Goal: Task Accomplishment & Management: Manage account settings

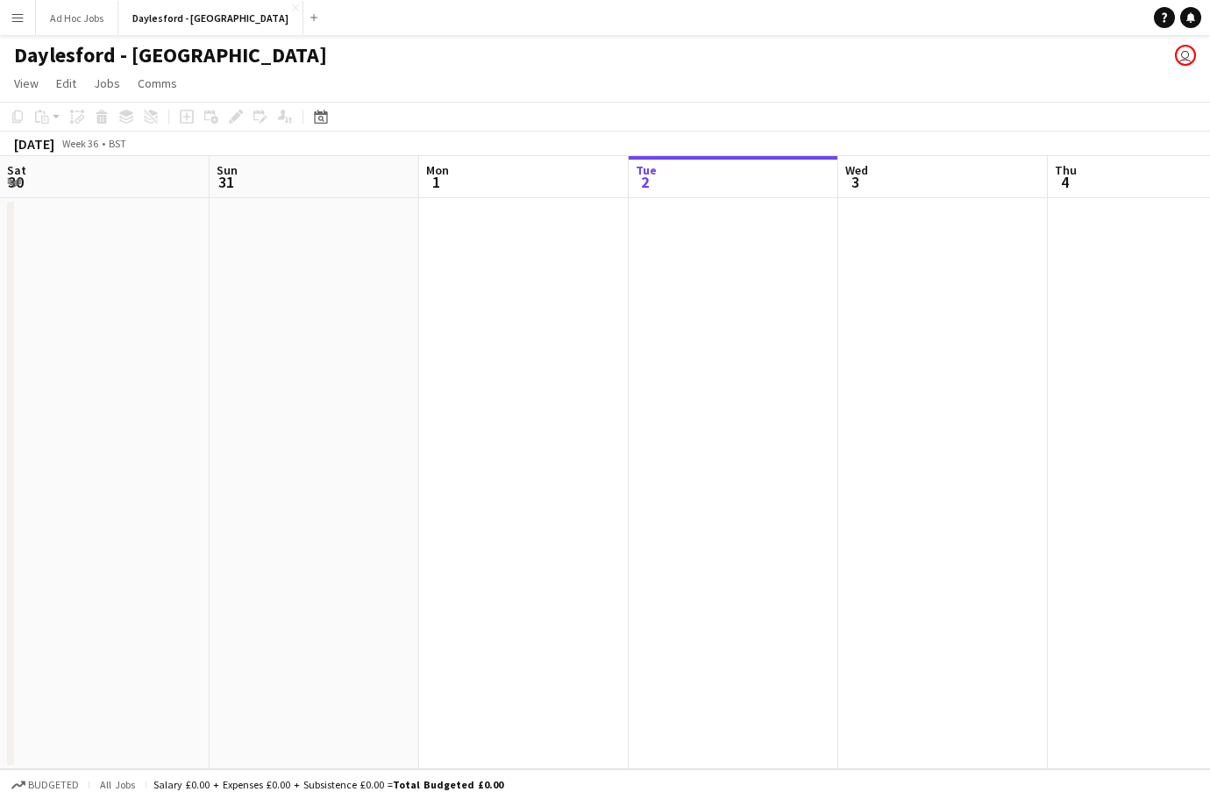
scroll to position [0, 419]
click at [20, 10] on button "Menu" at bounding box center [17, 17] width 35 height 35
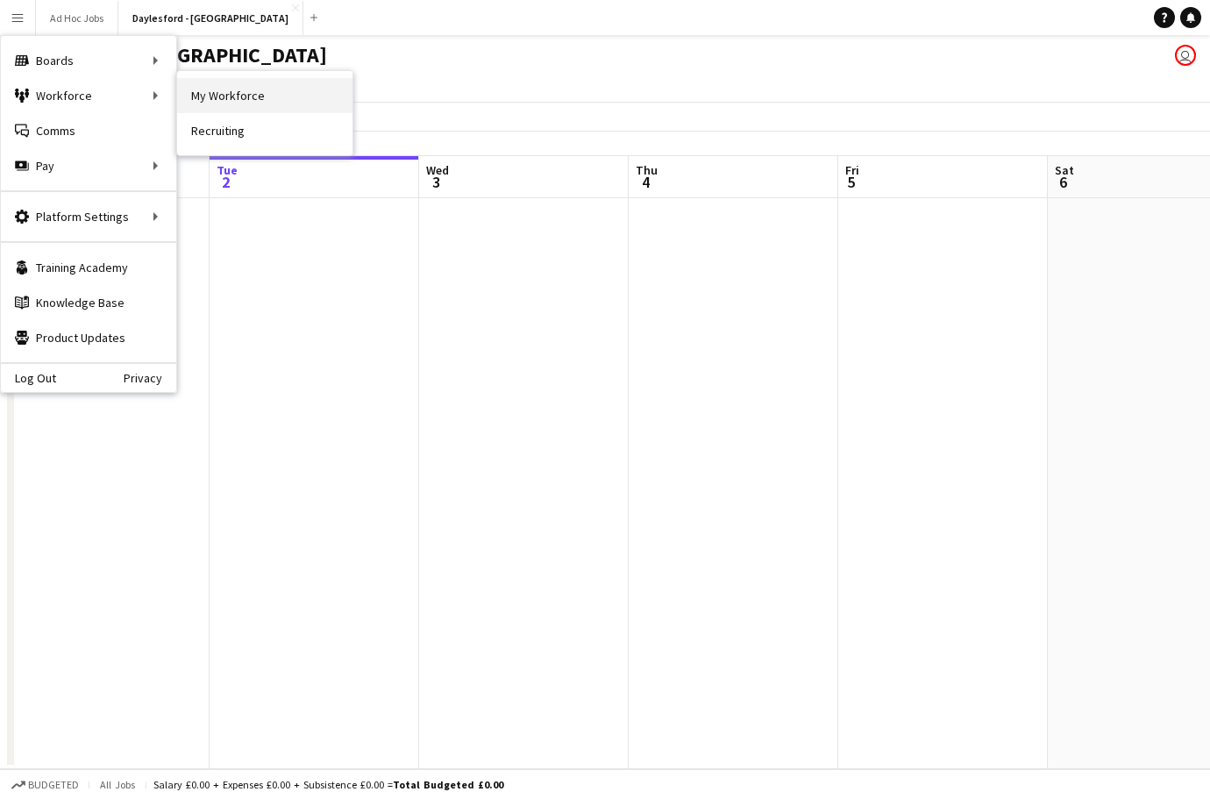
click at [257, 94] on link "My Workforce" at bounding box center [264, 95] width 175 height 35
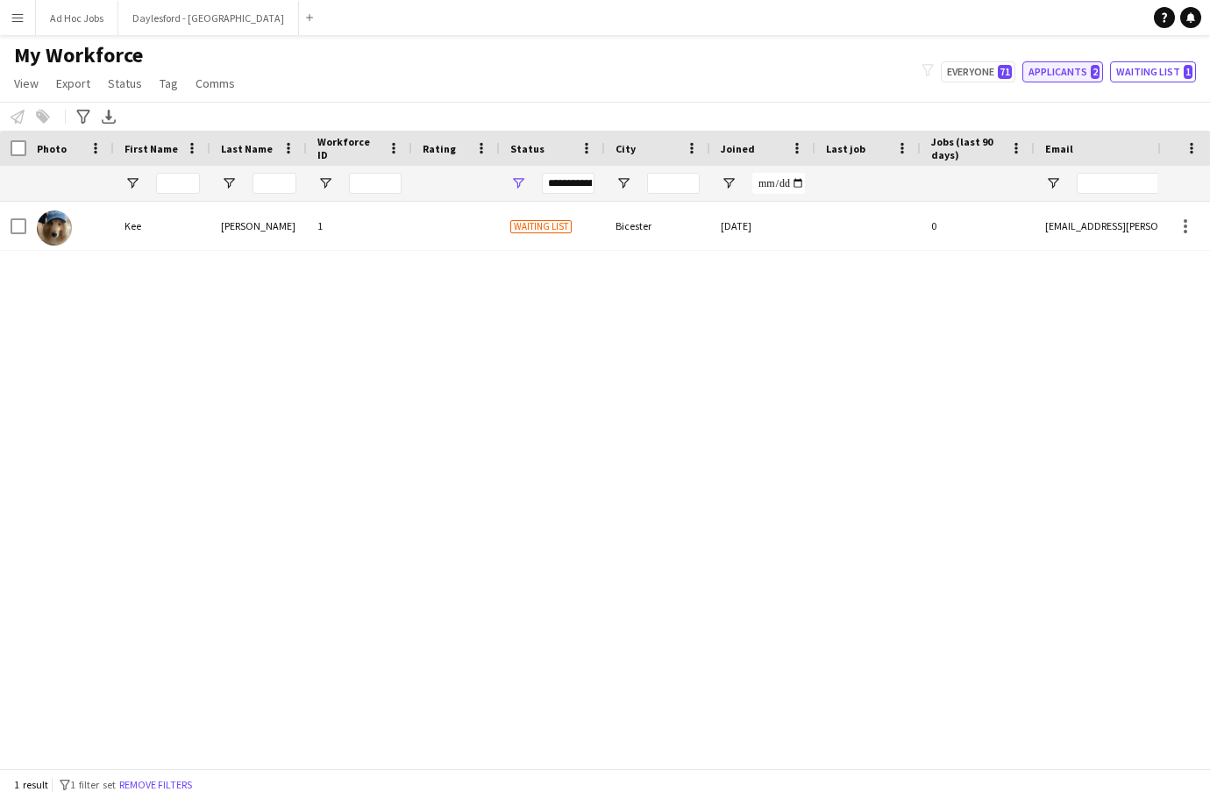
click at [1061, 71] on button "Applicants 2" at bounding box center [1062, 71] width 81 height 21
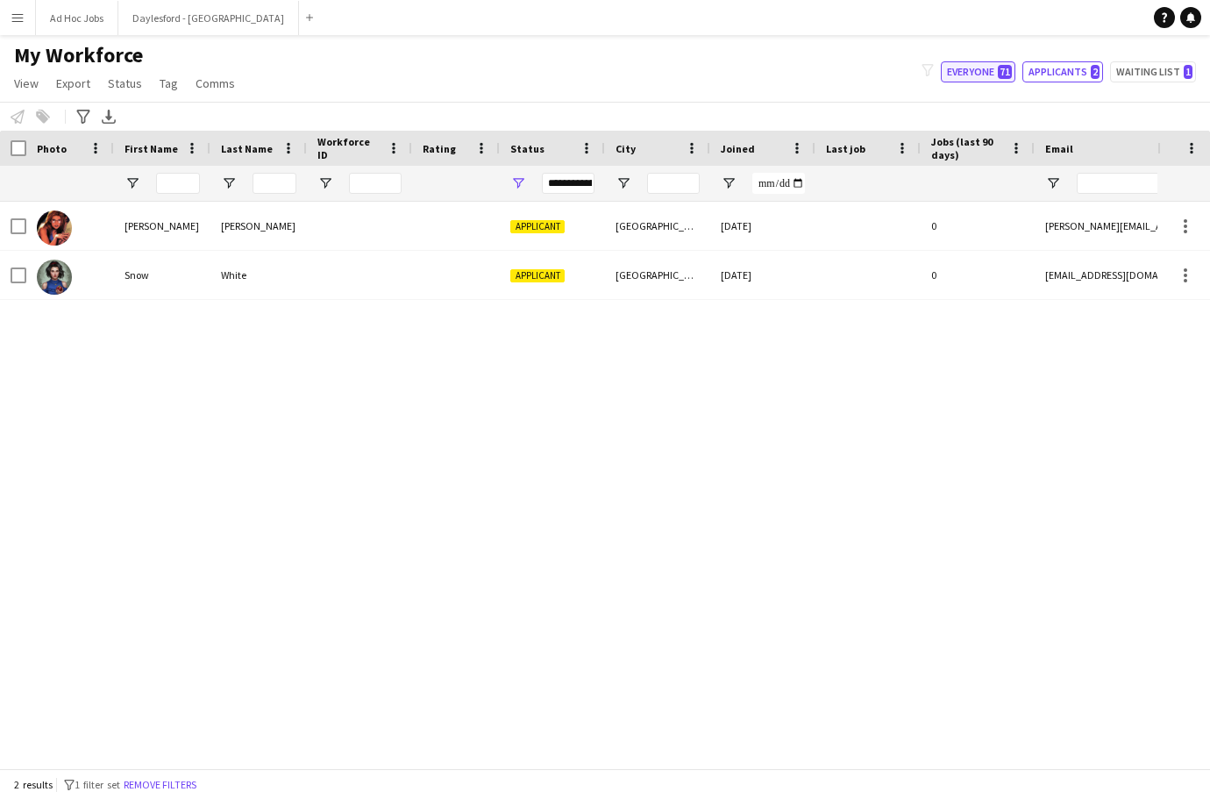
click at [992, 75] on button "Everyone 71" at bounding box center [978, 71] width 75 height 21
type input "**********"
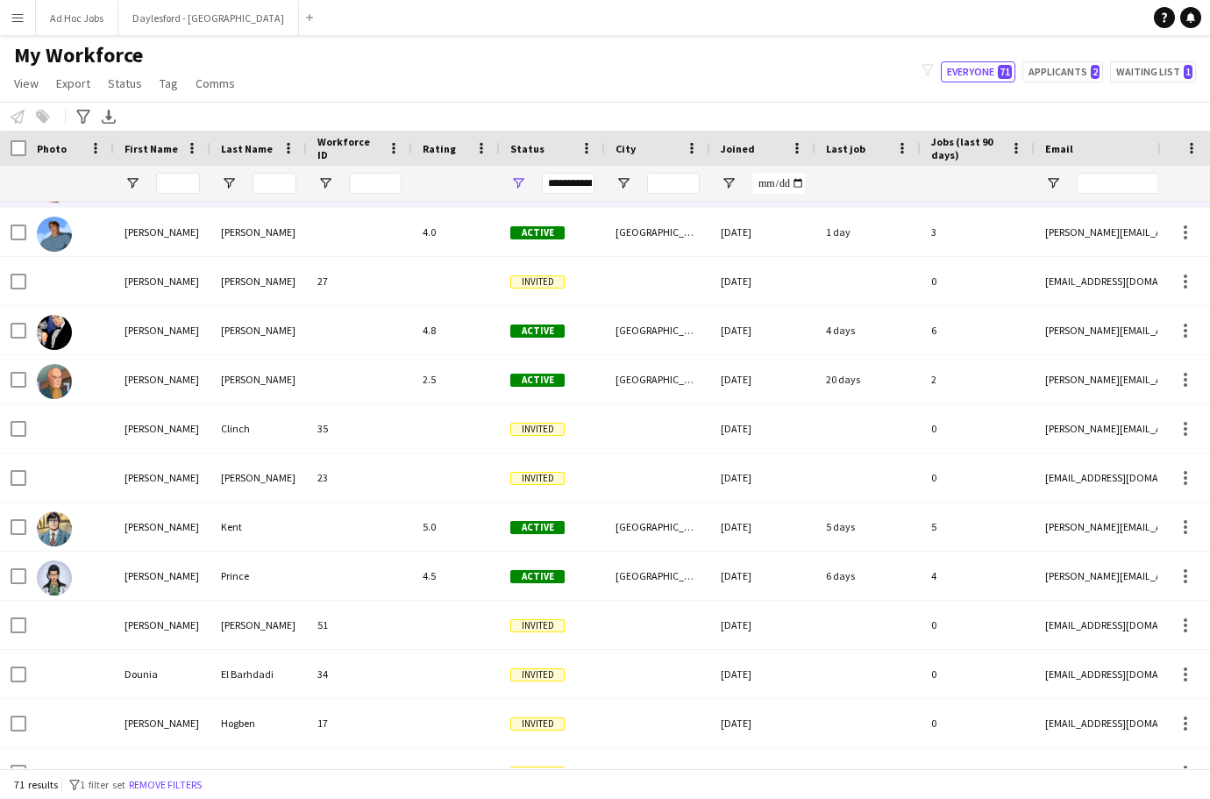
scroll to position [457, 0]
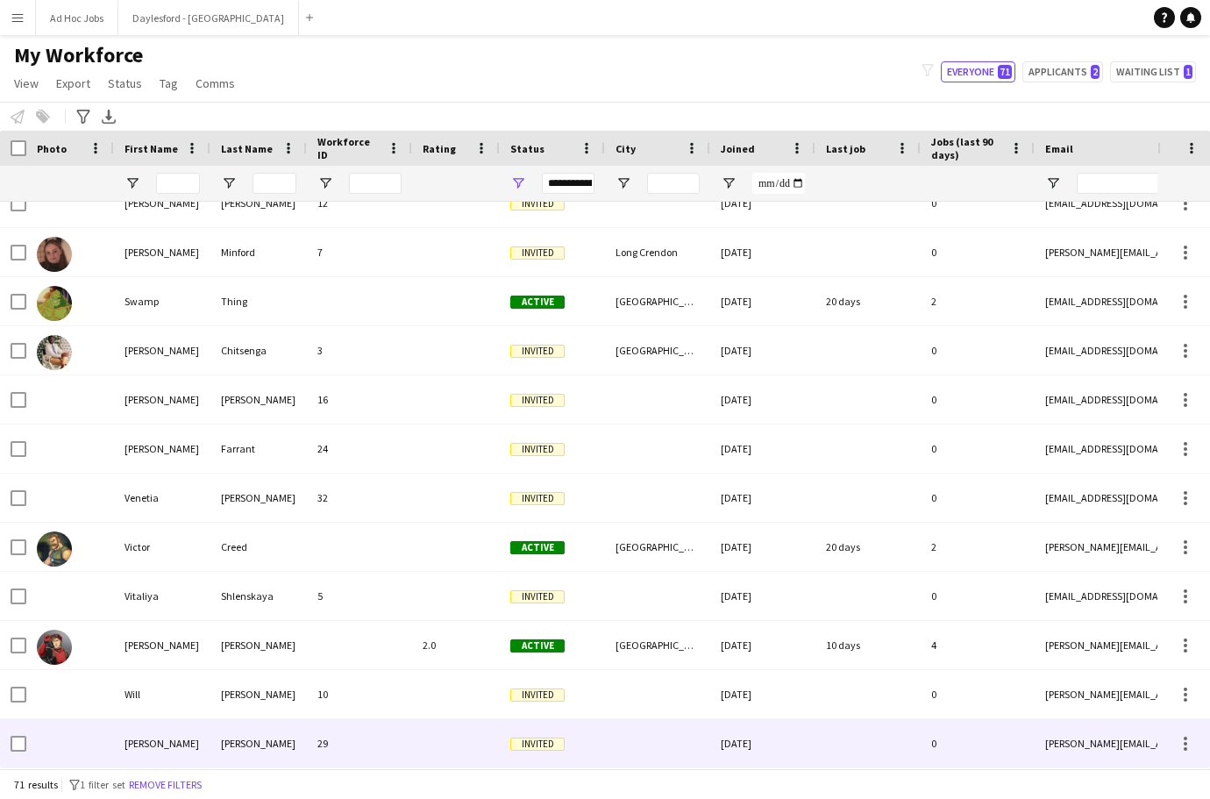
click at [414, 756] on div at bounding box center [456, 743] width 88 height 48
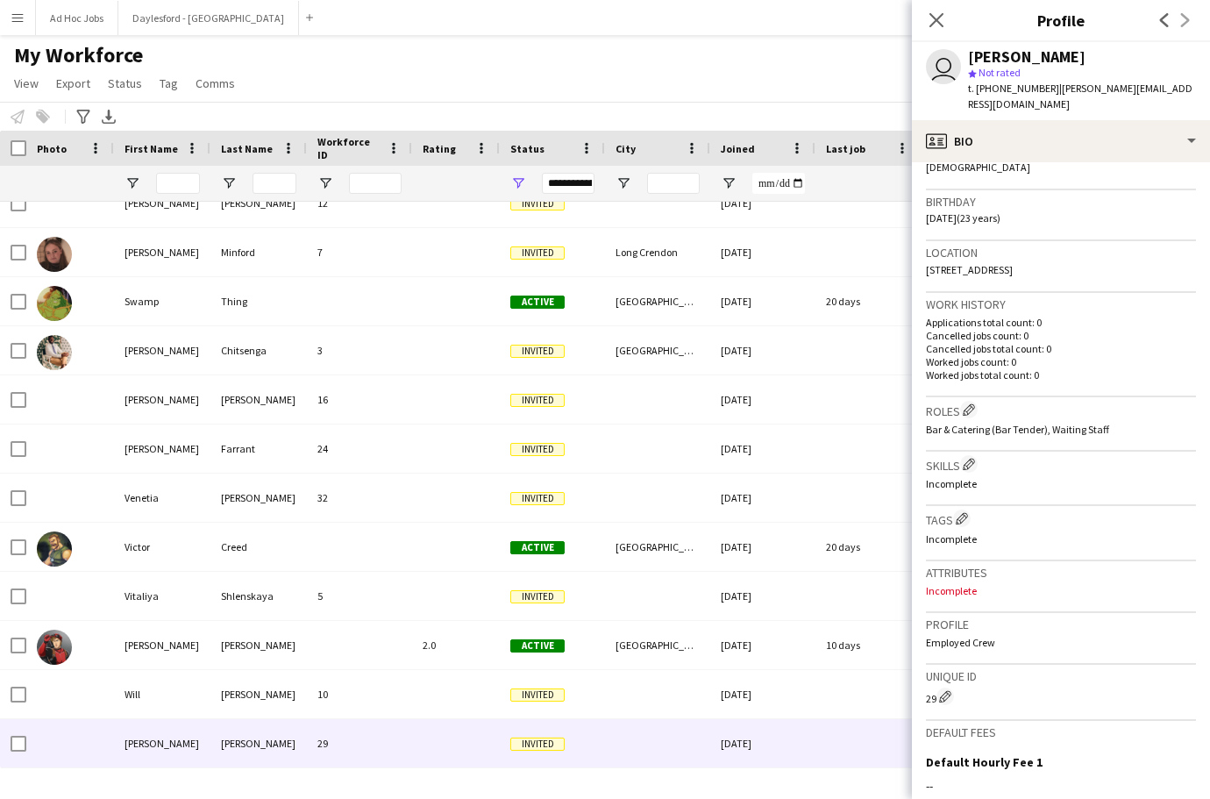
click at [1046, 581] on div "Attributes Incomplete" at bounding box center [1061, 587] width 270 height 52
click at [969, 584] on p "Incomplete" at bounding box center [1061, 590] width 270 height 13
click at [1041, 584] on p "Incomplete" at bounding box center [1061, 590] width 270 height 13
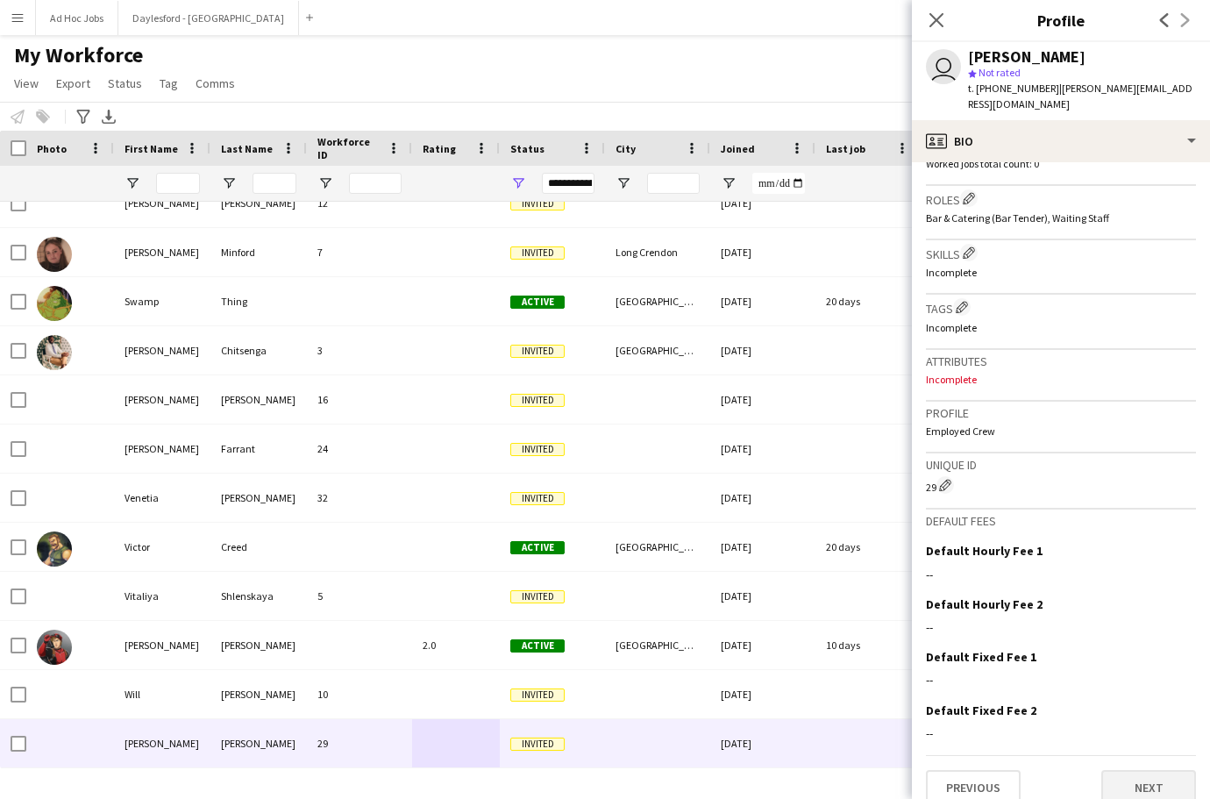
click at [1150, 775] on button "Next" at bounding box center [1148, 787] width 95 height 35
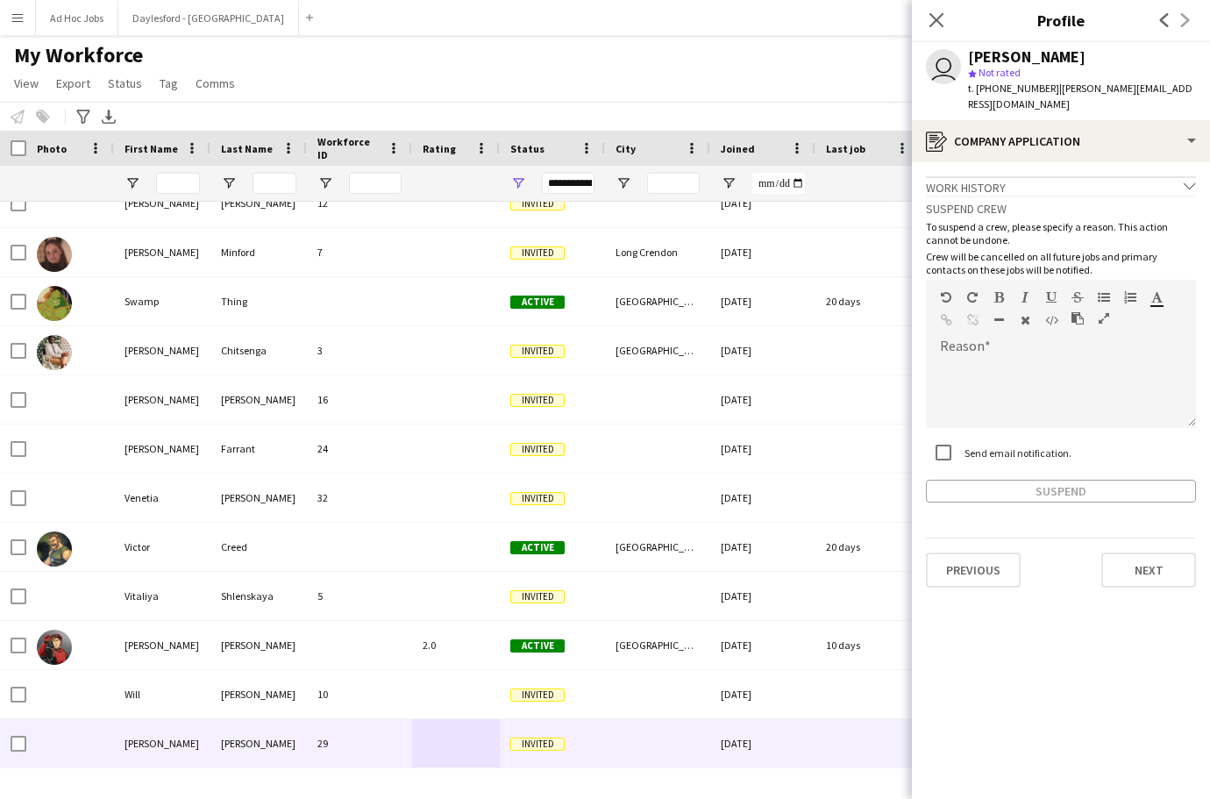
click at [1080, 176] on div "Work history chevron-down" at bounding box center [1061, 185] width 270 height 19
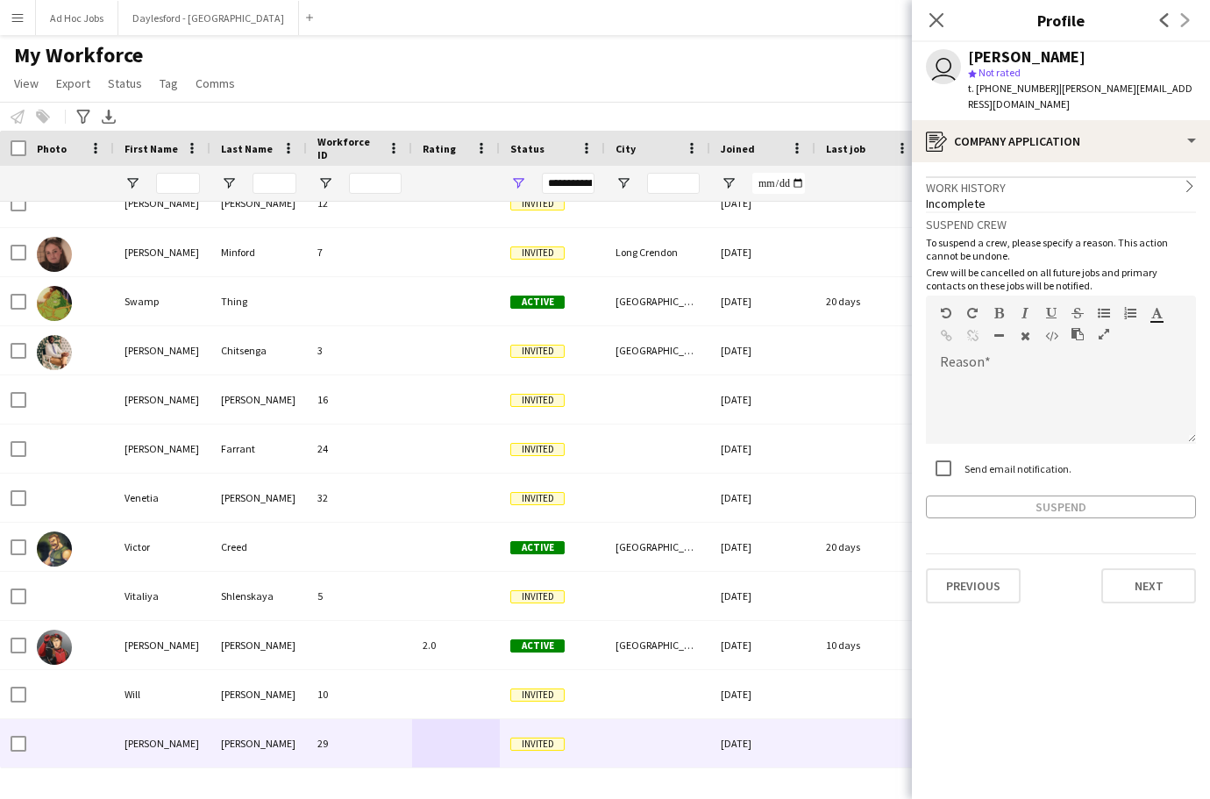
click at [1111, 162] on app-crew-profile-application "Work history chevron-right Incomplete Suspend crew To suspend a crew, please sp…" at bounding box center [1061, 480] width 298 height 637
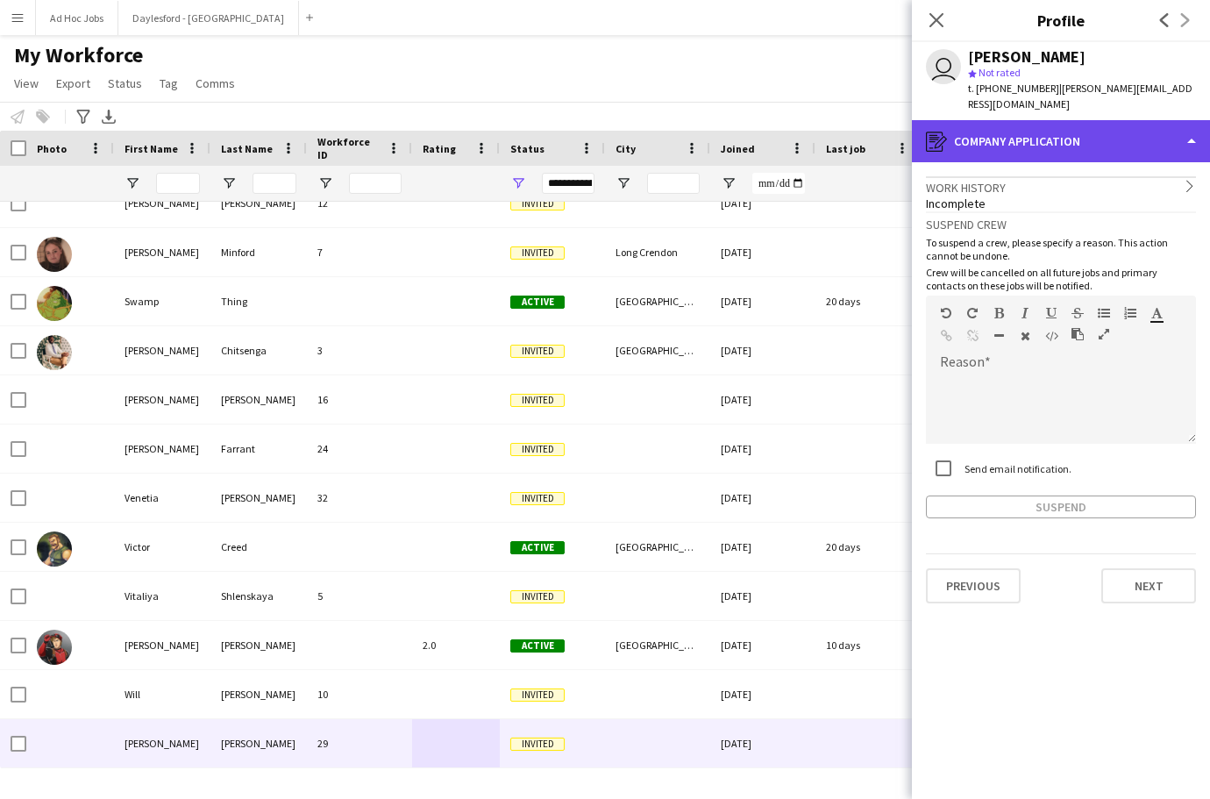
click at [1109, 133] on div "register Company application" at bounding box center [1061, 141] width 298 height 42
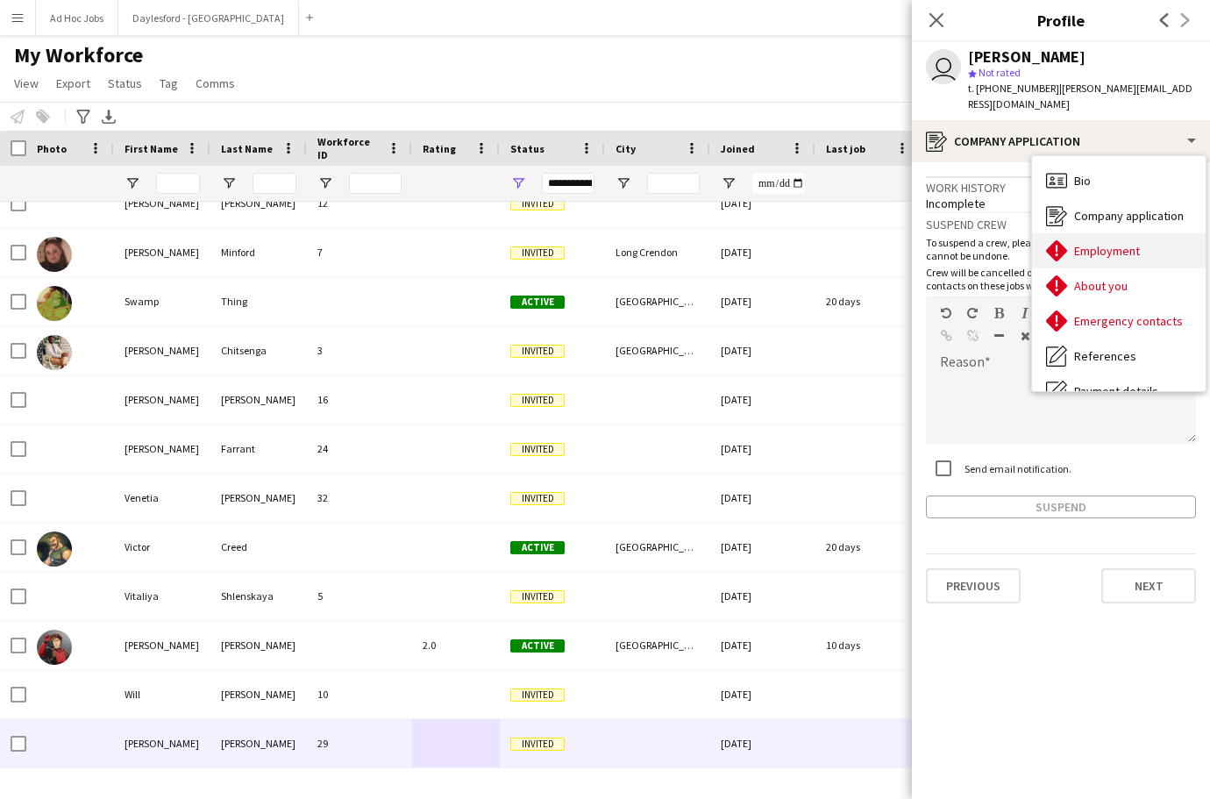
click at [1101, 242] on div "Employment Employment" at bounding box center [1119, 250] width 174 height 35
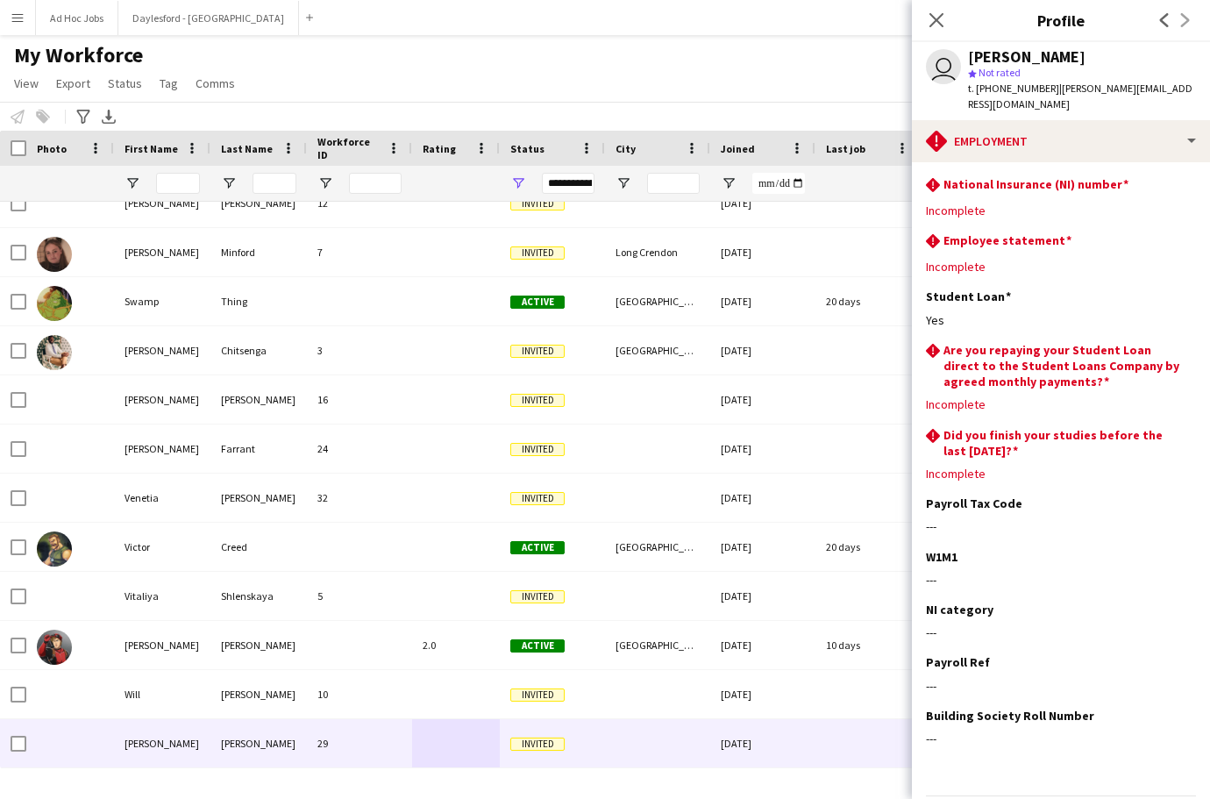
click at [936, 16] on icon "Close pop-in" at bounding box center [937, 20] width 14 height 14
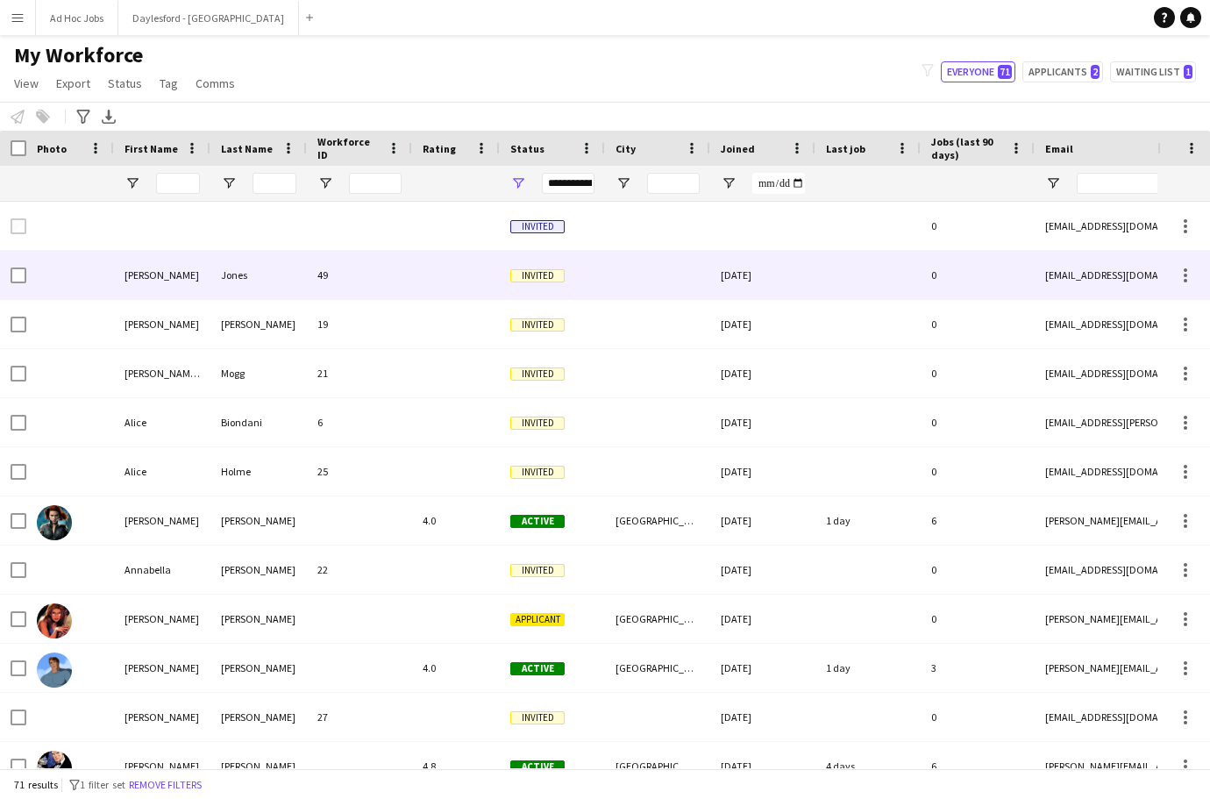
click at [832, 273] on div at bounding box center [868, 275] width 105 height 48
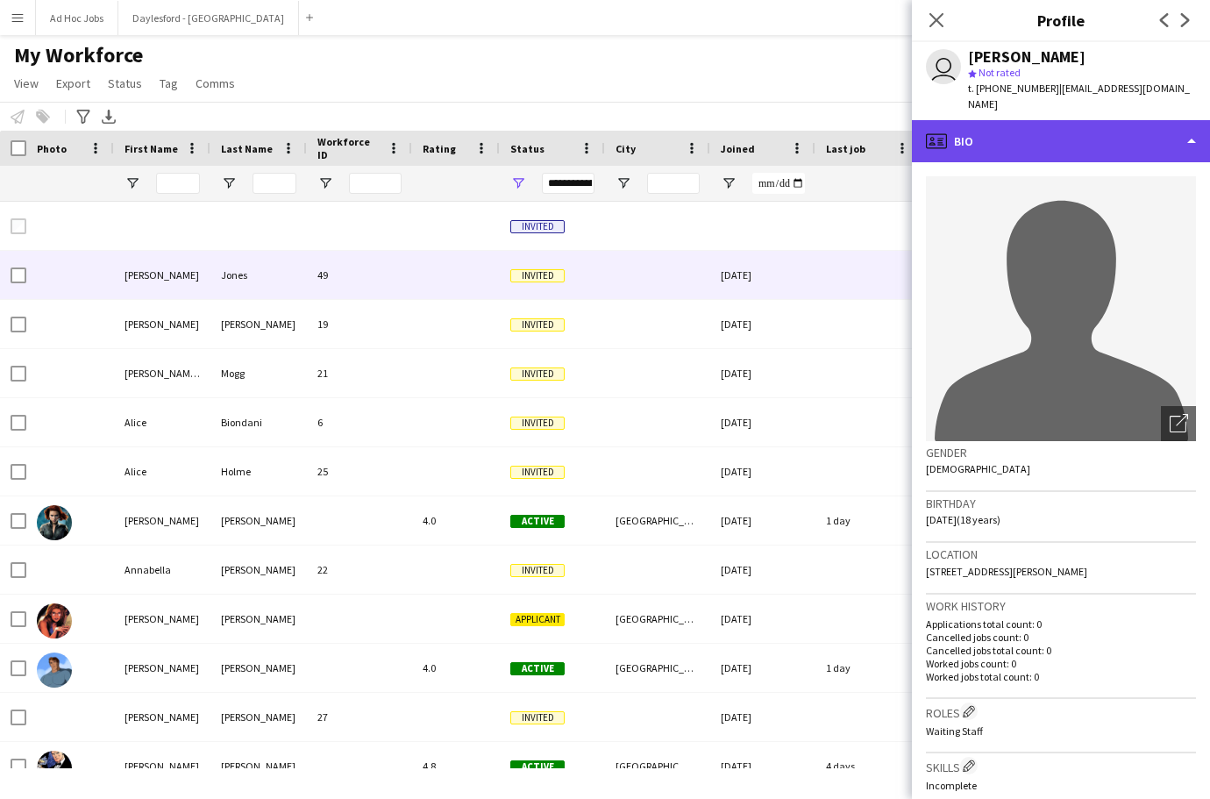
click at [1140, 124] on div "profile Bio" at bounding box center [1061, 141] width 298 height 42
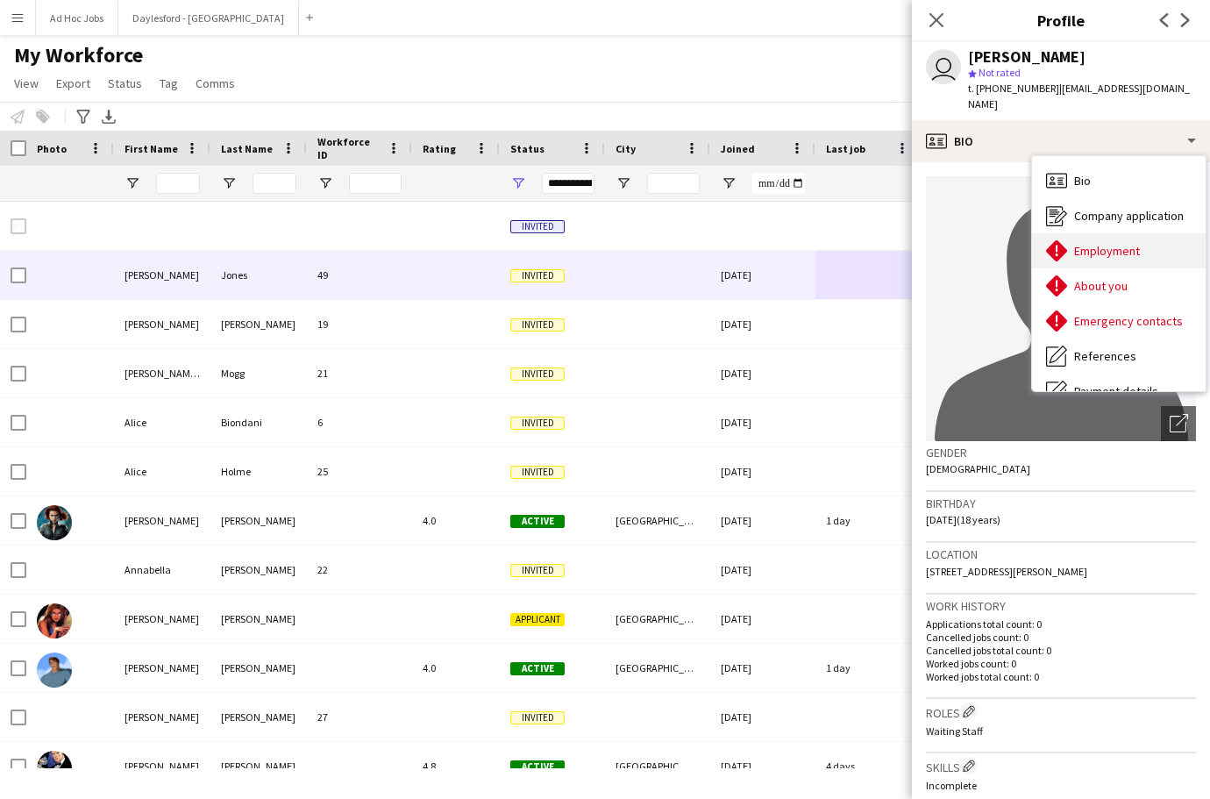
click at [1124, 243] on span "Employment" at bounding box center [1107, 251] width 66 height 16
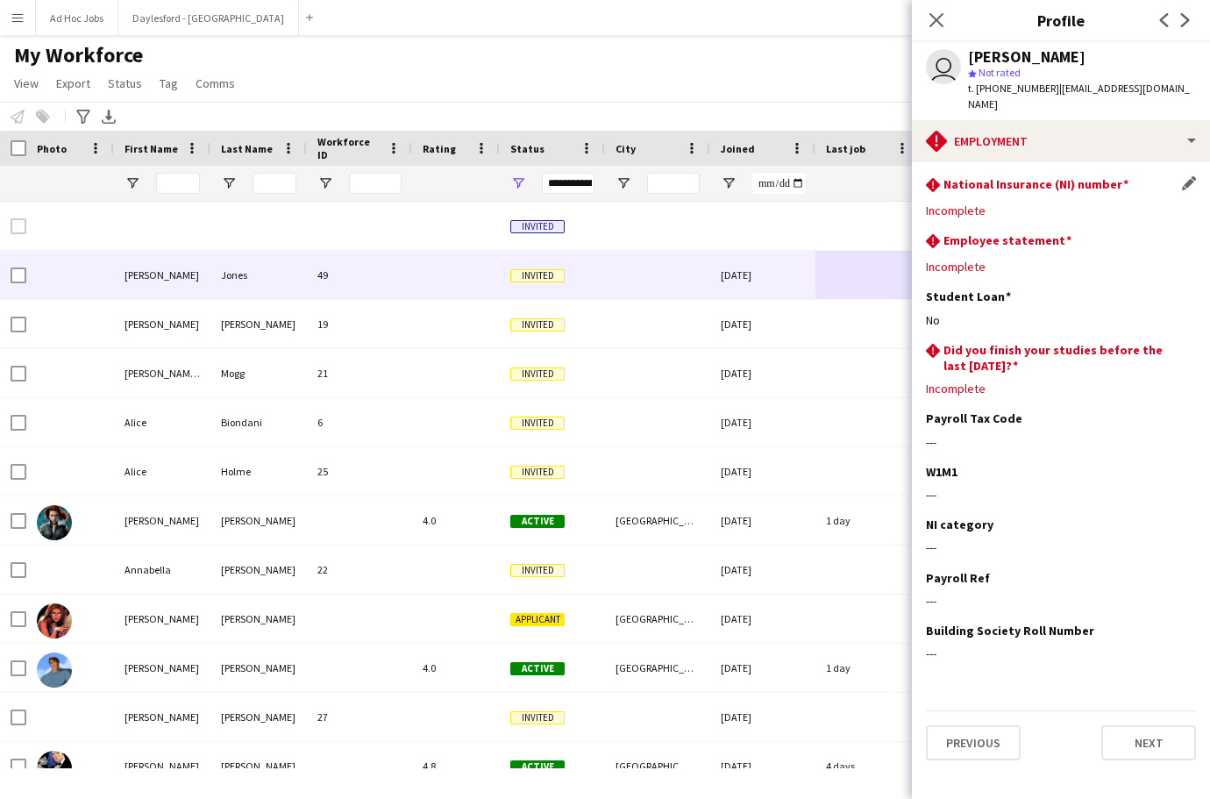
click at [1103, 178] on div "rhombus-alert National Insurance (NI) number Edit this field" at bounding box center [1061, 185] width 270 height 19
click at [1152, 725] on button "Next" at bounding box center [1148, 742] width 95 height 35
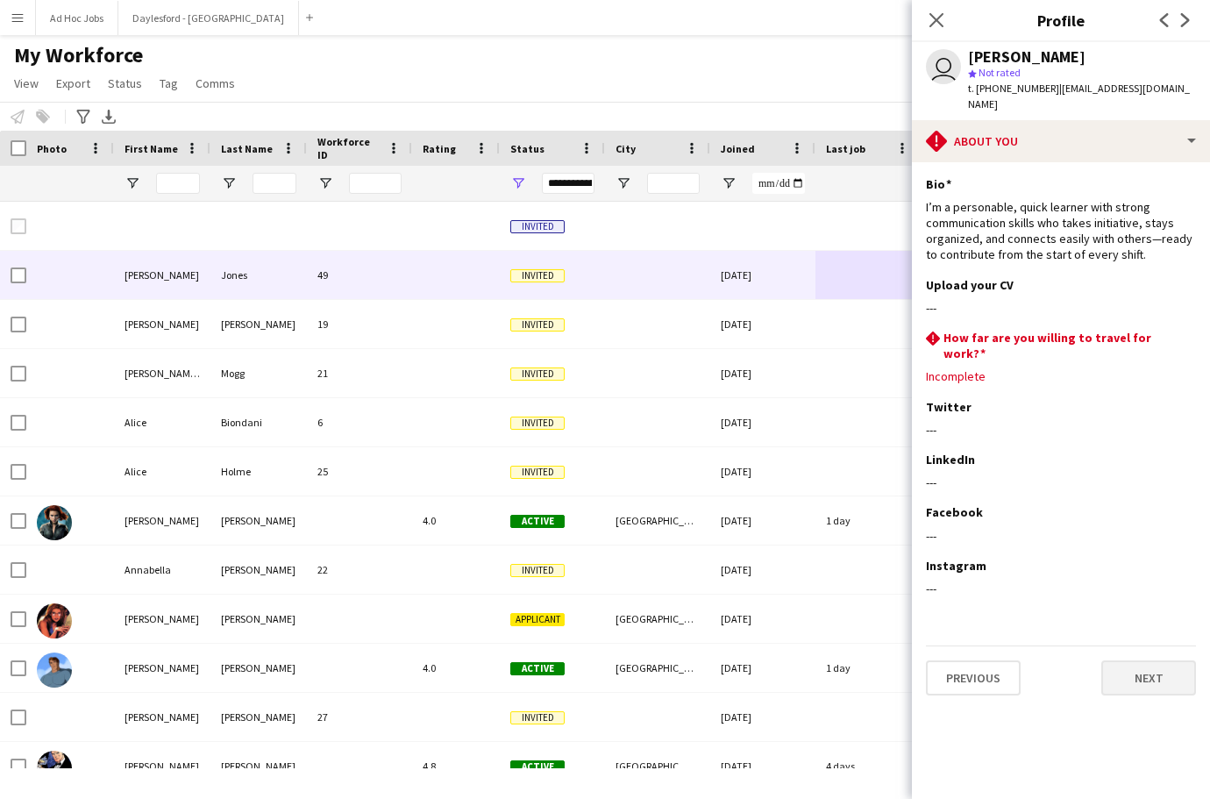
click at [1138, 660] on button "Next" at bounding box center [1148, 677] width 95 height 35
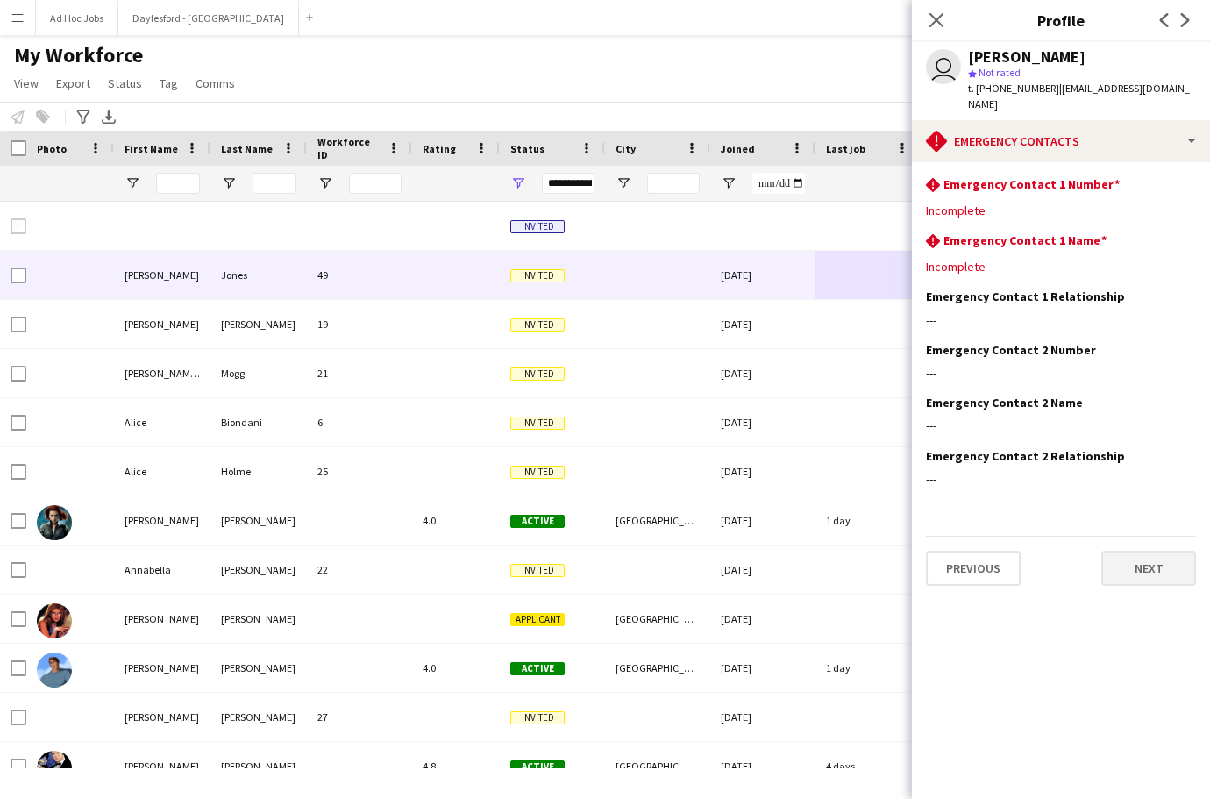
click at [1171, 551] on button "Next" at bounding box center [1148, 568] width 95 height 35
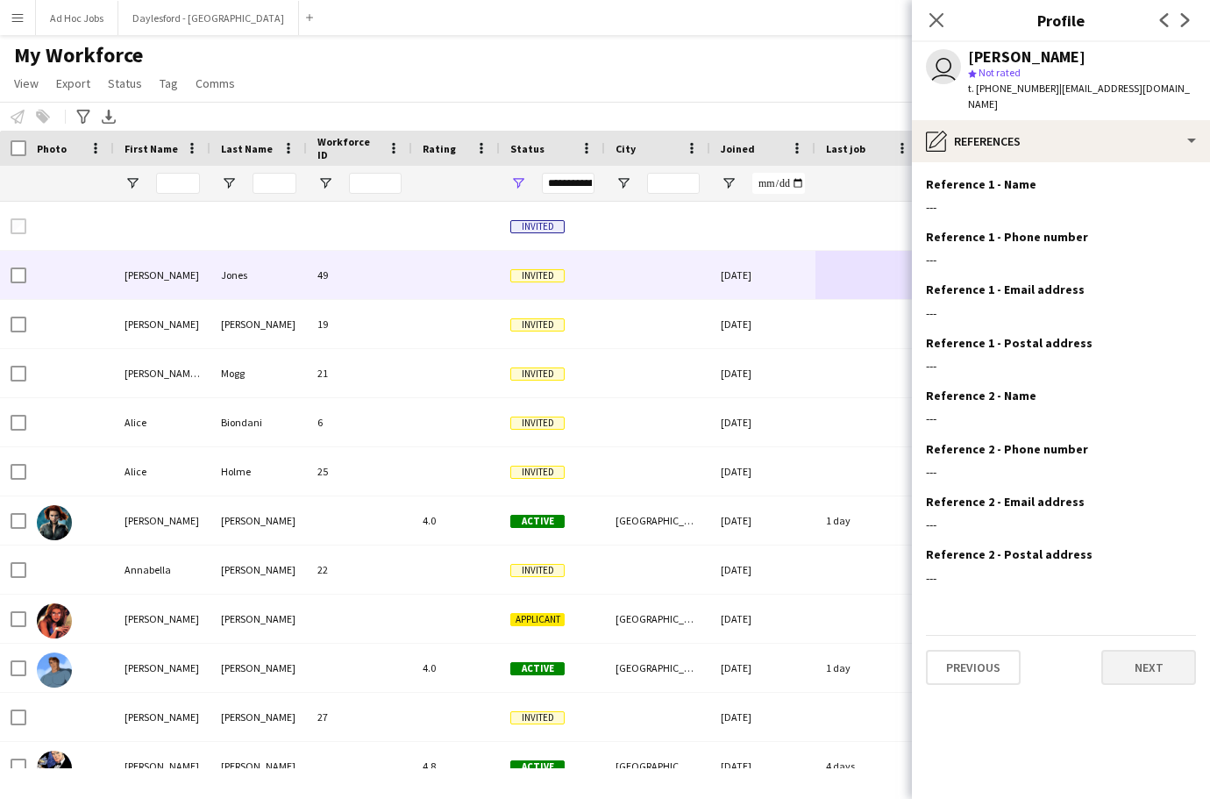
click at [1155, 655] on button "Next" at bounding box center [1148, 667] width 95 height 35
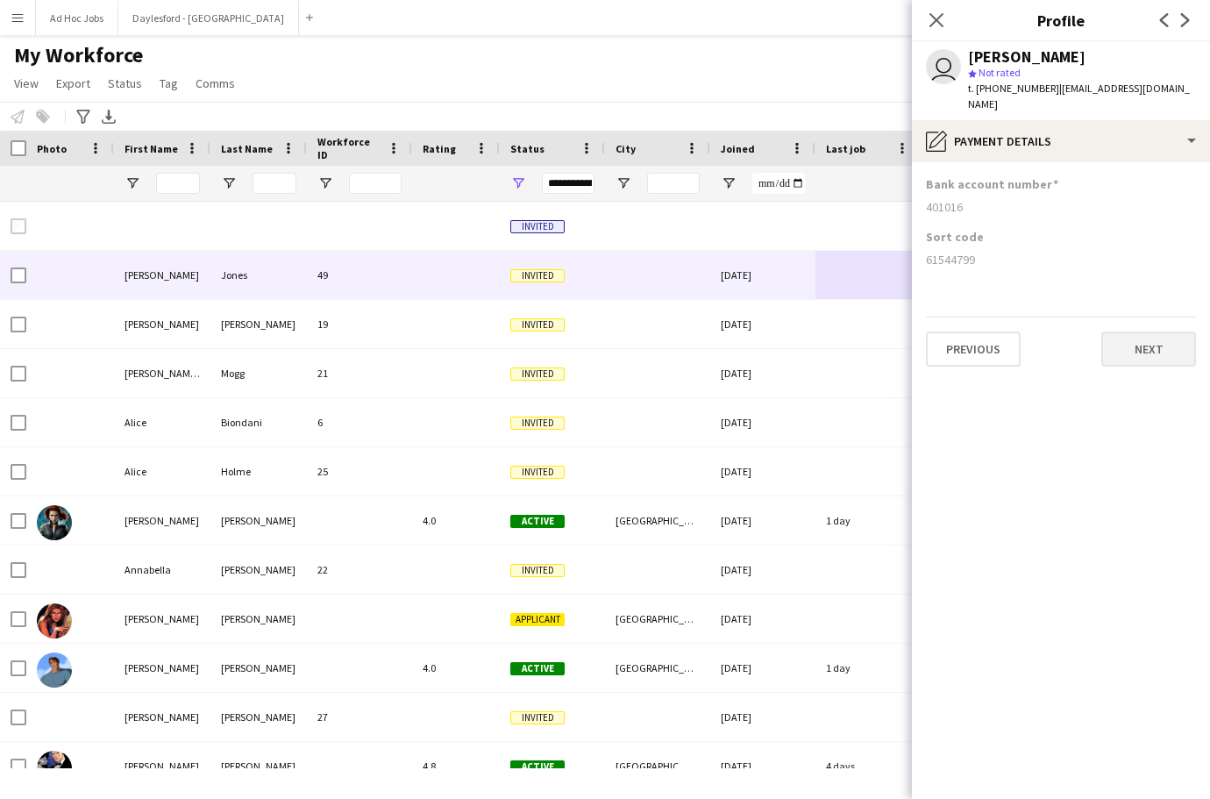
drag, startPoint x: 1130, startPoint y: 302, endPoint x: 1130, endPoint y: 326, distance: 24.6
click at [1130, 317] on div "Previous Next" at bounding box center [1061, 342] width 270 height 50
click at [1130, 331] on button "Next" at bounding box center [1148, 348] width 95 height 35
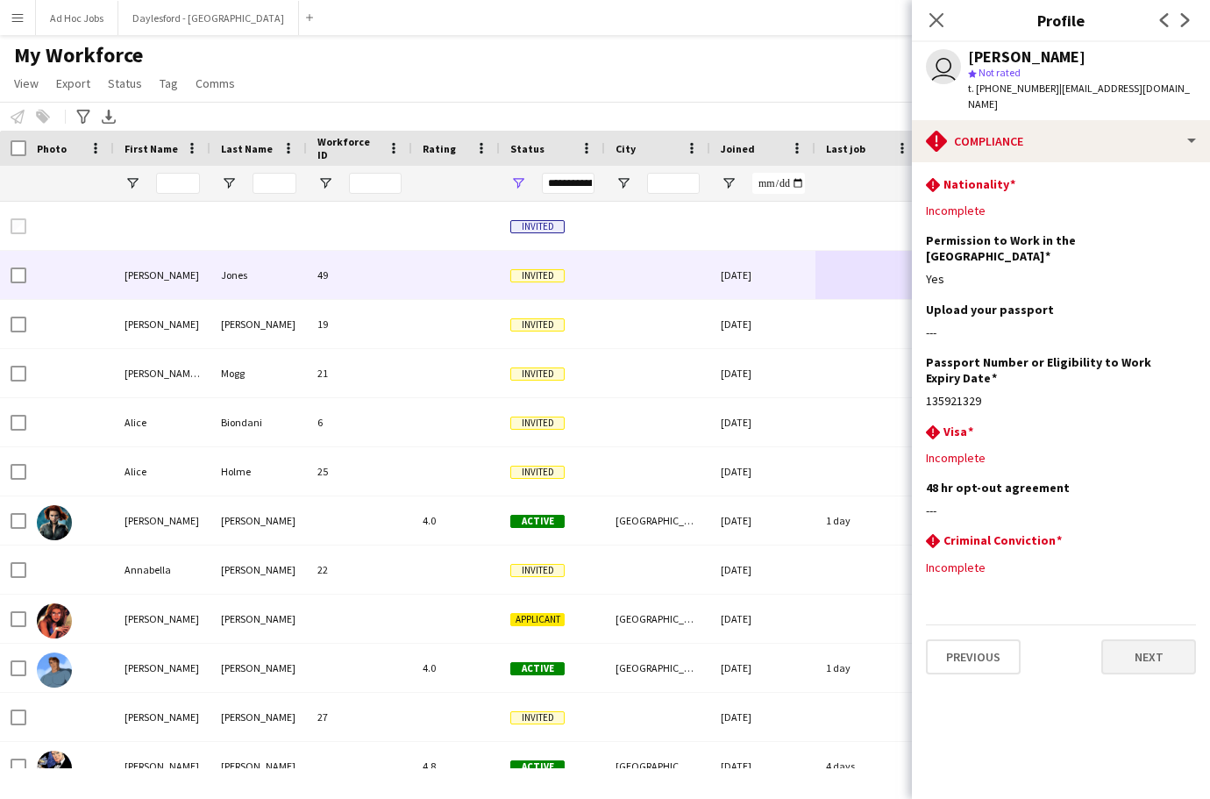
click at [1144, 639] on button "Next" at bounding box center [1148, 656] width 95 height 35
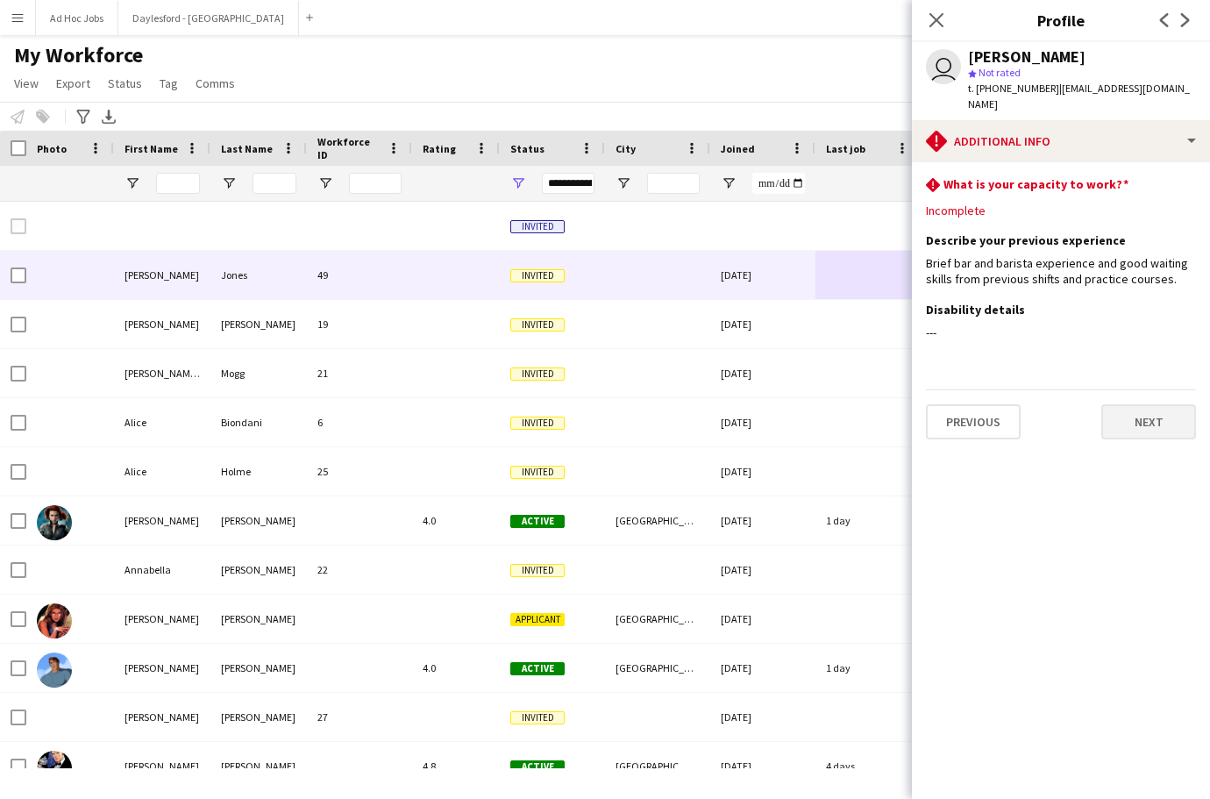
click at [1159, 410] on button "Next" at bounding box center [1148, 421] width 95 height 35
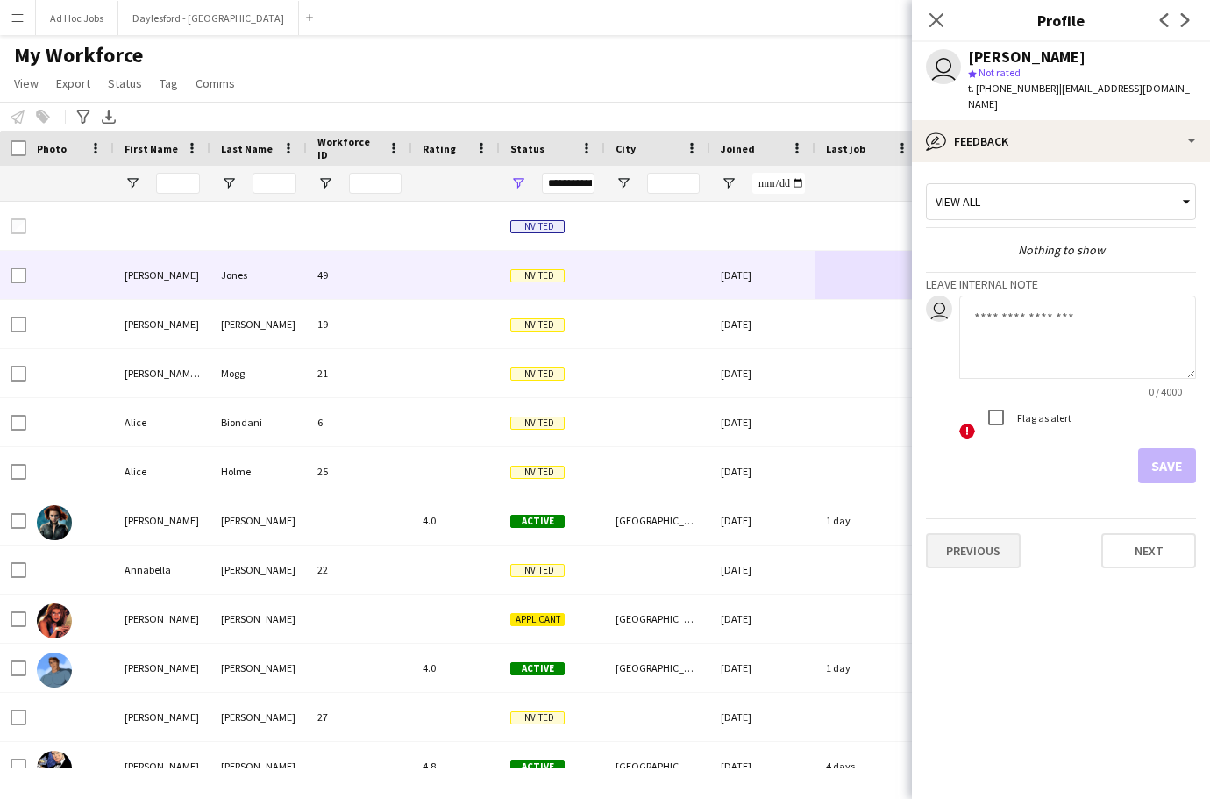
click at [965, 539] on button "Previous" at bounding box center [973, 550] width 95 height 35
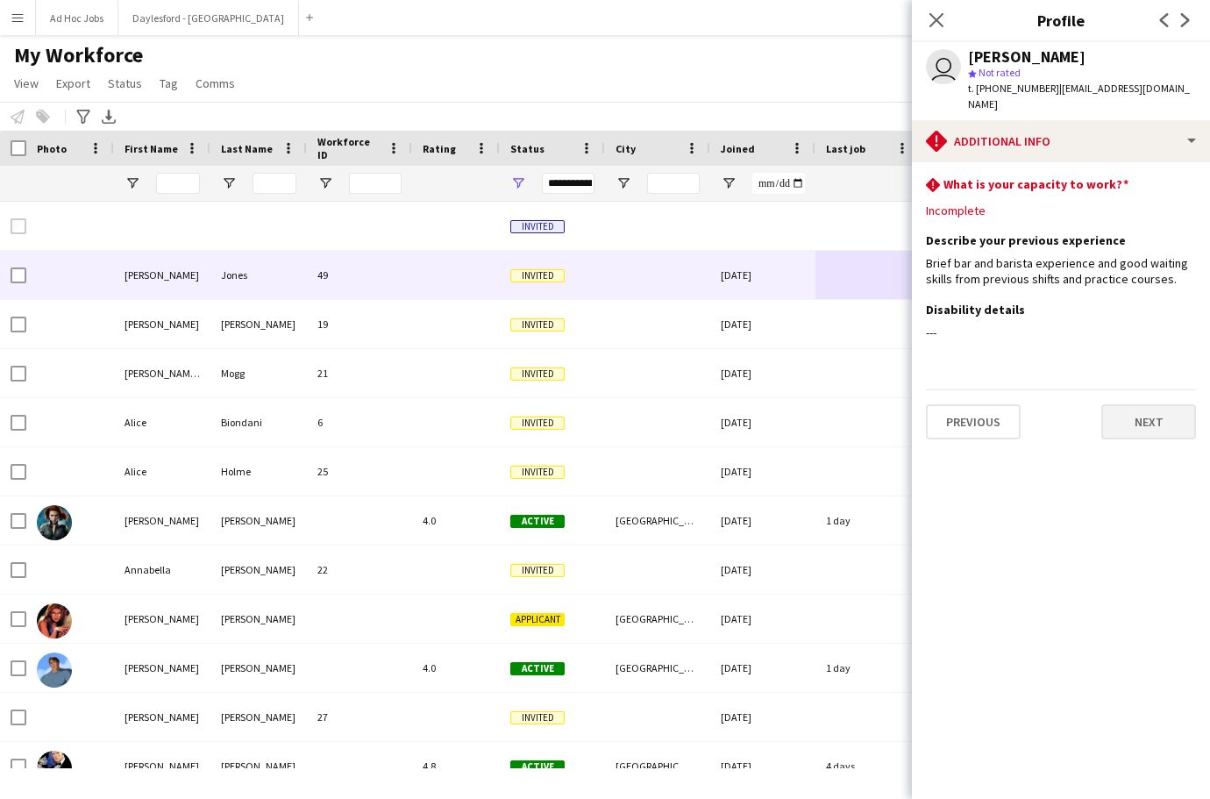
click at [1149, 410] on button "Next" at bounding box center [1148, 421] width 95 height 35
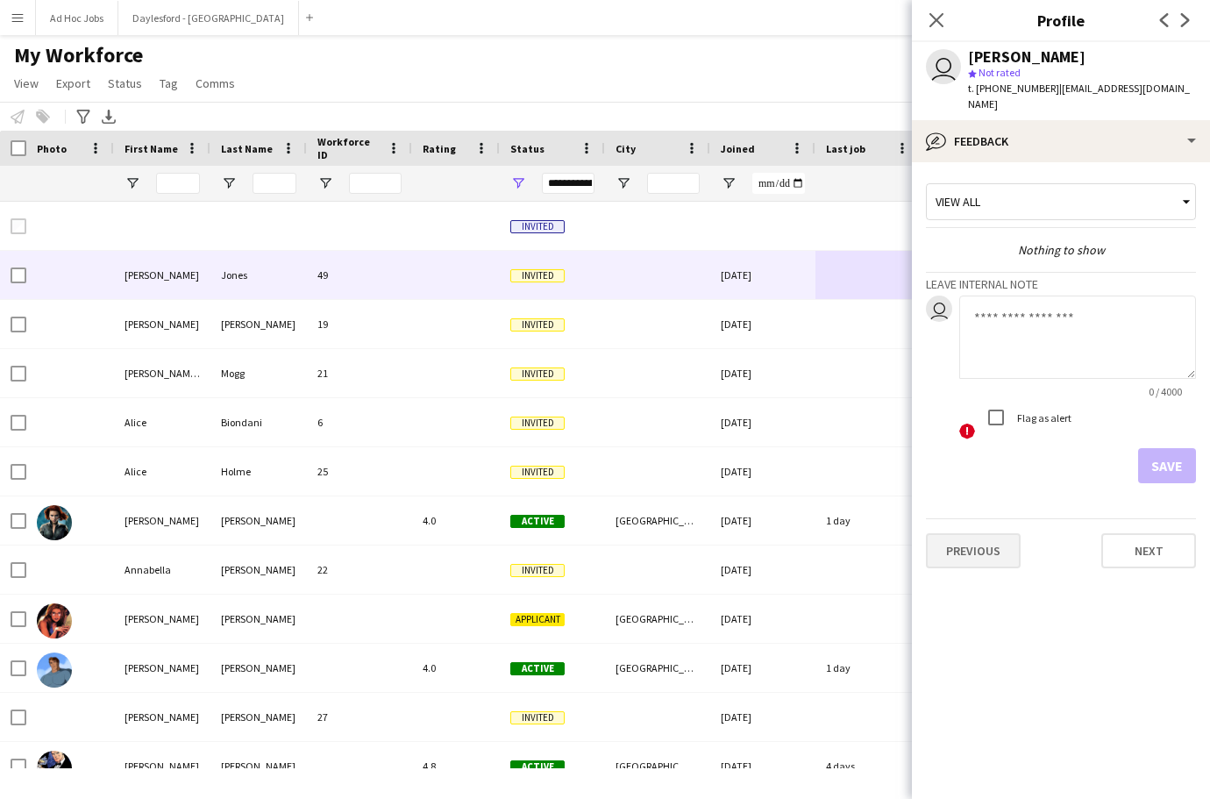
click at [960, 542] on button "Previous" at bounding box center [973, 550] width 95 height 35
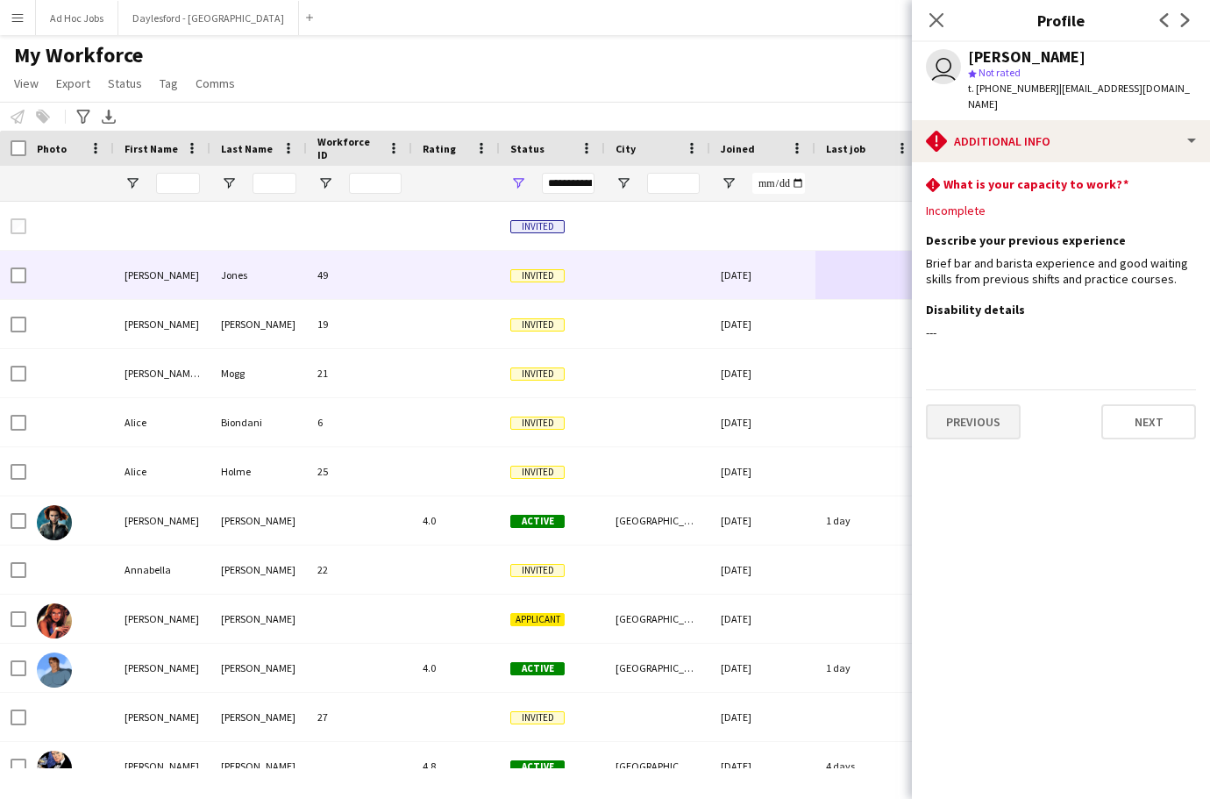
click at [965, 416] on button "Previous" at bounding box center [973, 421] width 95 height 35
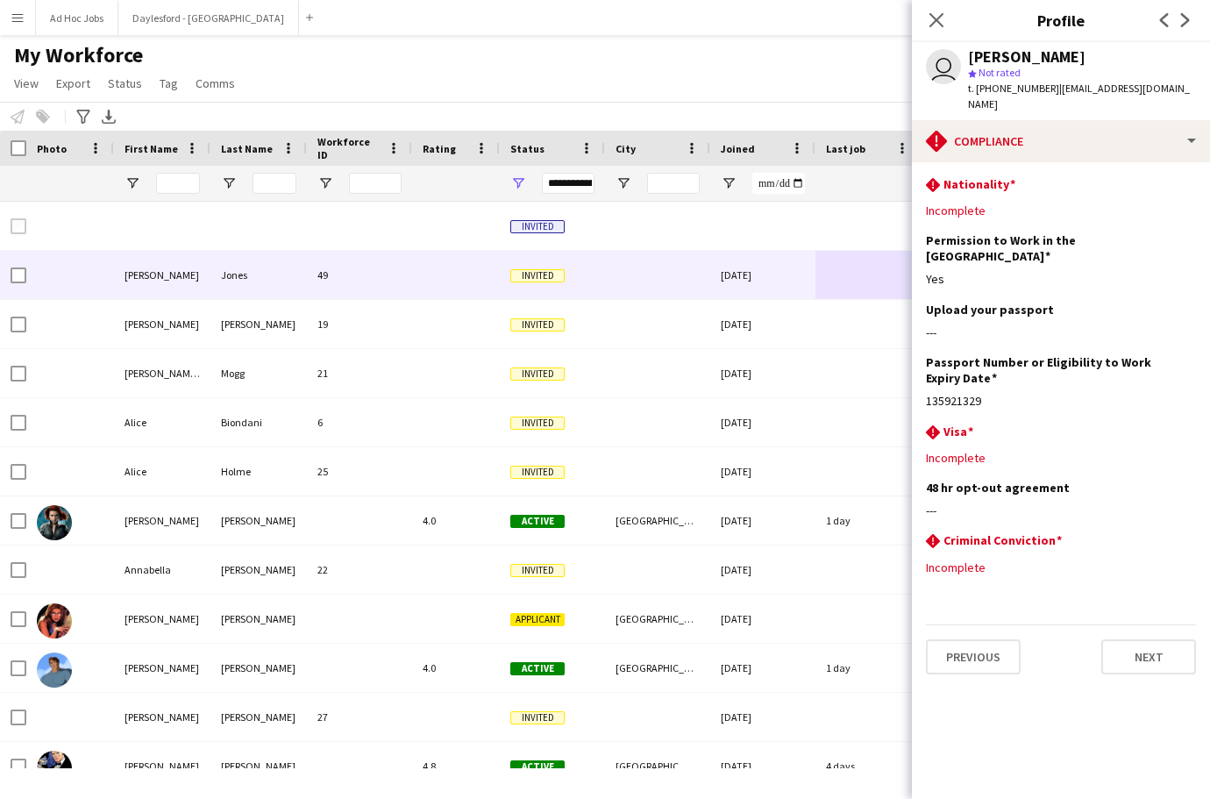
click at [990, 639] on button "Previous" at bounding box center [973, 656] width 95 height 35
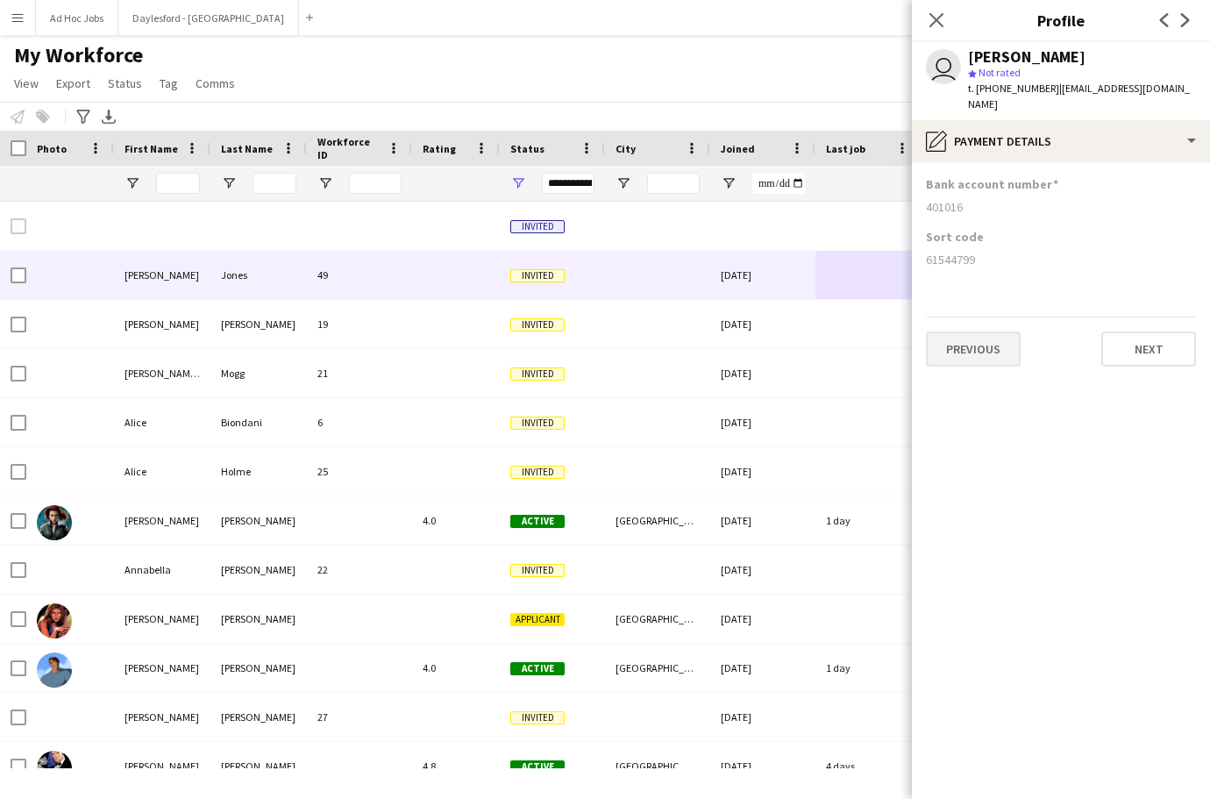
click at [985, 331] on button "Previous" at bounding box center [973, 348] width 95 height 35
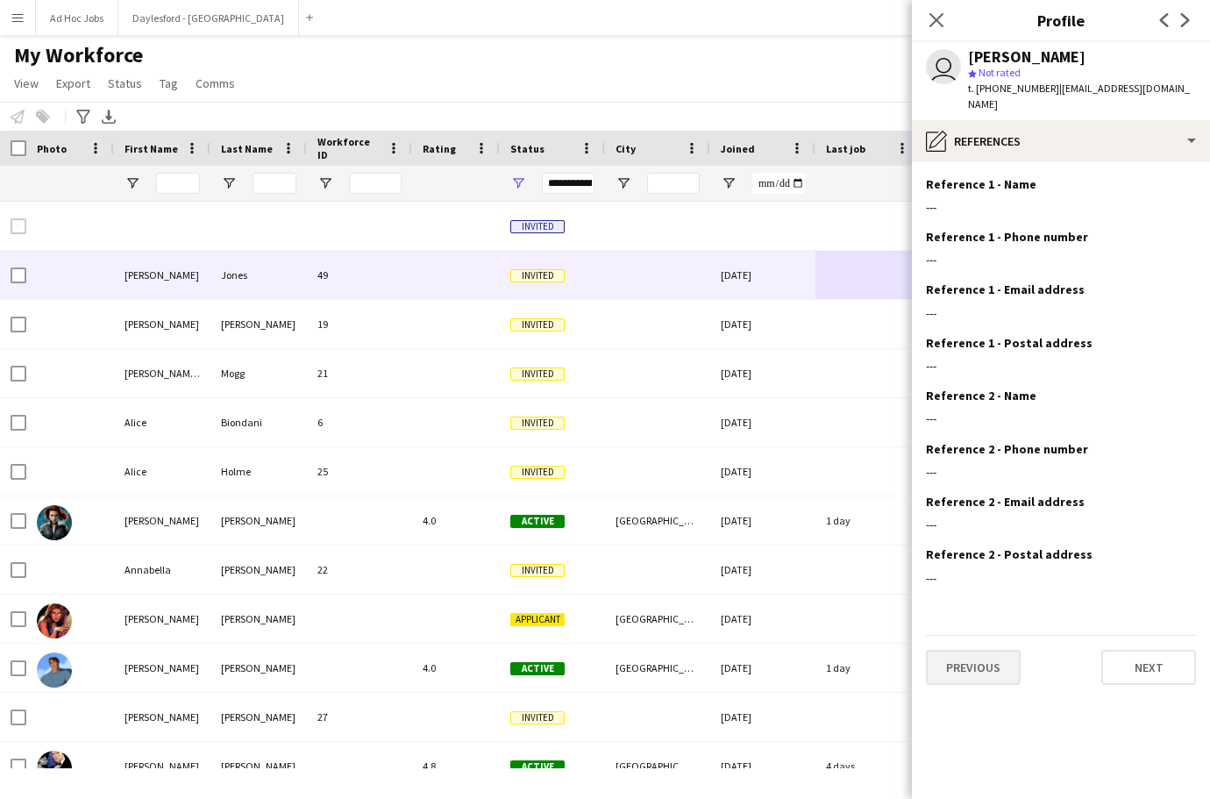
click at [994, 650] on button "Previous" at bounding box center [973, 667] width 95 height 35
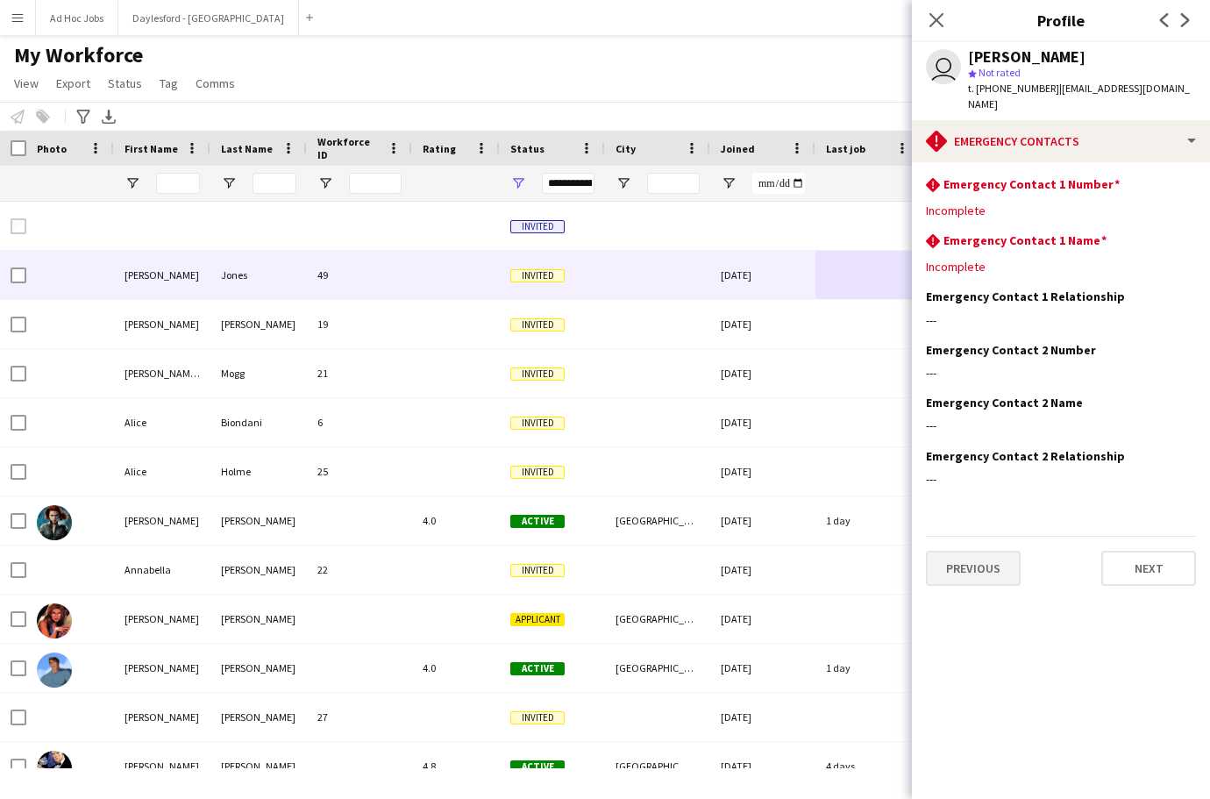
drag, startPoint x: 994, startPoint y: 581, endPoint x: 992, endPoint y: 544, distance: 36.9
click at [995, 574] on app-section-data-types "rhombus-alert Emergency Contact 1 Number Edit this field Incomplete rhombus-ale…" at bounding box center [1061, 480] width 298 height 637
click at [992, 551] on button "Previous" at bounding box center [973, 568] width 95 height 35
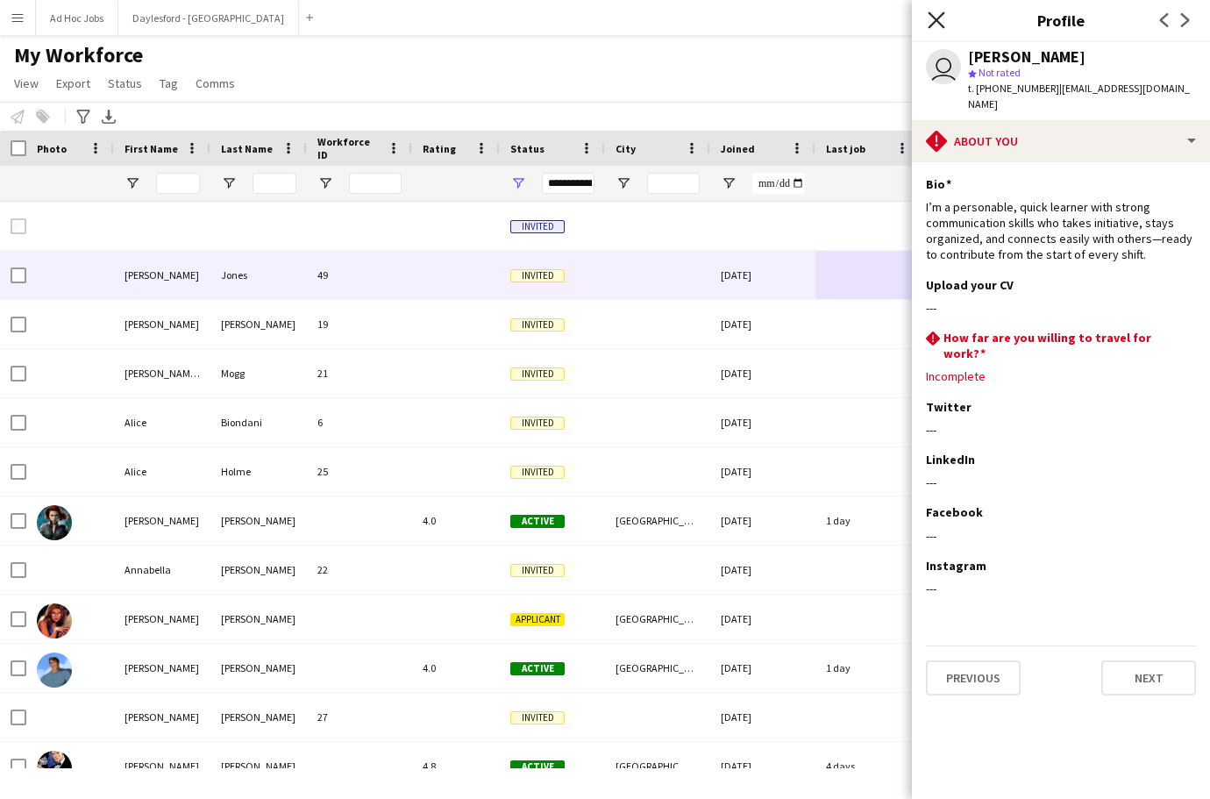
click at [944, 18] on icon "Close pop-in" at bounding box center [936, 19] width 17 height 17
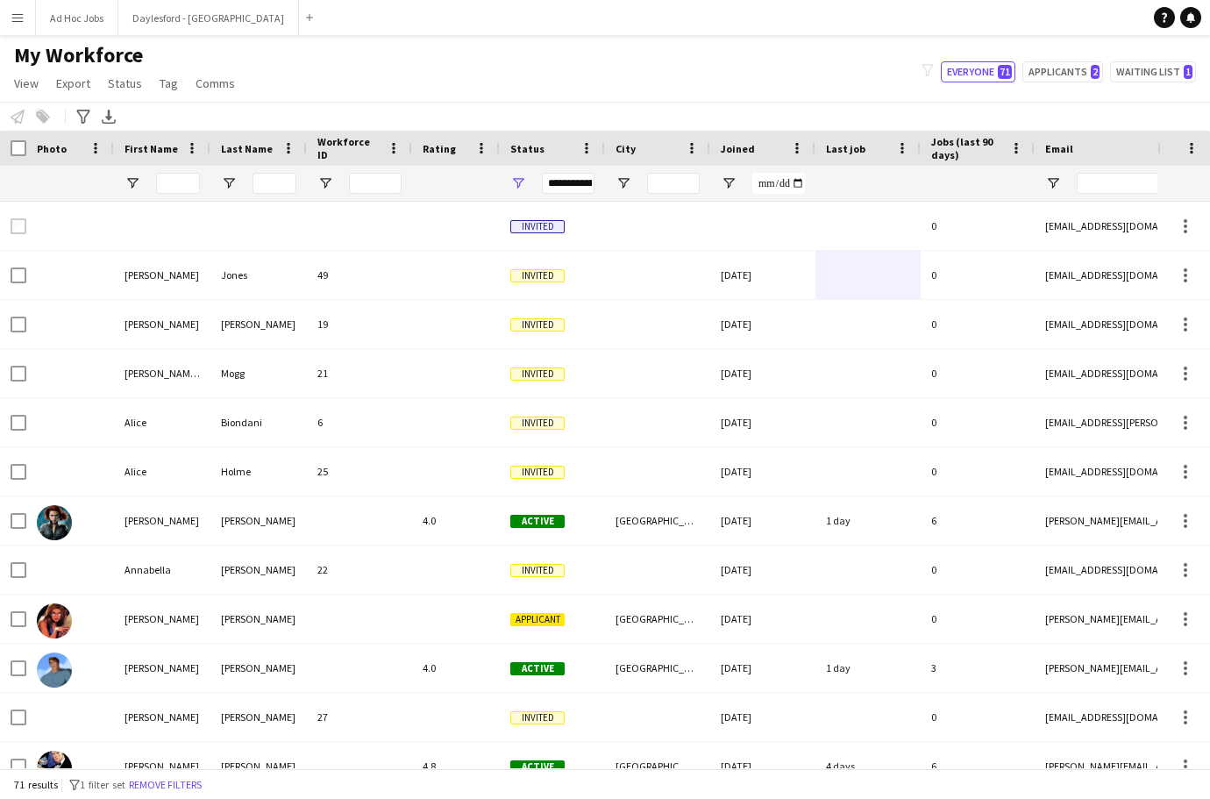
click at [825, 88] on div "My Workforce View Views Default view New view Update view Delete view Edit name…" at bounding box center [605, 72] width 1210 height 60
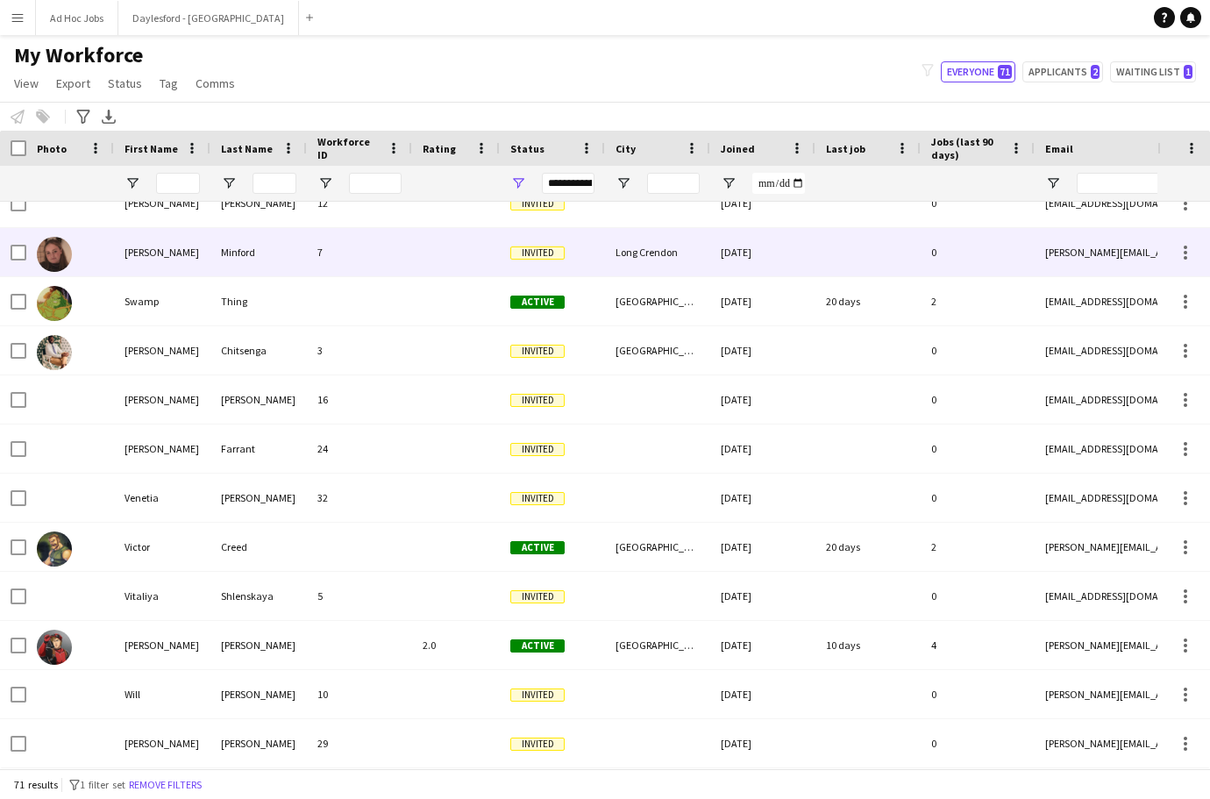
scroll to position [2920, 0]
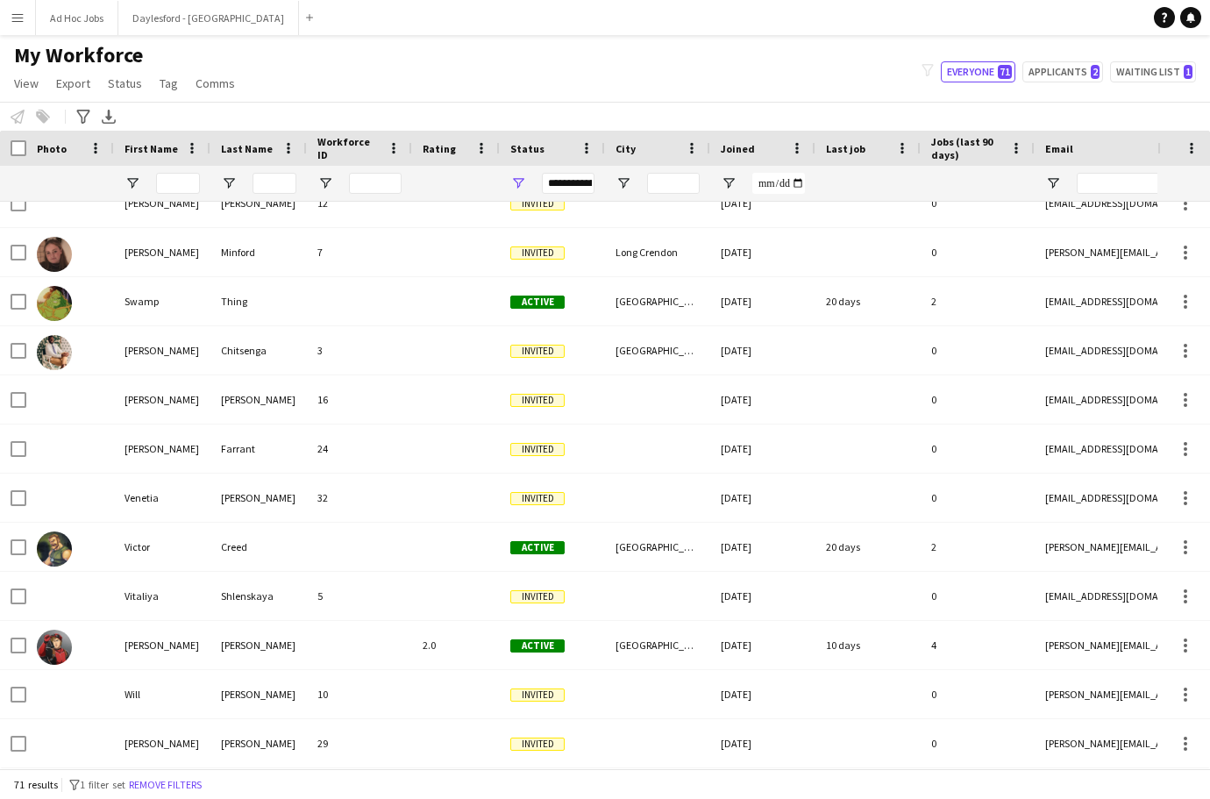
click at [573, 182] on div "**********" at bounding box center [568, 183] width 53 height 21
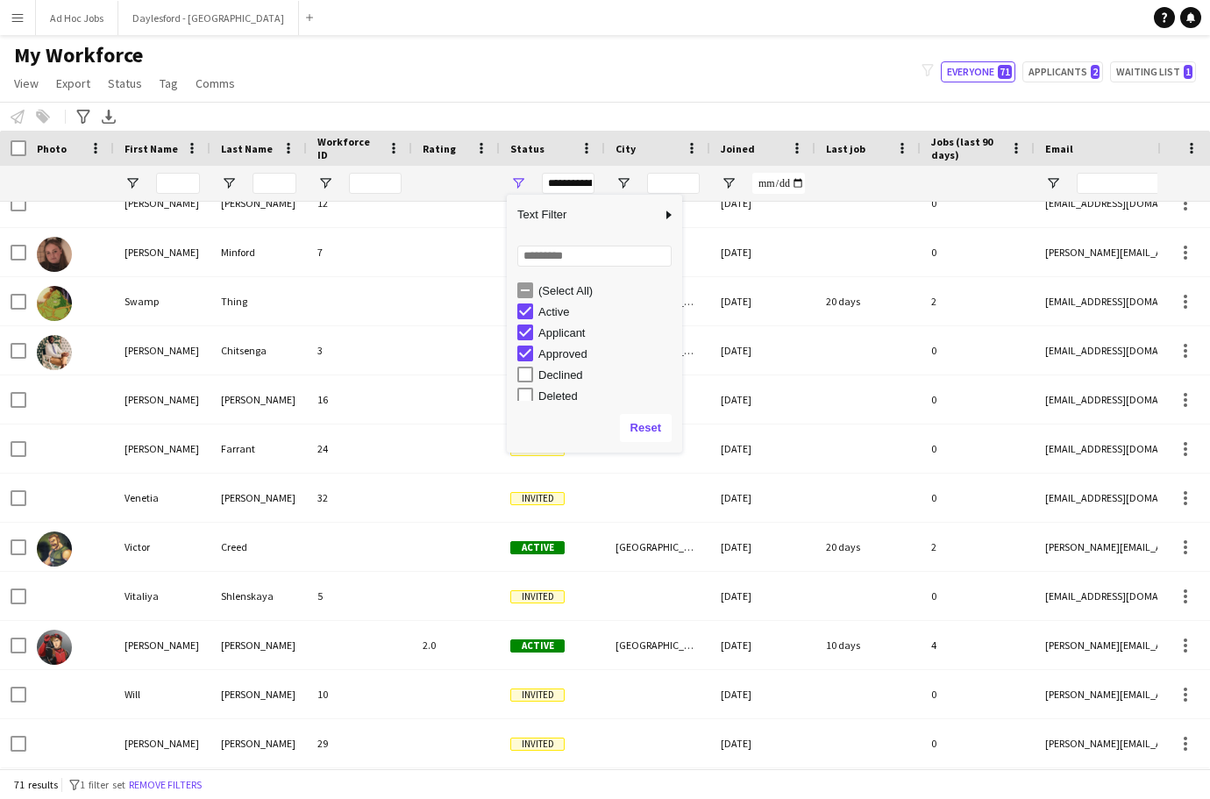
scroll to position [-1, 0]
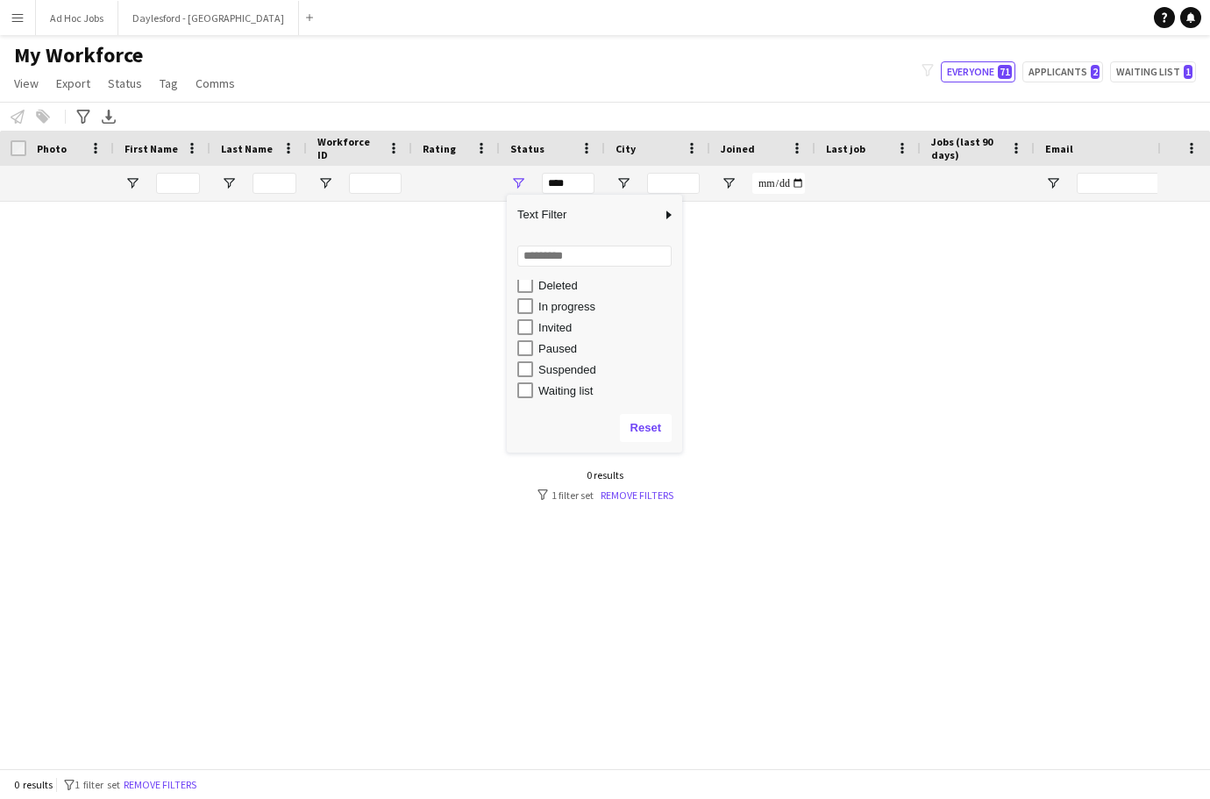
click at [535, 331] on div "Invited" at bounding box center [599, 327] width 165 height 21
type input "**********"
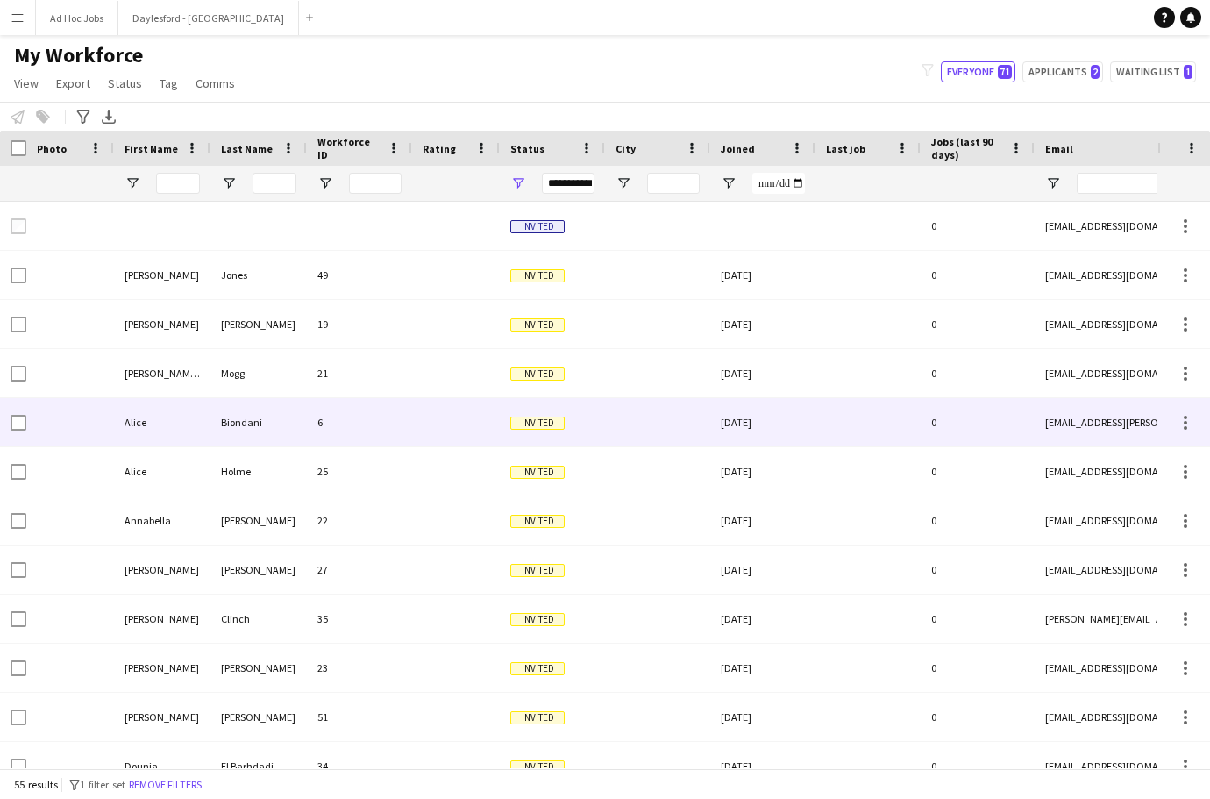
click at [382, 423] on div "6" at bounding box center [359, 422] width 105 height 48
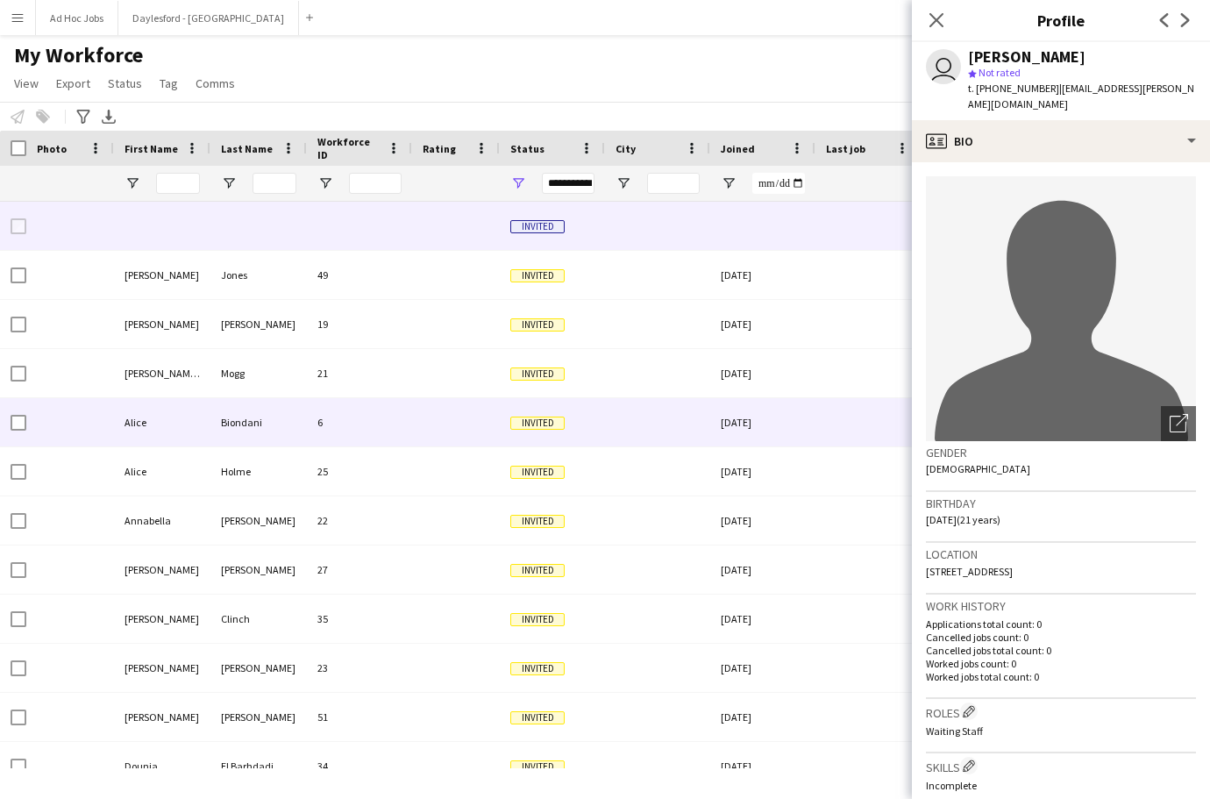
click at [452, 219] on div at bounding box center [456, 226] width 88 height 48
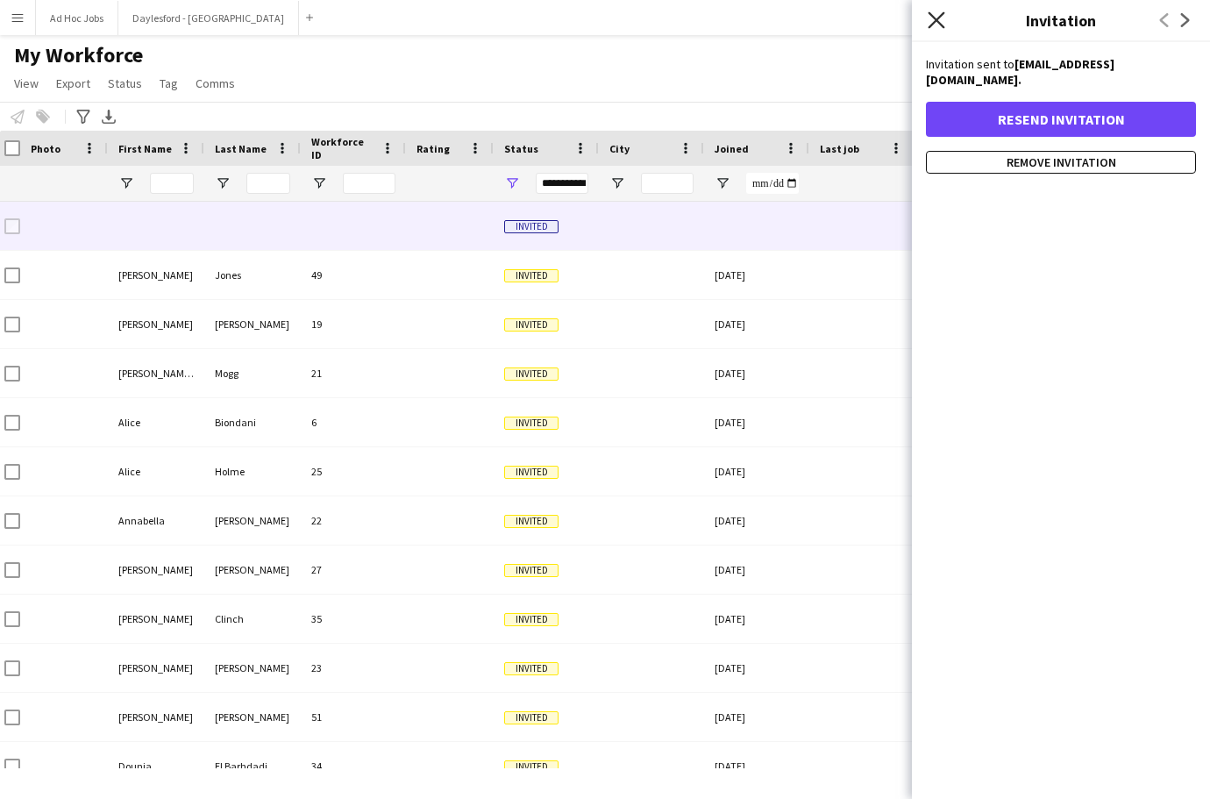
click at [935, 19] on icon at bounding box center [936, 19] width 17 height 17
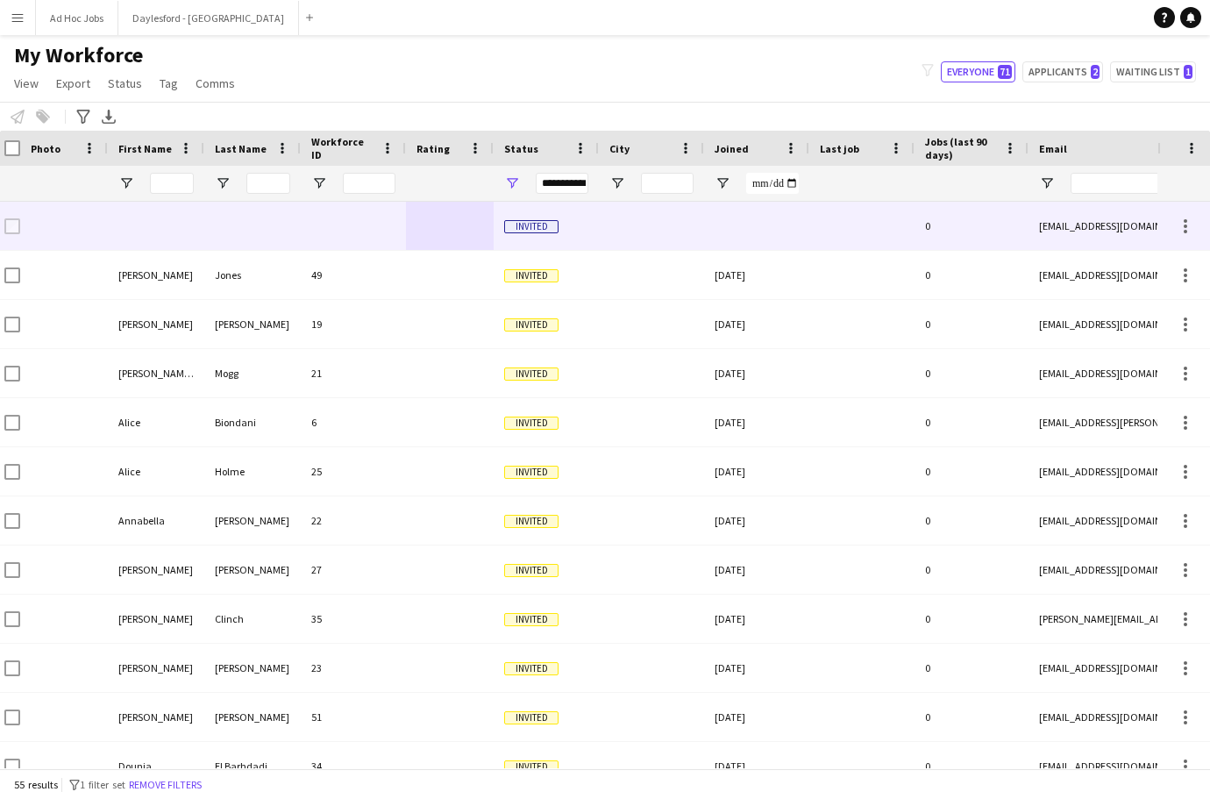
click at [638, 225] on div at bounding box center [651, 226] width 105 height 48
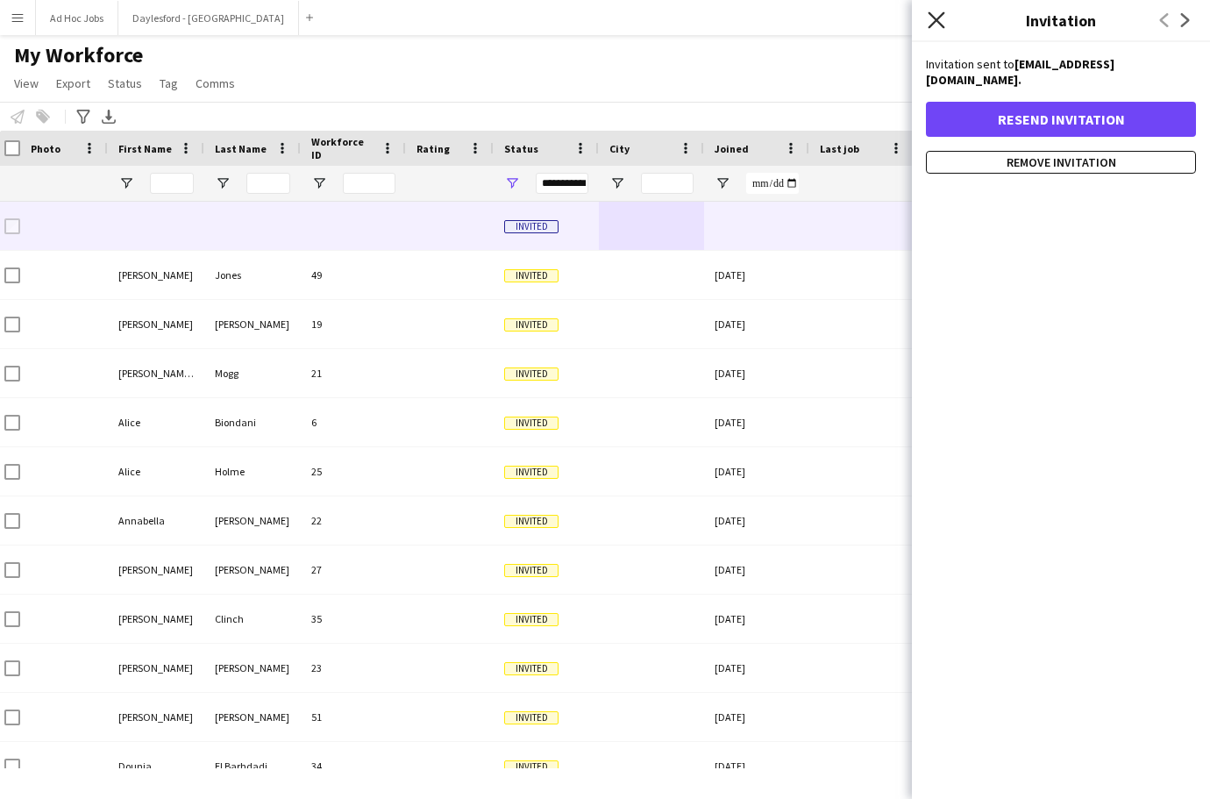
click at [939, 22] on icon at bounding box center [936, 19] width 17 height 17
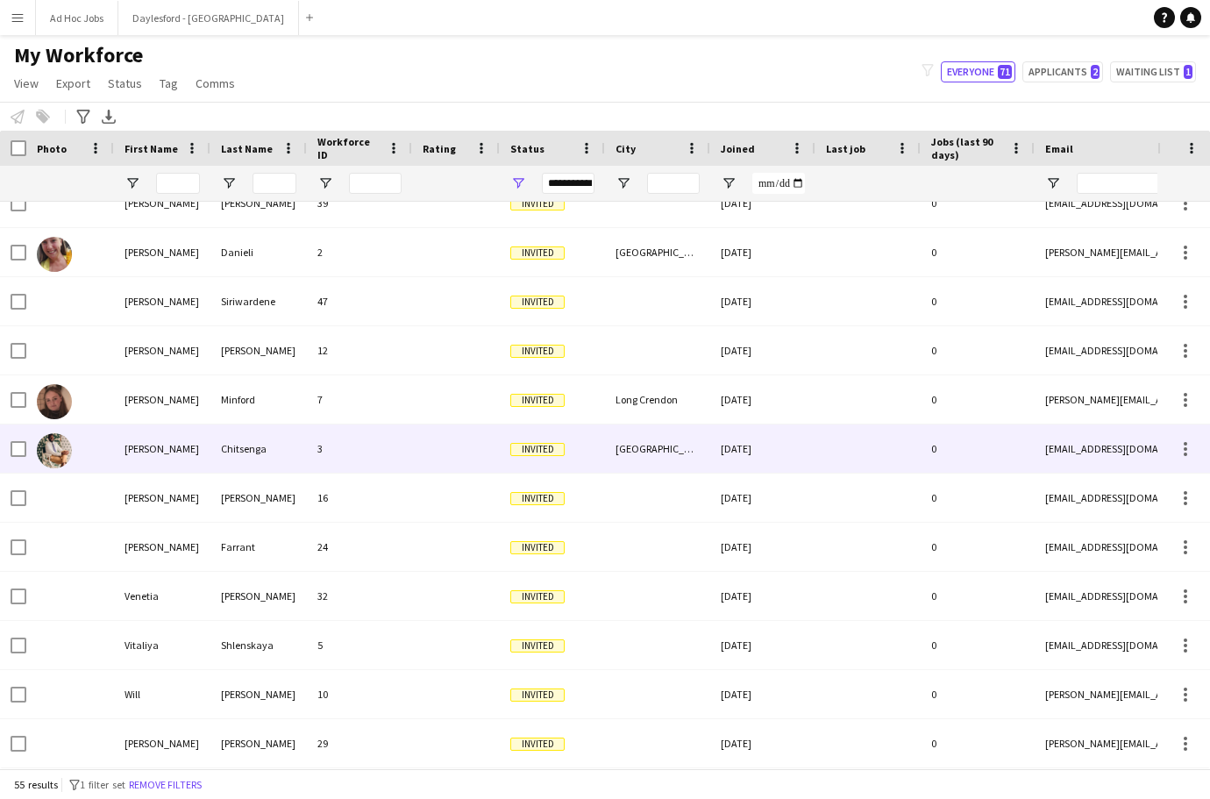
click at [69, 452] on img at bounding box center [54, 450] width 35 height 35
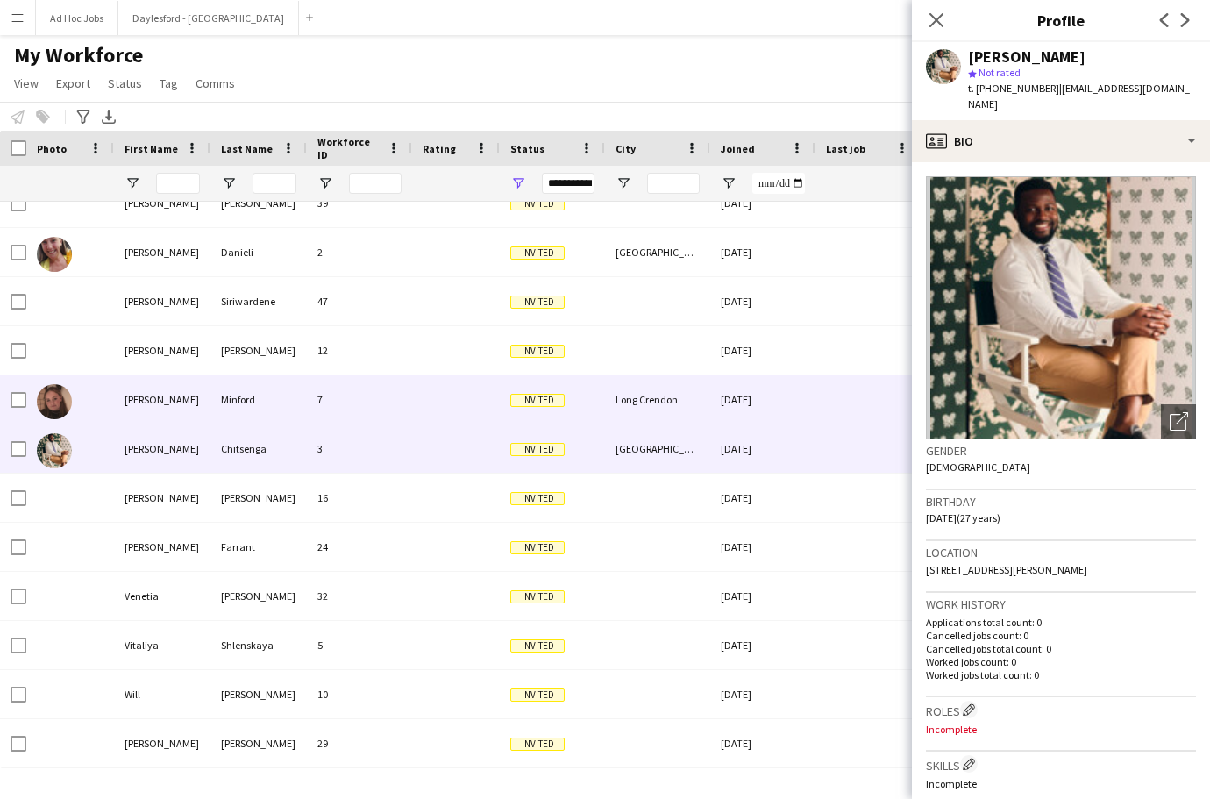
click at [54, 401] on img at bounding box center [54, 401] width 35 height 35
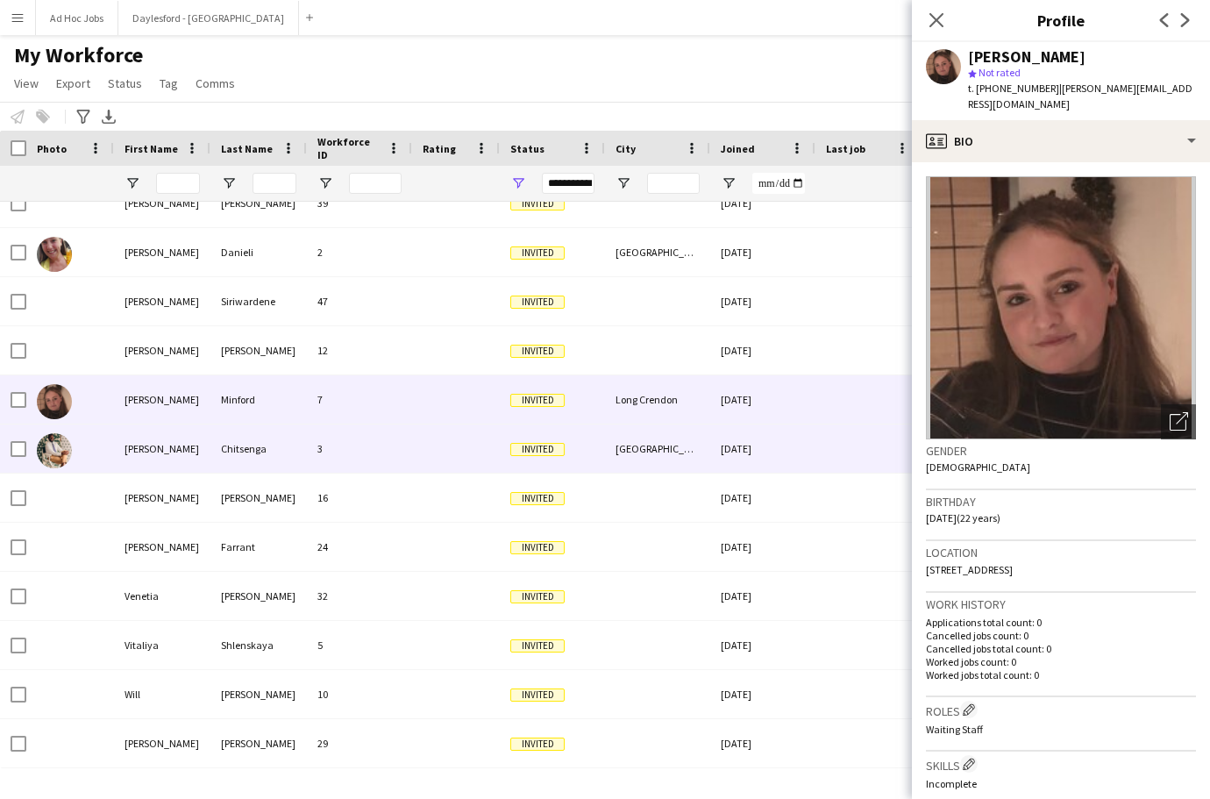
click at [438, 452] on div at bounding box center [456, 448] width 88 height 48
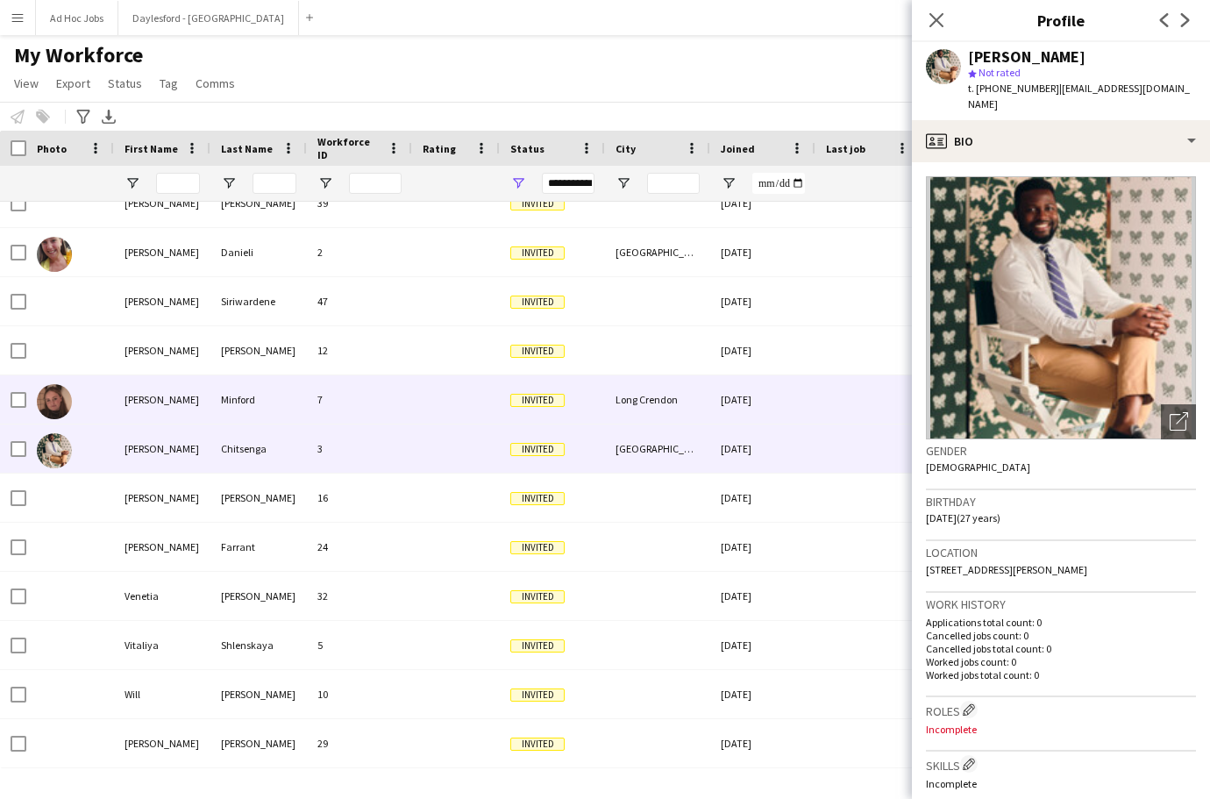
click at [537, 404] on span "Invited" at bounding box center [537, 400] width 54 height 13
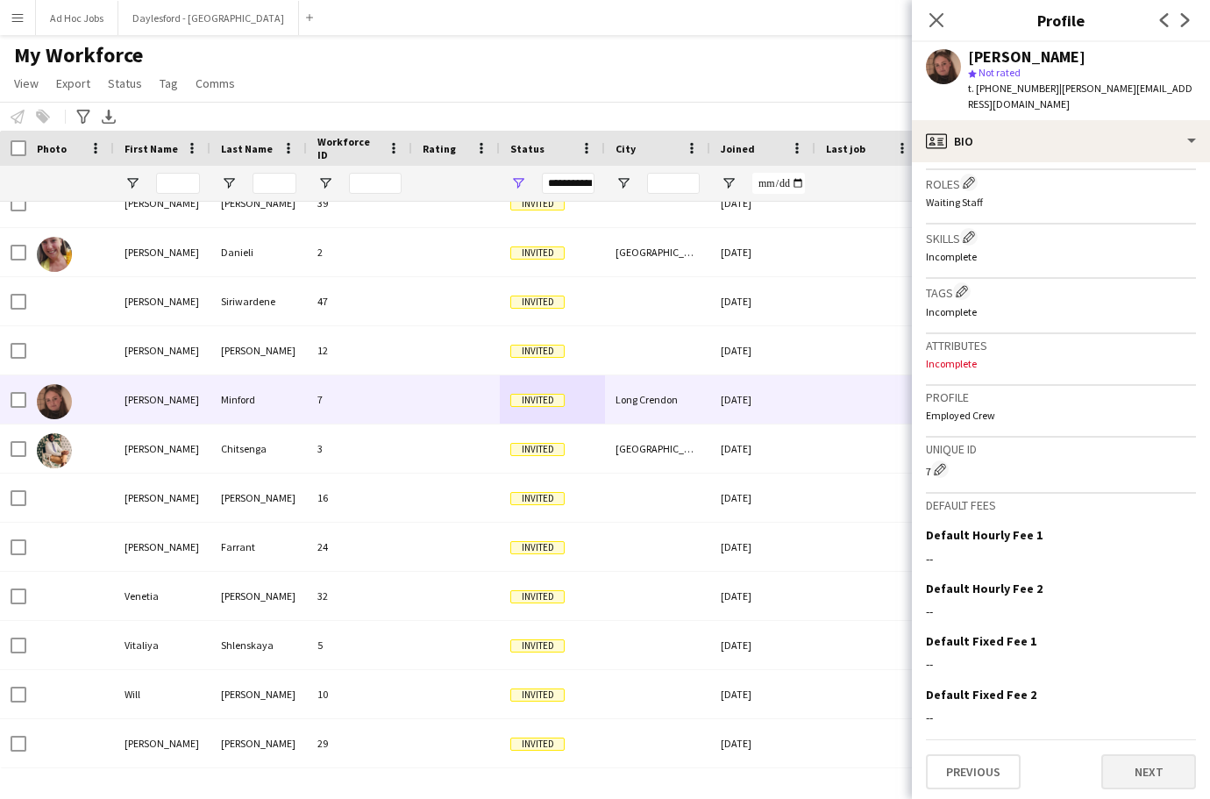
click at [1157, 766] on button "Next" at bounding box center [1148, 771] width 95 height 35
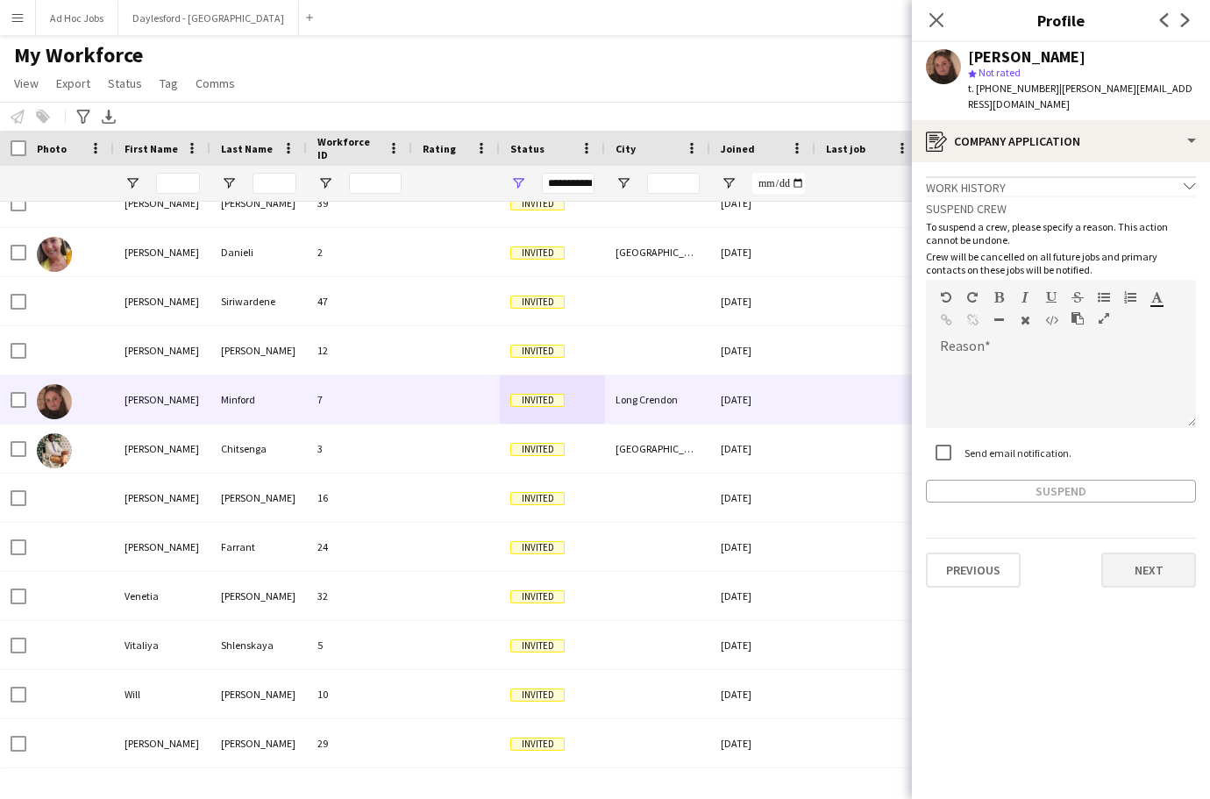
click at [1156, 560] on button "Next" at bounding box center [1148, 569] width 95 height 35
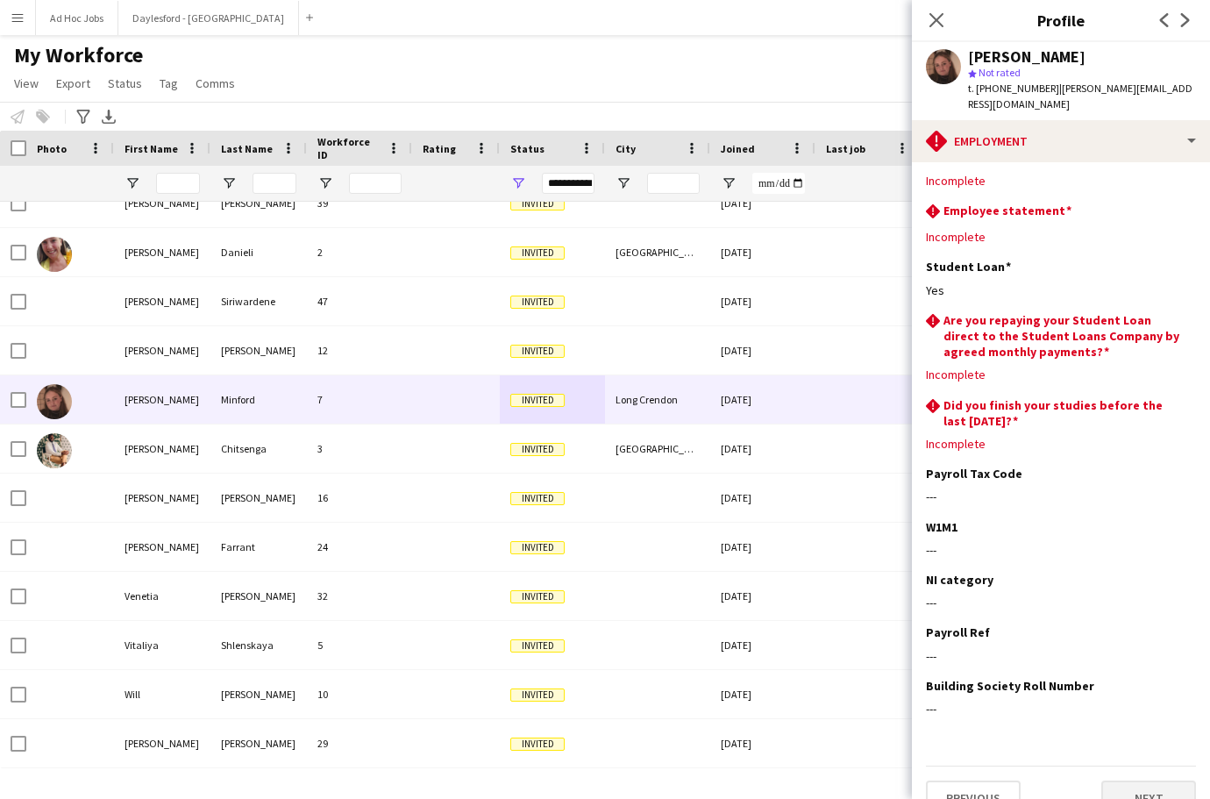
click at [1147, 780] on button "Next" at bounding box center [1148, 797] width 95 height 35
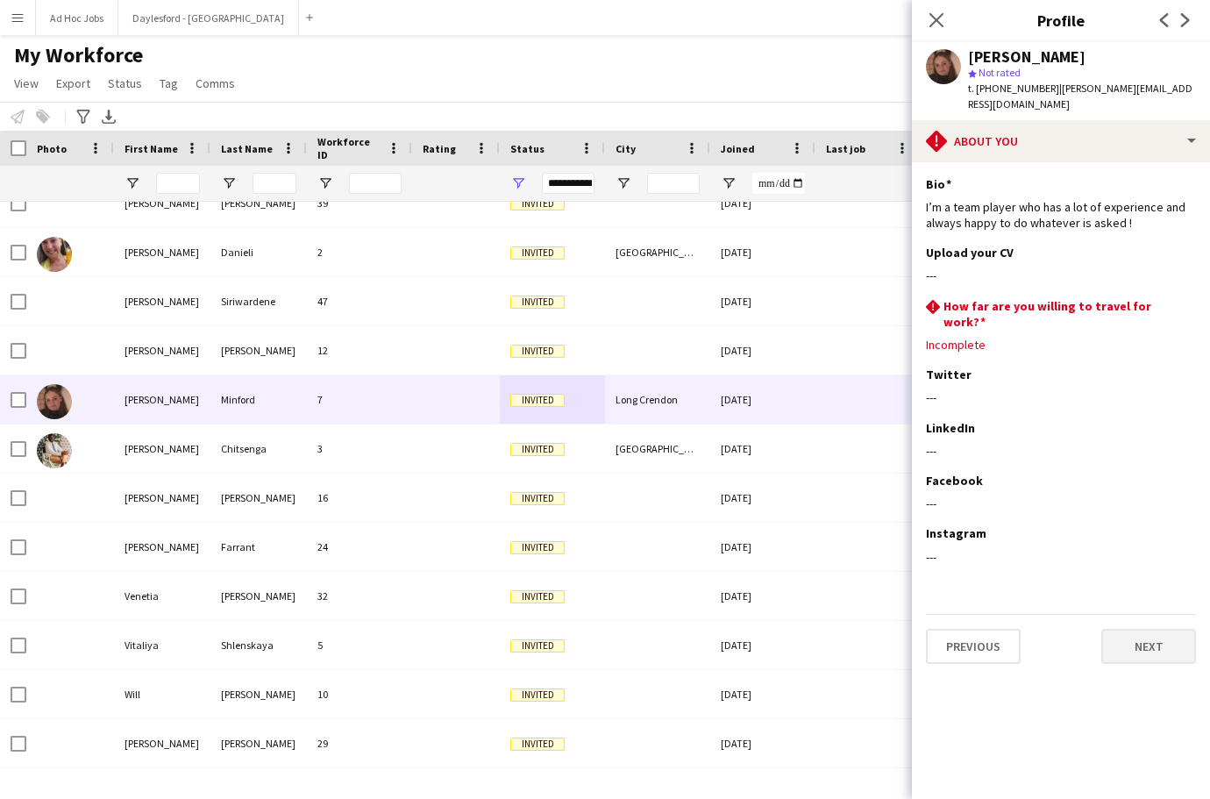
click at [1151, 629] on button "Next" at bounding box center [1148, 646] width 95 height 35
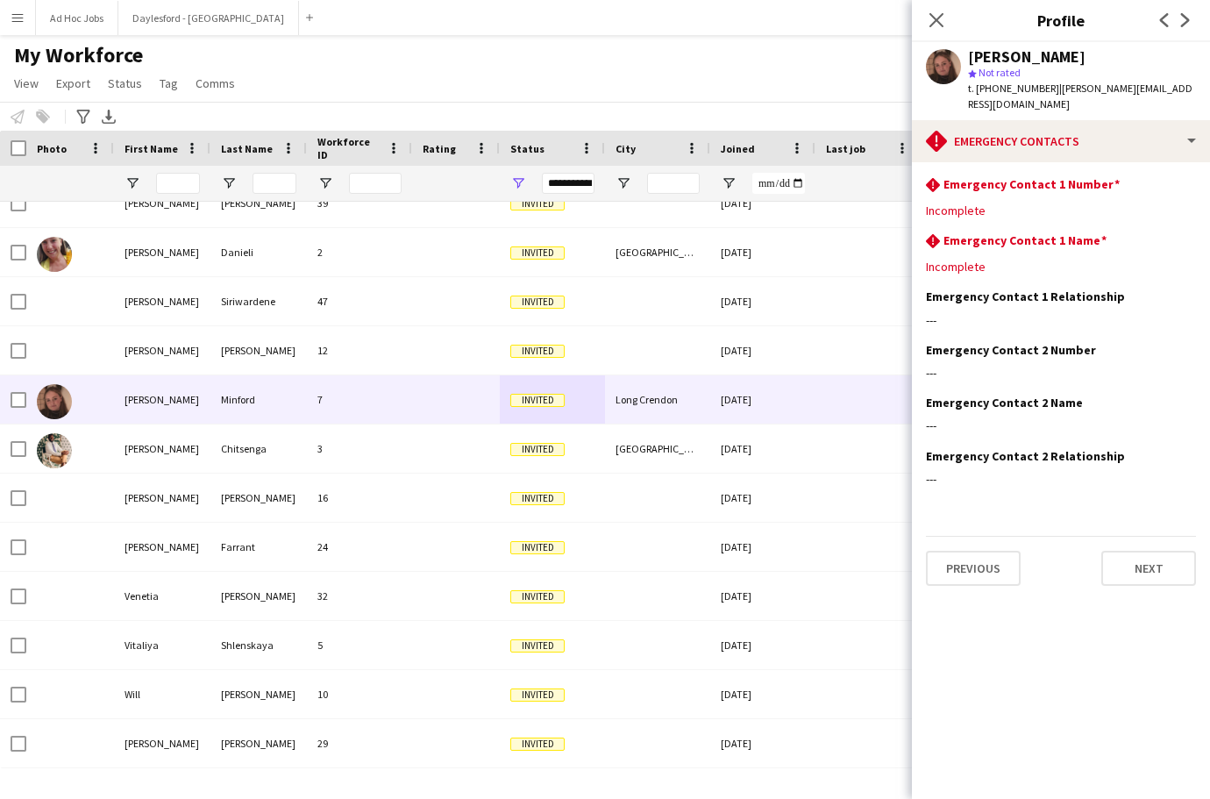
click at [1160, 572] on app-section-data-types "rhombus-alert Emergency Contact 1 Number Edit this field Incomplete rhombus-ale…" at bounding box center [1061, 480] width 298 height 637
click at [1158, 552] on button "Next" at bounding box center [1148, 568] width 95 height 35
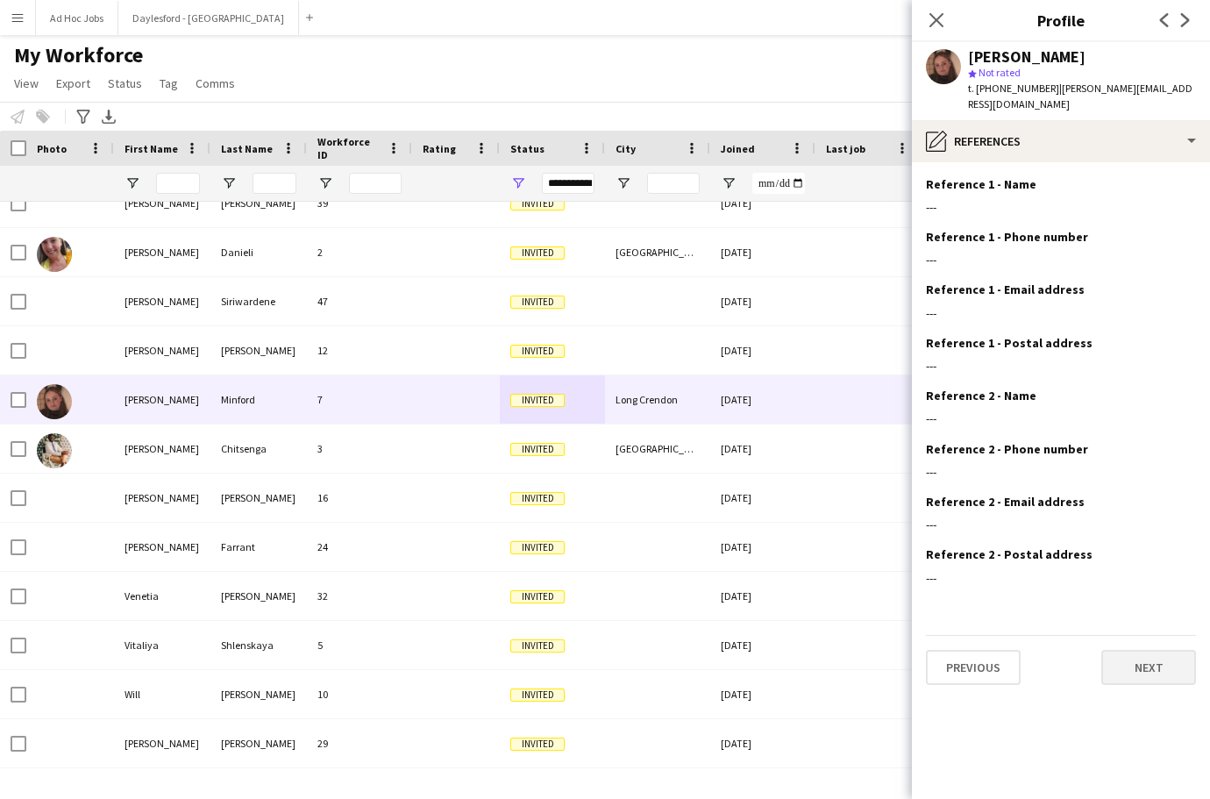
click at [1147, 650] on button "Next" at bounding box center [1148, 667] width 95 height 35
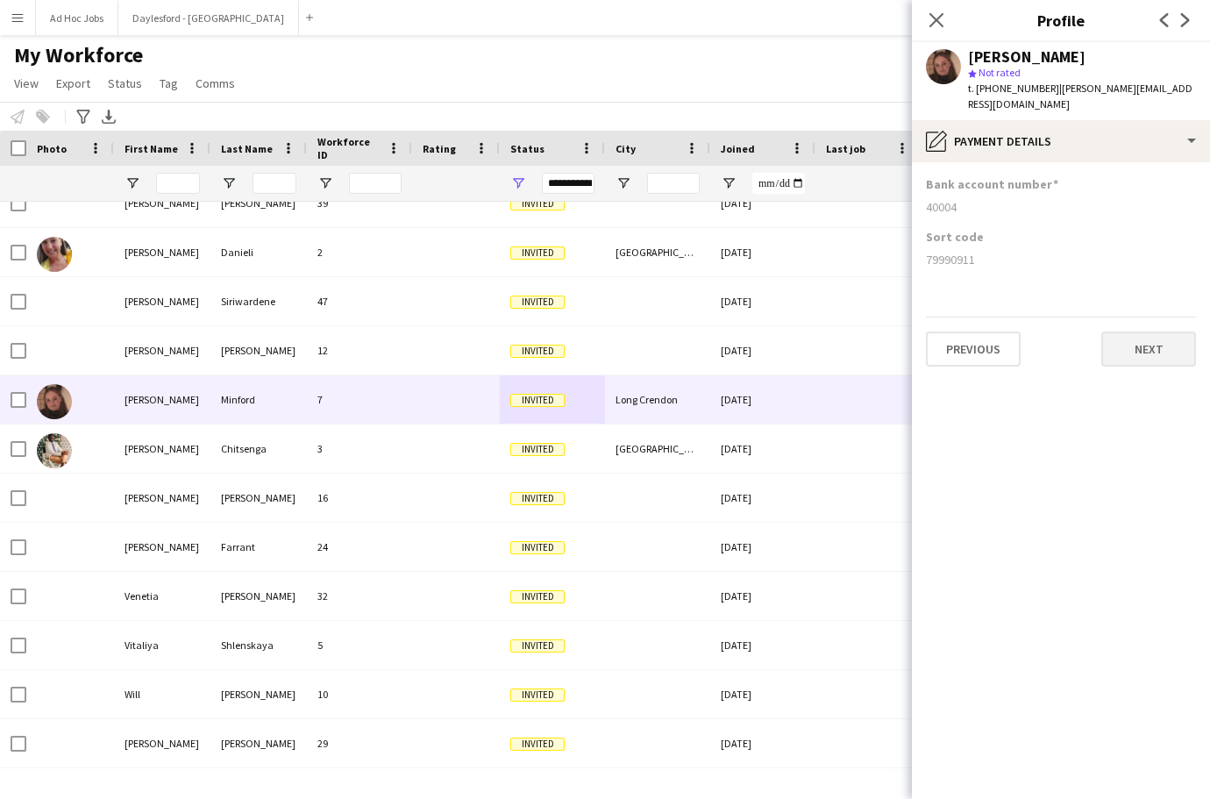
click at [1155, 337] on button "Next" at bounding box center [1148, 348] width 95 height 35
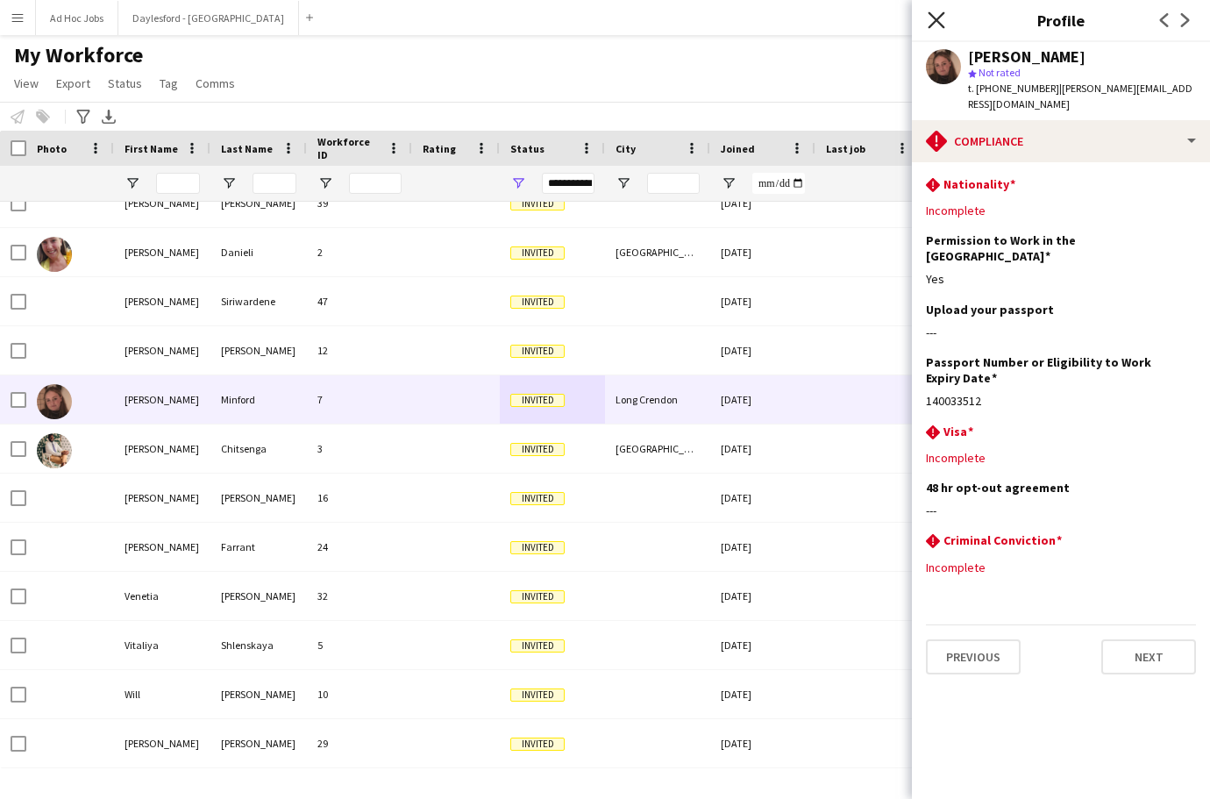
click at [937, 25] on icon "Close pop-in" at bounding box center [936, 19] width 17 height 17
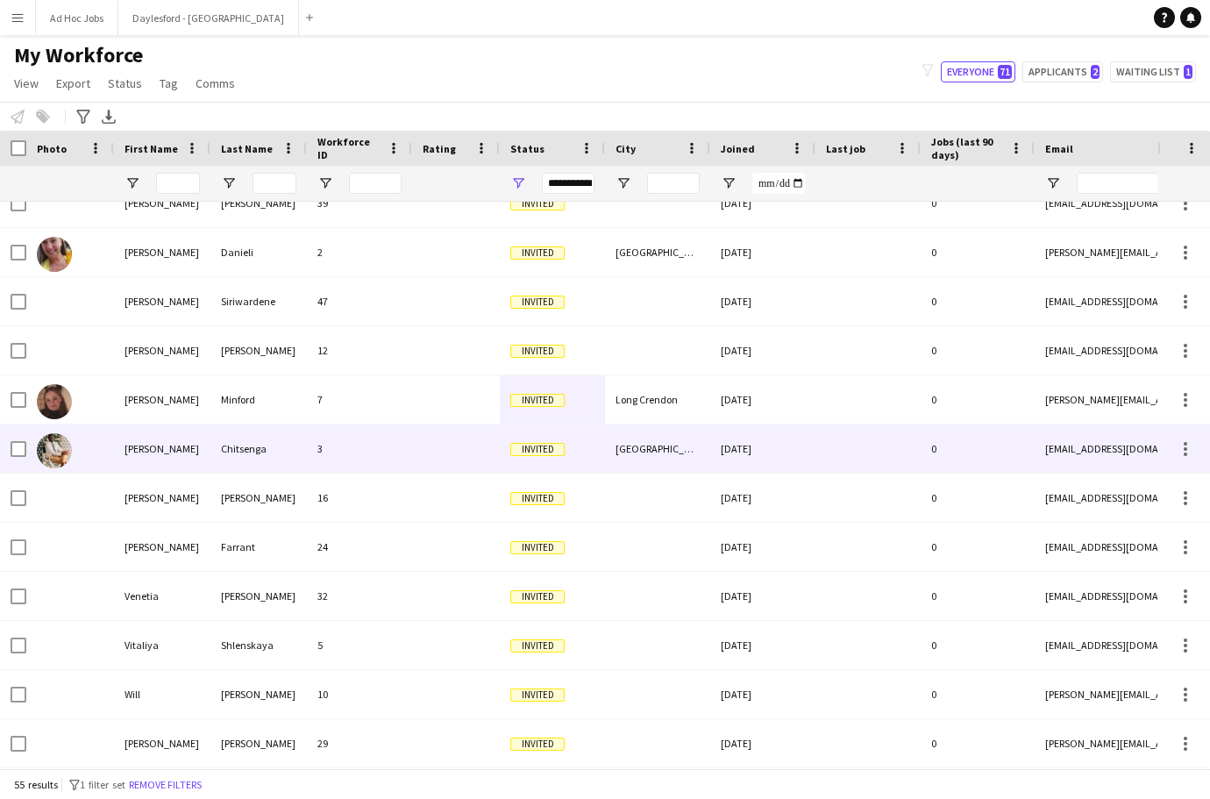
click at [451, 456] on div at bounding box center [456, 448] width 88 height 48
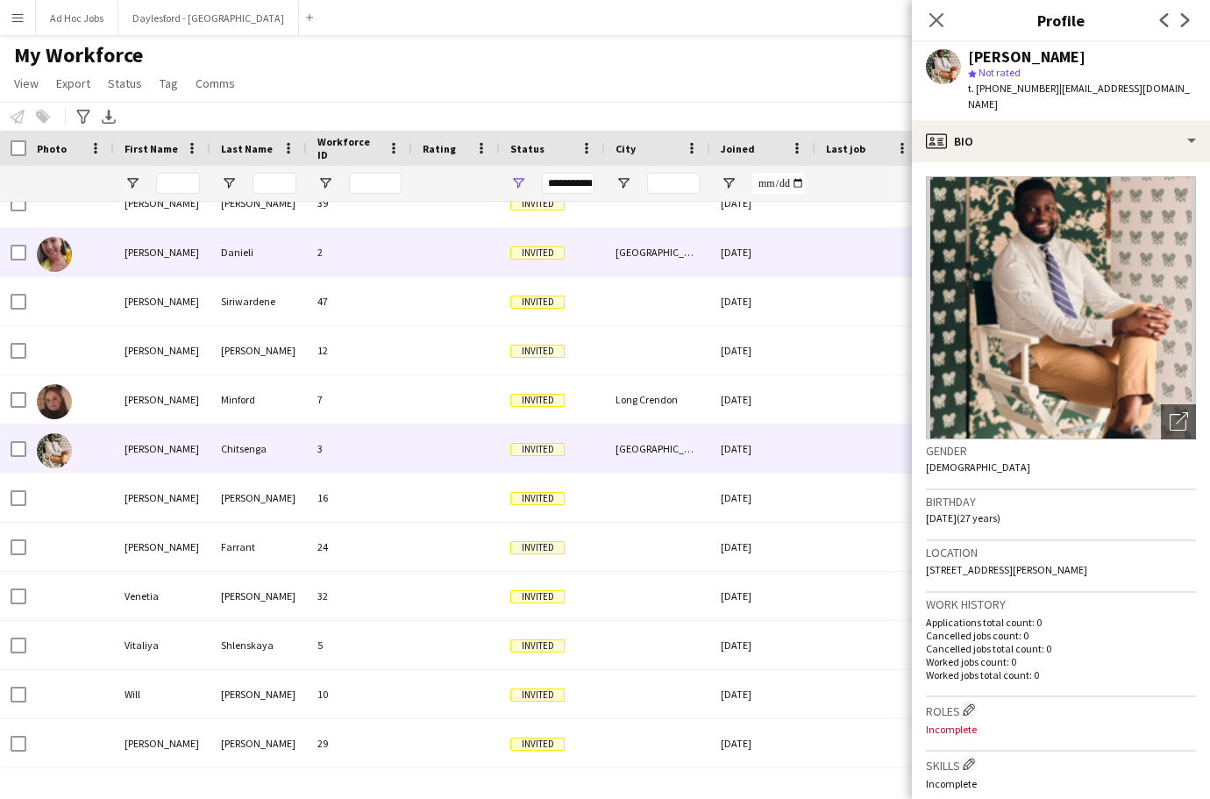
click at [381, 246] on div "2" at bounding box center [359, 252] width 105 height 48
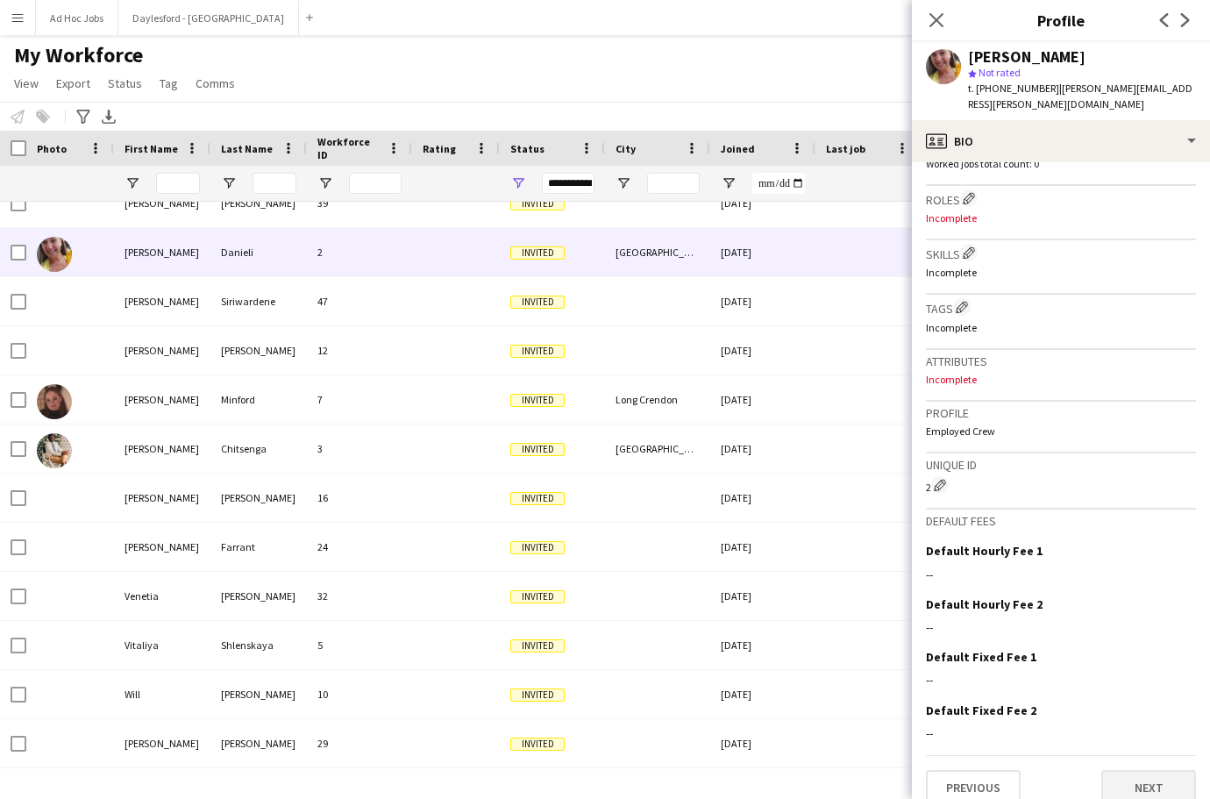
click at [1150, 770] on button "Next" at bounding box center [1148, 787] width 95 height 35
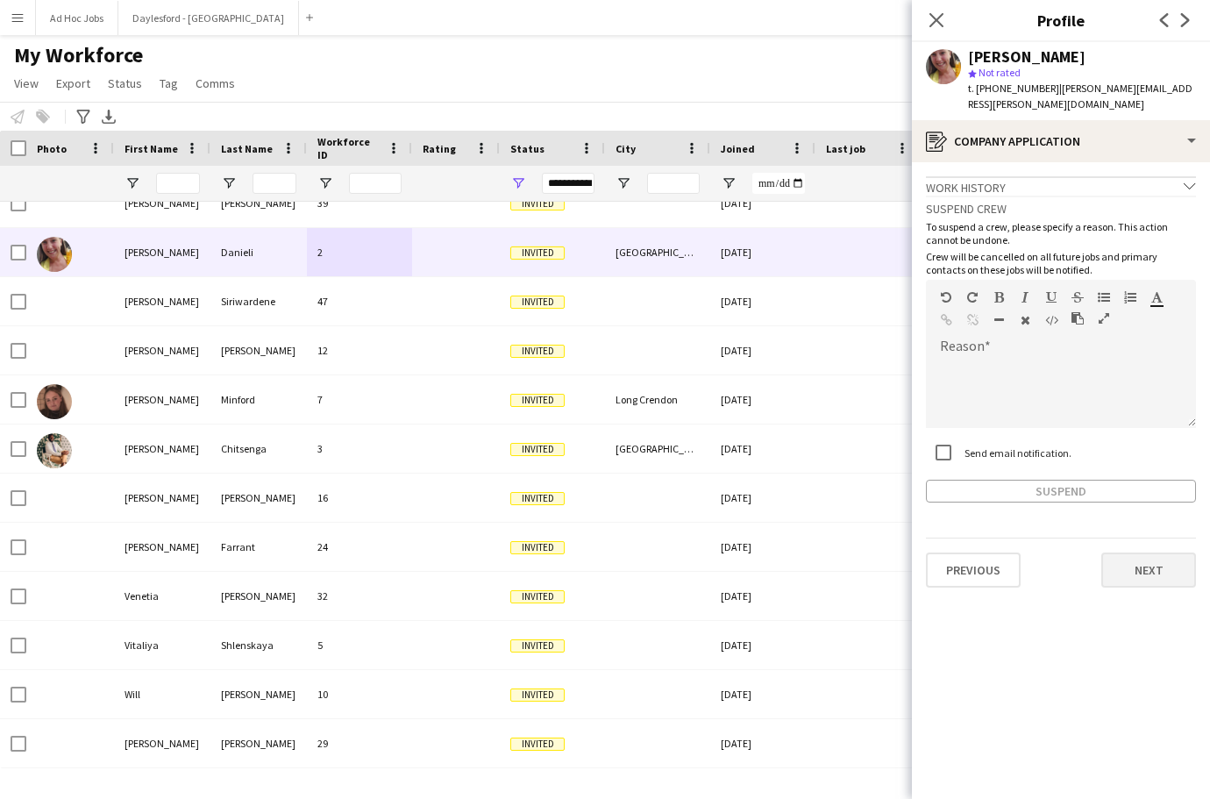
click at [1150, 558] on button "Next" at bounding box center [1148, 569] width 95 height 35
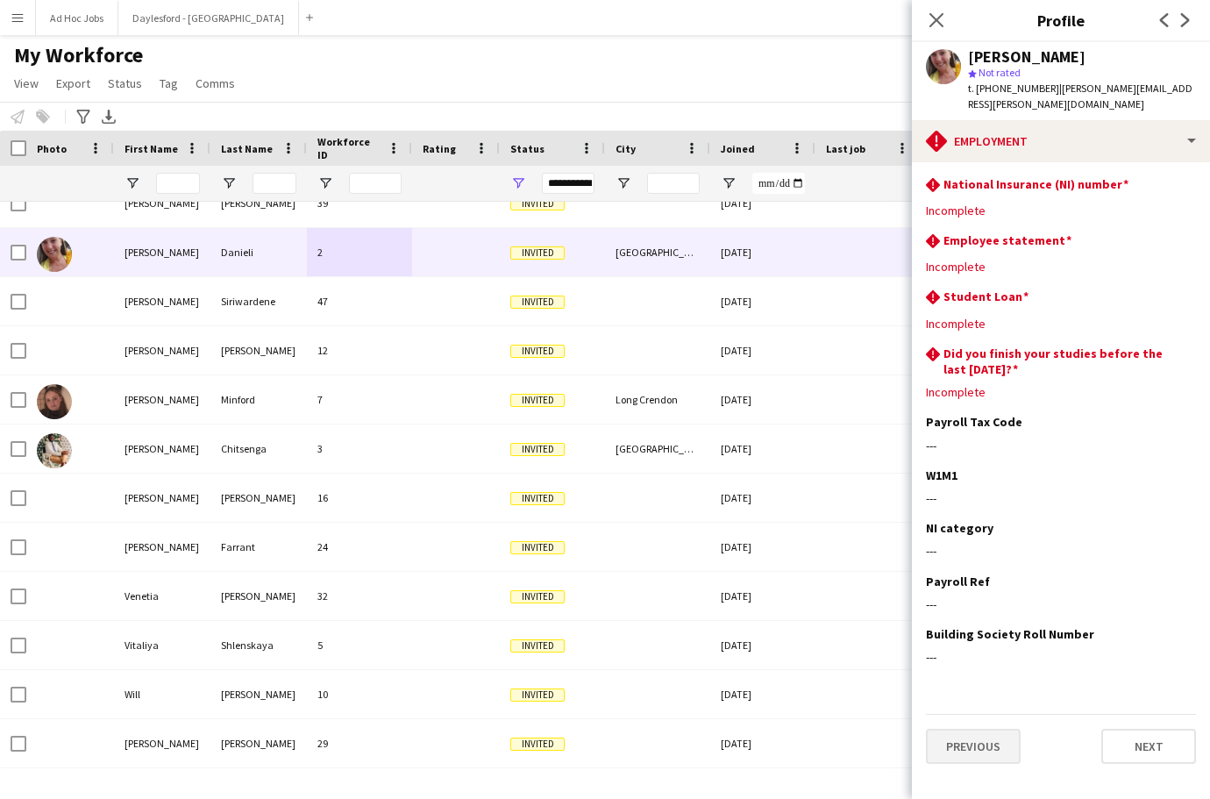
click at [951, 742] on button "Previous" at bounding box center [973, 746] width 95 height 35
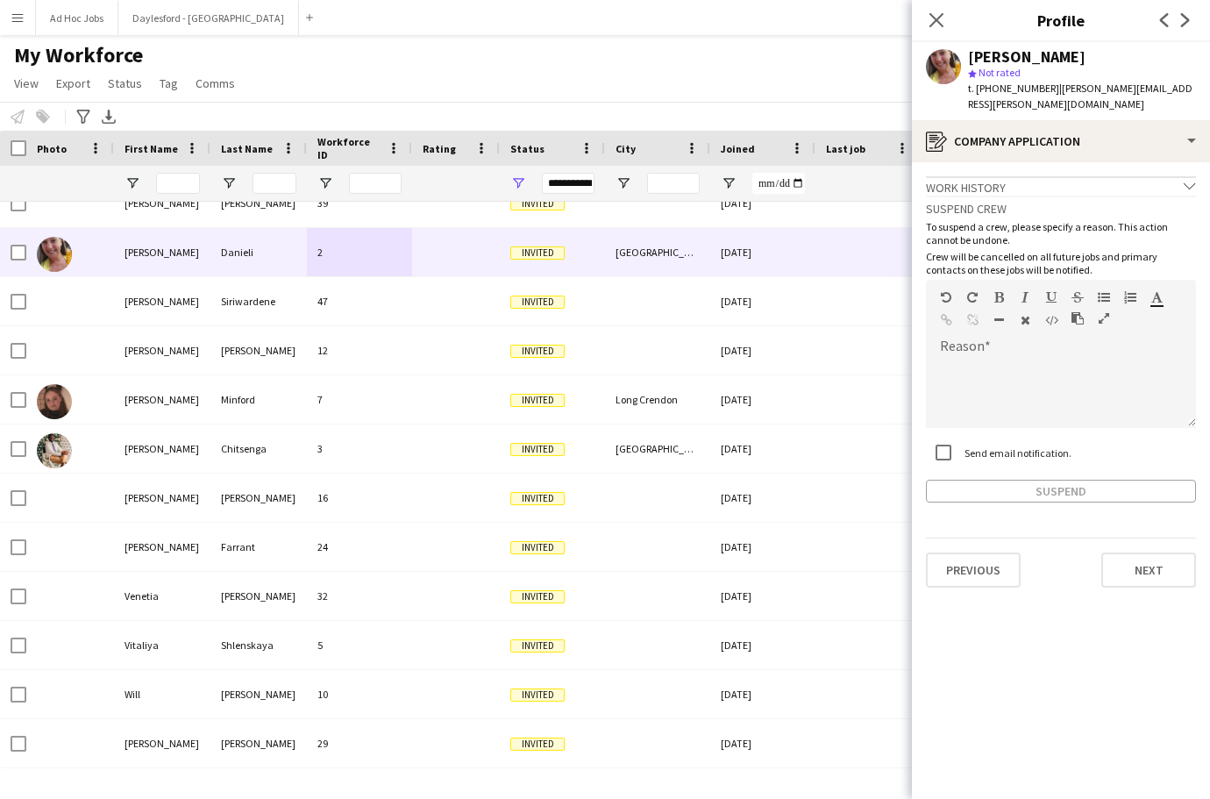
click at [954, 740] on app-crew-profile-application "Work history chevron-down Incomplete Suspend crew To suspend a crew, please spe…" at bounding box center [1061, 480] width 298 height 637
click at [975, 567] on button "Previous" at bounding box center [973, 569] width 95 height 35
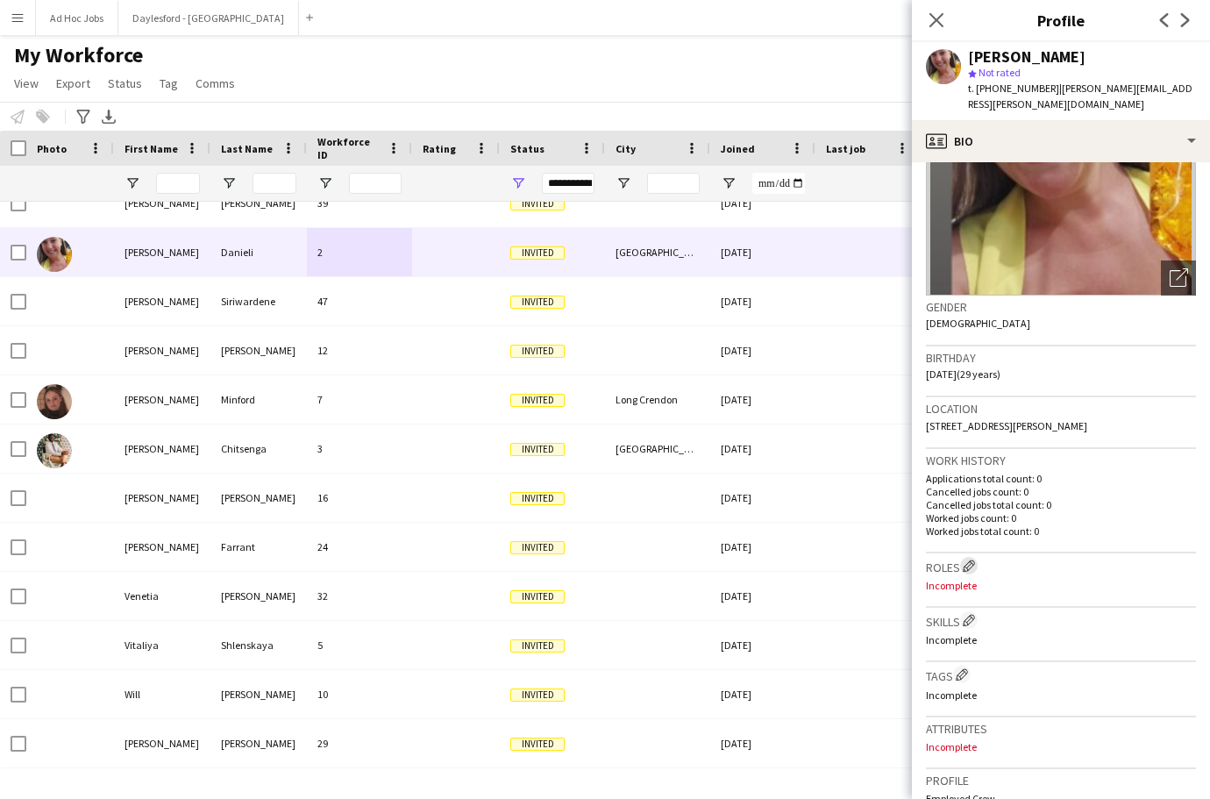
click at [971, 559] on app-icon "Edit crew company roles" at bounding box center [969, 565] width 12 height 12
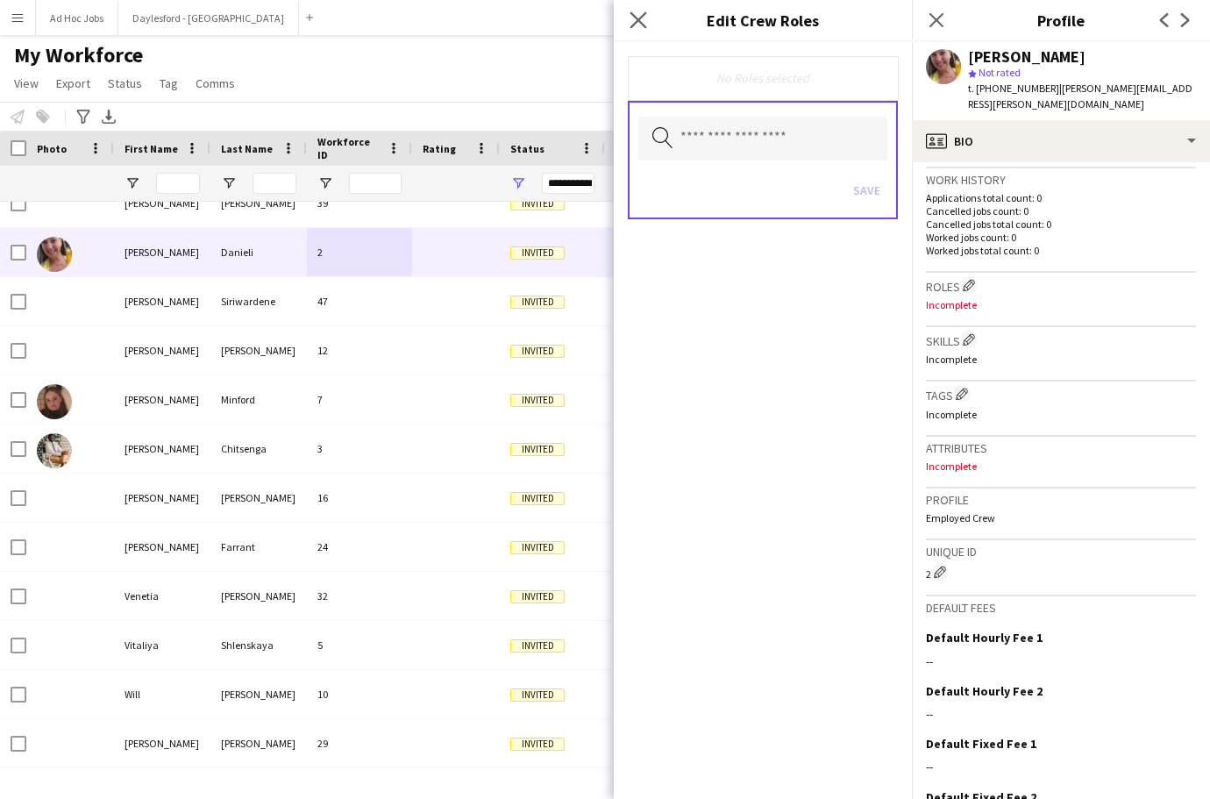
click at [631, 21] on icon "Close pop-in" at bounding box center [638, 19] width 17 height 17
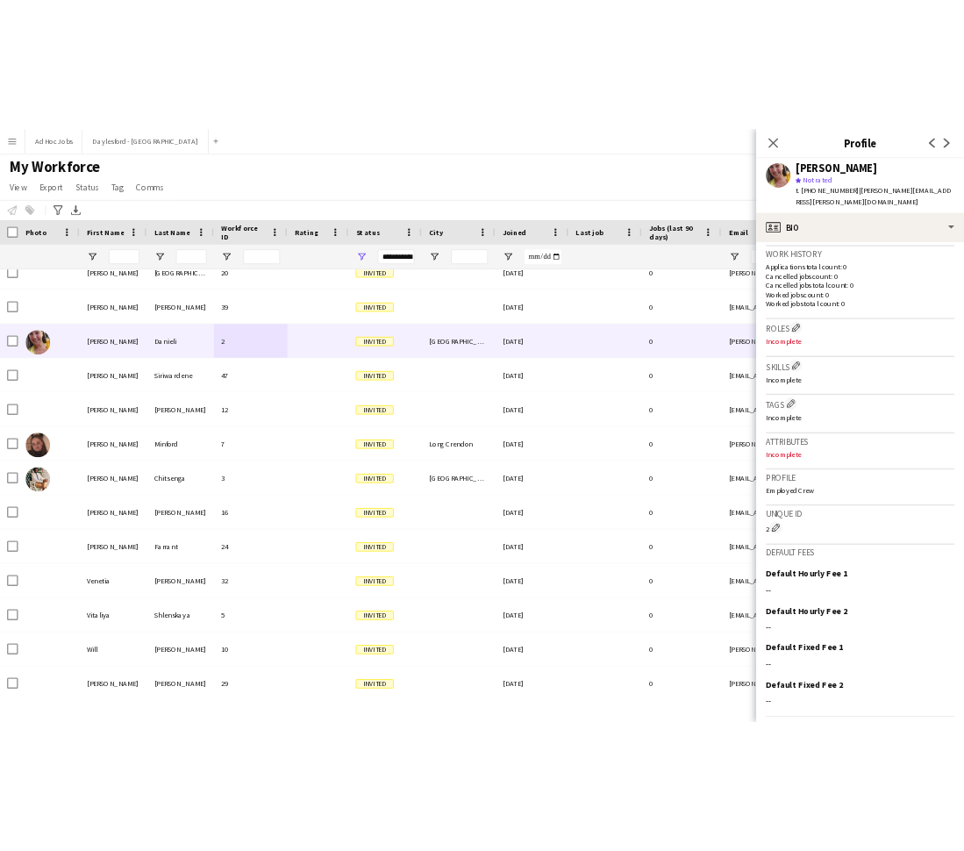
scroll to position [2083, 0]
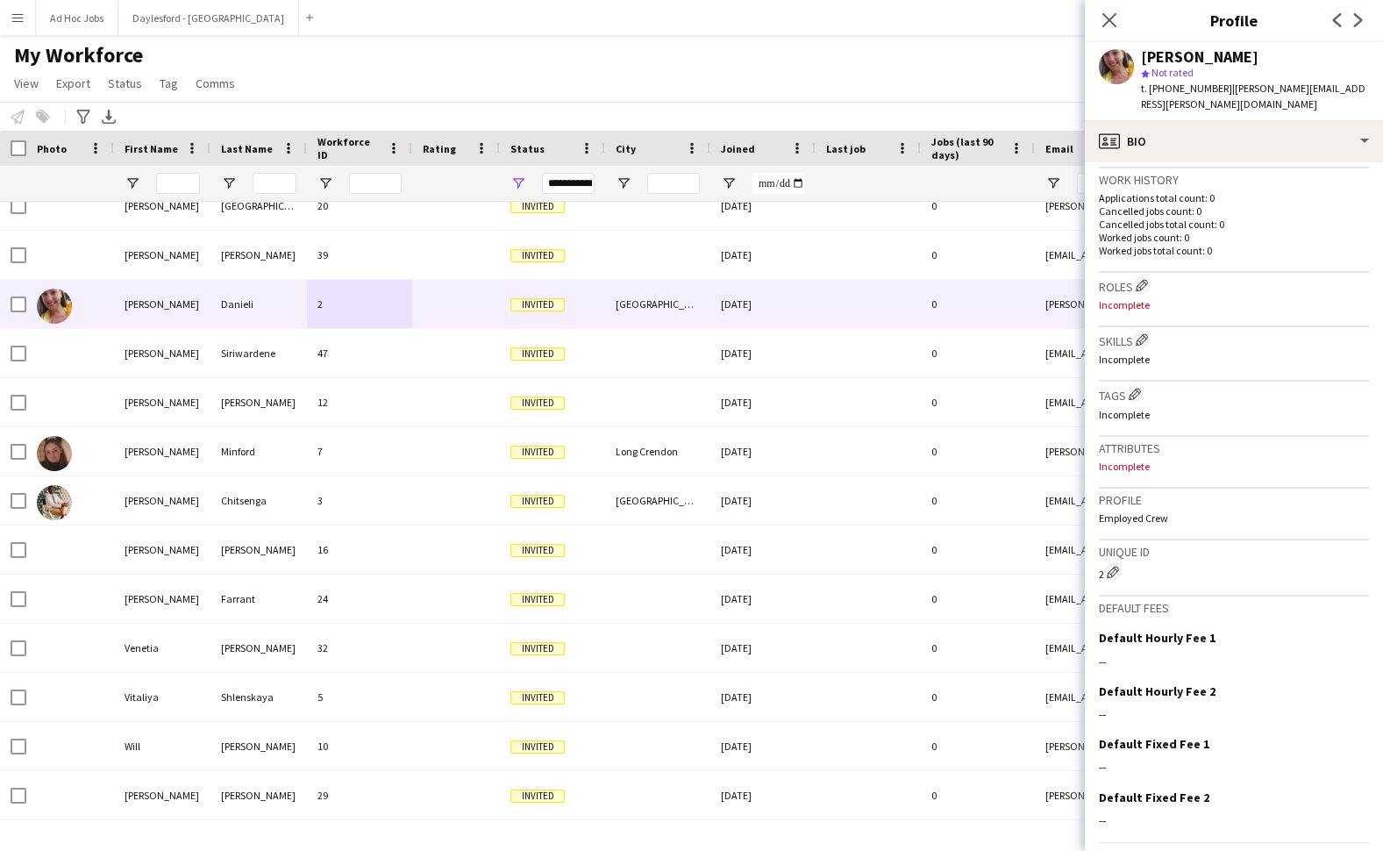
click at [1209, 45] on app-profile-header "[PERSON_NAME] star Not rated t. [PHONE_NUMBER] | [PERSON_NAME][EMAIL_ADDRESS][P…" at bounding box center [1234, 81] width 298 height 78
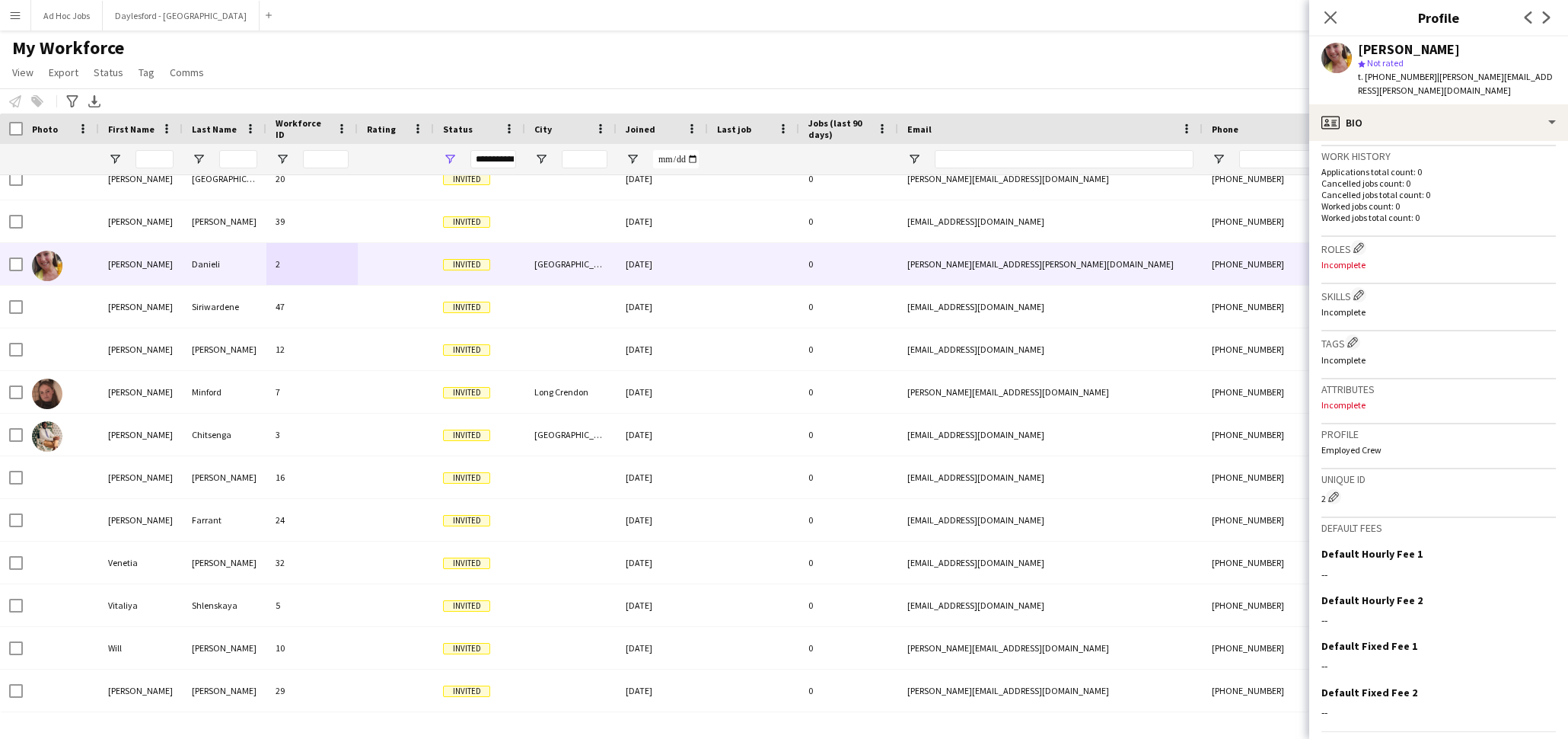
click at [766, 59] on div "My Workforce View Views Default view New view Update view Delete view Edit name…" at bounding box center [784, 63] width 1568 height 52
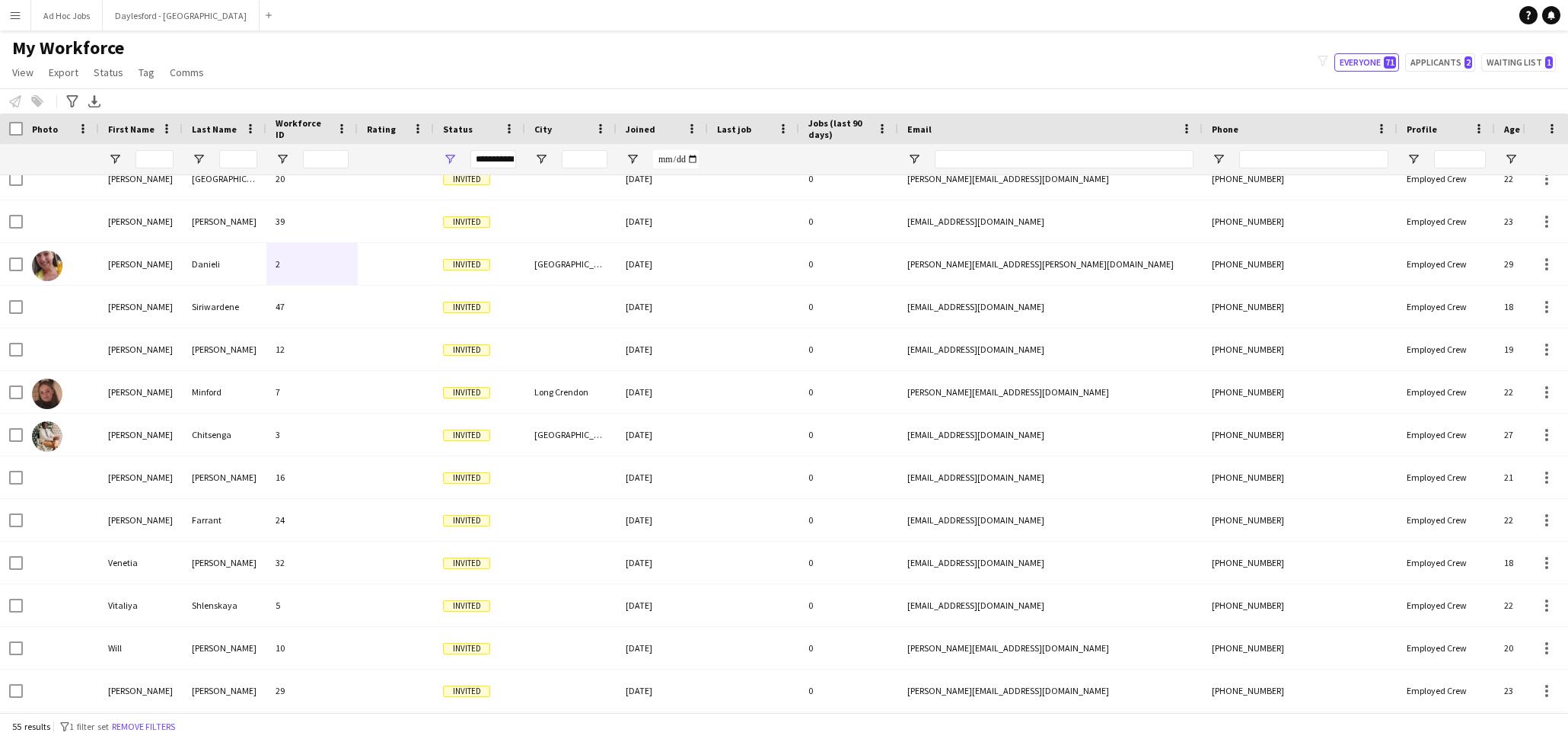
click at [23, 22] on button "Menu" at bounding box center [15, 15] width 30 height 30
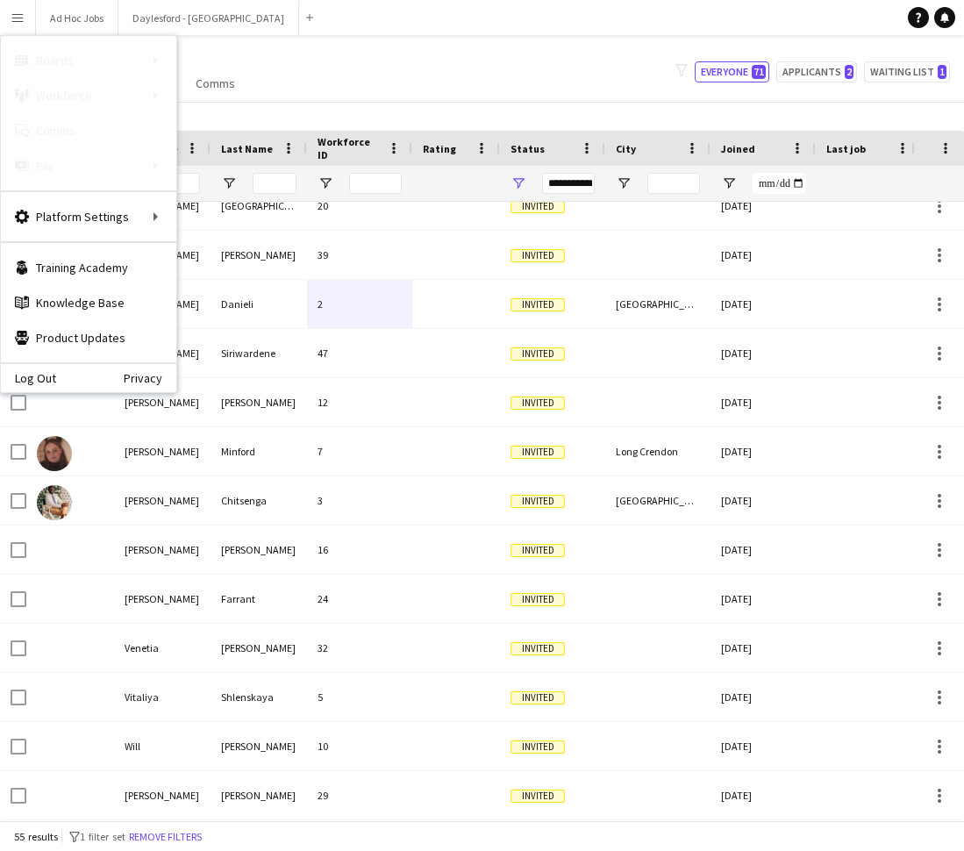
drag, startPoint x: 479, startPoint y: 93, endPoint x: 476, endPoint y: 196, distance: 102.6
click at [479, 93] on div "My Workforce View Views Default view New view Update view Delete view Edit name…" at bounding box center [482, 72] width 964 height 60
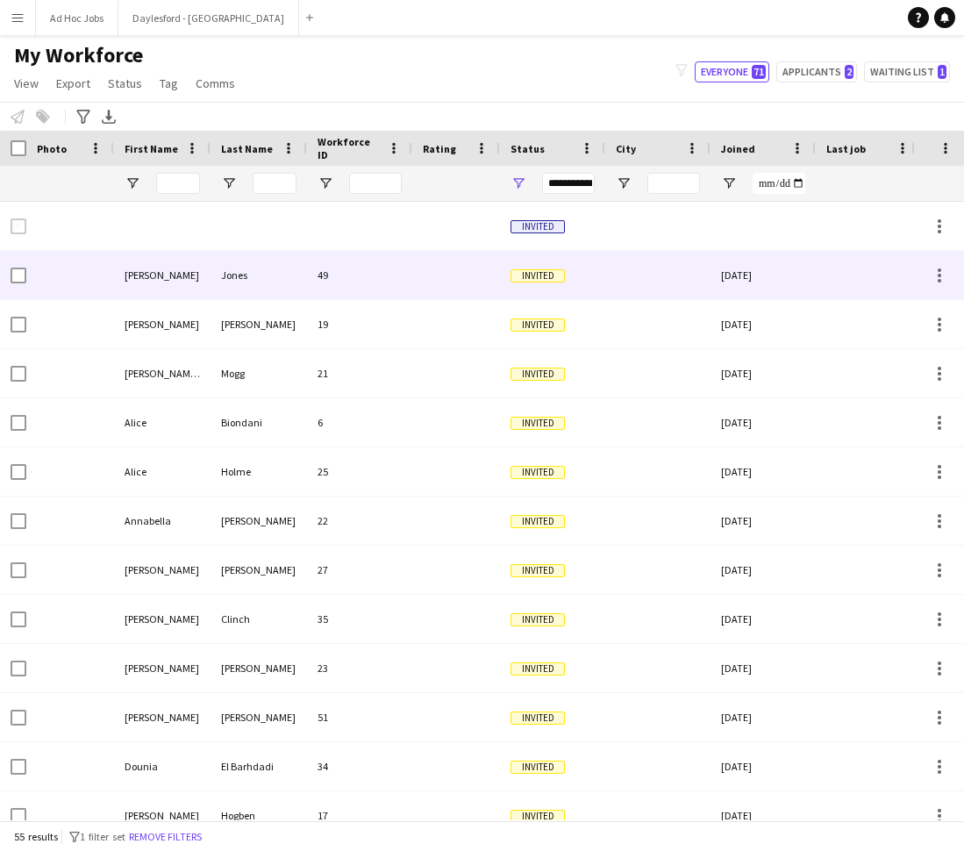
scroll to position [0, 0]
click at [384, 268] on div "49" at bounding box center [359, 275] width 105 height 48
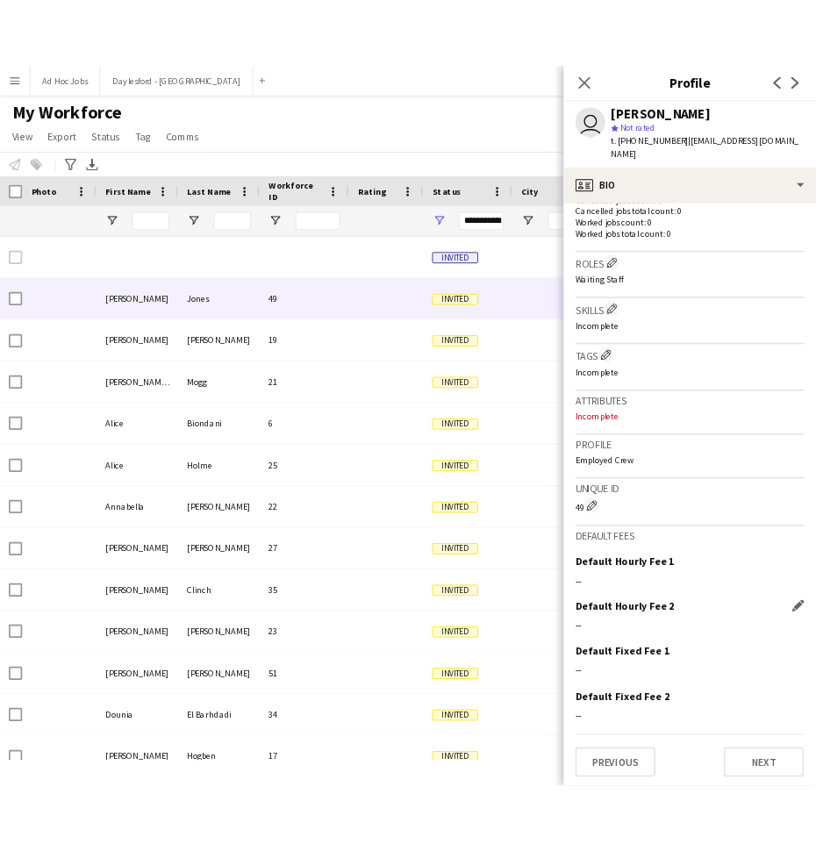
scroll to position [477, 0]
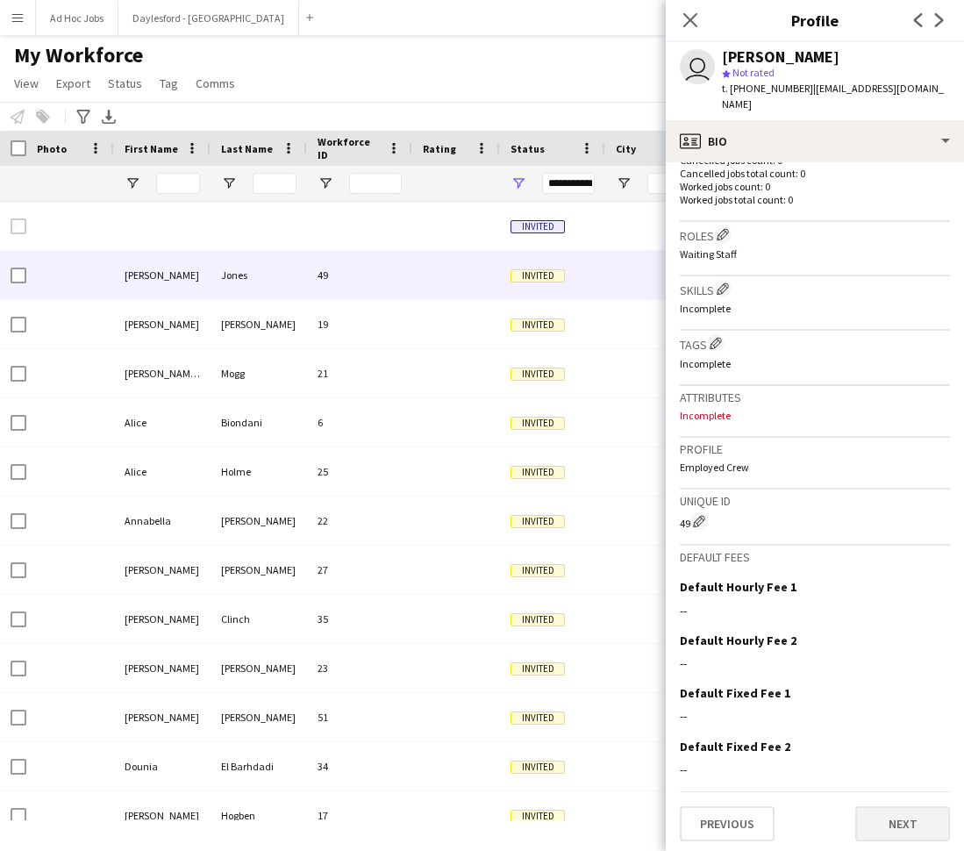
click at [899, 798] on button "Next" at bounding box center [902, 823] width 95 height 35
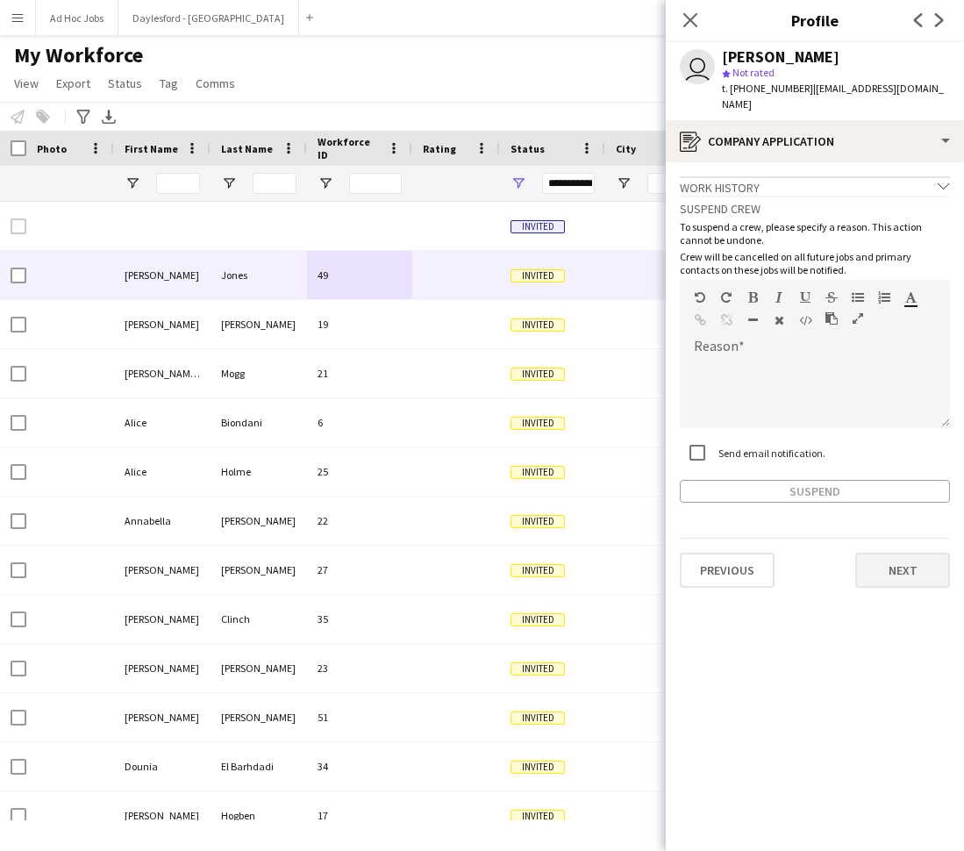
click at [903, 556] on button "Next" at bounding box center [902, 569] width 95 height 35
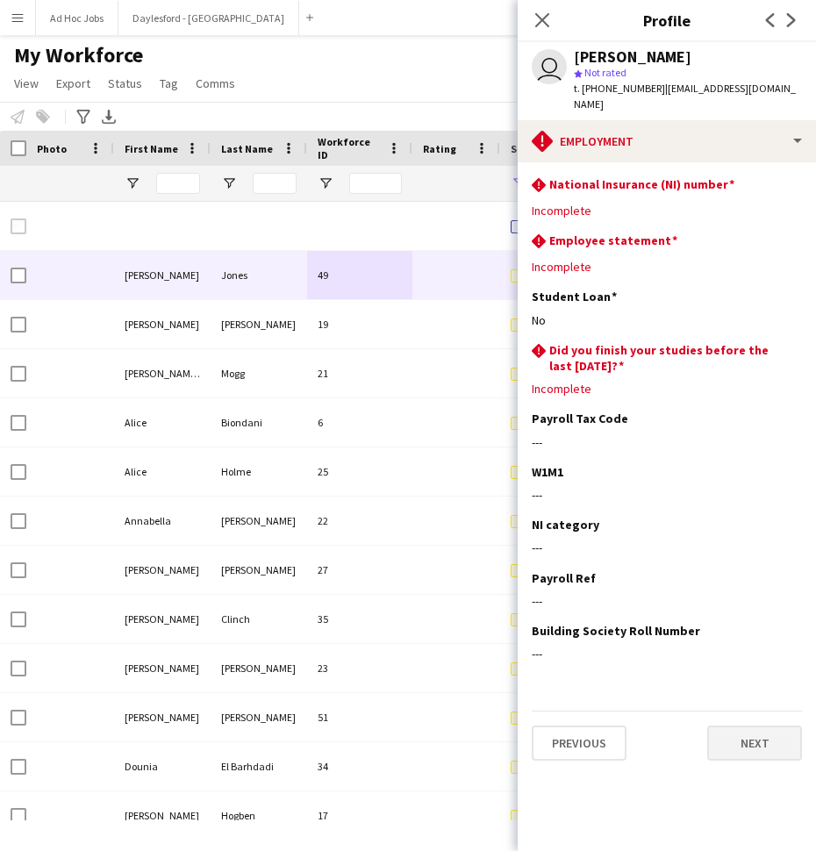
click at [759, 725] on button "Next" at bounding box center [754, 742] width 95 height 35
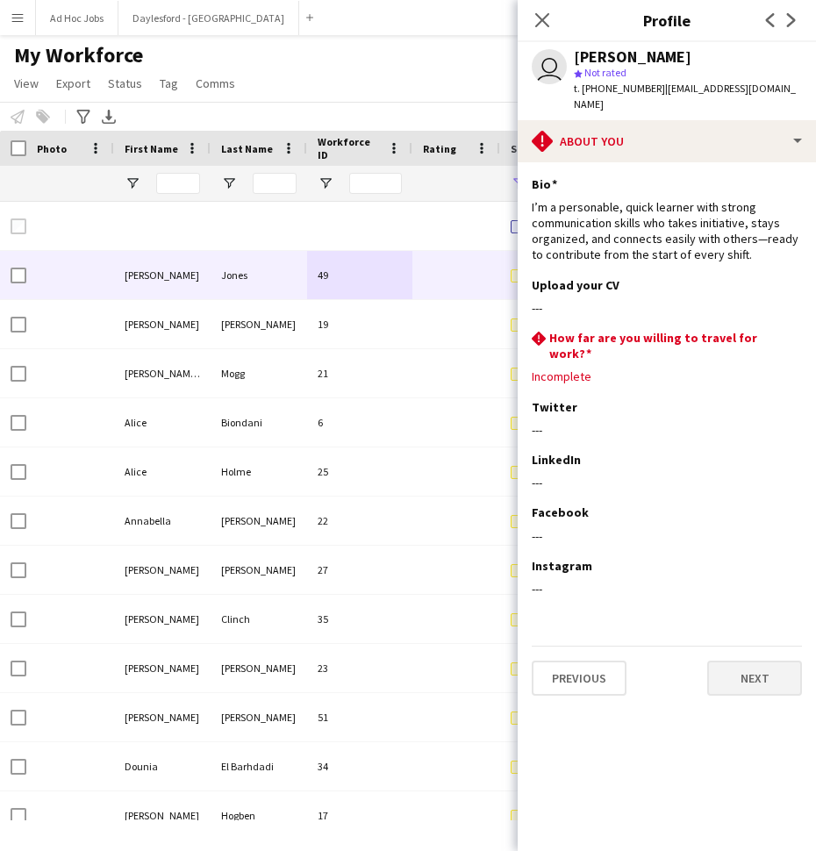
click at [759, 660] on button "Next" at bounding box center [754, 677] width 95 height 35
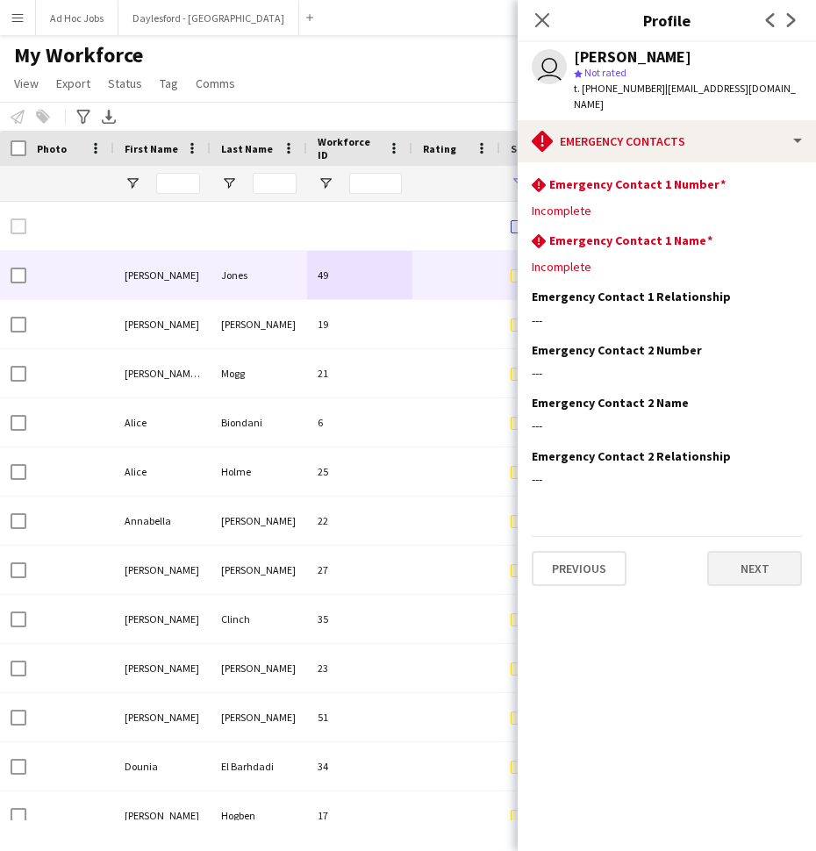
click at [774, 551] on button "Next" at bounding box center [754, 568] width 95 height 35
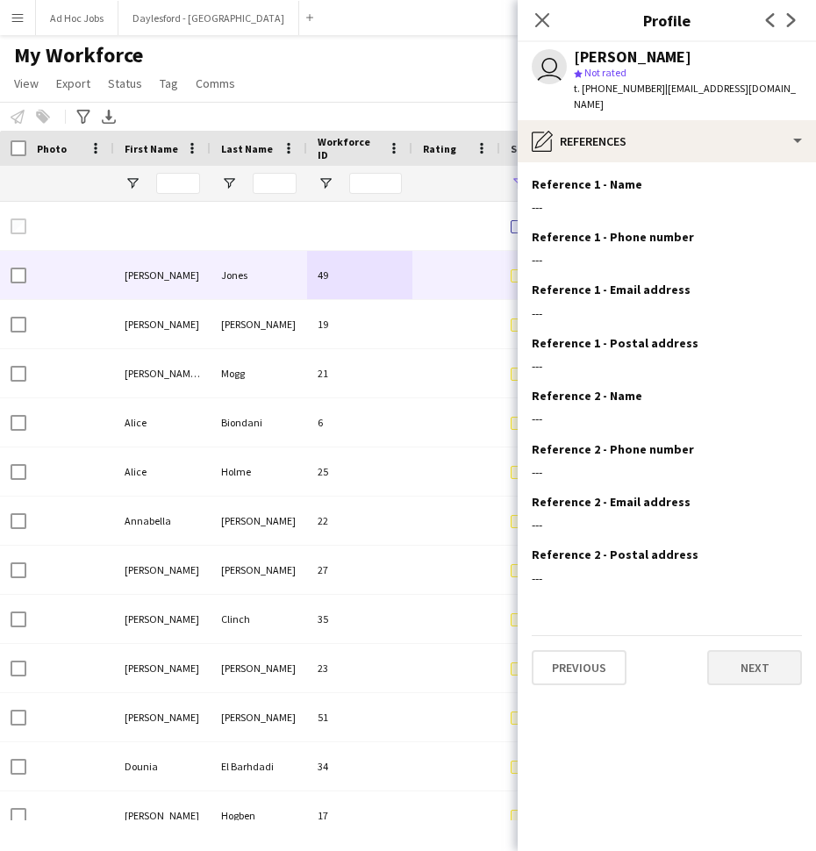
click at [751, 650] on button "Next" at bounding box center [754, 667] width 95 height 35
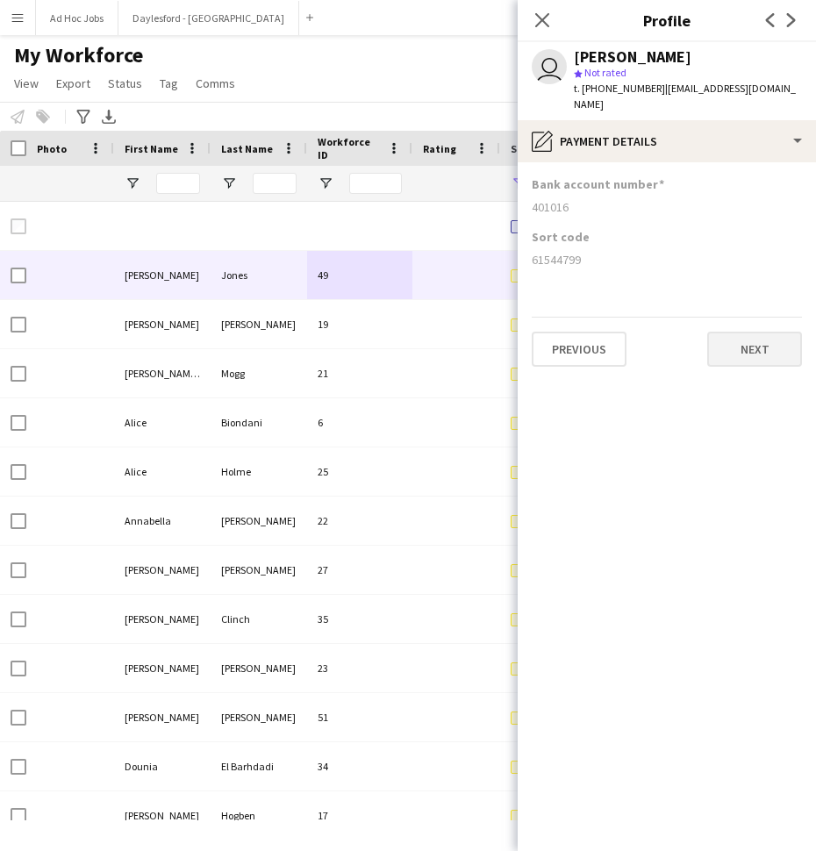
click at [761, 333] on button "Next" at bounding box center [754, 348] width 95 height 35
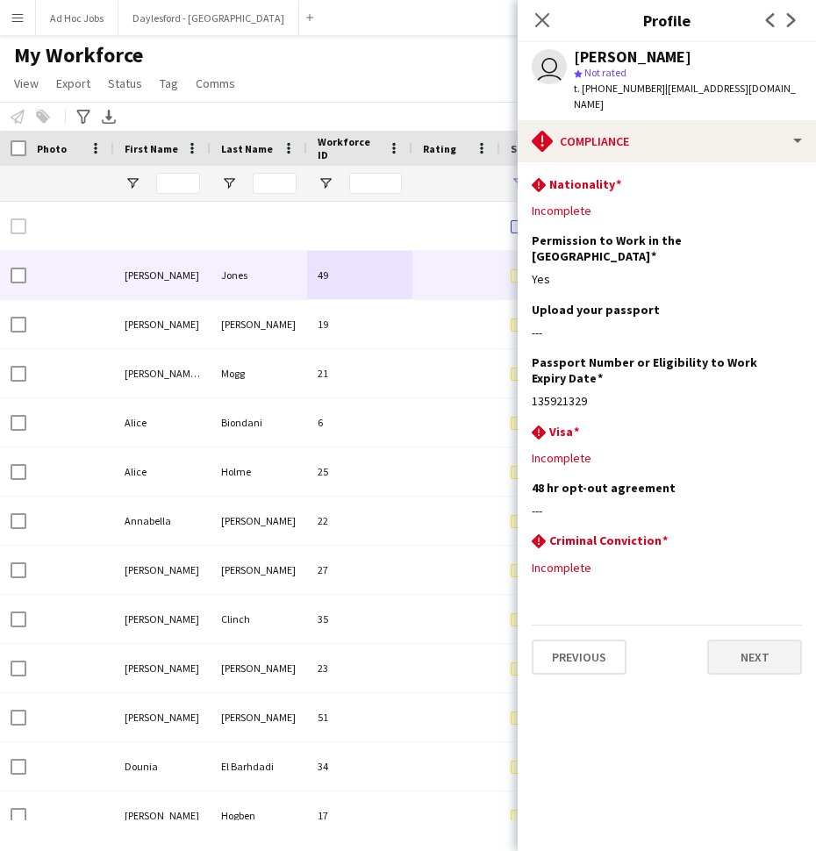
click at [755, 639] on button "Next" at bounding box center [754, 656] width 95 height 35
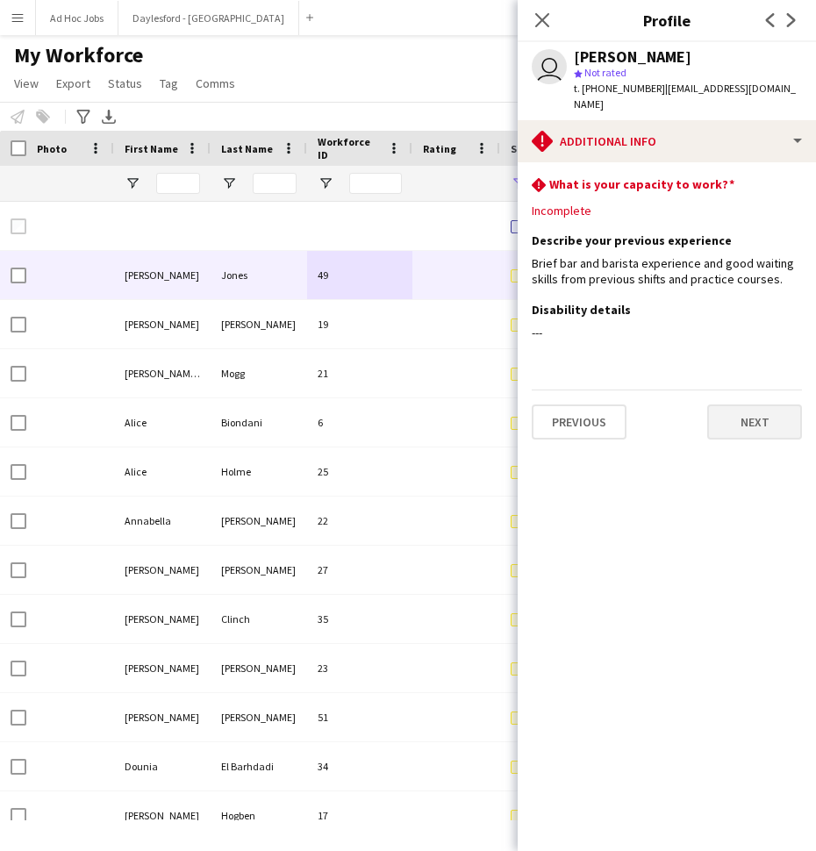
click at [749, 404] on button "Next" at bounding box center [754, 421] width 95 height 35
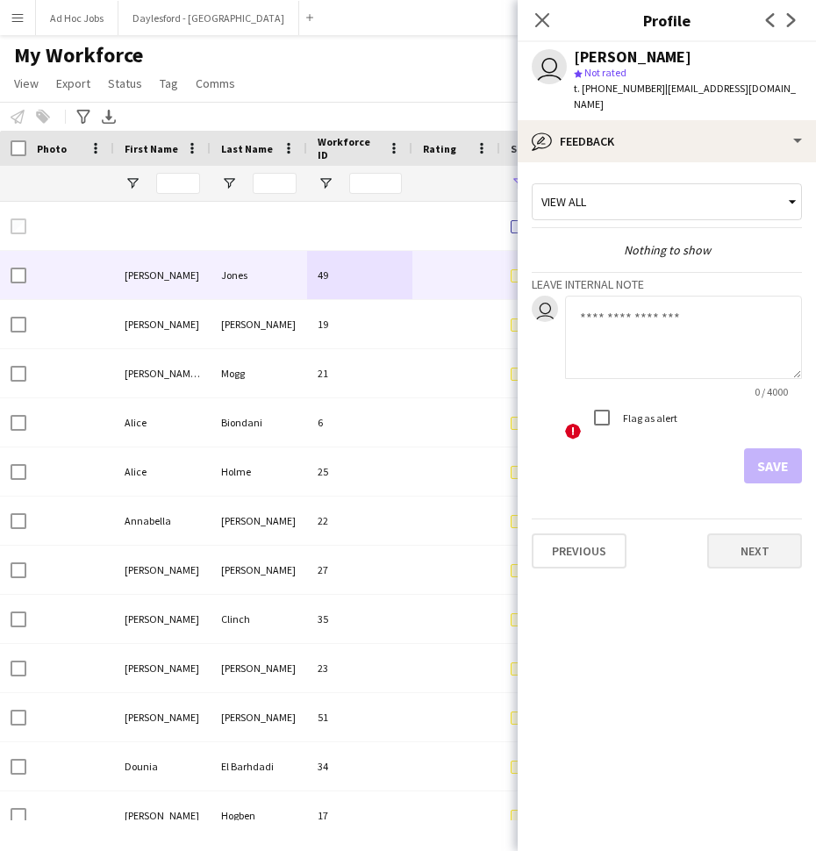
click at [765, 536] on button "Next" at bounding box center [754, 550] width 95 height 35
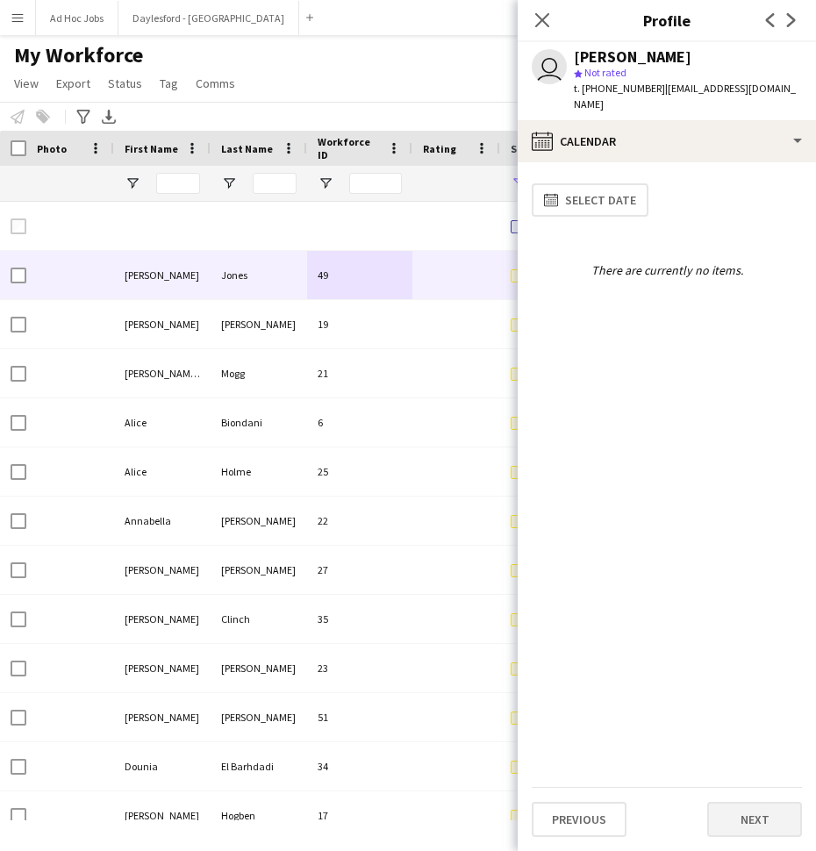
click at [772, 798] on button "Next" at bounding box center [754, 819] width 95 height 35
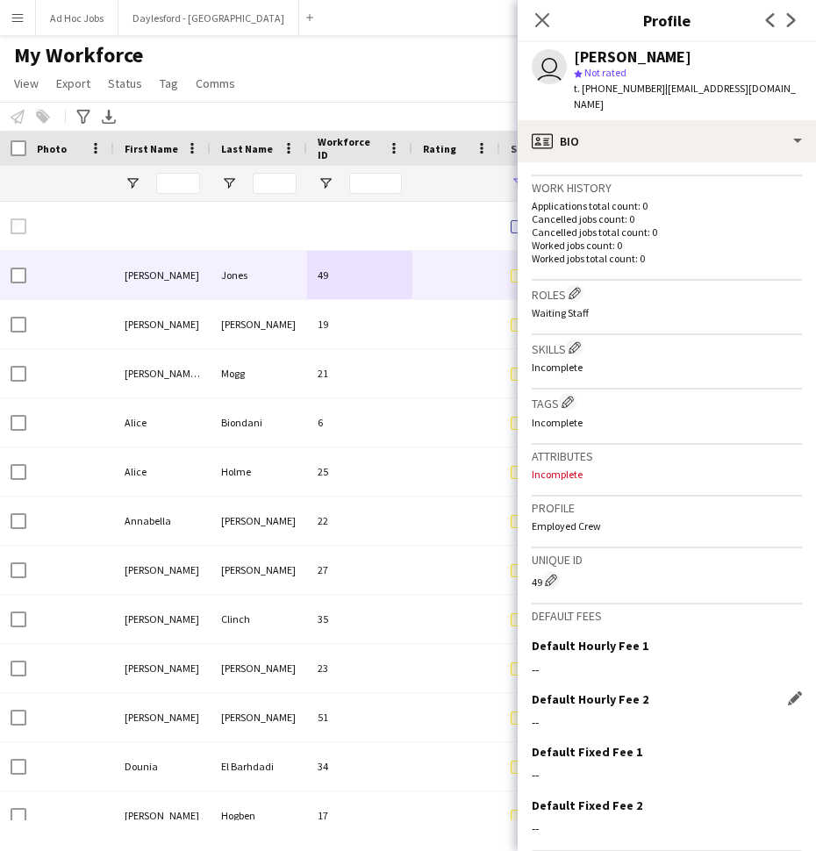
scroll to position [347, 0]
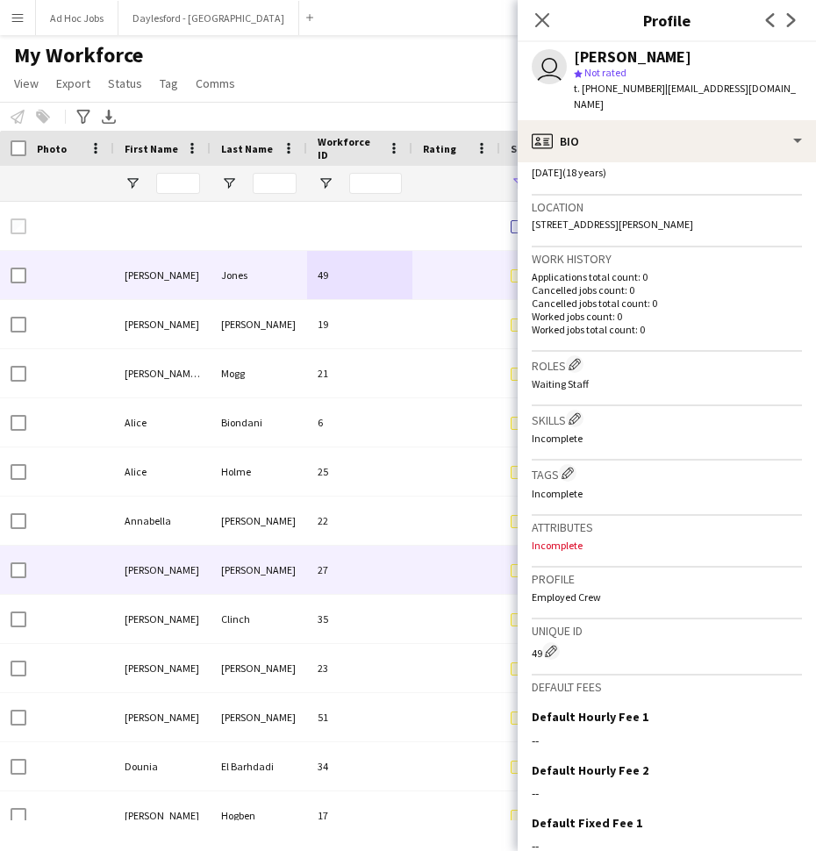
click at [178, 547] on div "[PERSON_NAME]" at bounding box center [162, 569] width 96 height 48
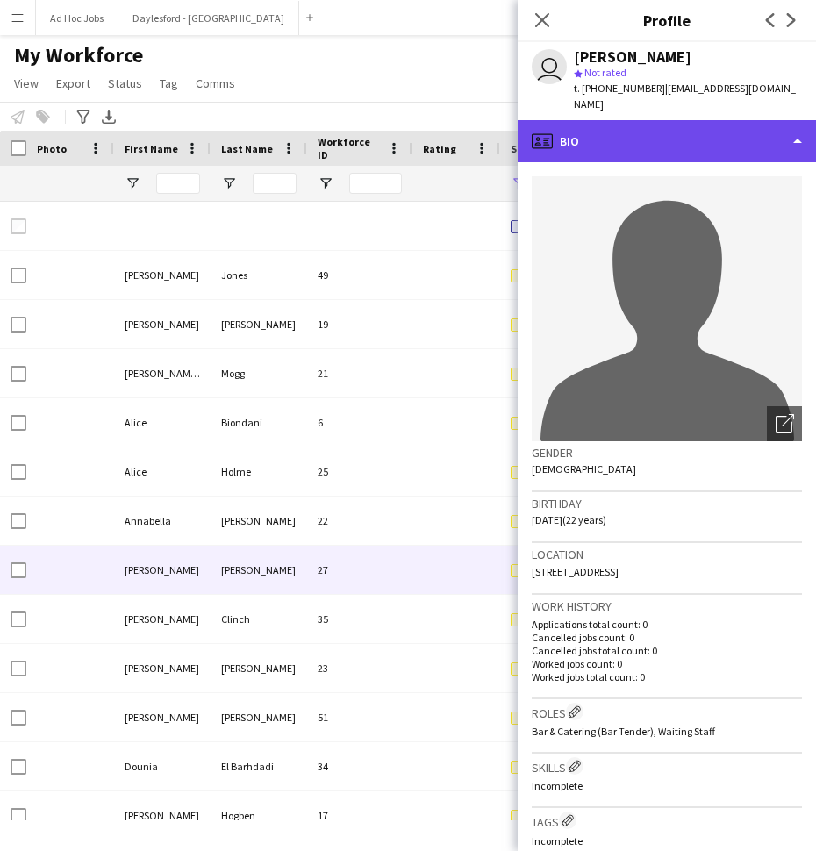
click at [745, 128] on div "profile Bio" at bounding box center [666, 141] width 298 height 42
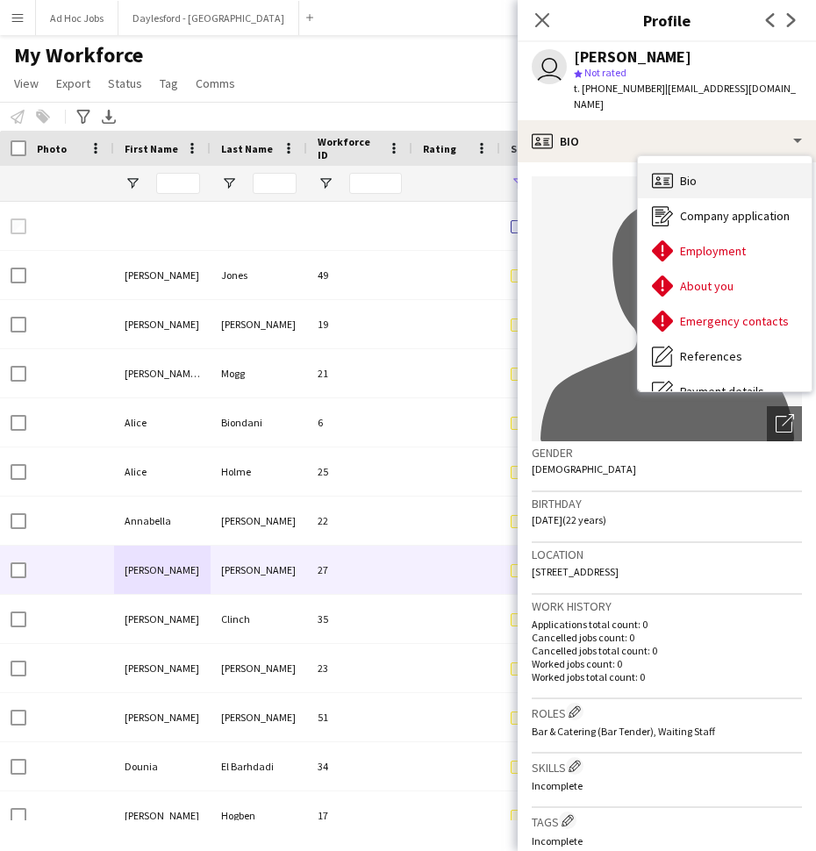
click at [706, 163] on div "Bio Bio" at bounding box center [725, 180] width 174 height 35
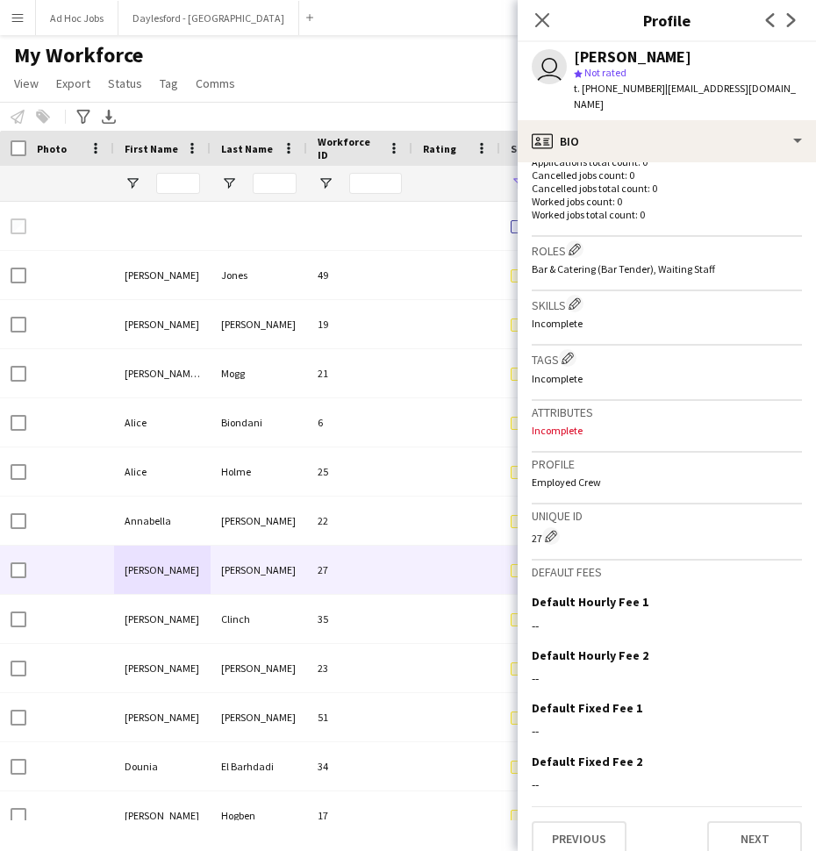
scroll to position [461, 0]
click at [748, 798] on button "Next" at bounding box center [754, 839] width 95 height 35
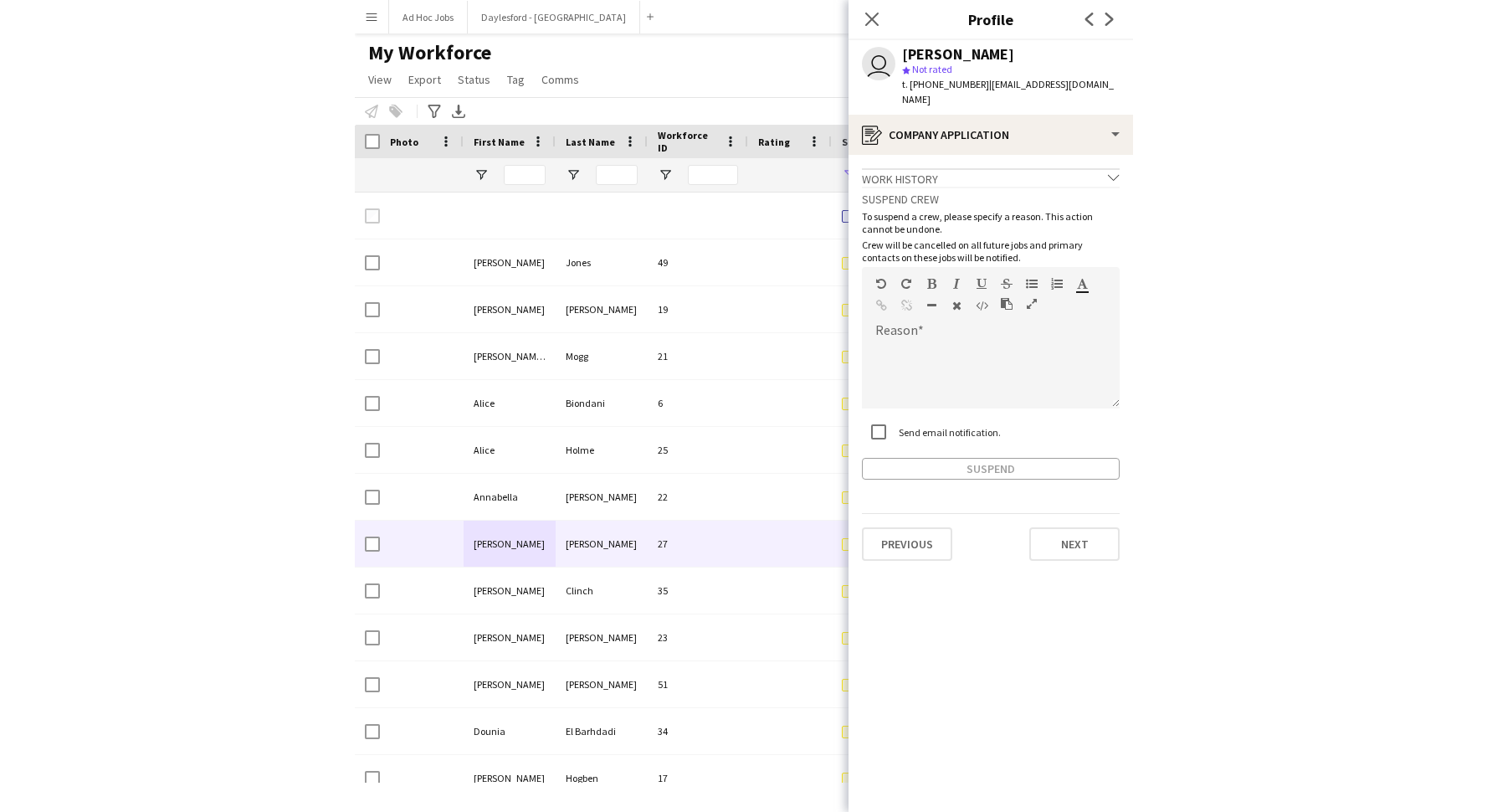
scroll to position [0, 0]
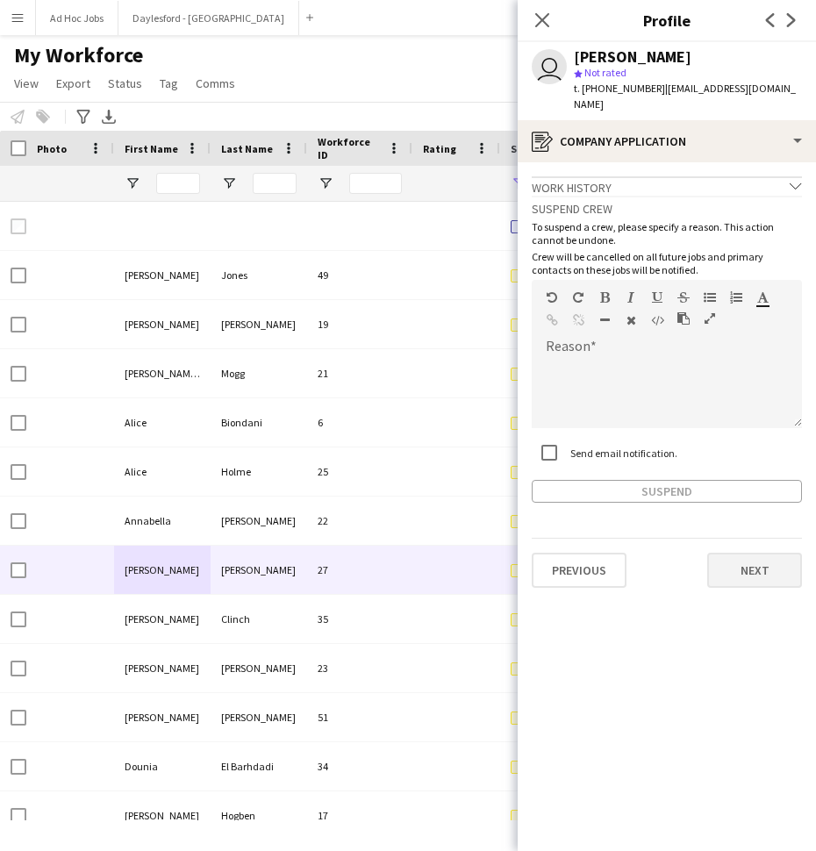
click at [750, 552] on button "Next" at bounding box center [754, 569] width 95 height 35
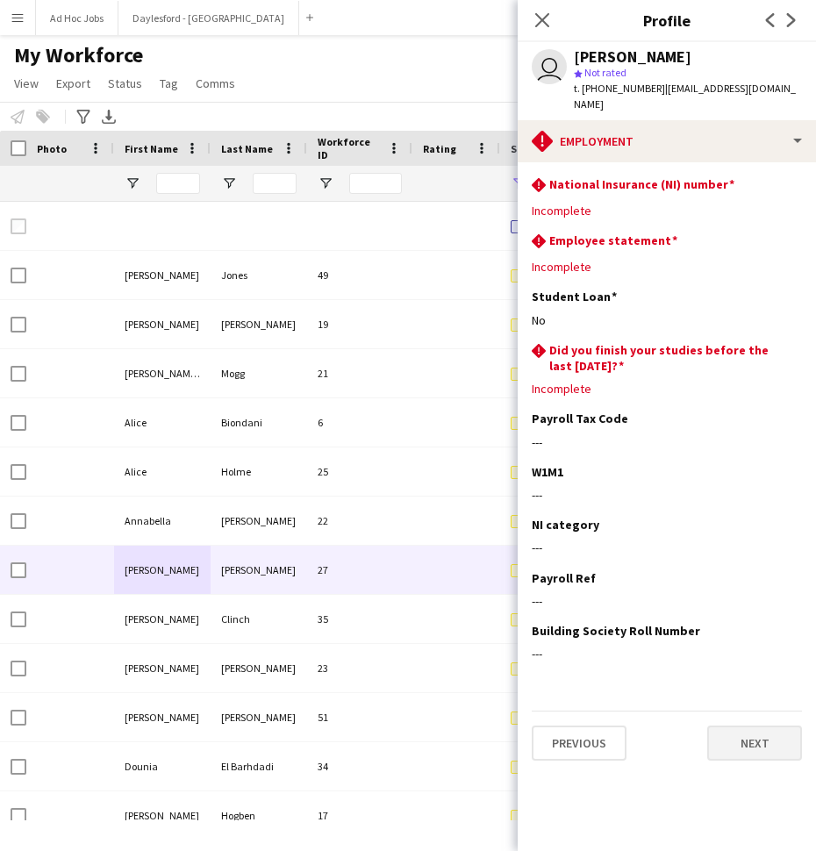
click at [764, 725] on button "Next" at bounding box center [754, 742] width 95 height 35
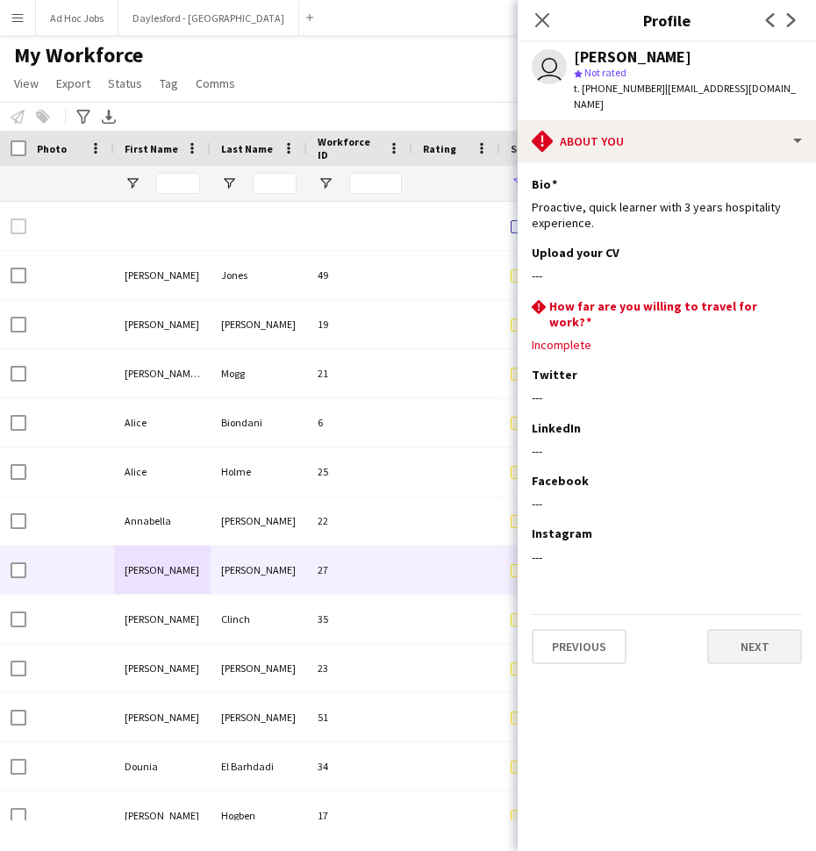
click at [770, 629] on button "Next" at bounding box center [754, 646] width 95 height 35
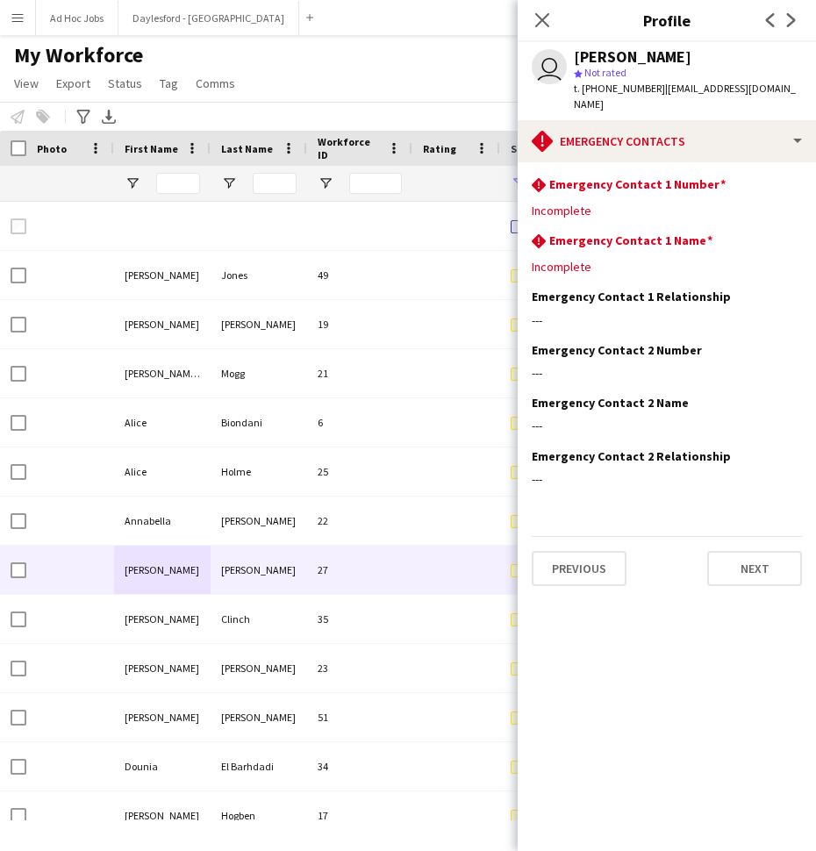
click at [763, 589] on app-section-data-types "rhombus-alert Emergency Contact 1 Number Edit this field Incomplete rhombus-ale…" at bounding box center [666, 506] width 298 height 688
click at [759, 555] on button "Next" at bounding box center [754, 568] width 95 height 35
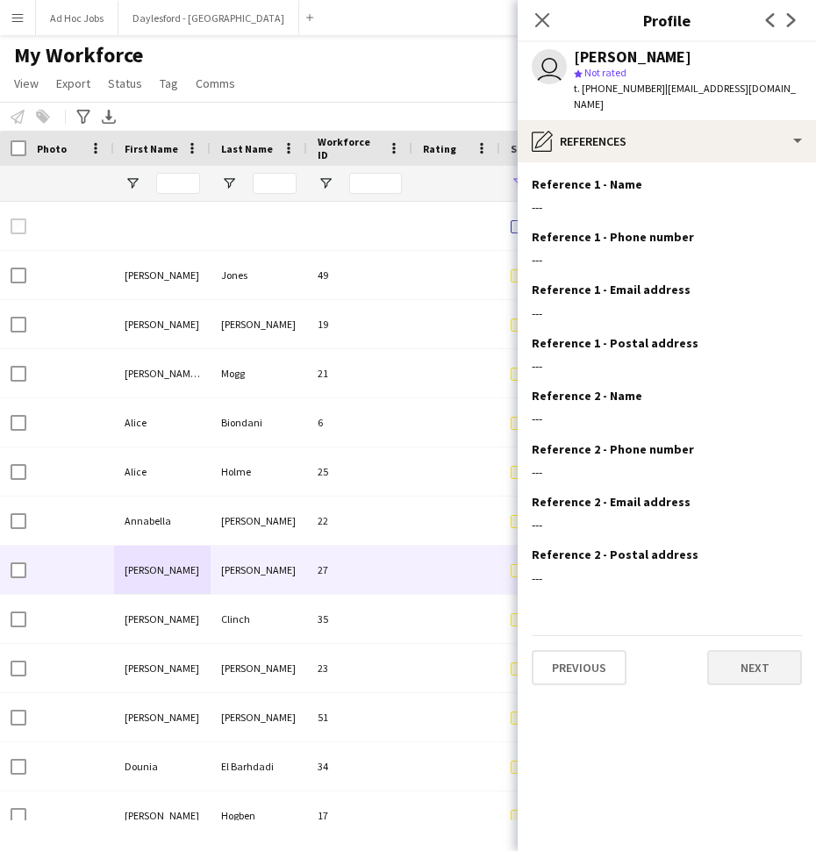
click at [750, 660] on button "Next" at bounding box center [754, 667] width 95 height 35
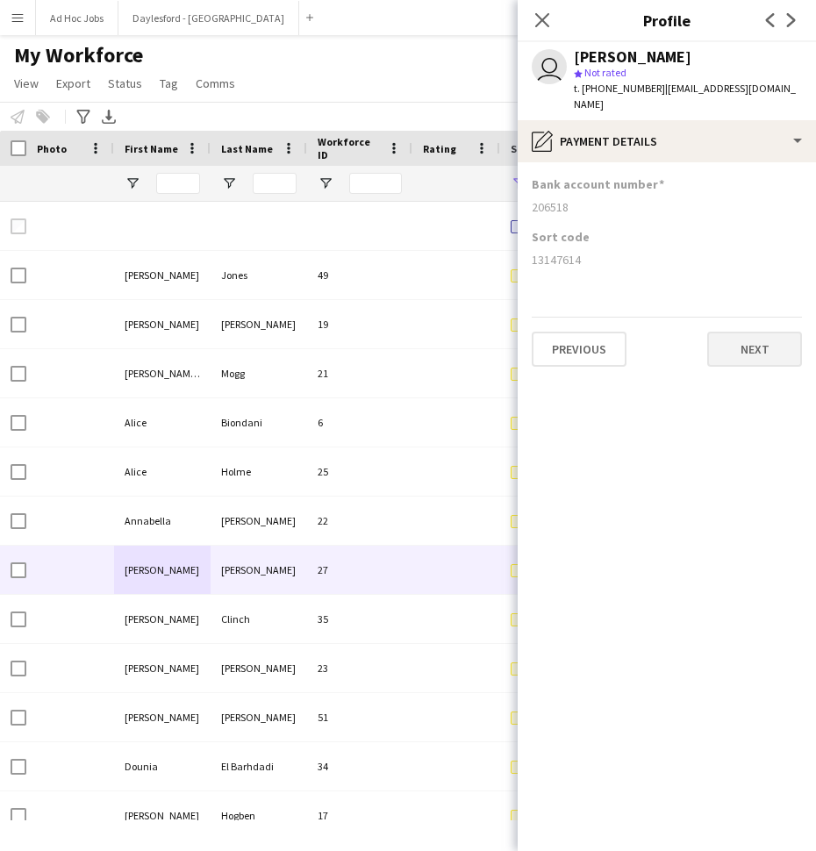
click at [748, 338] on button "Next" at bounding box center [754, 348] width 95 height 35
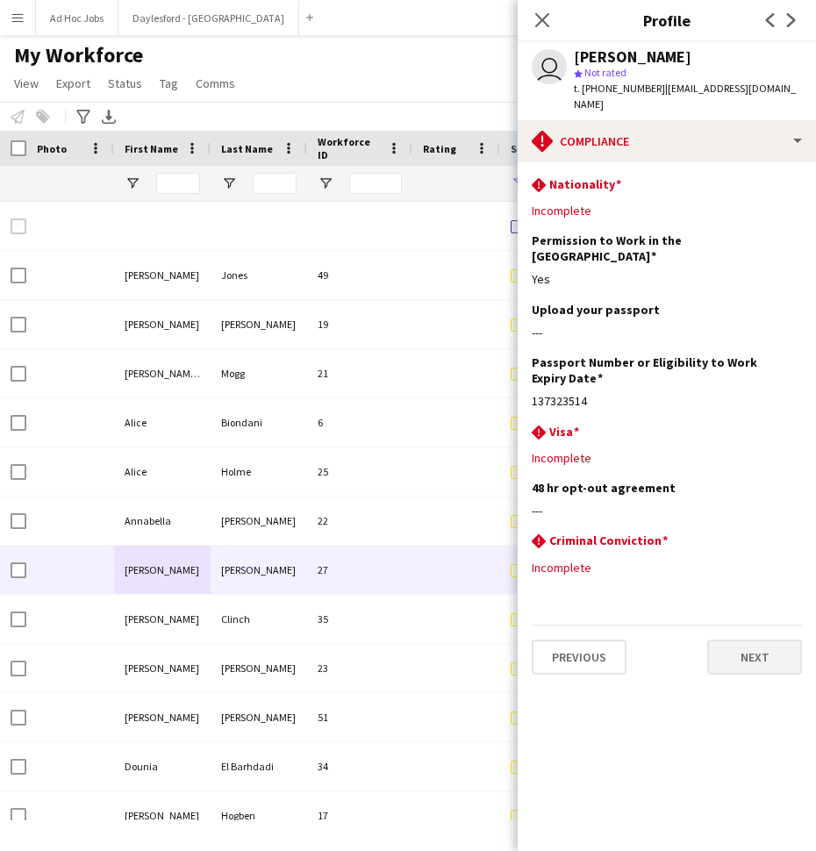
click at [749, 639] on button "Next" at bounding box center [754, 656] width 95 height 35
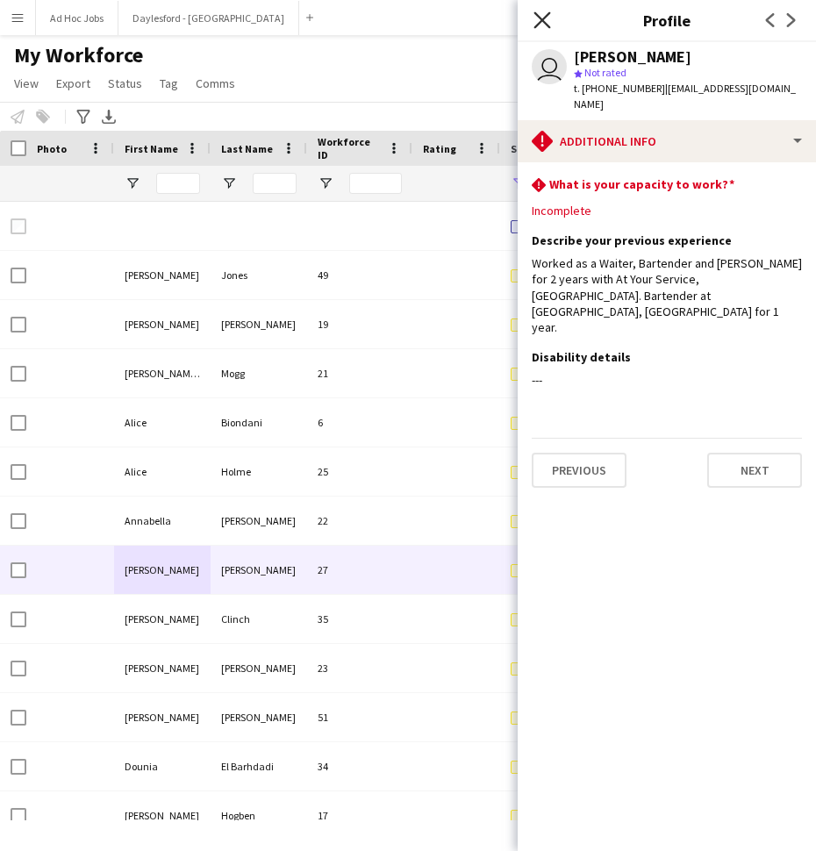
click at [549, 25] on icon "Close pop-in" at bounding box center [541, 19] width 17 height 17
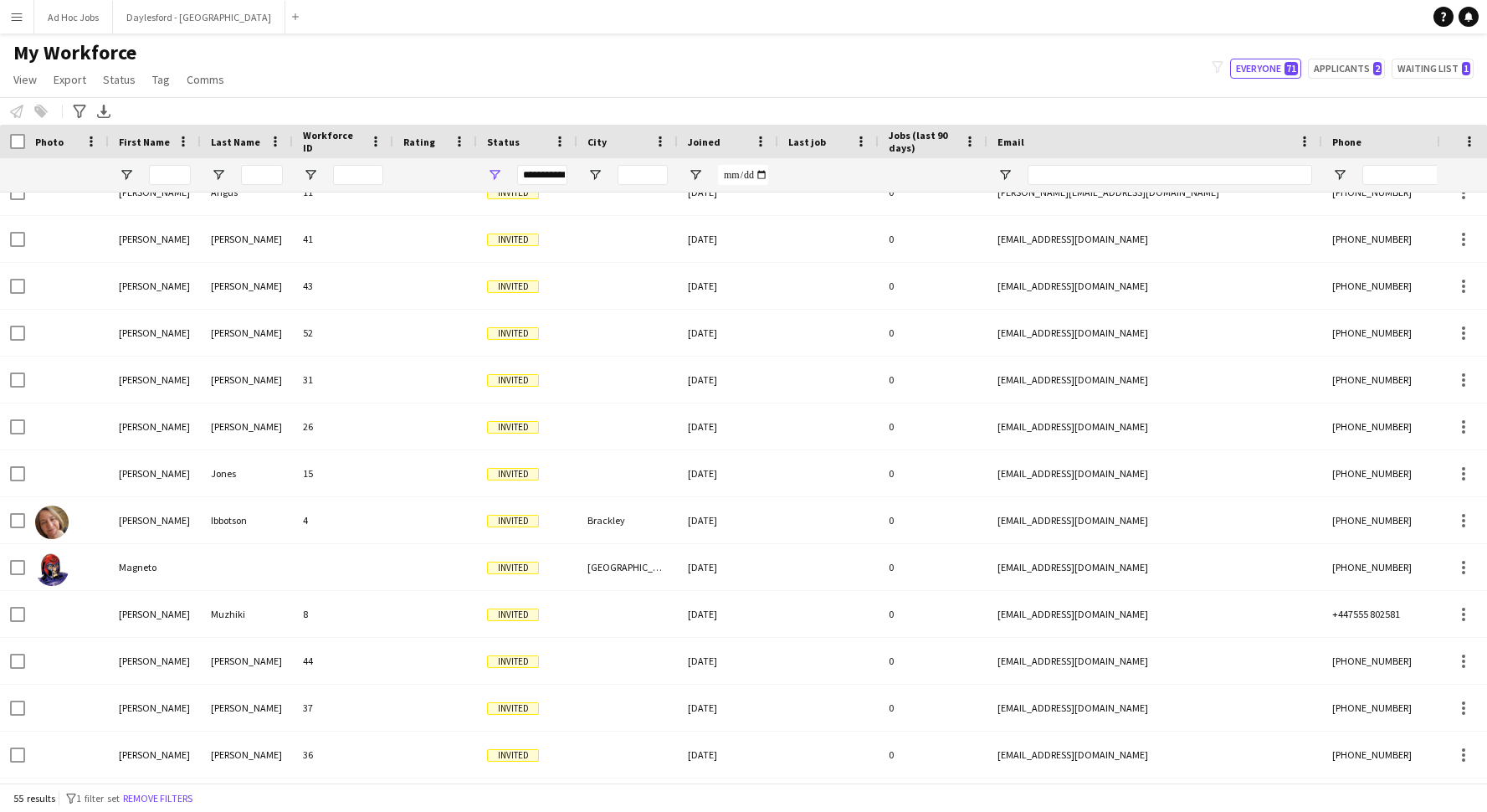
scroll to position [1230, 0]
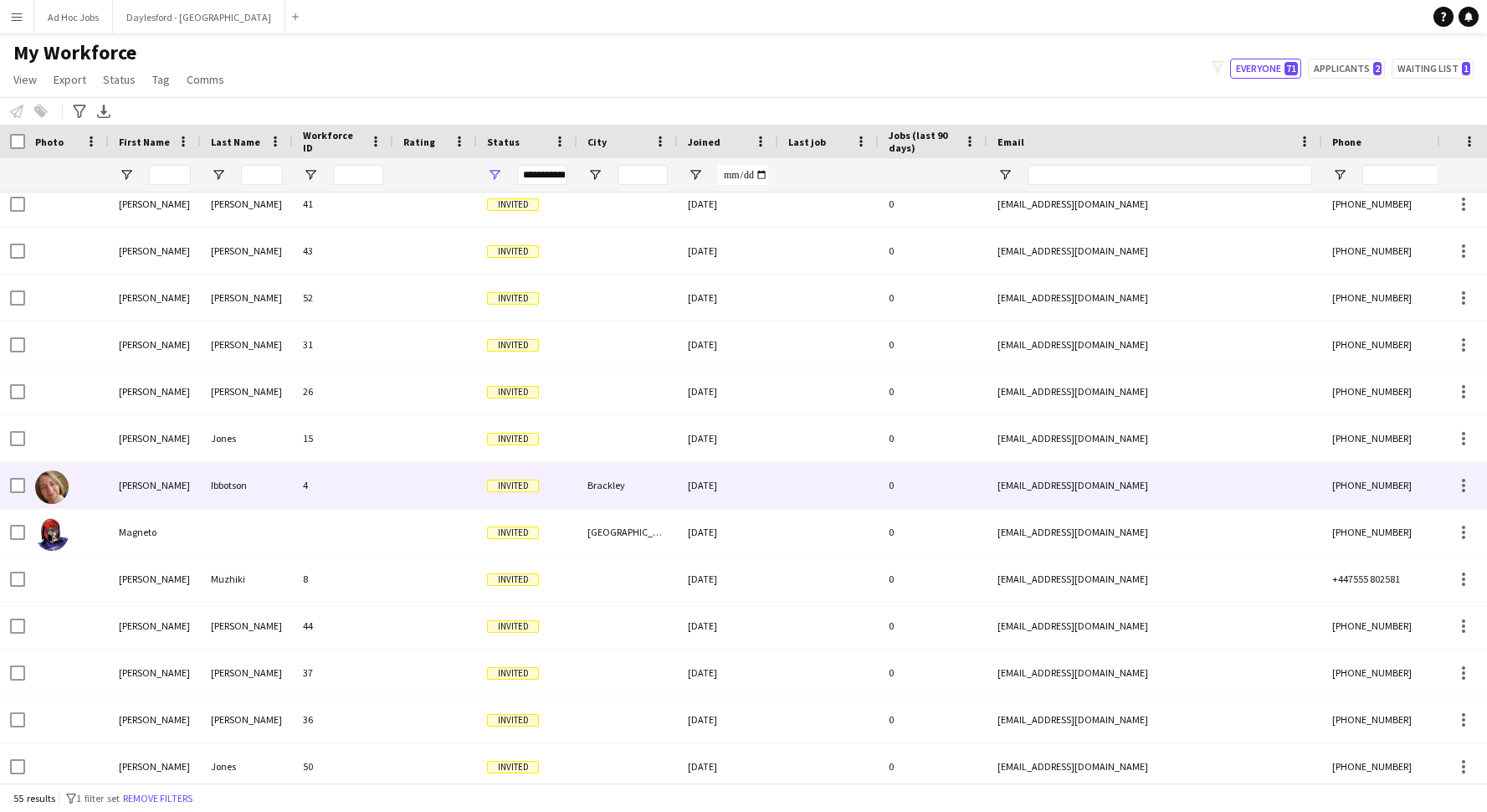
click at [230, 486] on div "Ibbotson" at bounding box center [246, 485] width 92 height 46
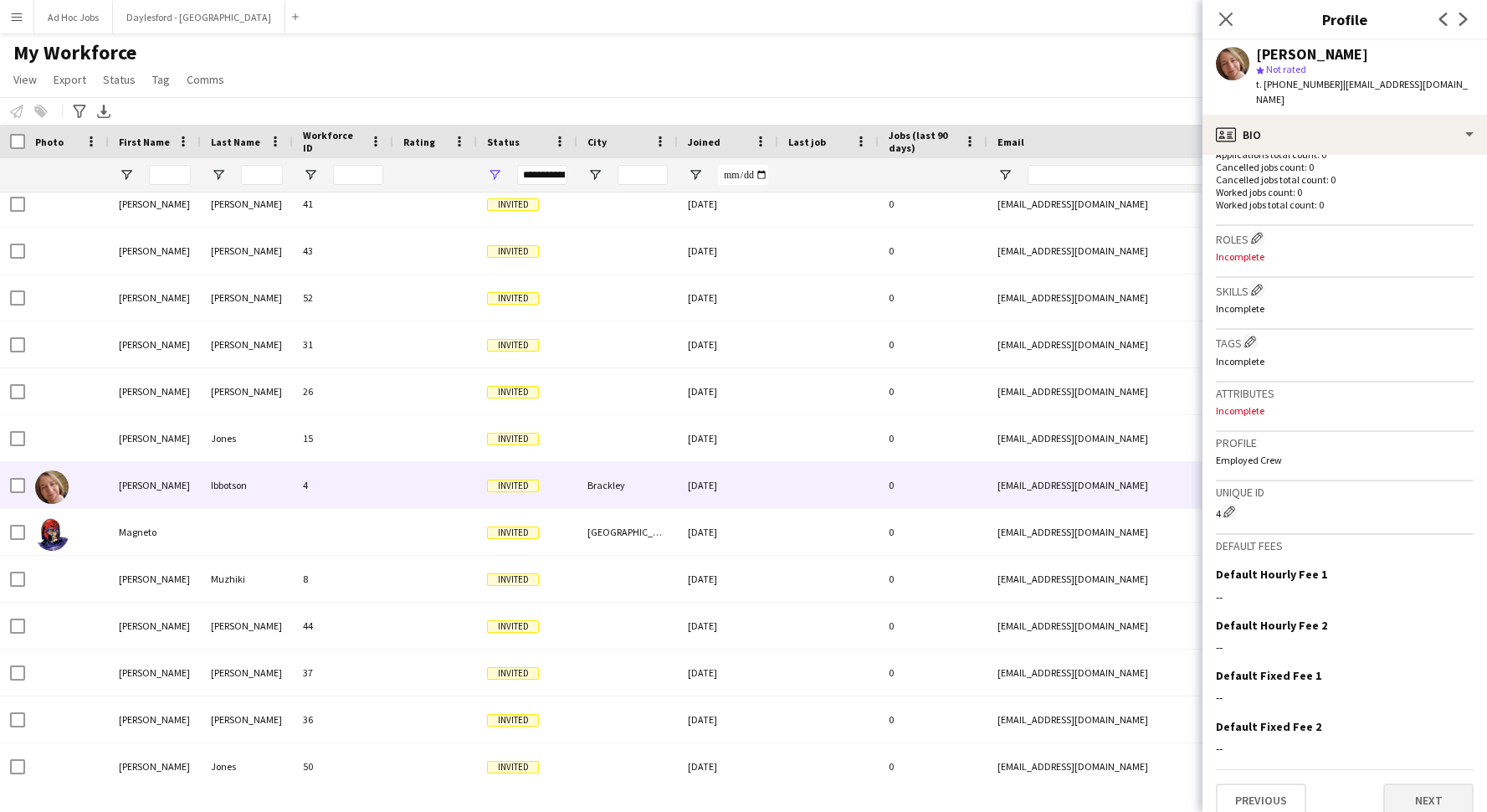
scroll to position [439, 0]
click at [1154, 761] on button "Next" at bounding box center [1429, 801] width 91 height 33
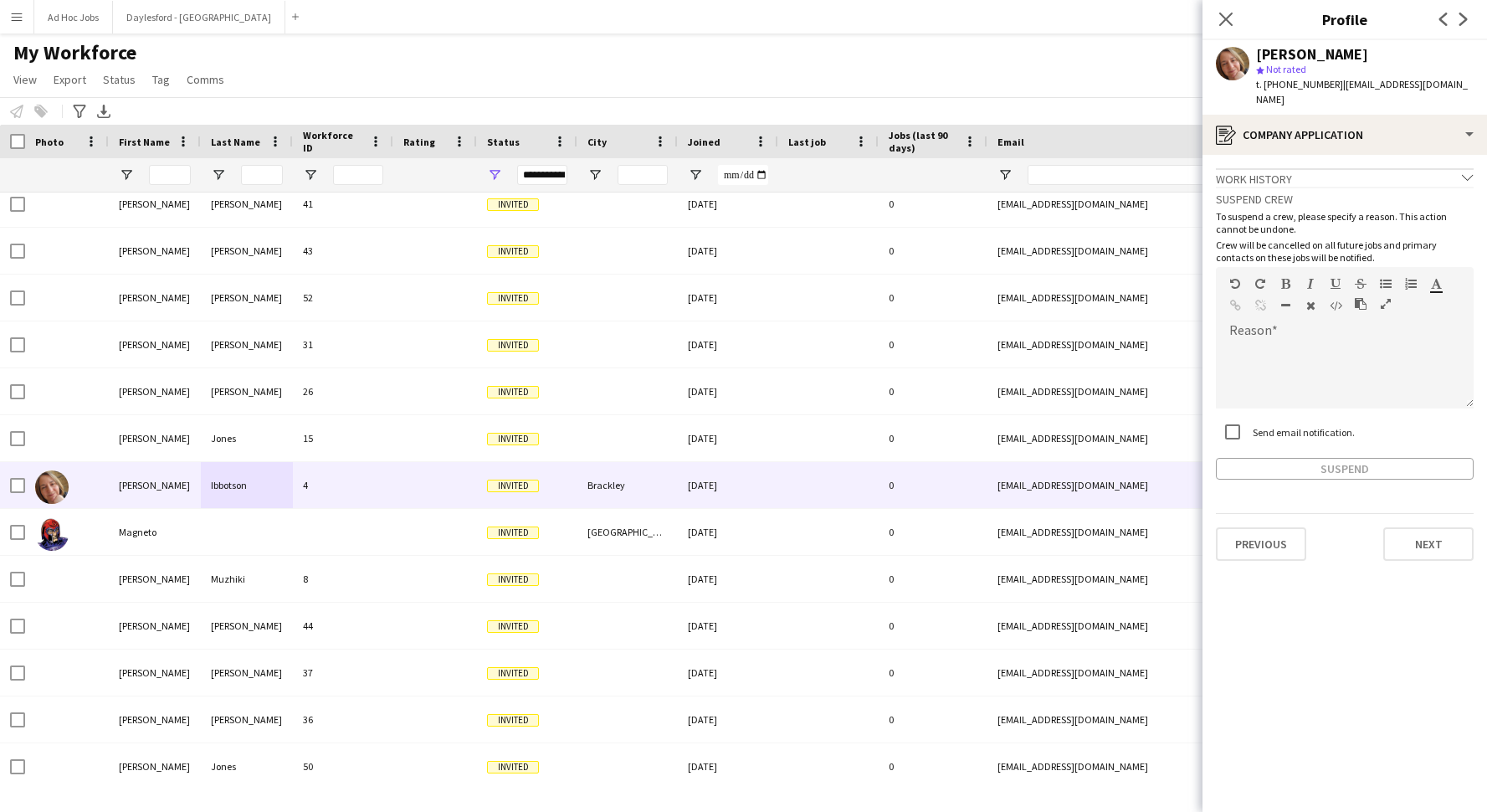
click at [1154, 546] on app-crew-profile-application "Work history chevron-down Incomplete Suspend crew To suspend a crew, please spe…" at bounding box center [1345, 483] width 284 height 656
click at [1154, 535] on button "Next" at bounding box center [1429, 543] width 91 height 33
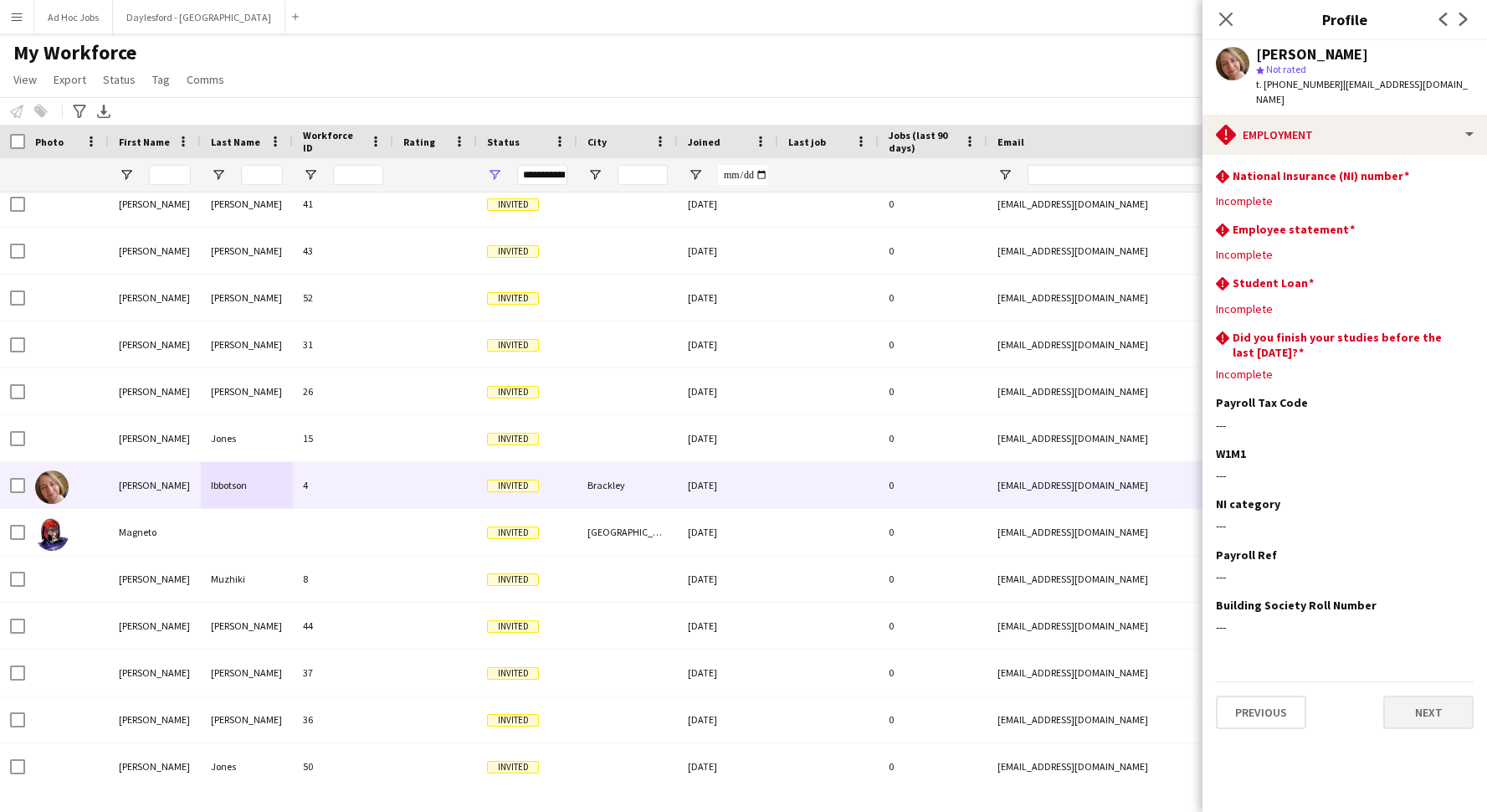
click at [1154, 696] on button "Next" at bounding box center [1429, 712] width 91 height 33
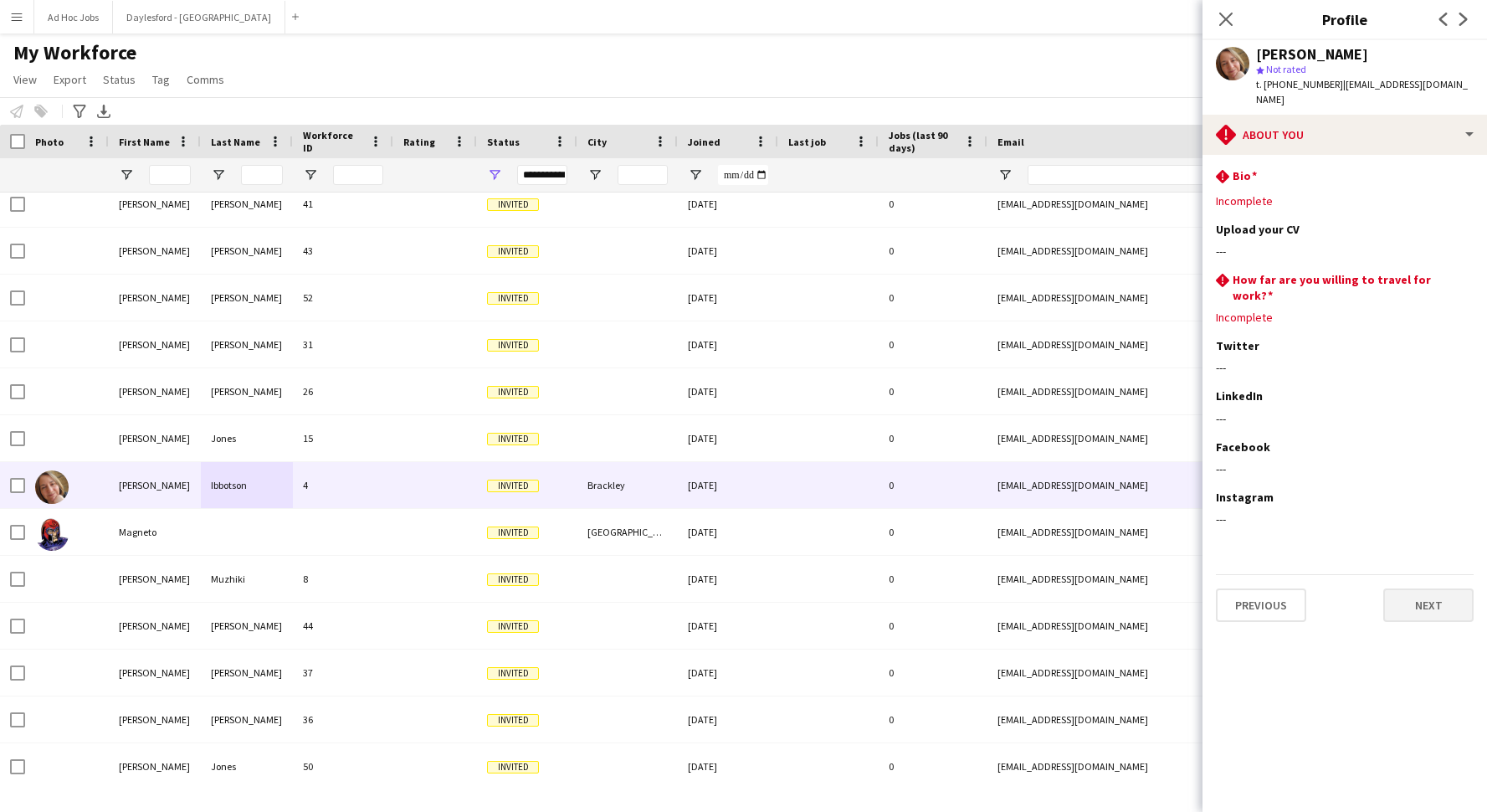
click at [1154, 588] on button "Next" at bounding box center [1429, 604] width 91 height 33
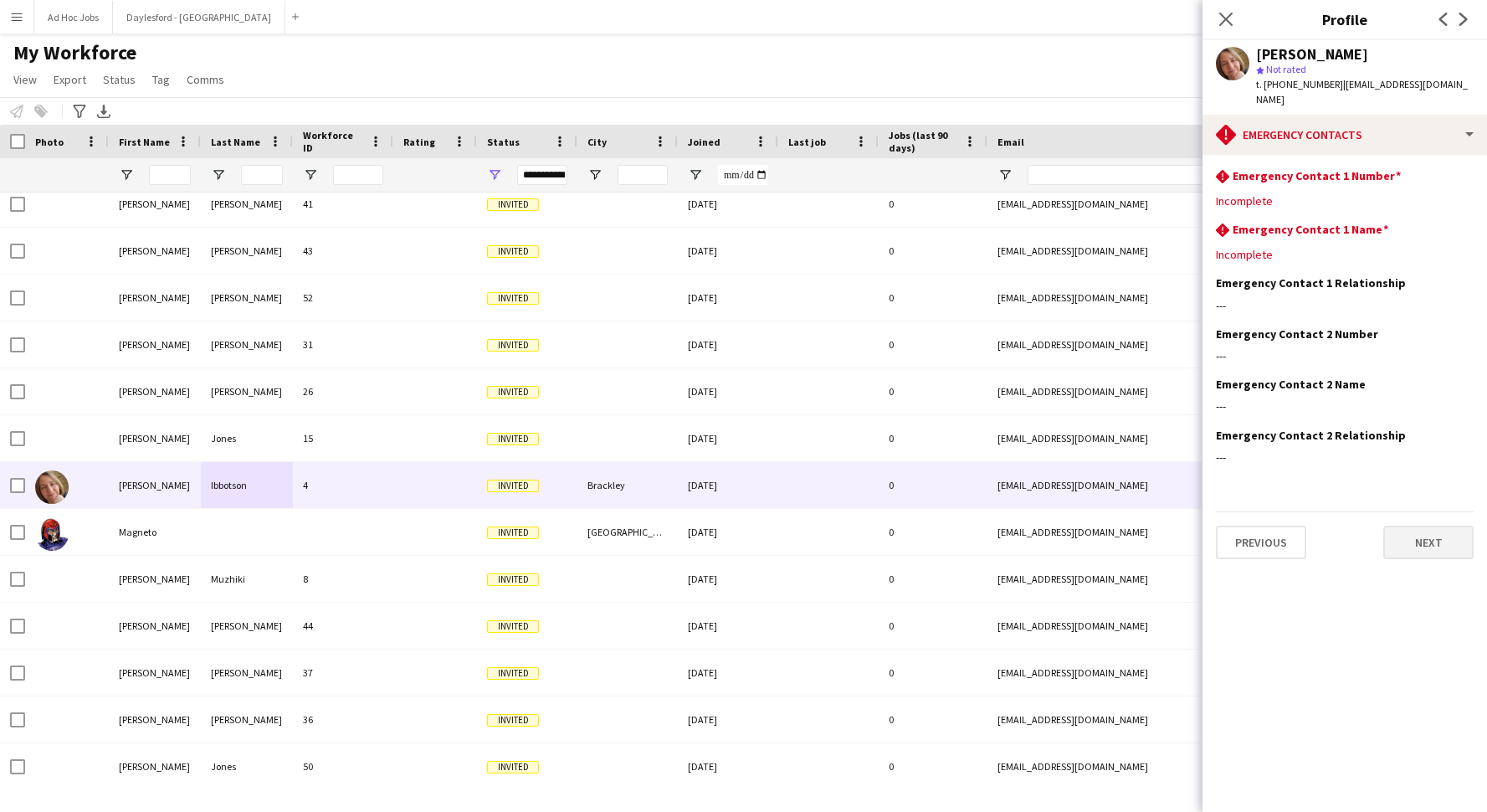
click at [1154, 526] on button "Next" at bounding box center [1429, 542] width 91 height 33
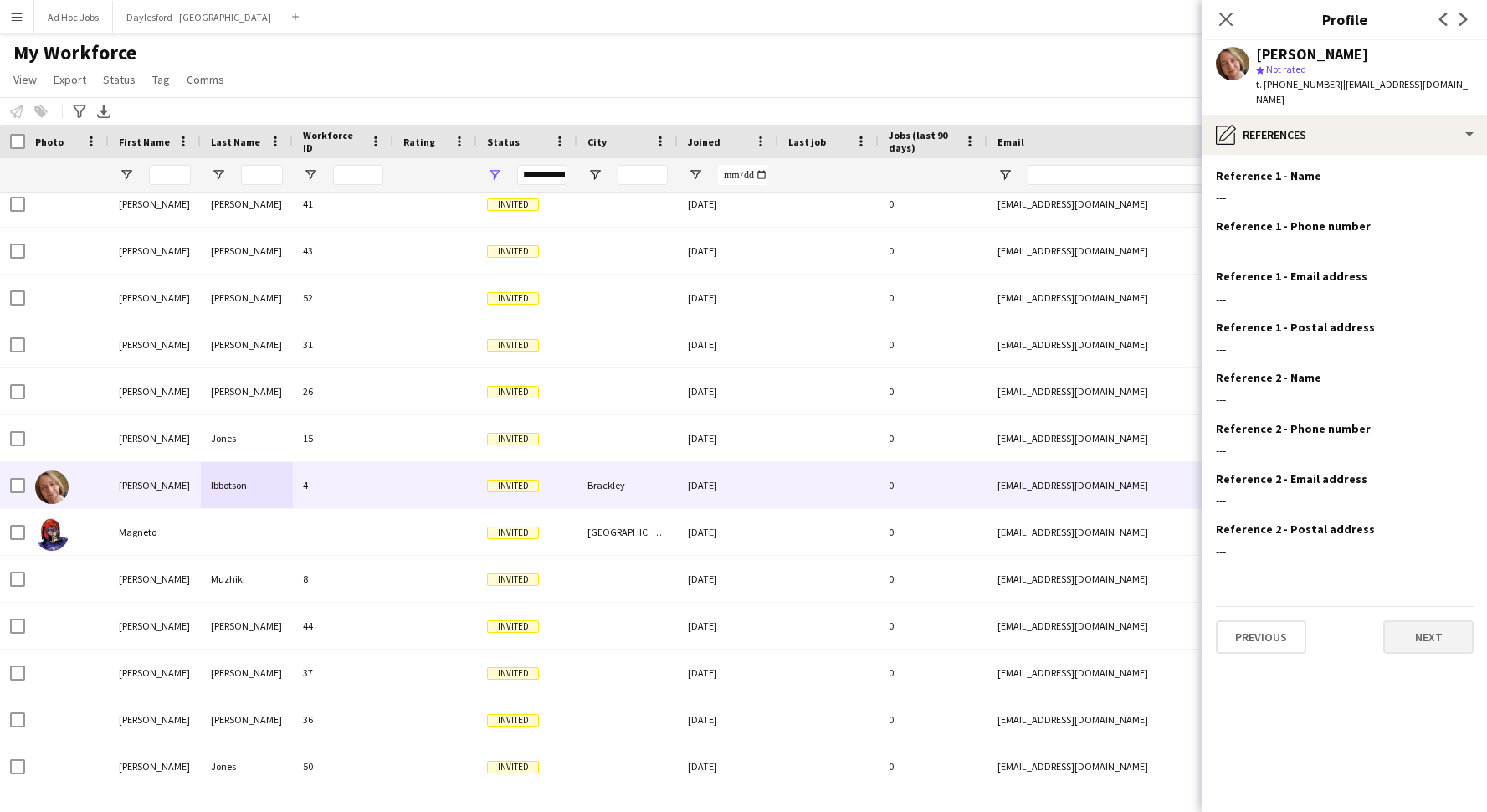
click at [1154, 620] on button "Next" at bounding box center [1429, 636] width 91 height 33
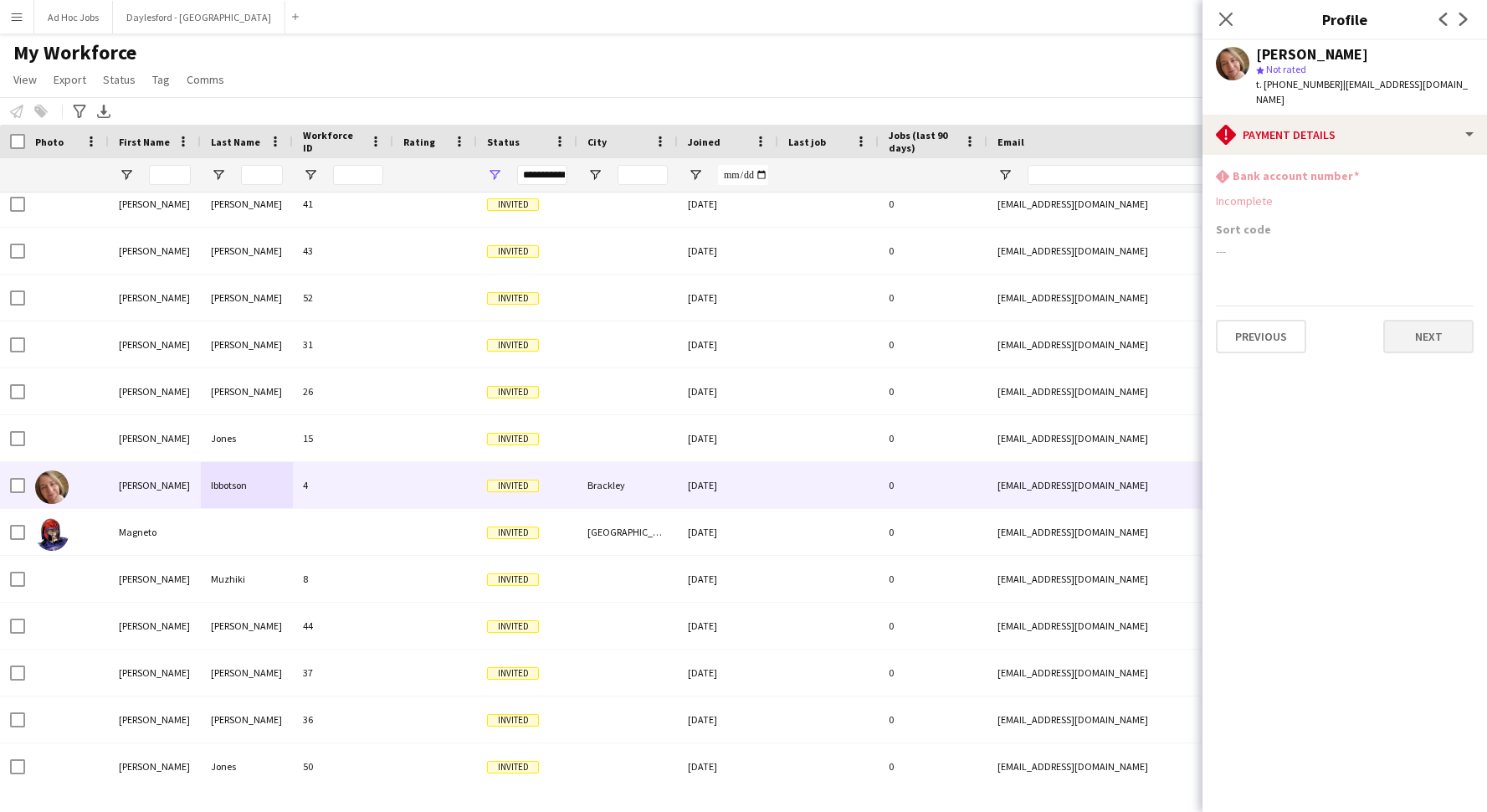
click at [1154, 334] on button "Next" at bounding box center [1429, 336] width 91 height 33
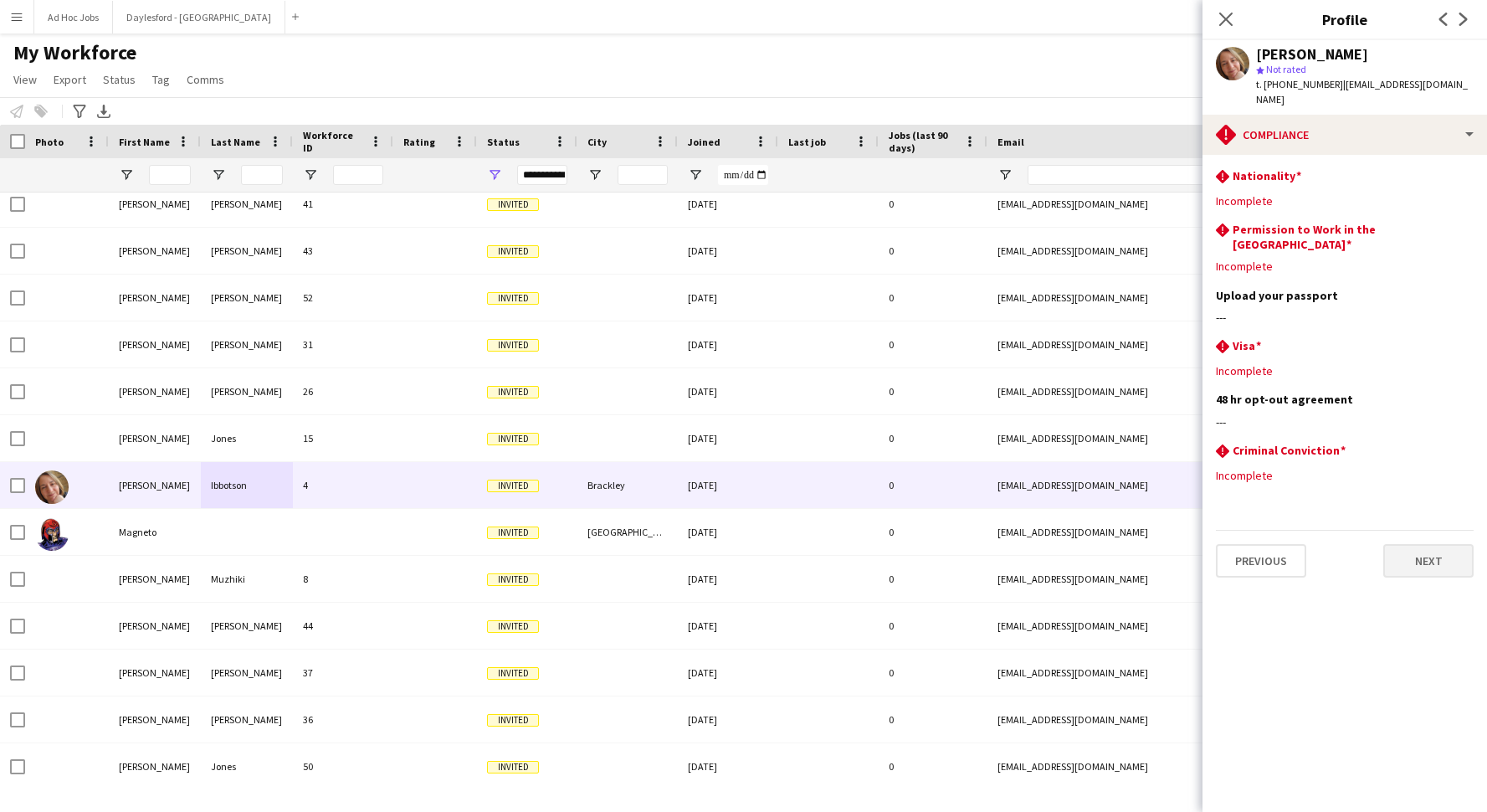
click at [1154, 544] on button "Next" at bounding box center [1429, 560] width 91 height 33
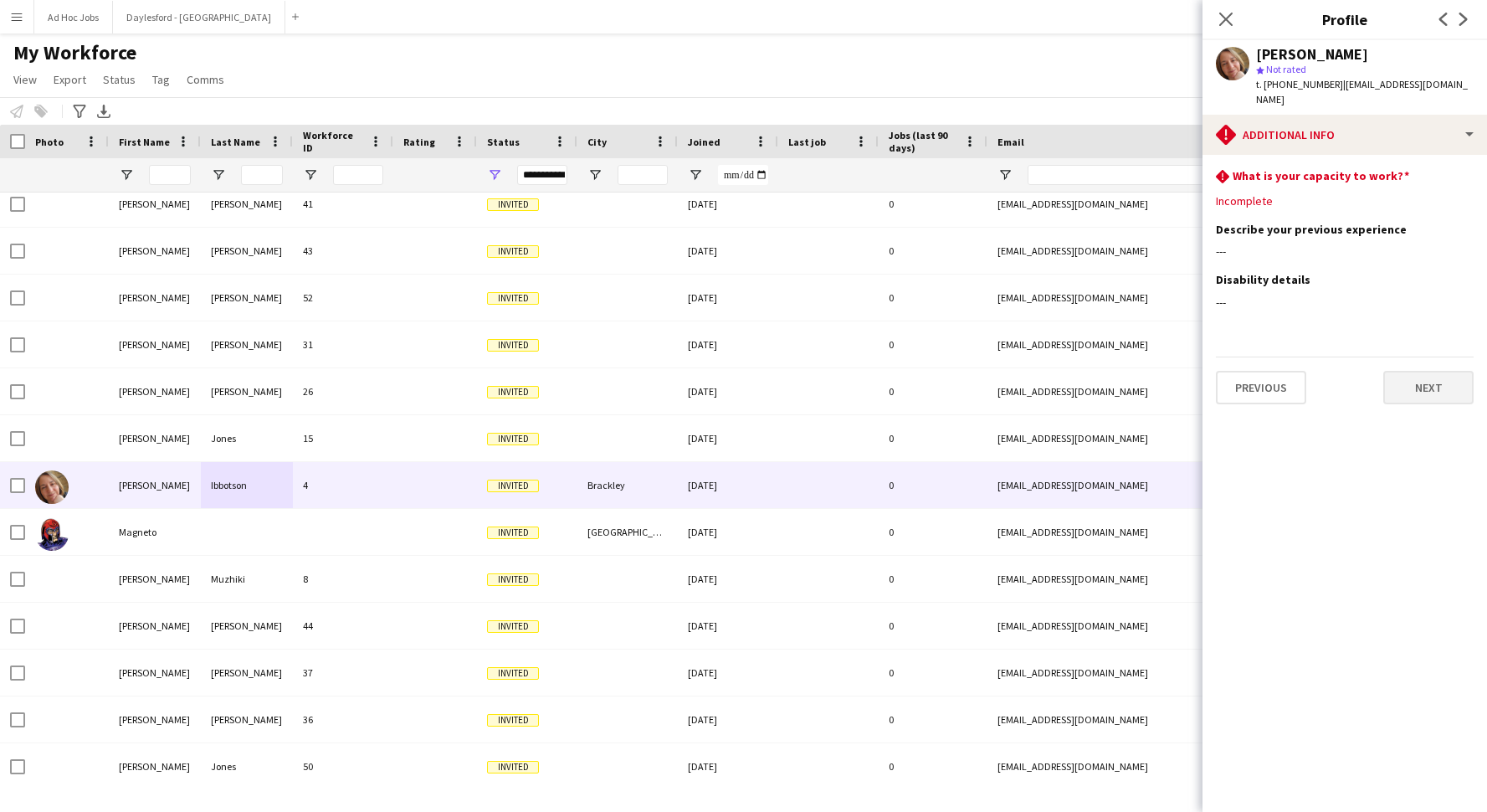
click at [1154, 370] on button "Next" at bounding box center [1429, 386] width 91 height 33
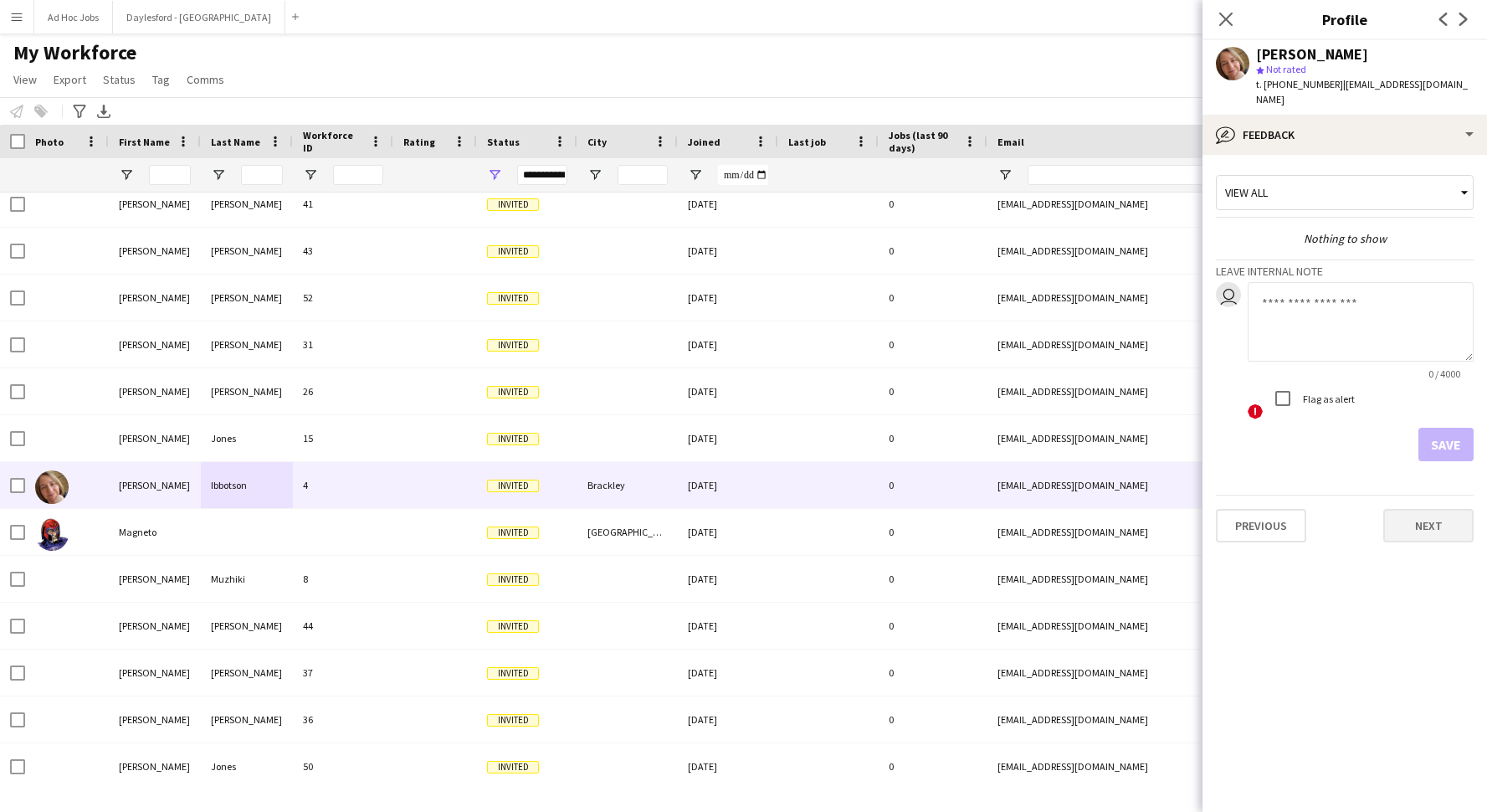
click at [1154, 509] on button "Next" at bounding box center [1429, 525] width 91 height 33
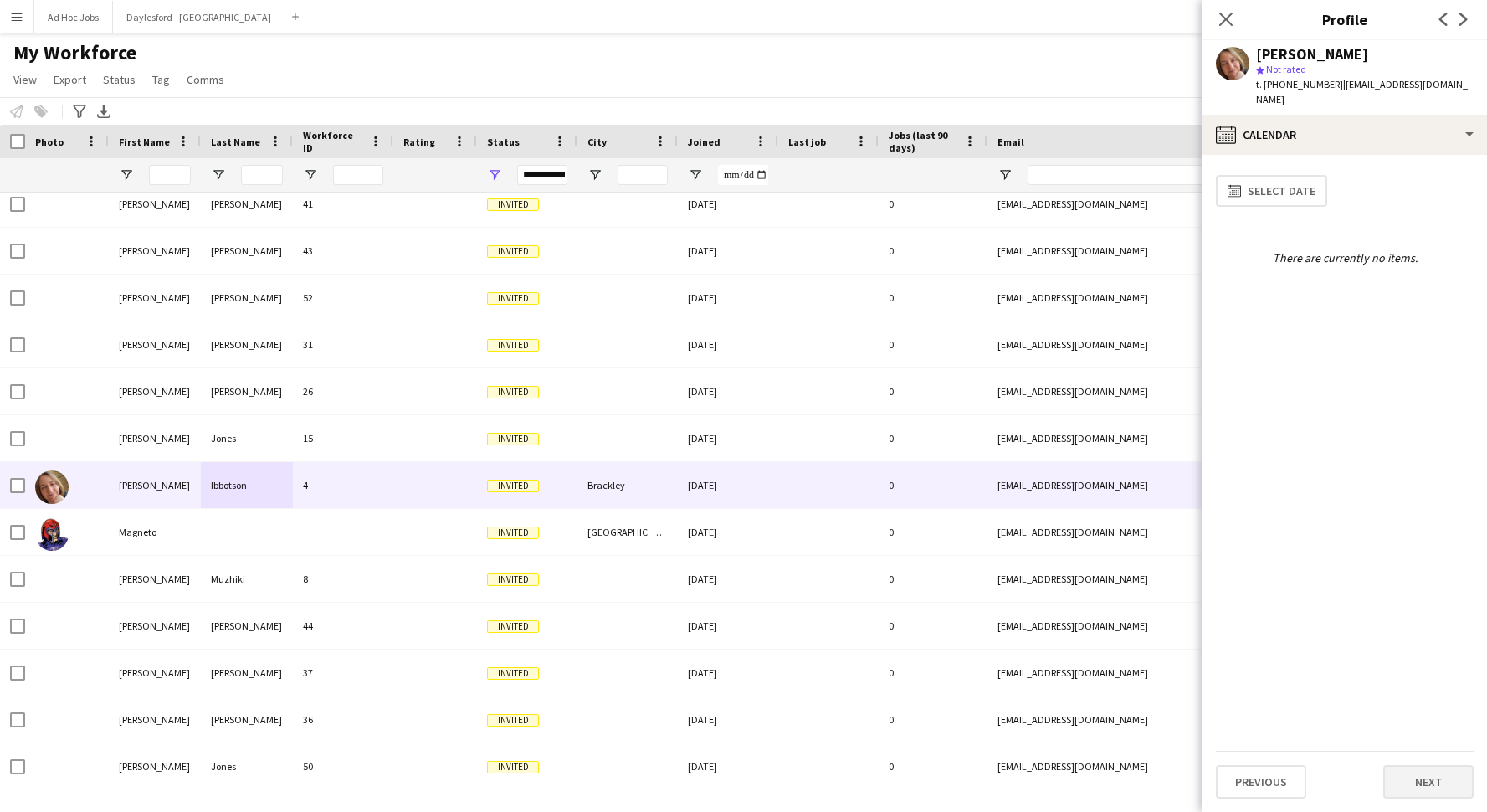
click at [1154, 761] on button "Next" at bounding box center [1429, 781] width 91 height 33
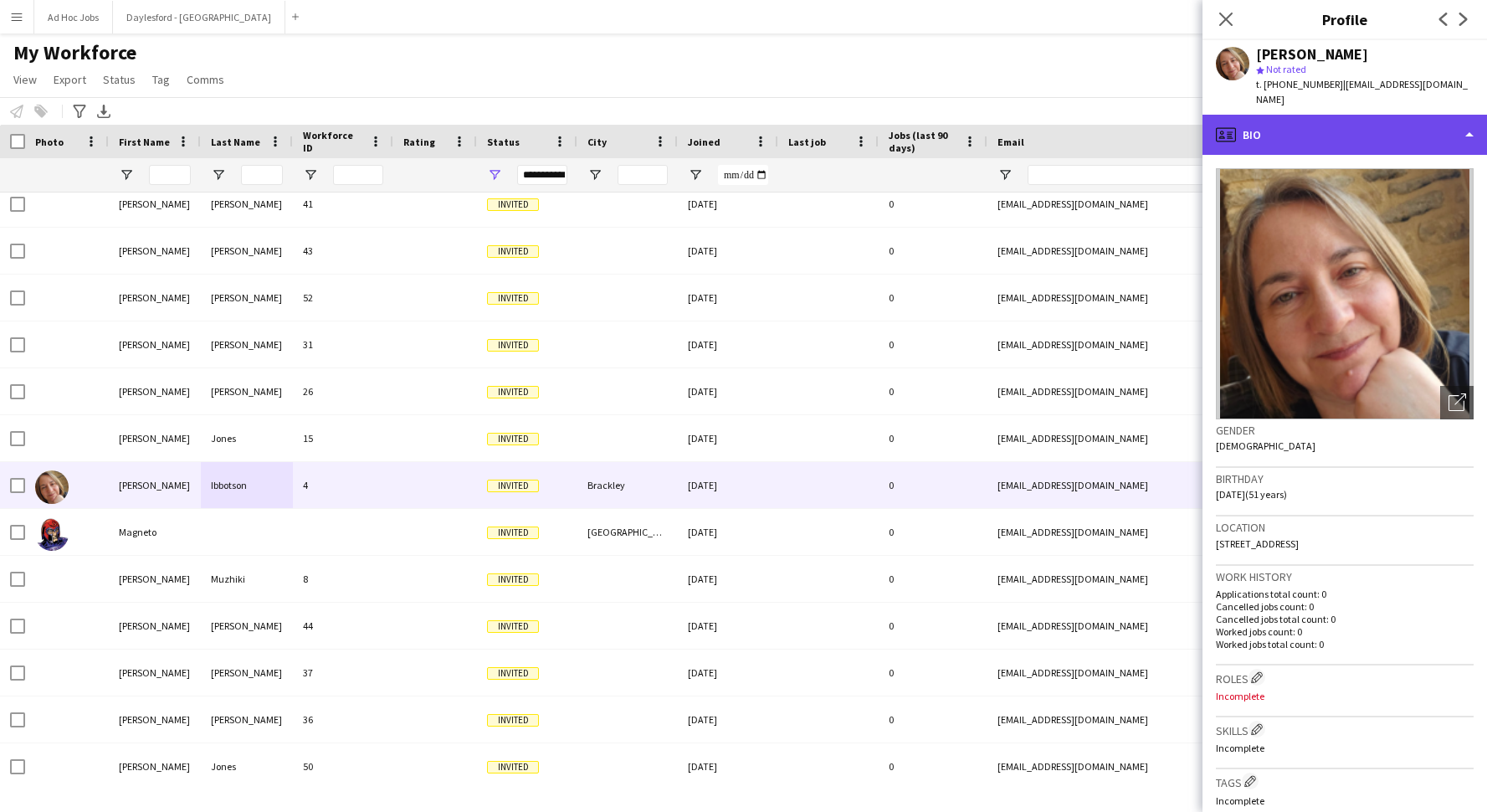
click at [1154, 115] on div "profile Bio" at bounding box center [1345, 135] width 284 height 40
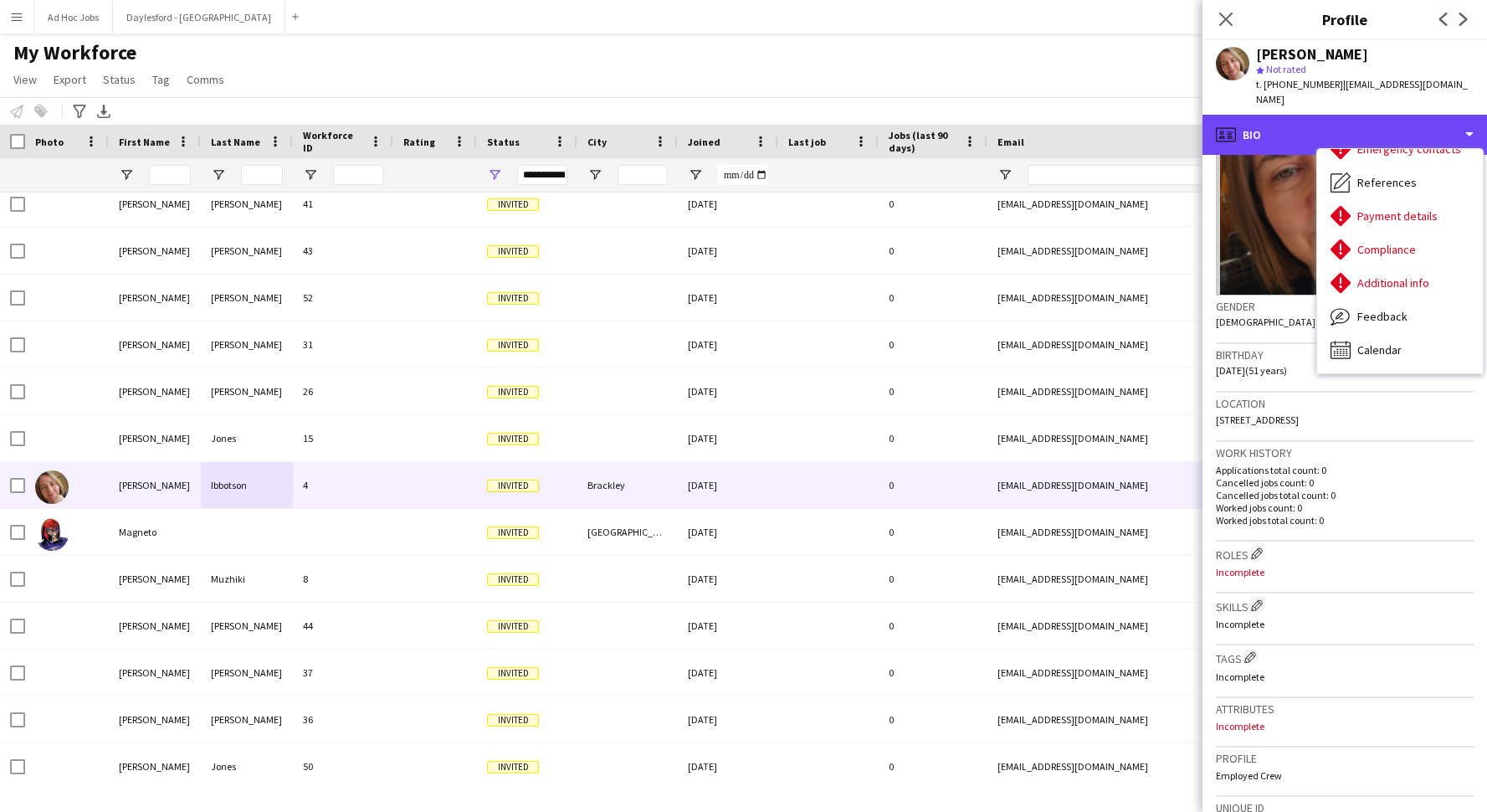
scroll to position [157, 0]
click at [1154, 19] on icon "Close pop-in" at bounding box center [1225, 18] width 16 height 16
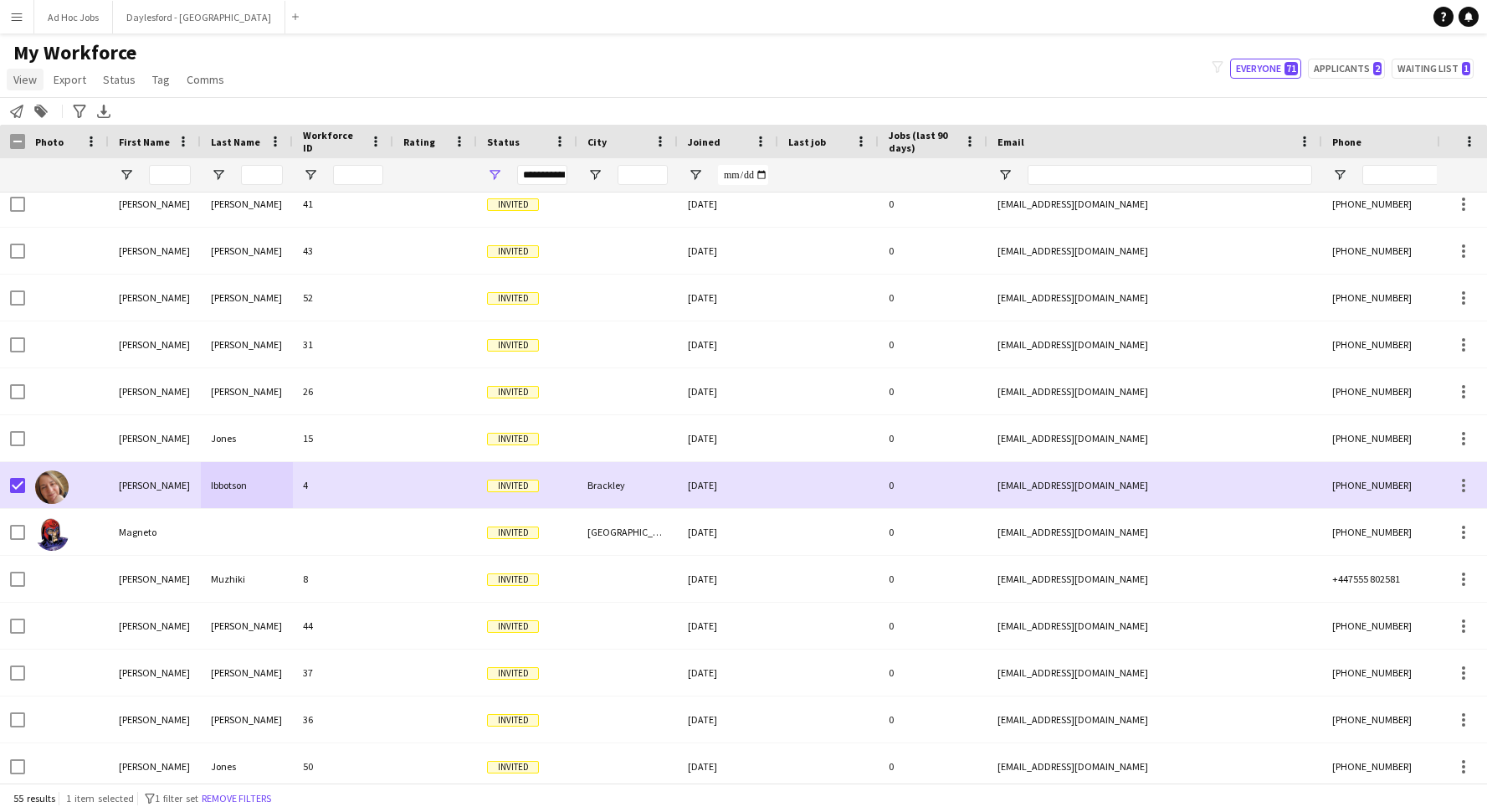
click at [32, 80] on span "View" at bounding box center [25, 79] width 24 height 15
click at [71, 78] on span "Export" at bounding box center [70, 79] width 32 height 15
click at [129, 79] on span "Status" at bounding box center [119, 79] width 32 height 15
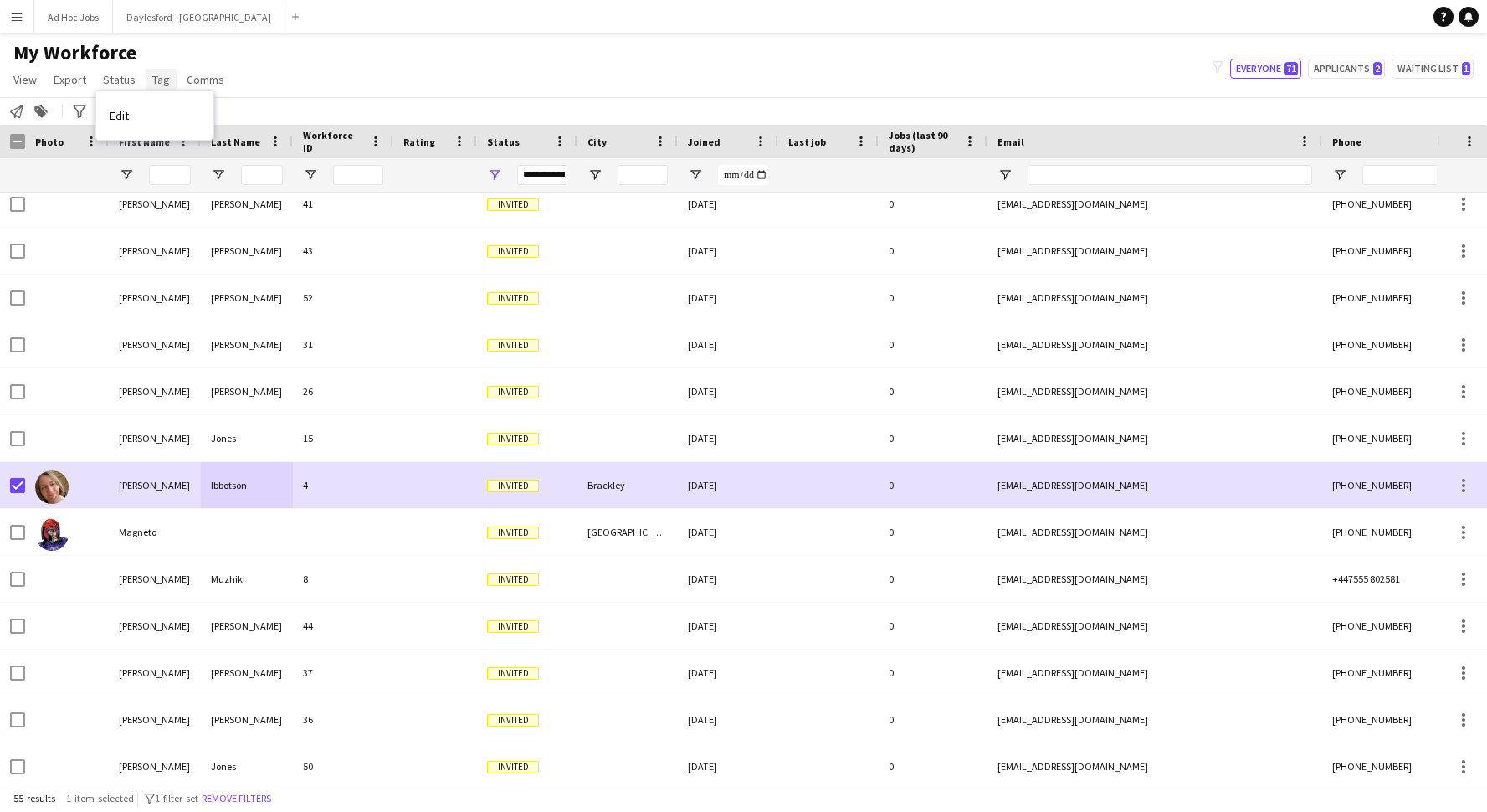
click at [164, 80] on span "Tag" at bounding box center [161, 79] width 17 height 15
click at [190, 118] on span "New tag" at bounding box center [178, 115] width 41 height 15
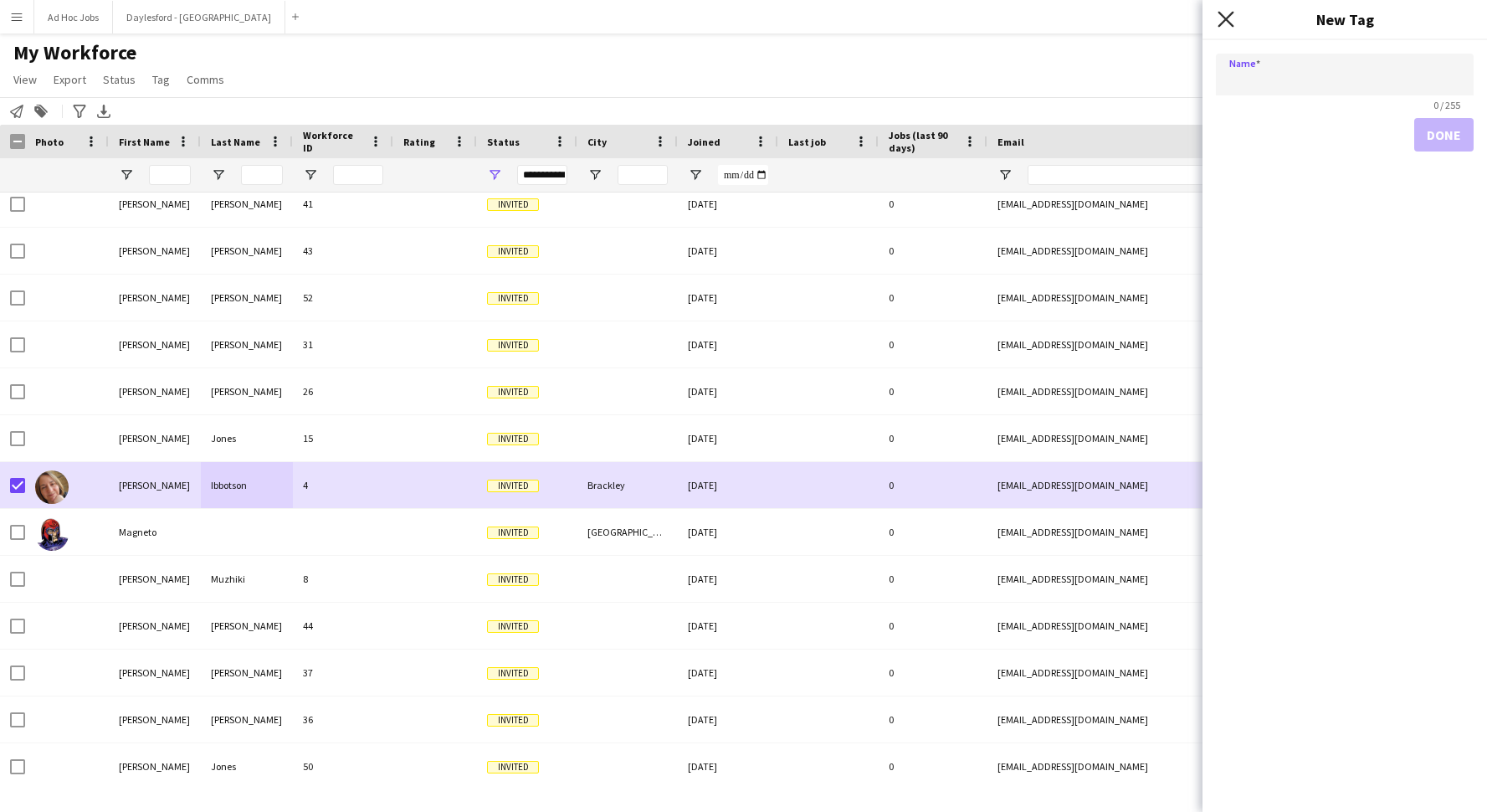
click at [1154, 22] on icon at bounding box center [1225, 18] width 16 height 16
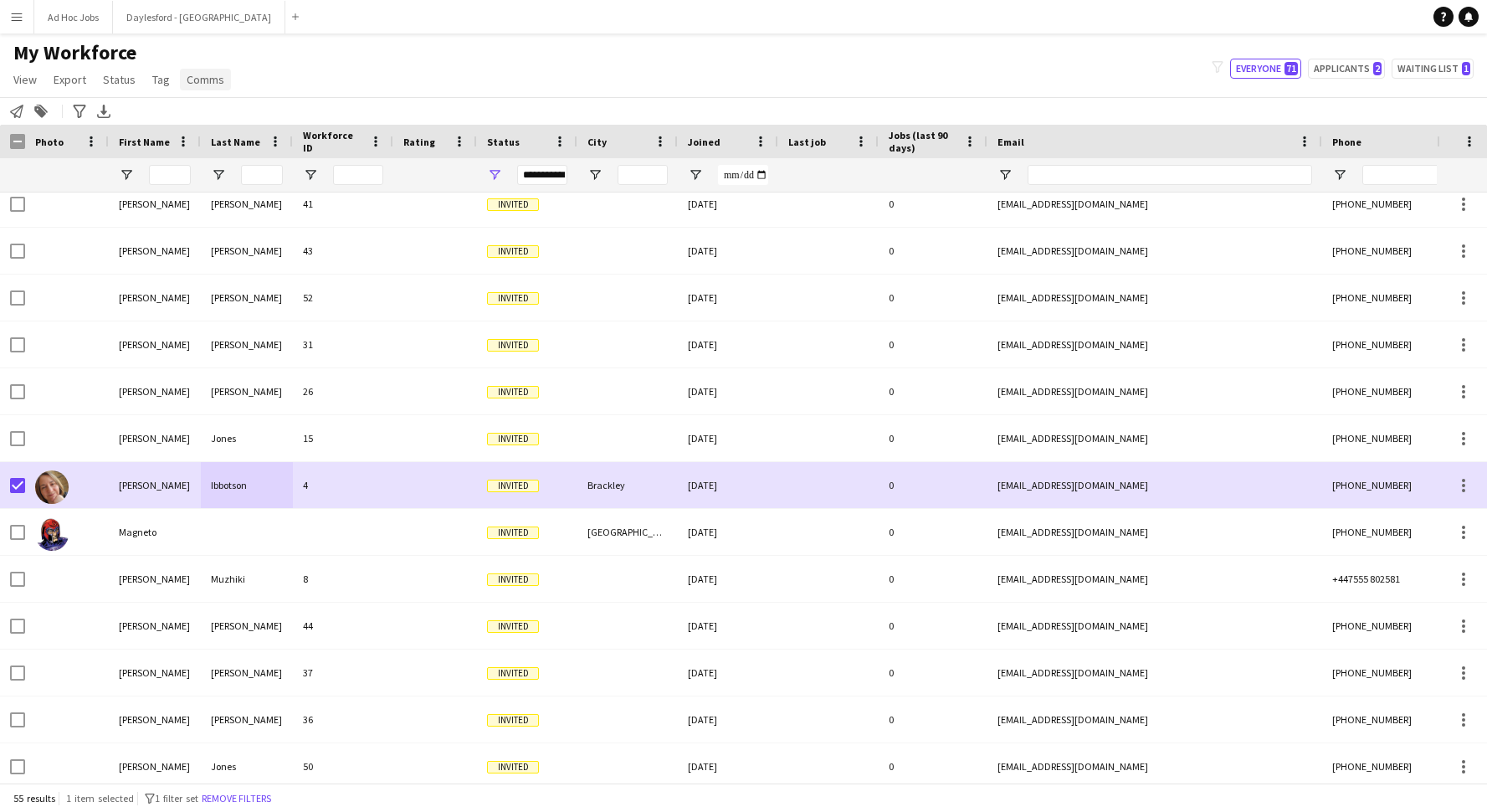
click at [195, 82] on span "Comms" at bounding box center [205, 79] width 37 height 15
click at [268, 80] on div "My Workforce View Views Default view New view Update view Delete view Edit name…" at bounding box center [744, 69] width 1487 height 57
click at [105, 113] on icon at bounding box center [103, 110] width 7 height 10
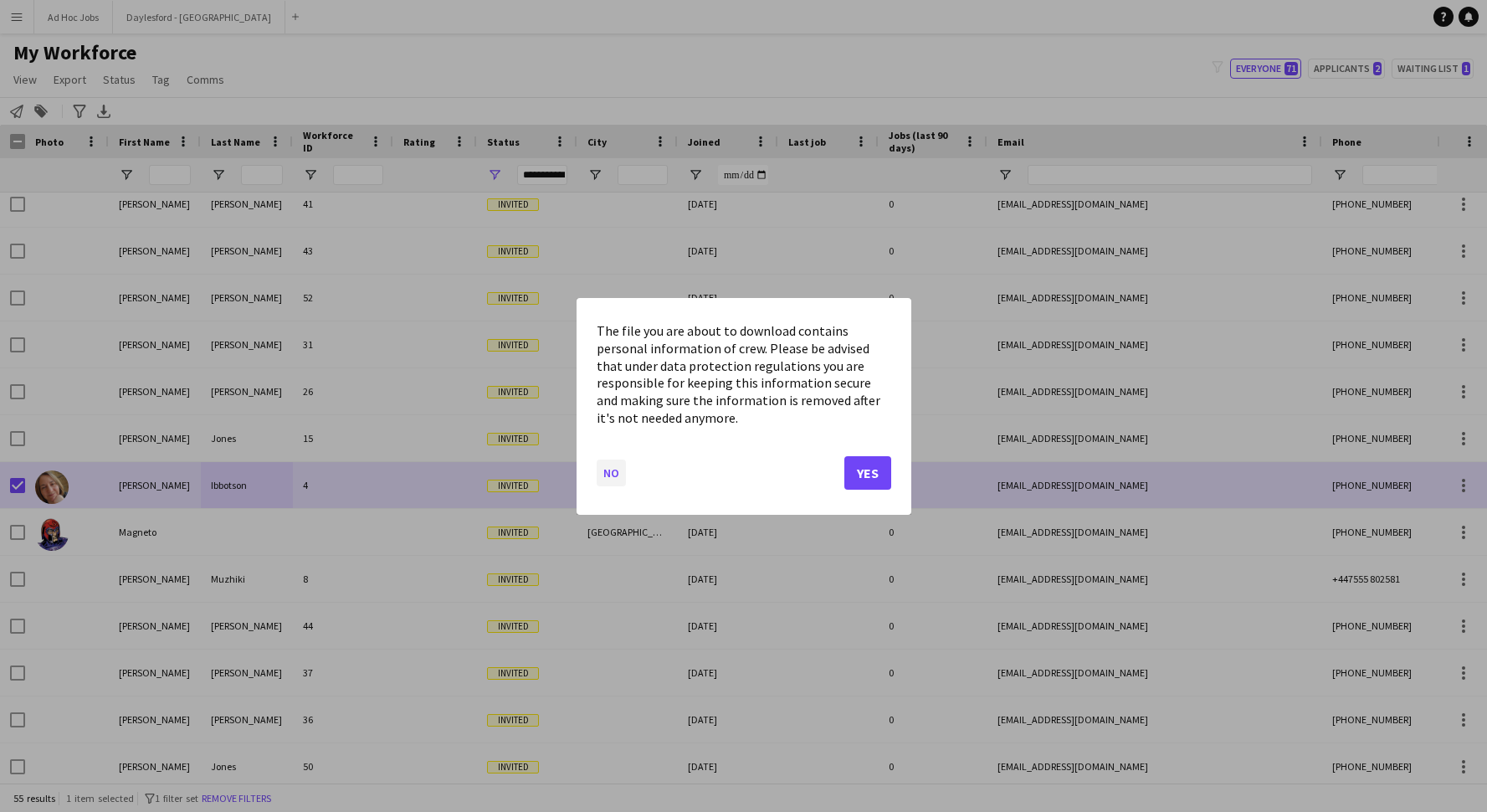
click at [612, 471] on button "No" at bounding box center [611, 472] width 30 height 27
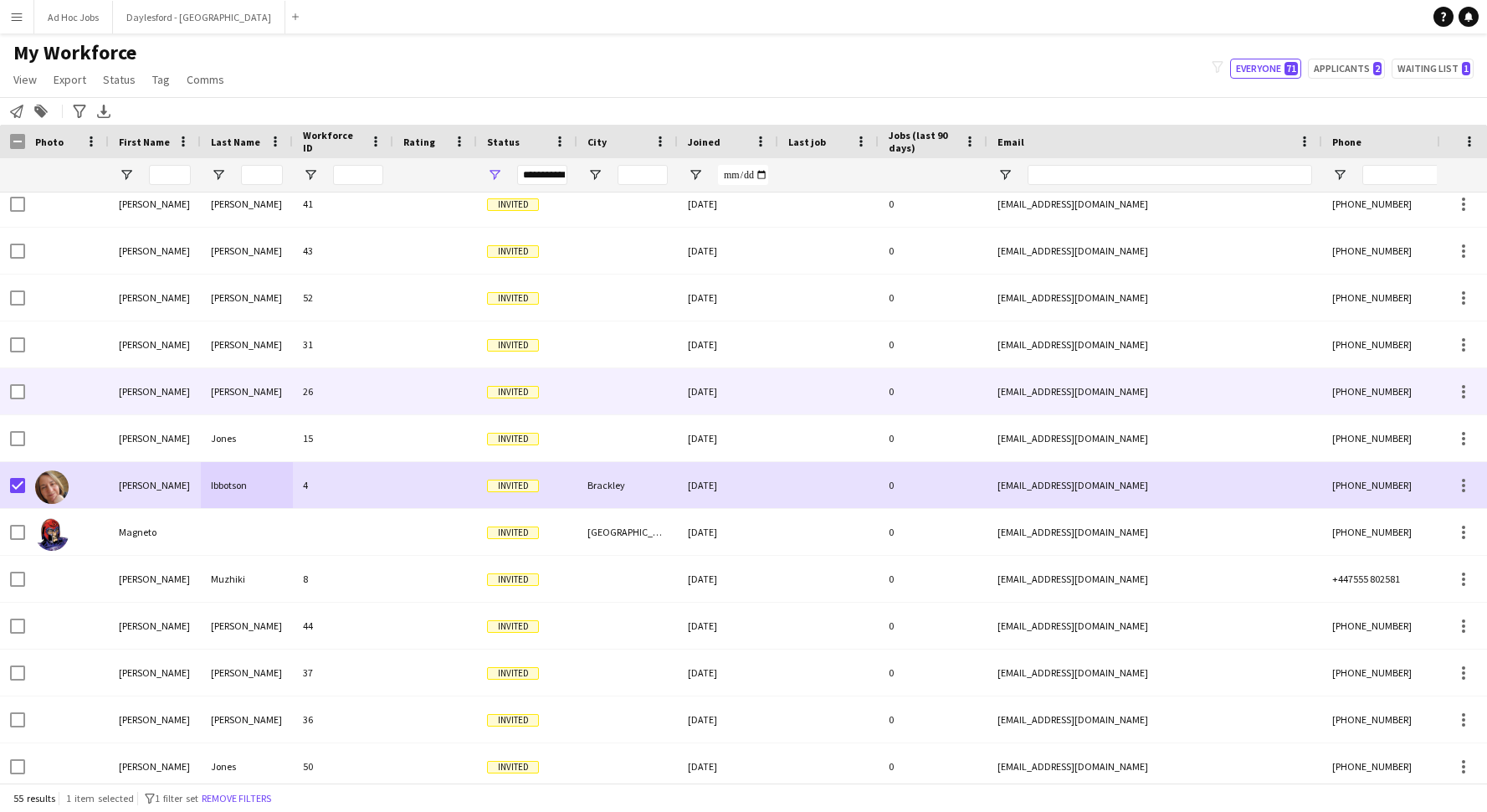
scroll to position [1227, 0]
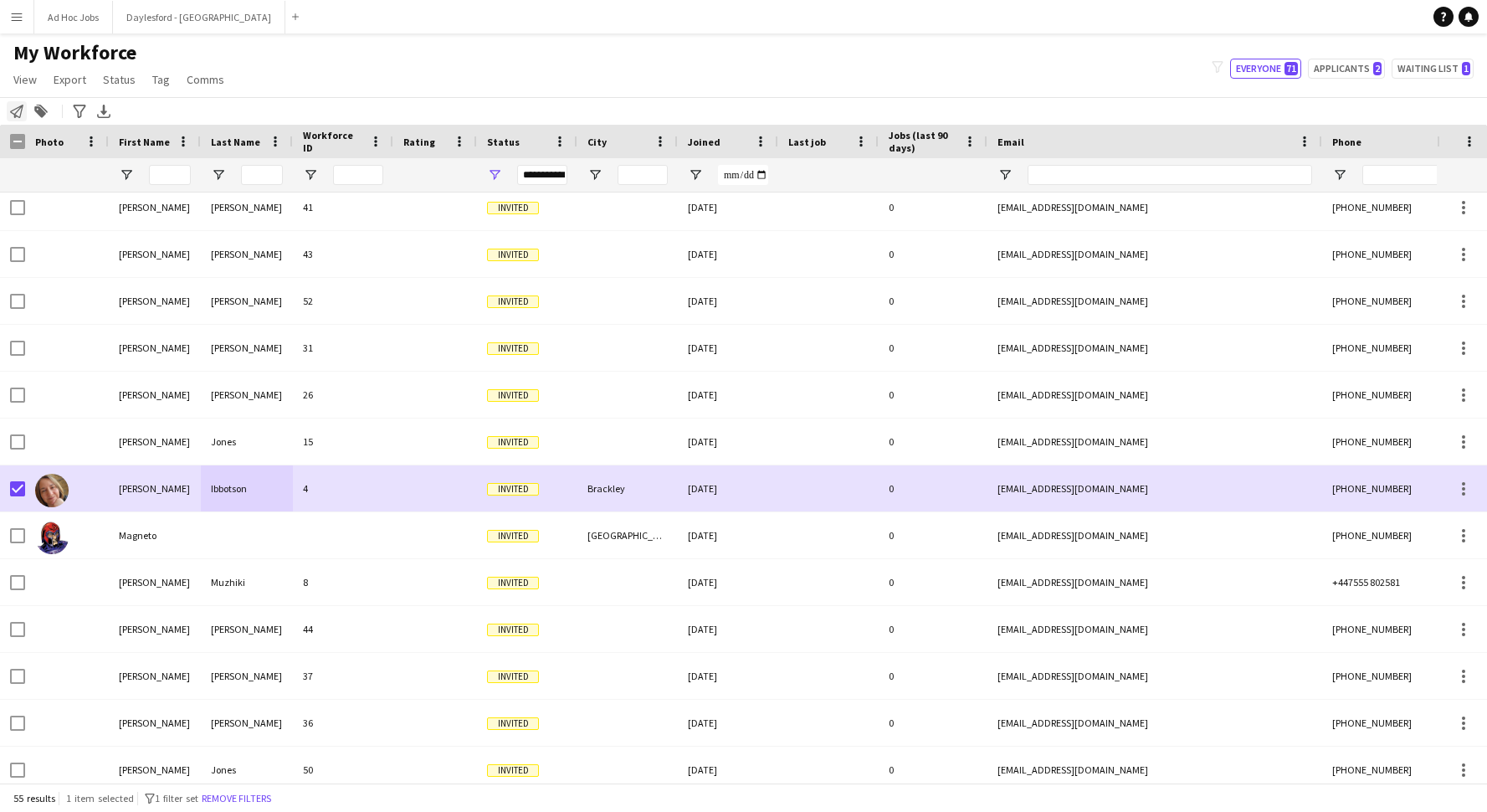
click at [10, 113] on icon "Notify workforce" at bounding box center [17, 112] width 13 height 13
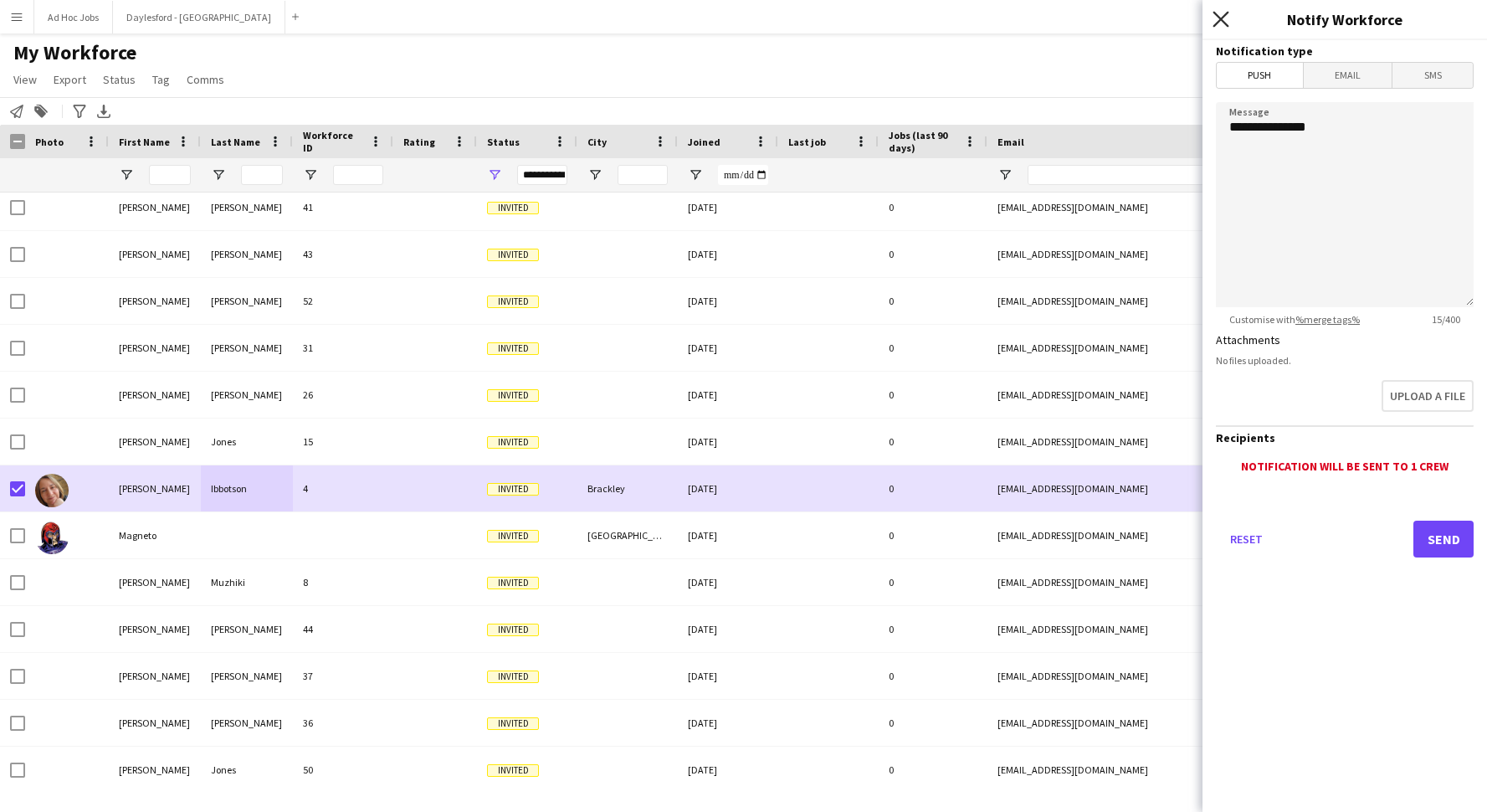
click at [1154, 21] on icon "Close pop-in" at bounding box center [1221, 18] width 16 height 16
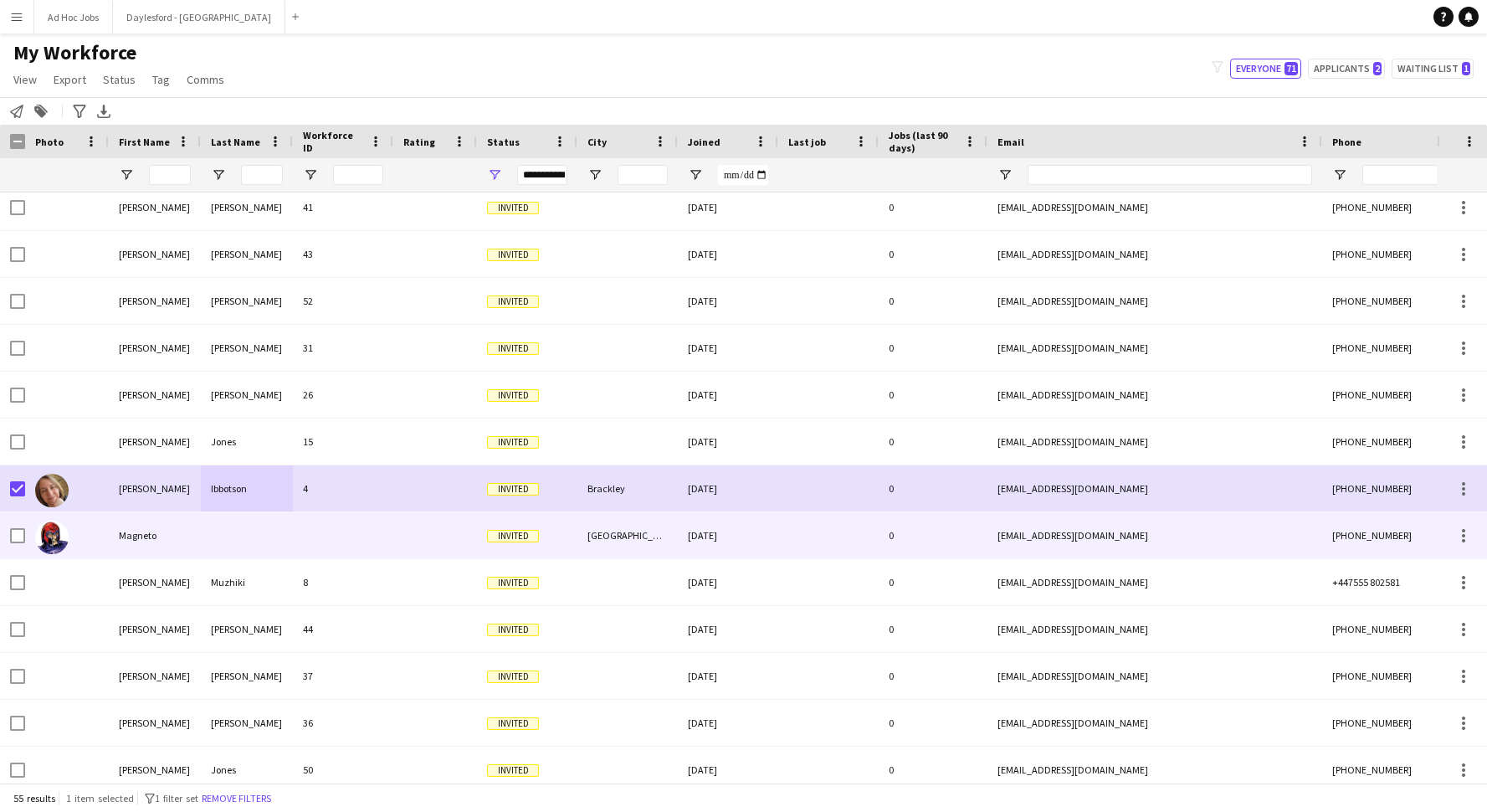
scroll to position [1227, 0]
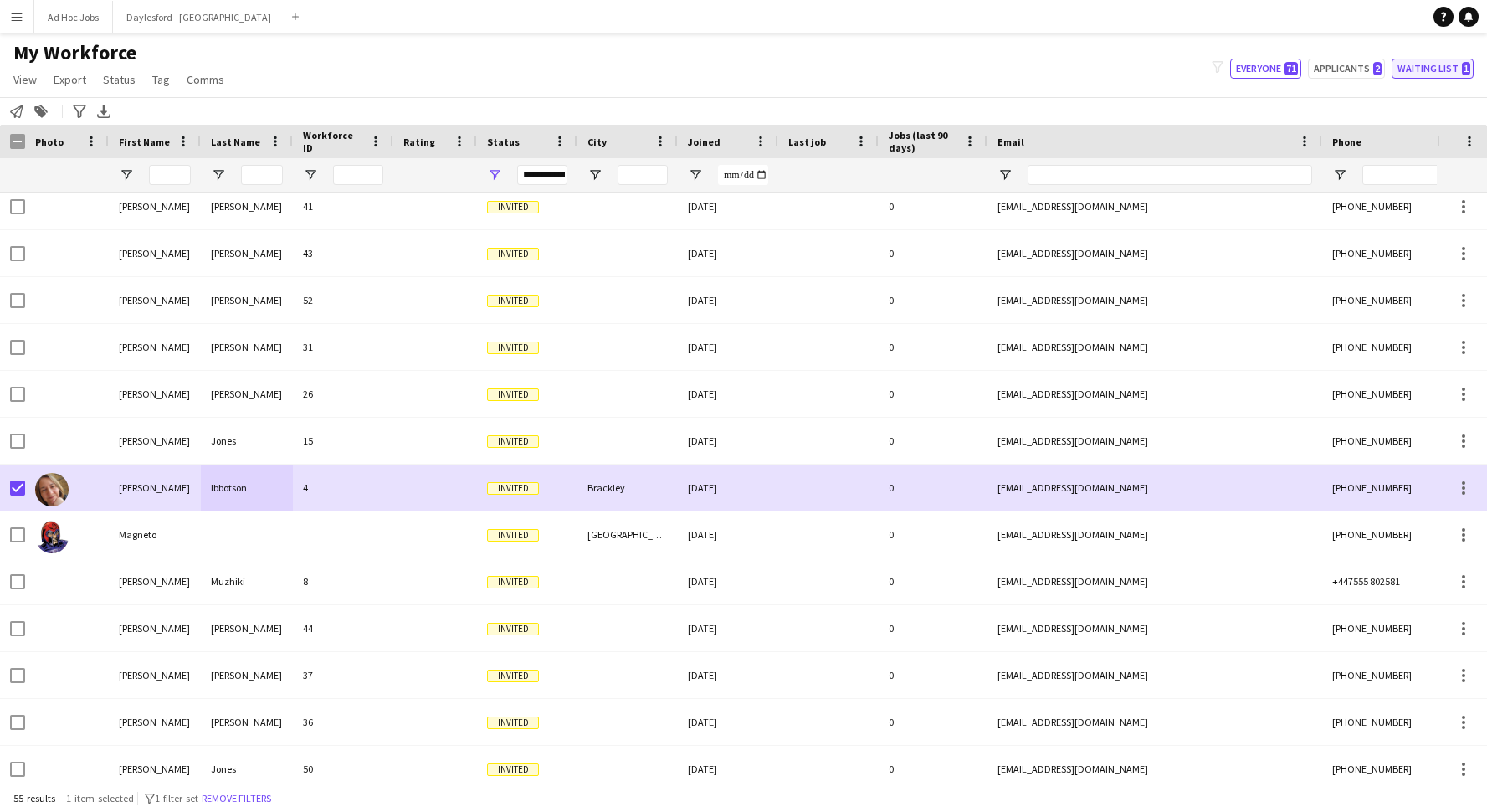
click at [1154, 72] on button "Waiting list 1" at bounding box center [1433, 68] width 82 height 20
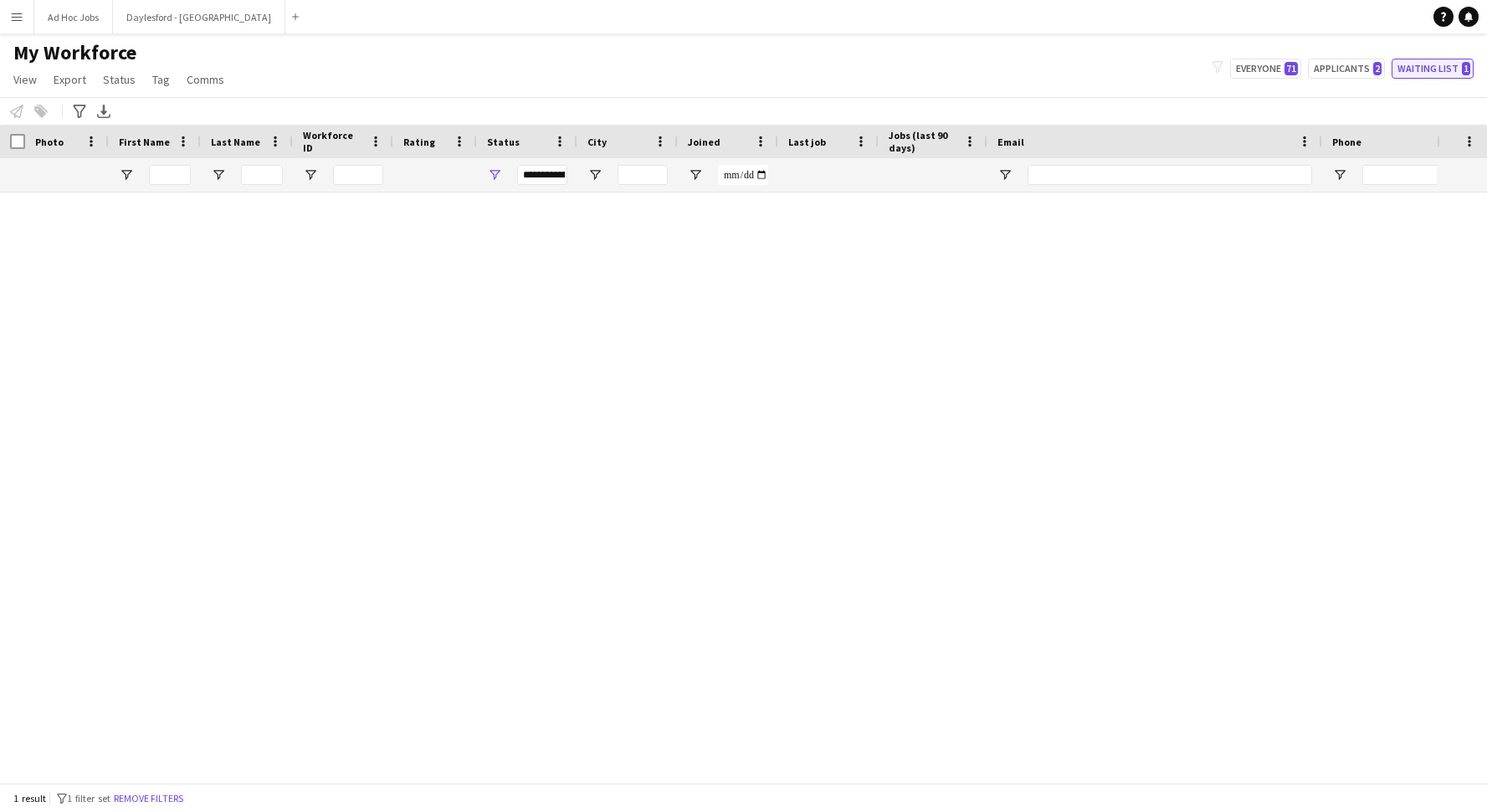
scroll to position [0, 0]
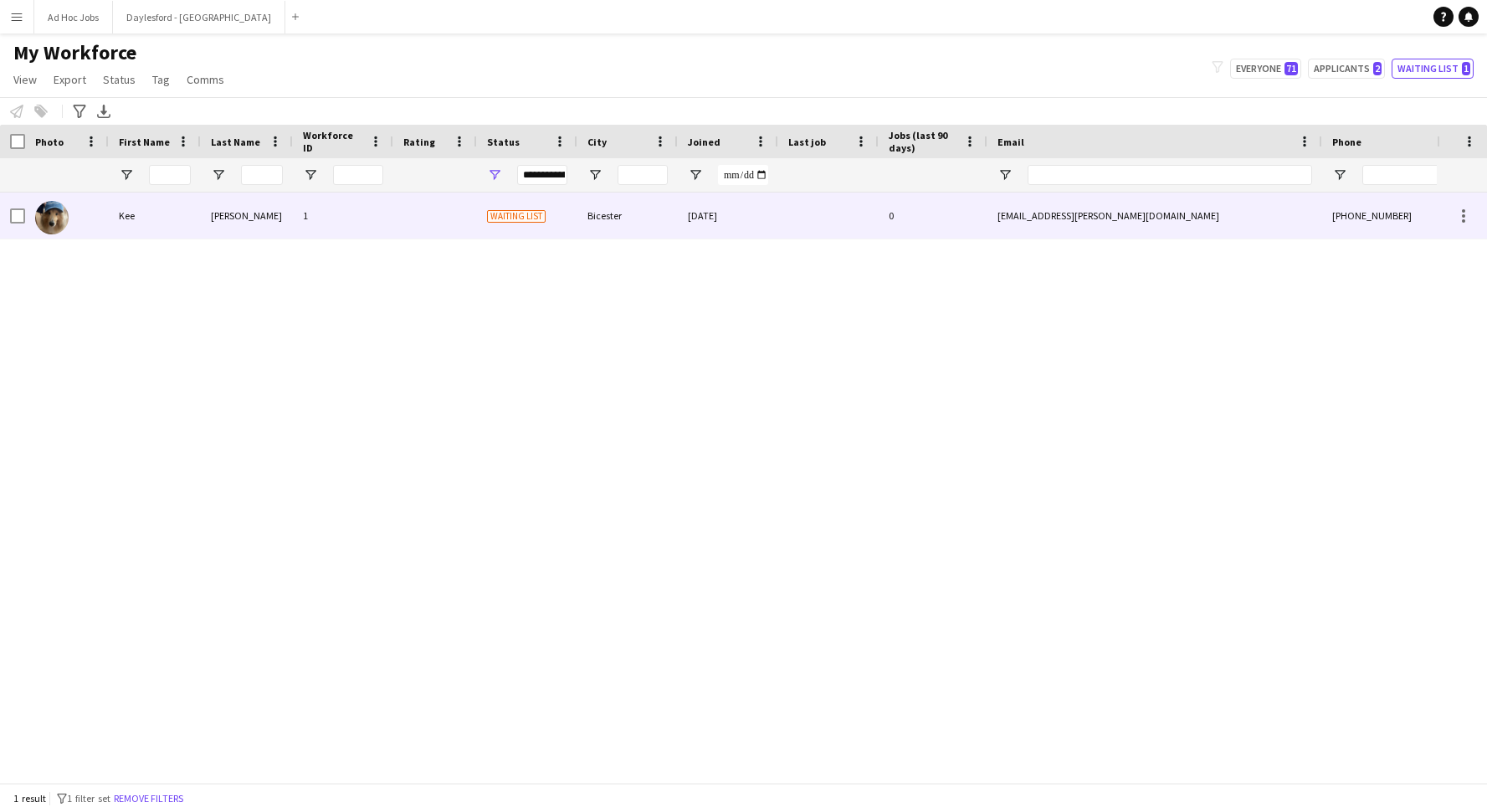
click at [804, 212] on div at bounding box center [828, 216] width 100 height 46
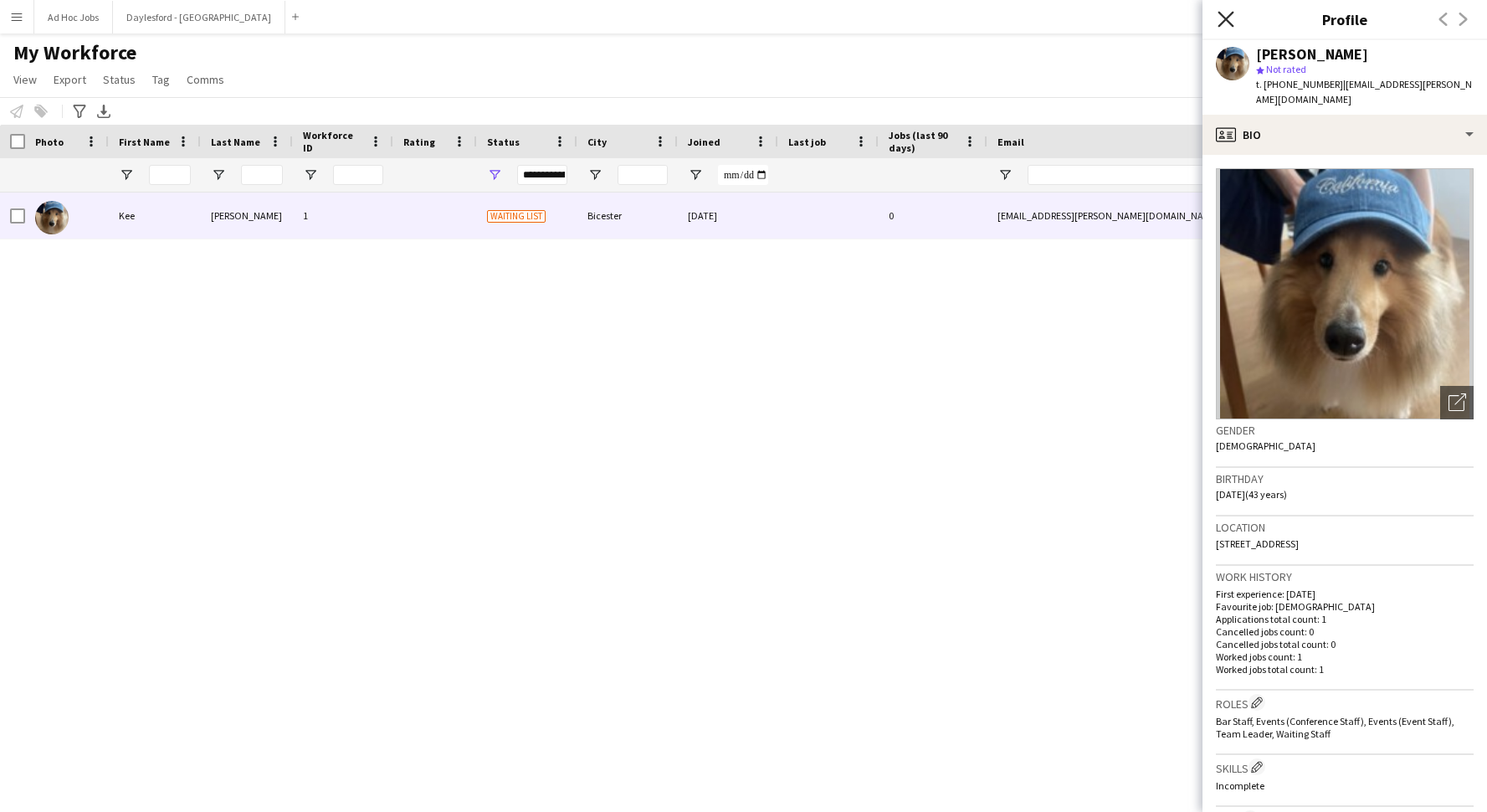
click at [1154, 22] on icon "Close pop-in" at bounding box center [1225, 18] width 16 height 16
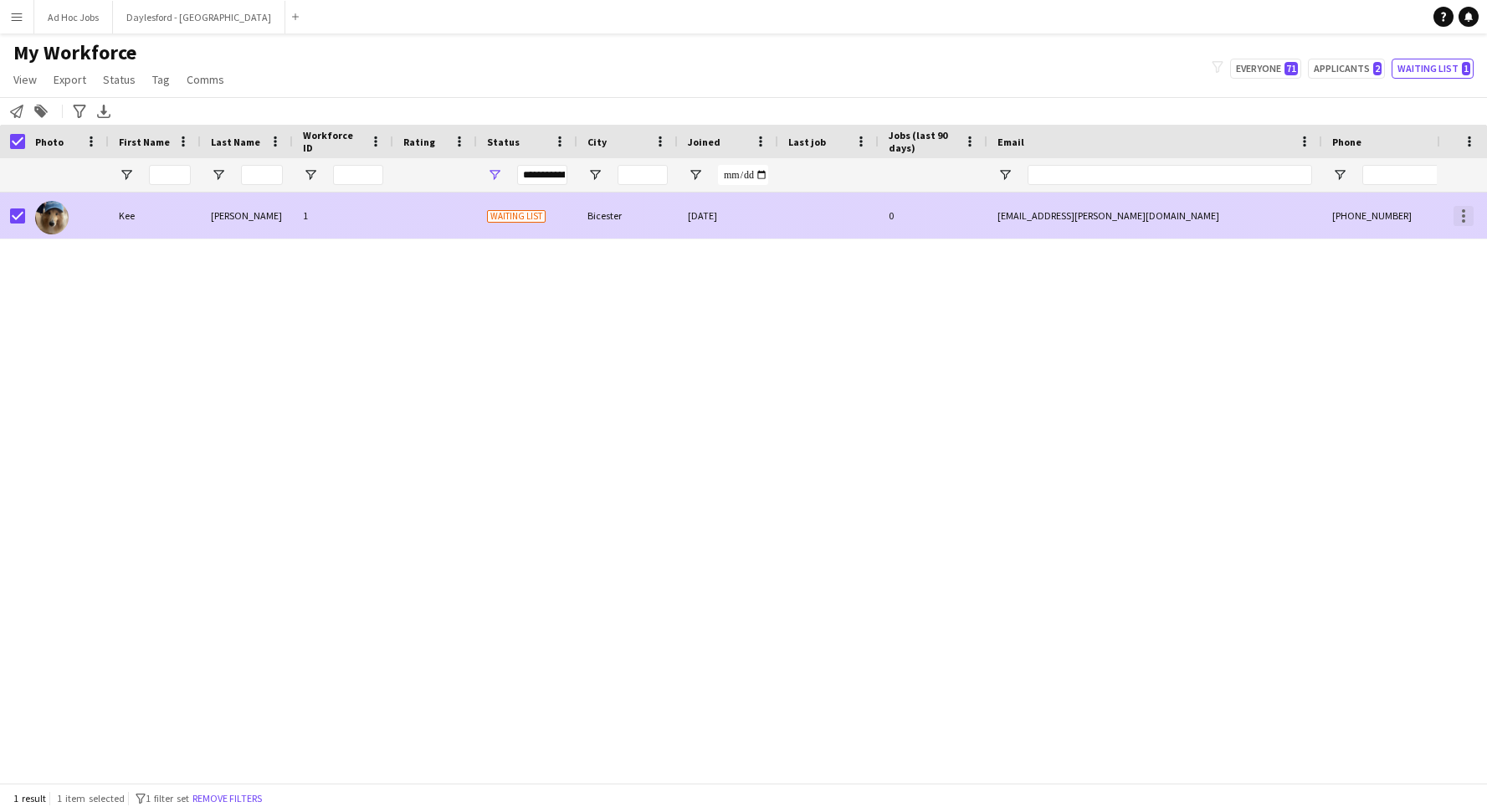
click at [1154, 221] on div at bounding box center [1463, 216] width 20 height 20
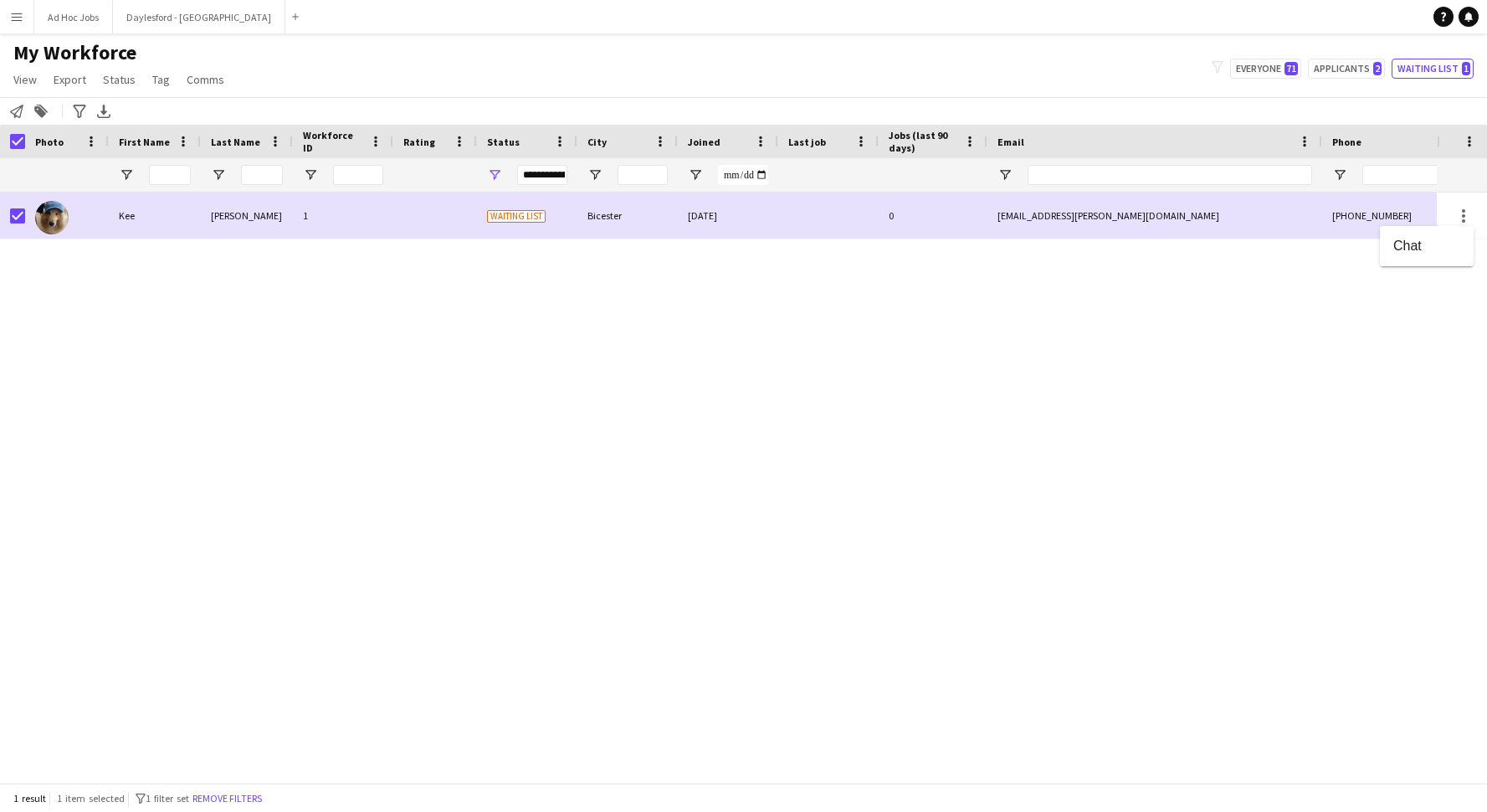
click at [1154, 219] on div at bounding box center [744, 406] width 1487 height 812
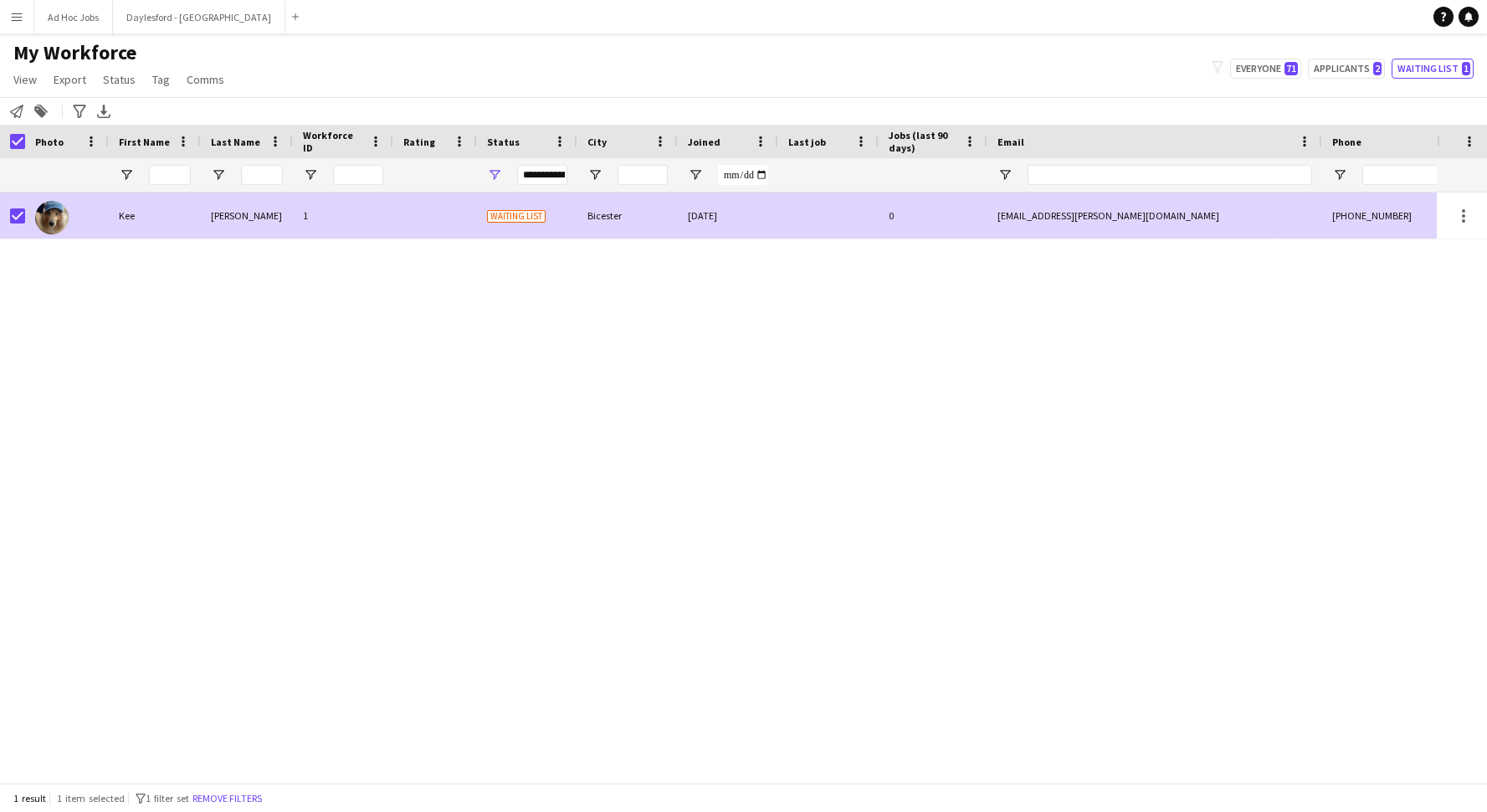
click at [525, 209] on span "Waiting list" at bounding box center [515, 215] width 58 height 12
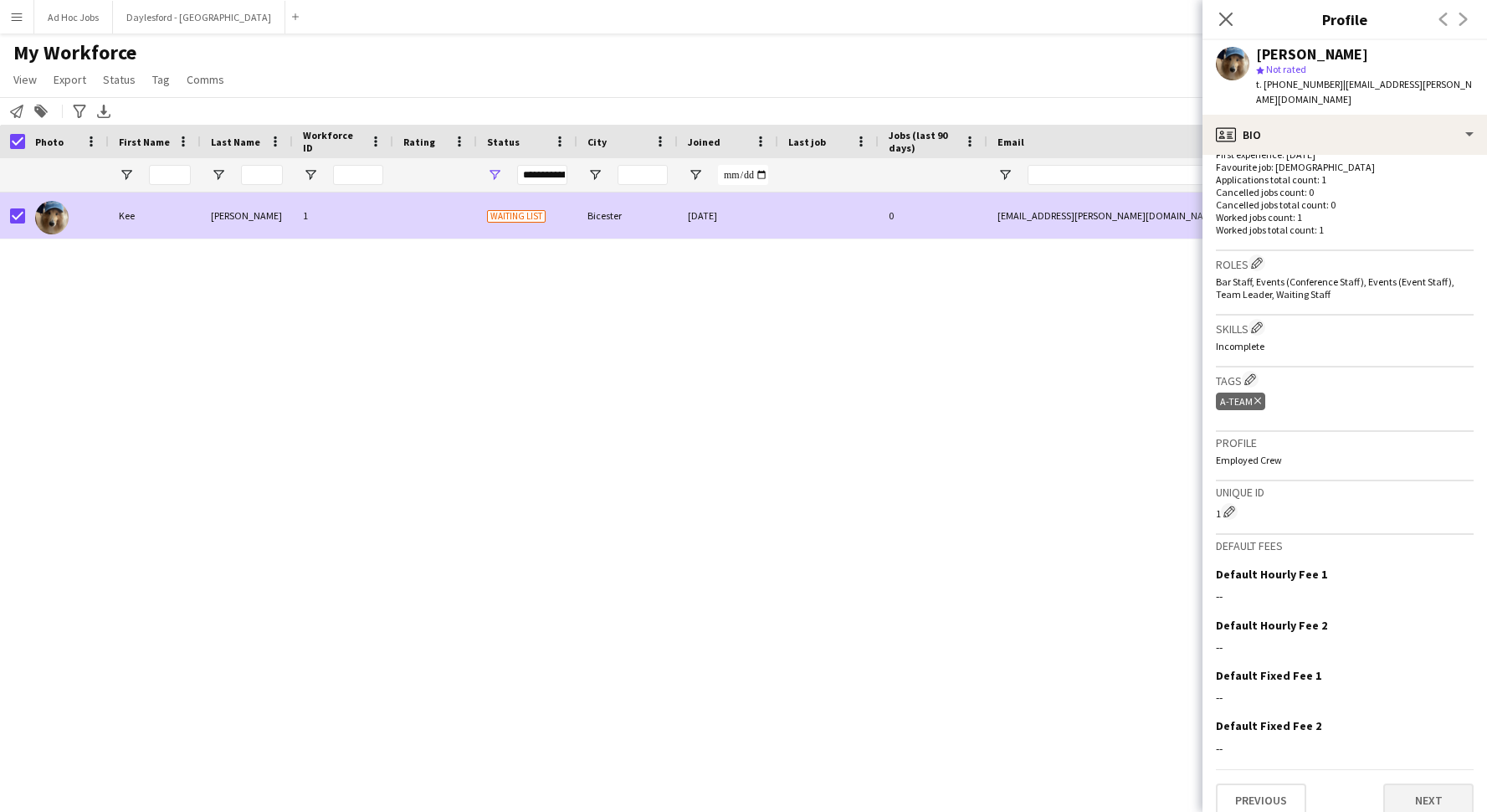
scroll to position [439, 0]
click at [1154, 761] on button "Next" at bounding box center [1429, 801] width 91 height 33
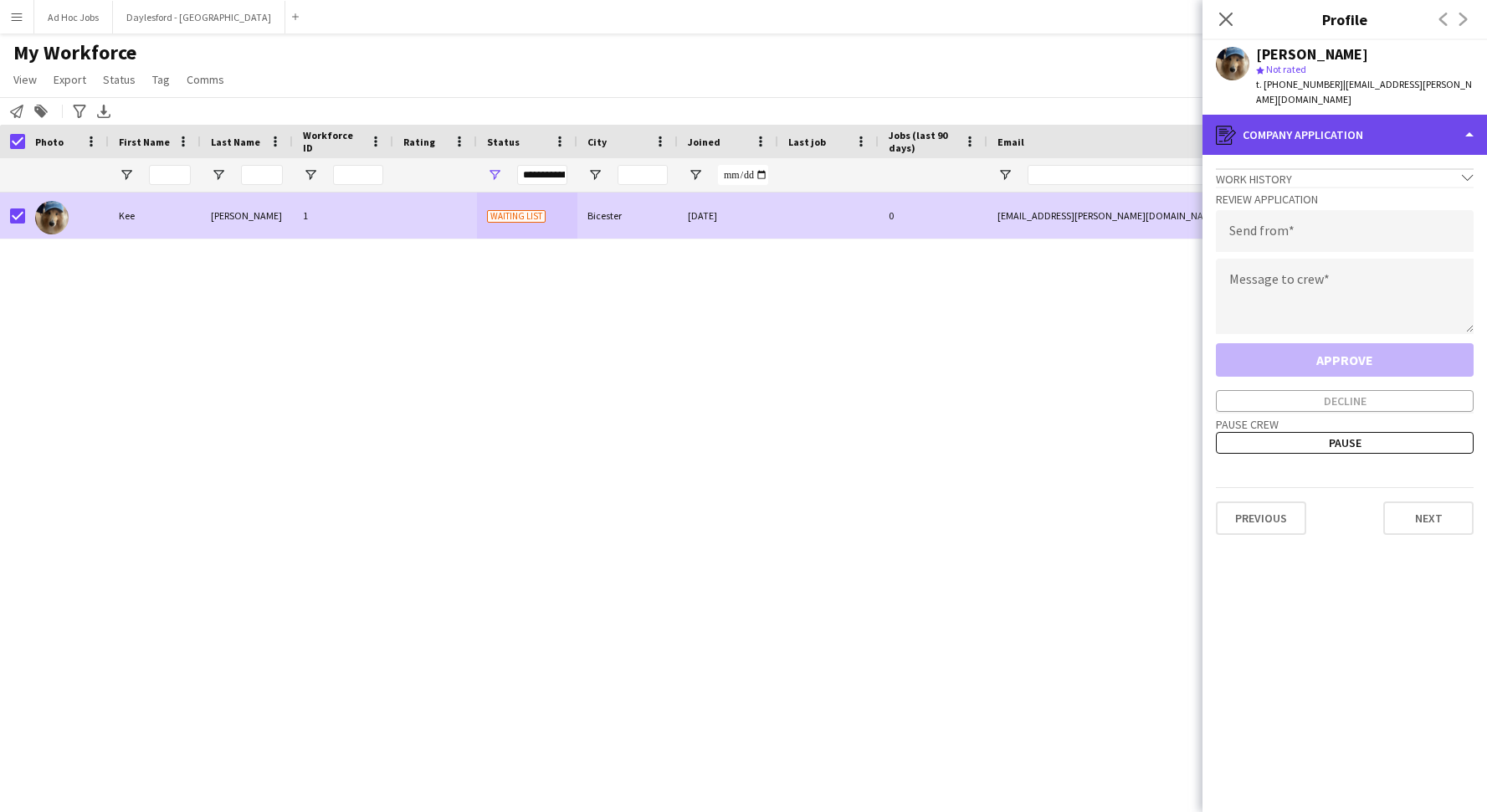
click at [1154, 116] on div "register Company application" at bounding box center [1345, 135] width 284 height 40
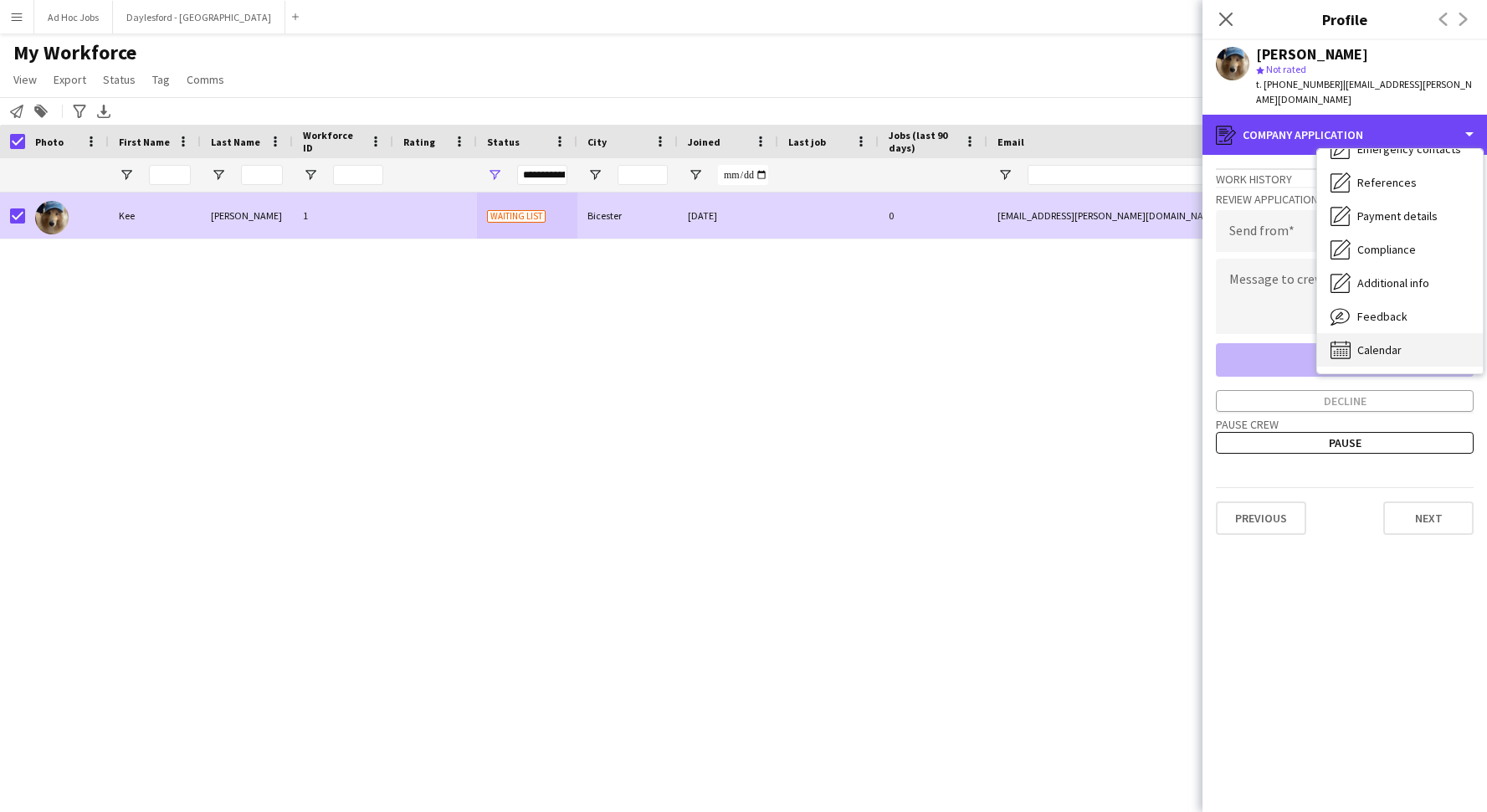
scroll to position [157, 0]
click at [1154, 343] on span "Calendar" at bounding box center [1379, 350] width 44 height 15
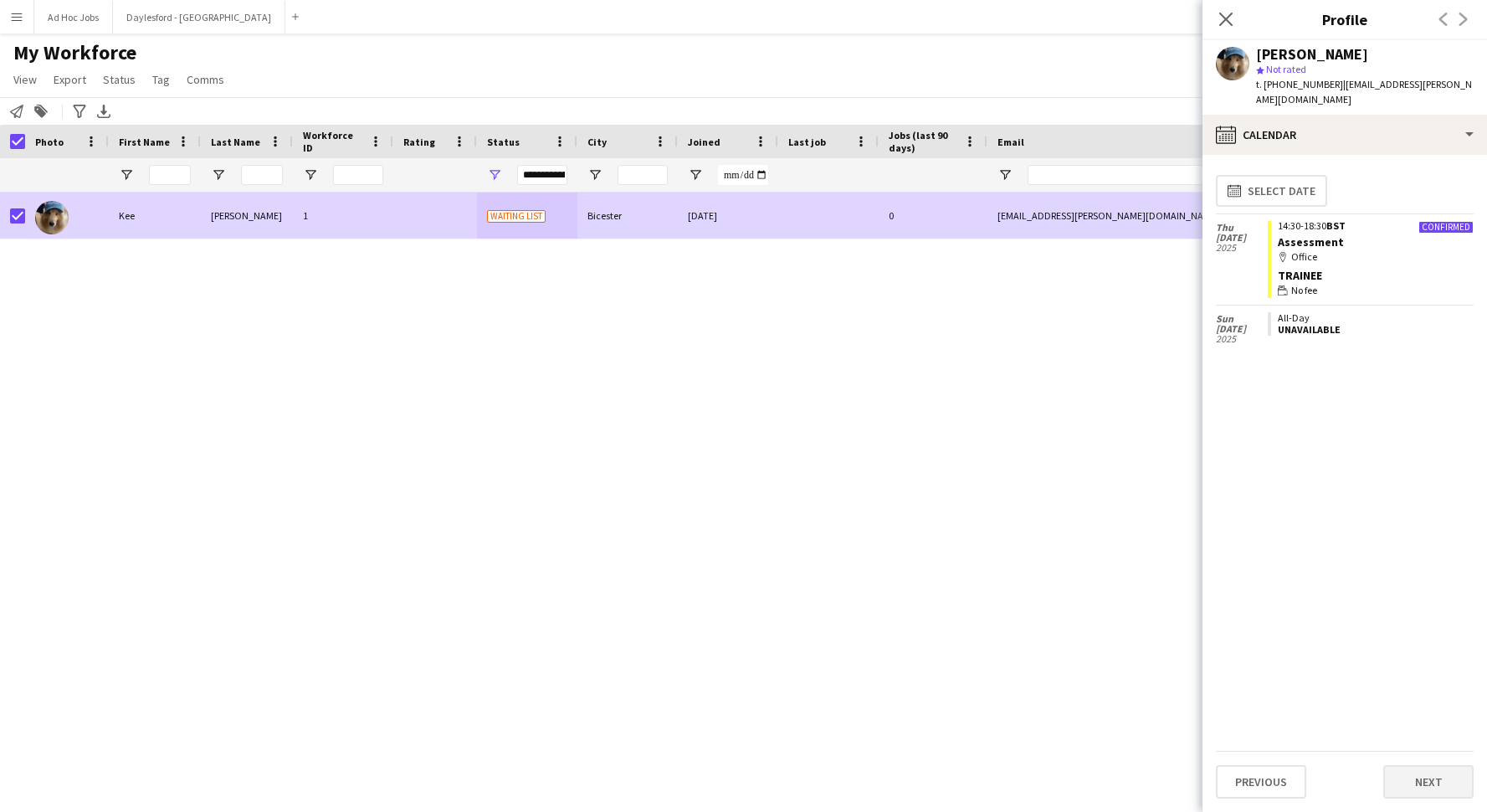
click at [1154, 761] on button "Next" at bounding box center [1429, 781] width 91 height 33
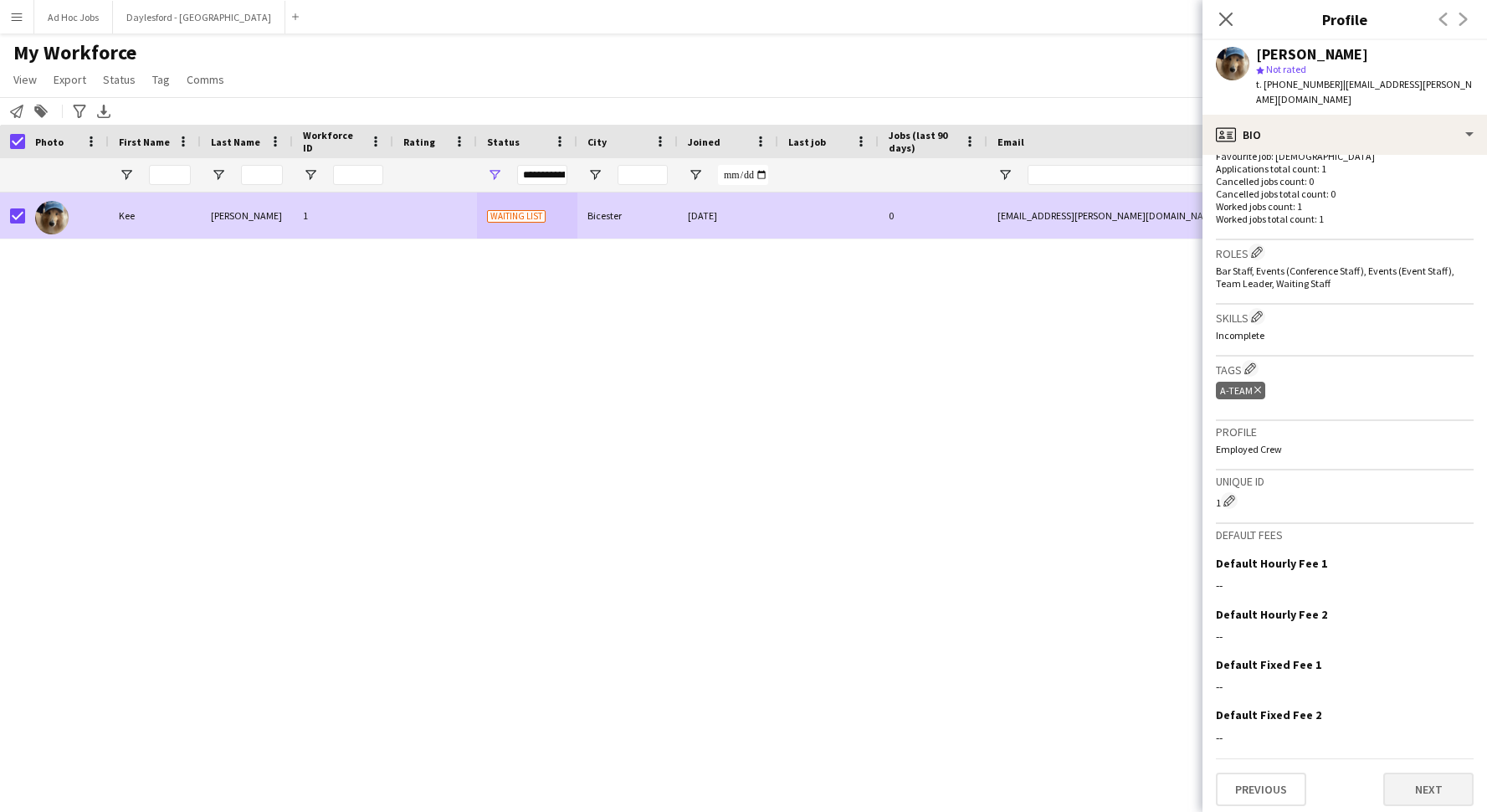
scroll to position [439, 0]
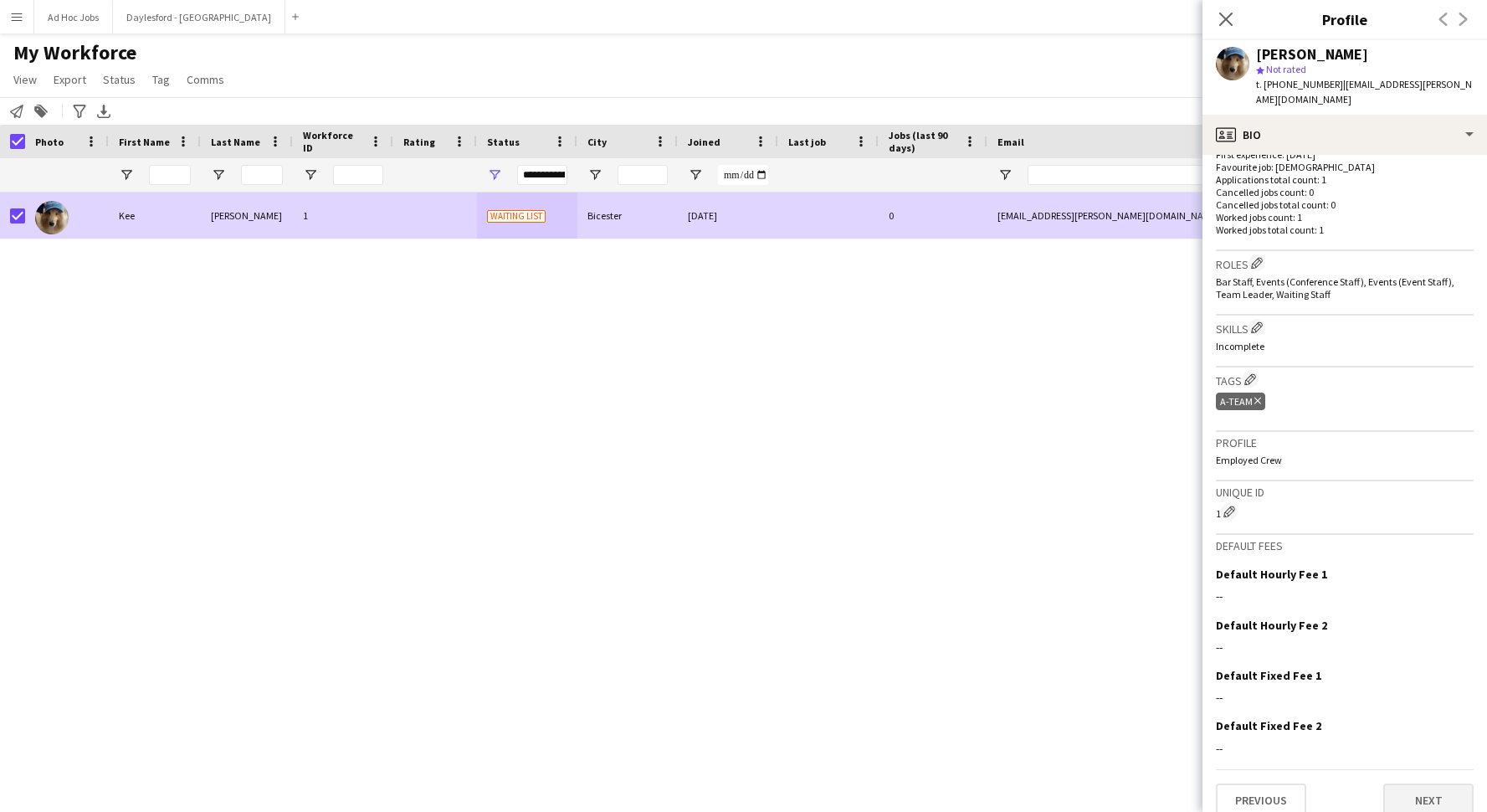
click at [1154, 761] on button "Next" at bounding box center [1429, 800] width 91 height 33
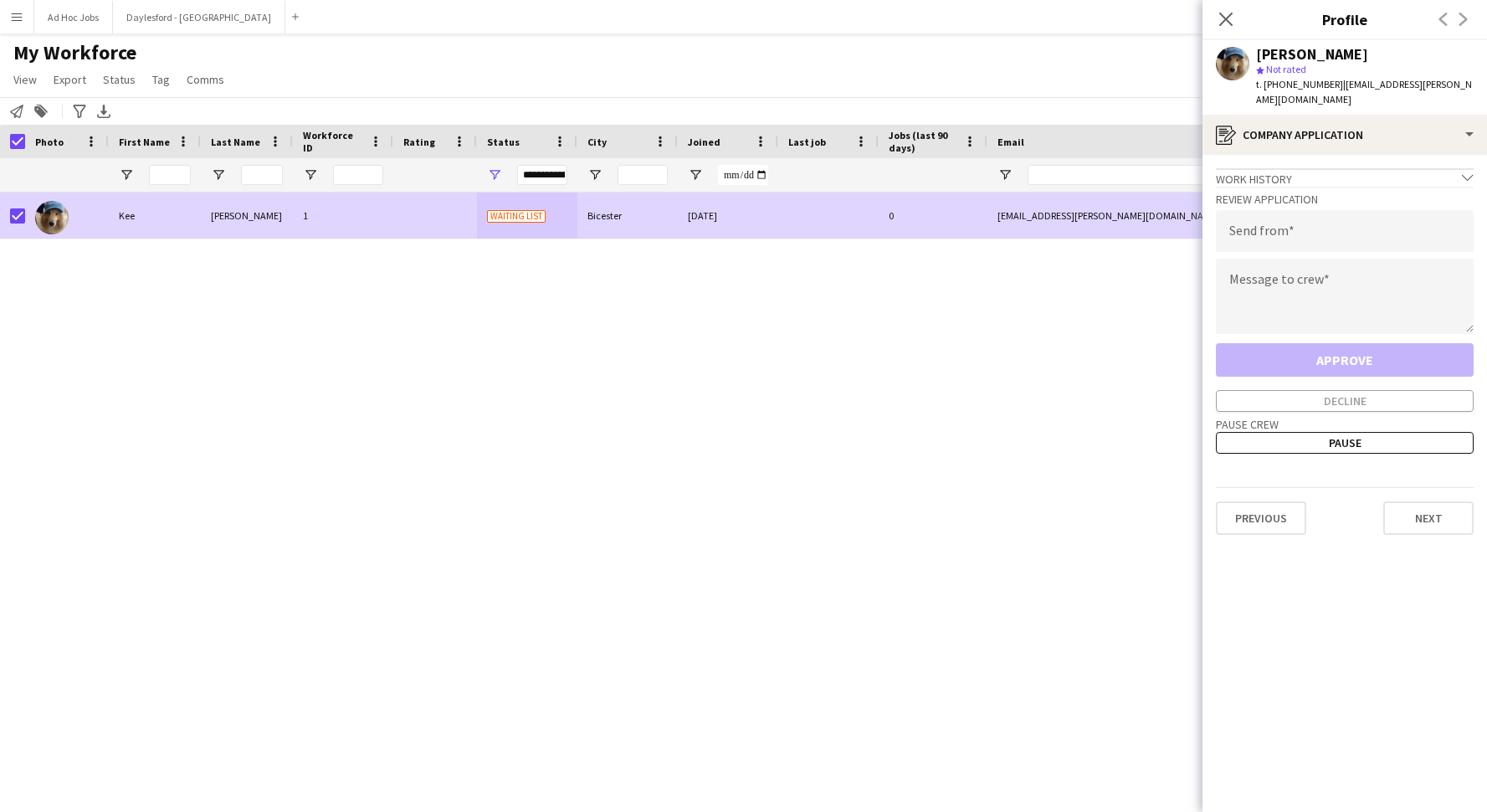
scroll to position [0, 0]
click at [1154, 505] on button "Previous" at bounding box center [1261, 517] width 91 height 33
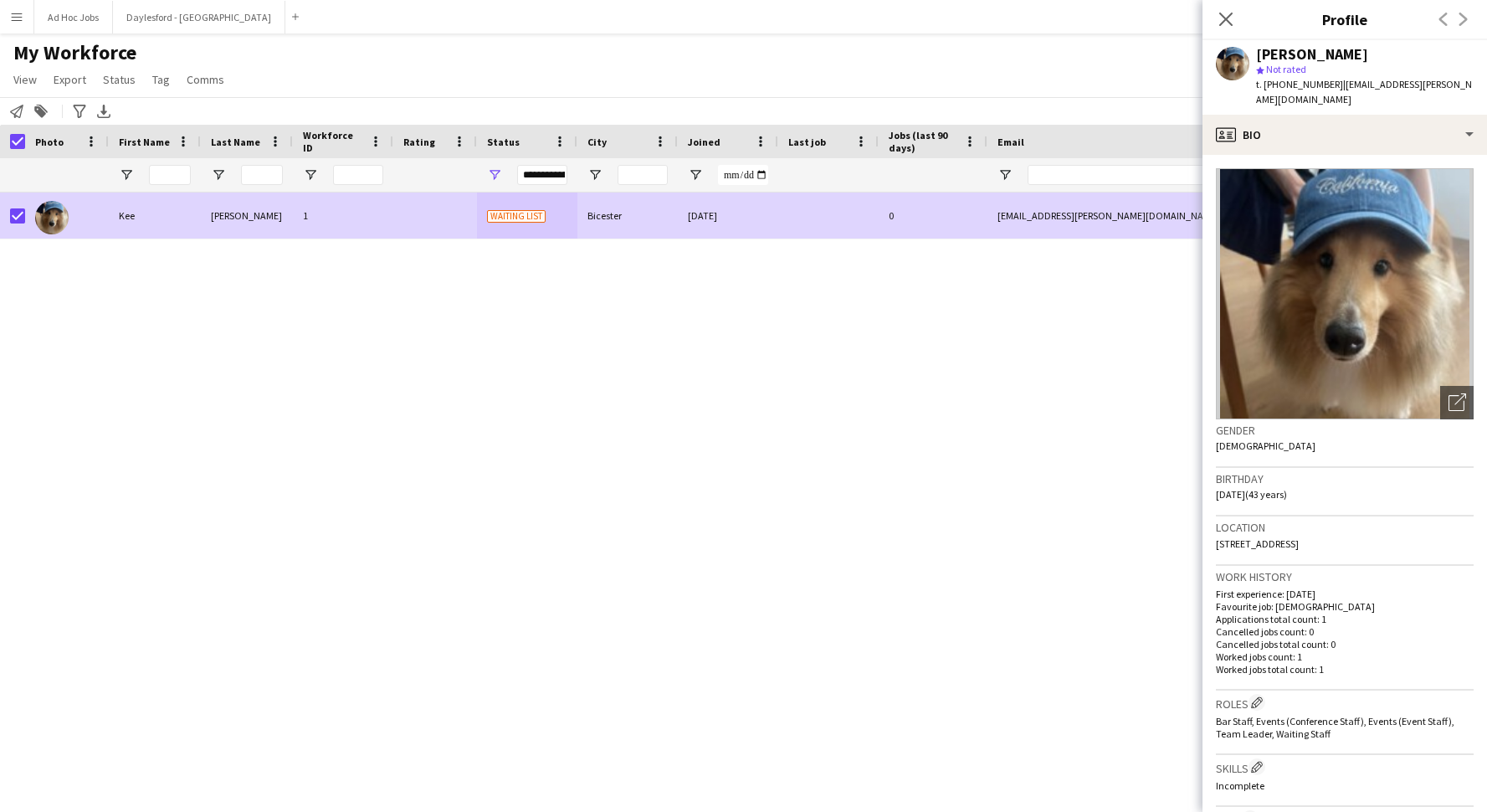
drag, startPoint x: 864, startPoint y: 420, endPoint x: 441, endPoint y: 304, distance: 438.6
click at [864, 420] on div "[PERSON_NAME] 1 Waiting list Bicester [DATE] 0 [PERSON_NAME][EMAIL_ADDRESS][PER…" at bounding box center [719, 488] width 1437 height 590
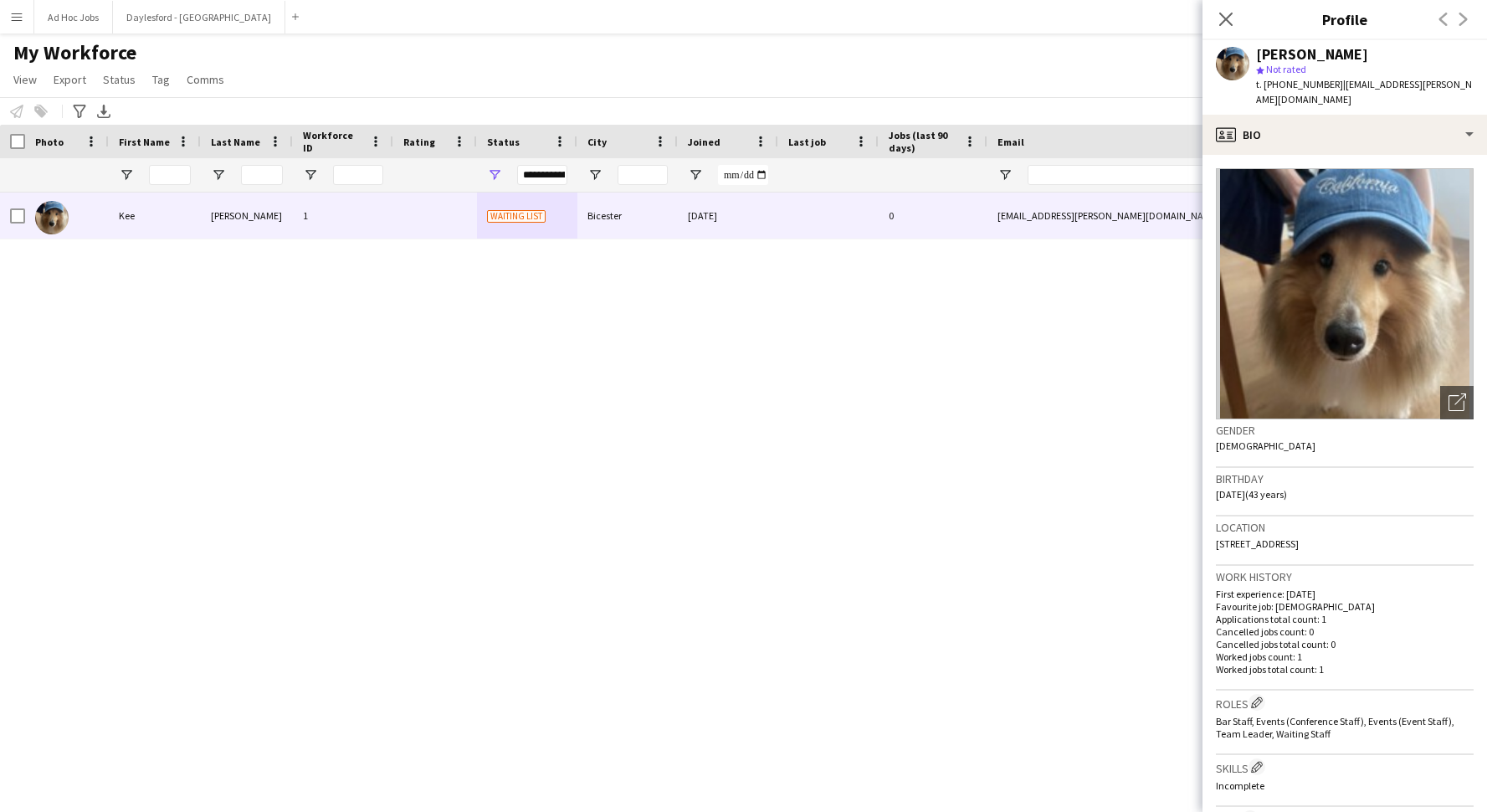
drag, startPoint x: 759, startPoint y: 106, endPoint x: 1117, endPoint y: 73, distance: 359.5
click at [762, 106] on div "Notify workforce Add to tag Select at least one crew to tag him or her. Advance…" at bounding box center [744, 111] width 1487 height 28
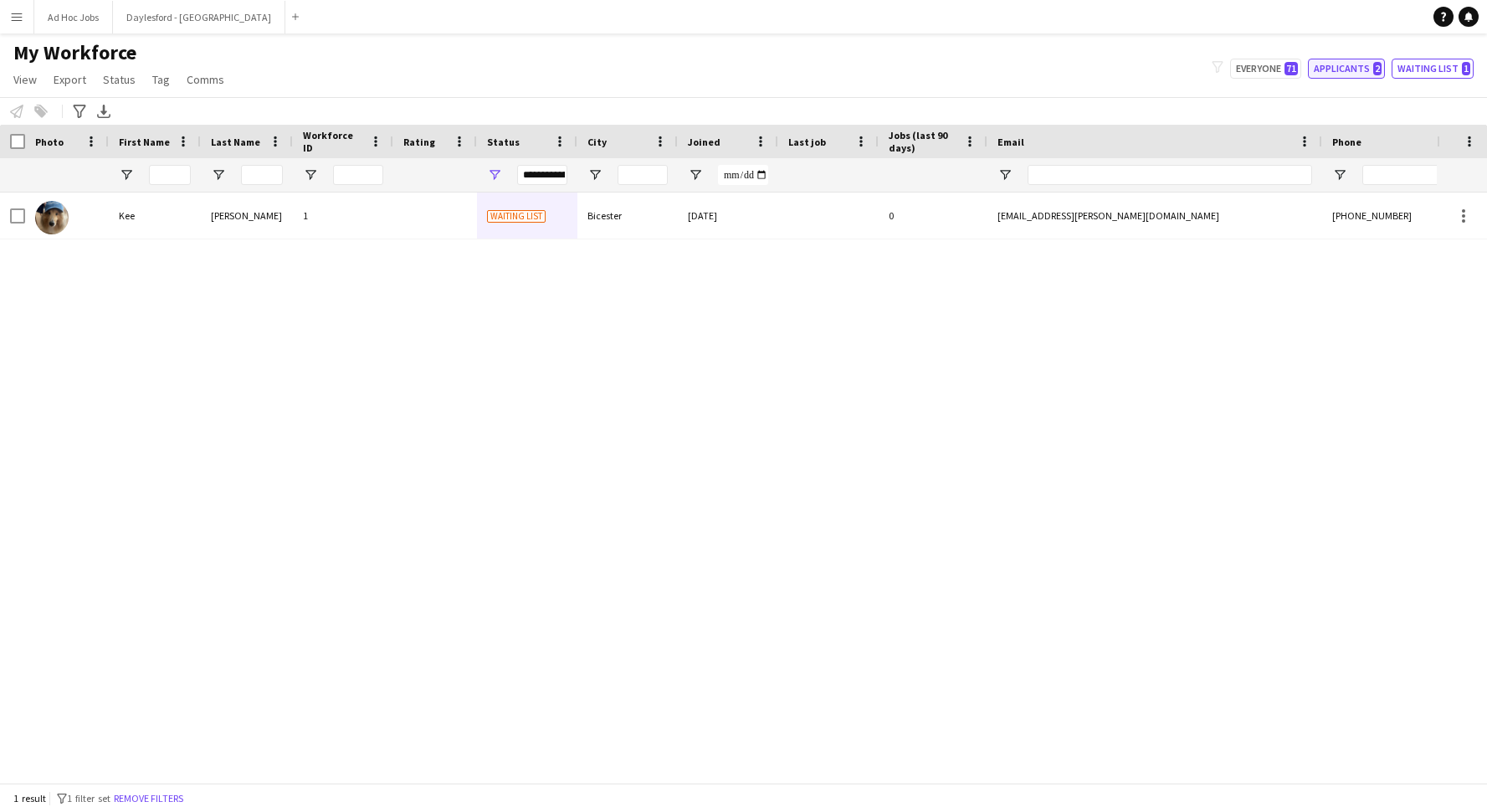
click at [1154, 78] on button "Applicants 2" at bounding box center [1347, 68] width 77 height 20
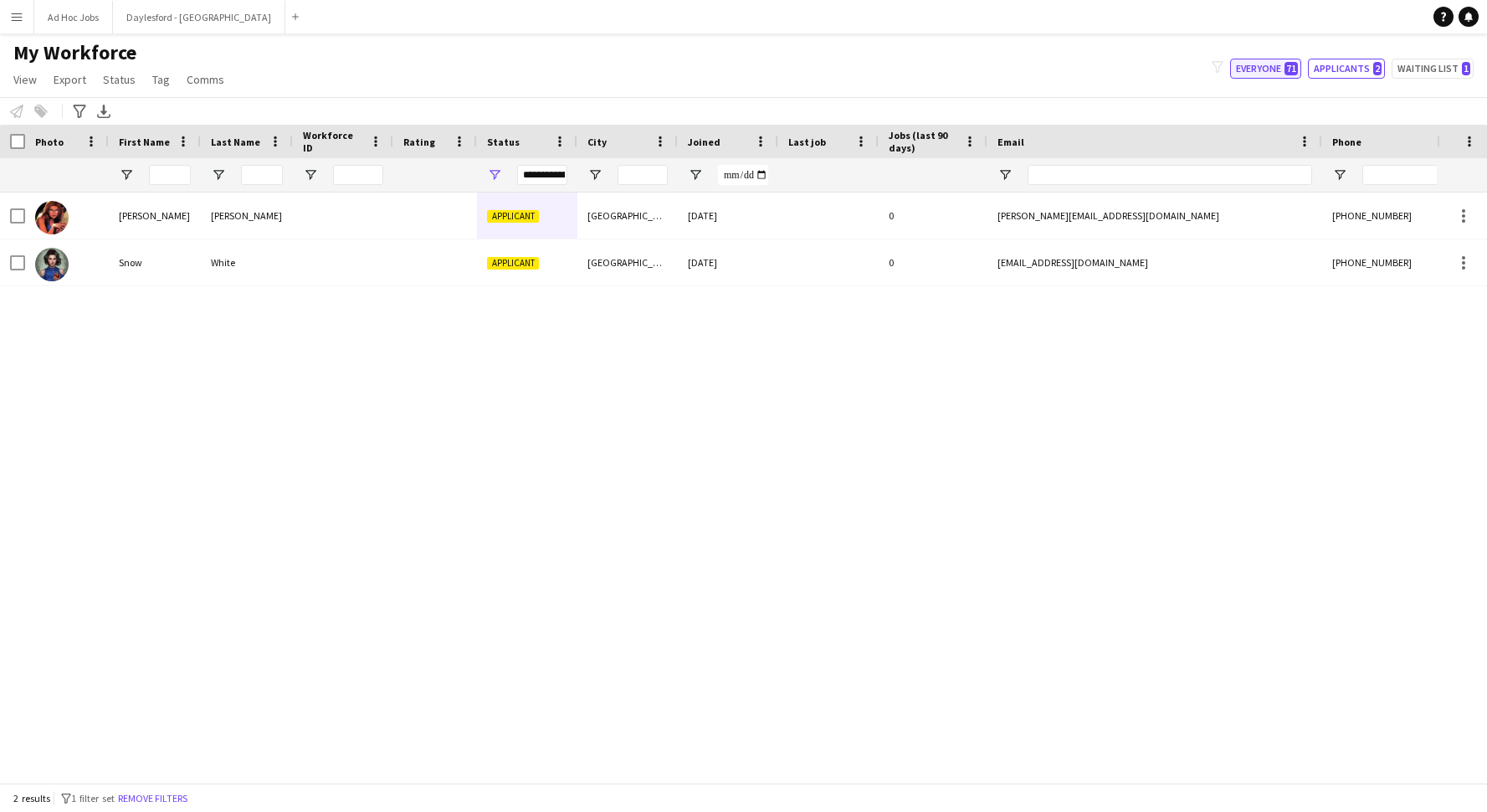
click at [1154, 73] on button "Everyone 71" at bounding box center [1266, 68] width 72 height 20
type input "**********"
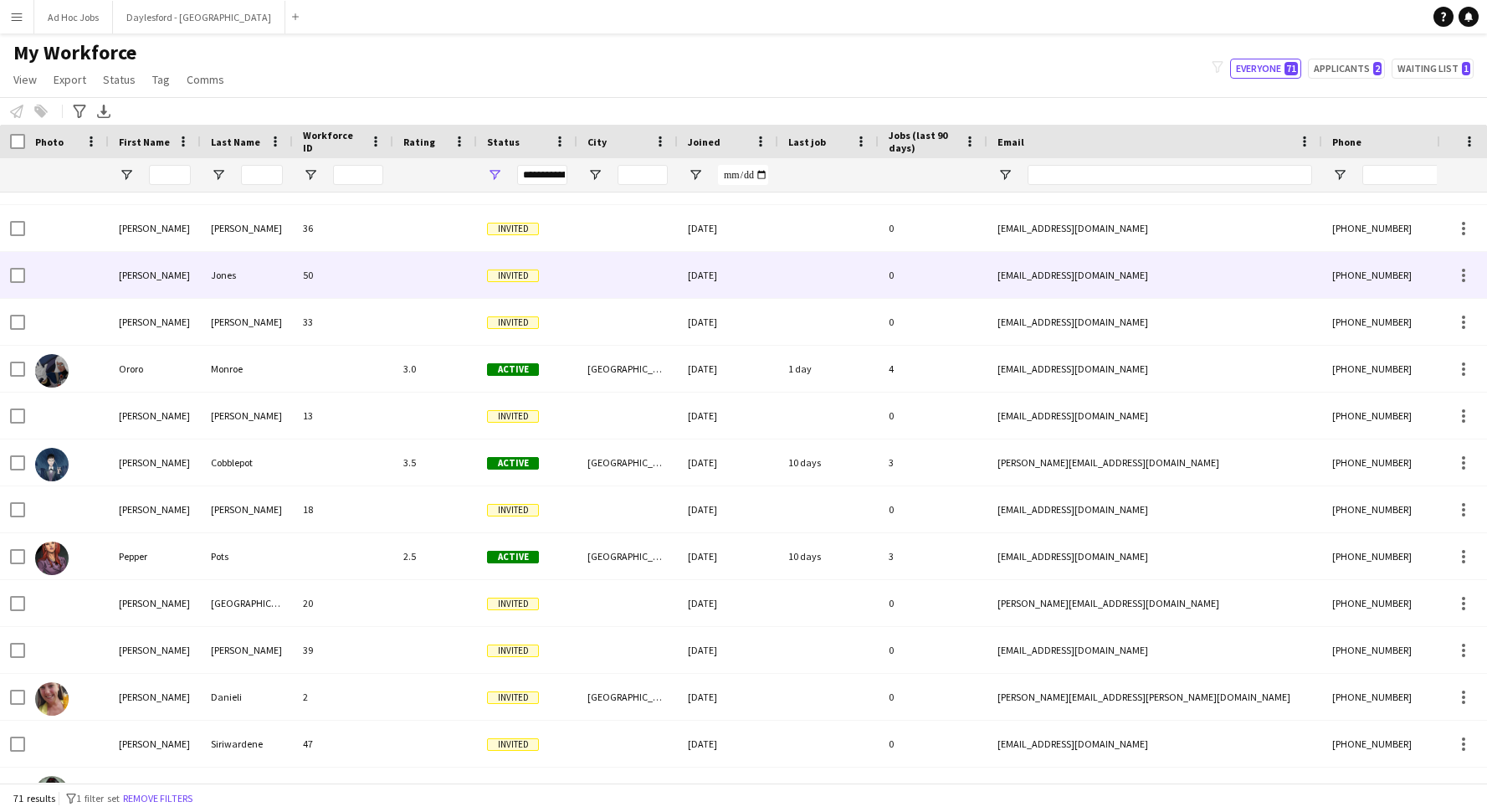
scroll to position [2259, 0]
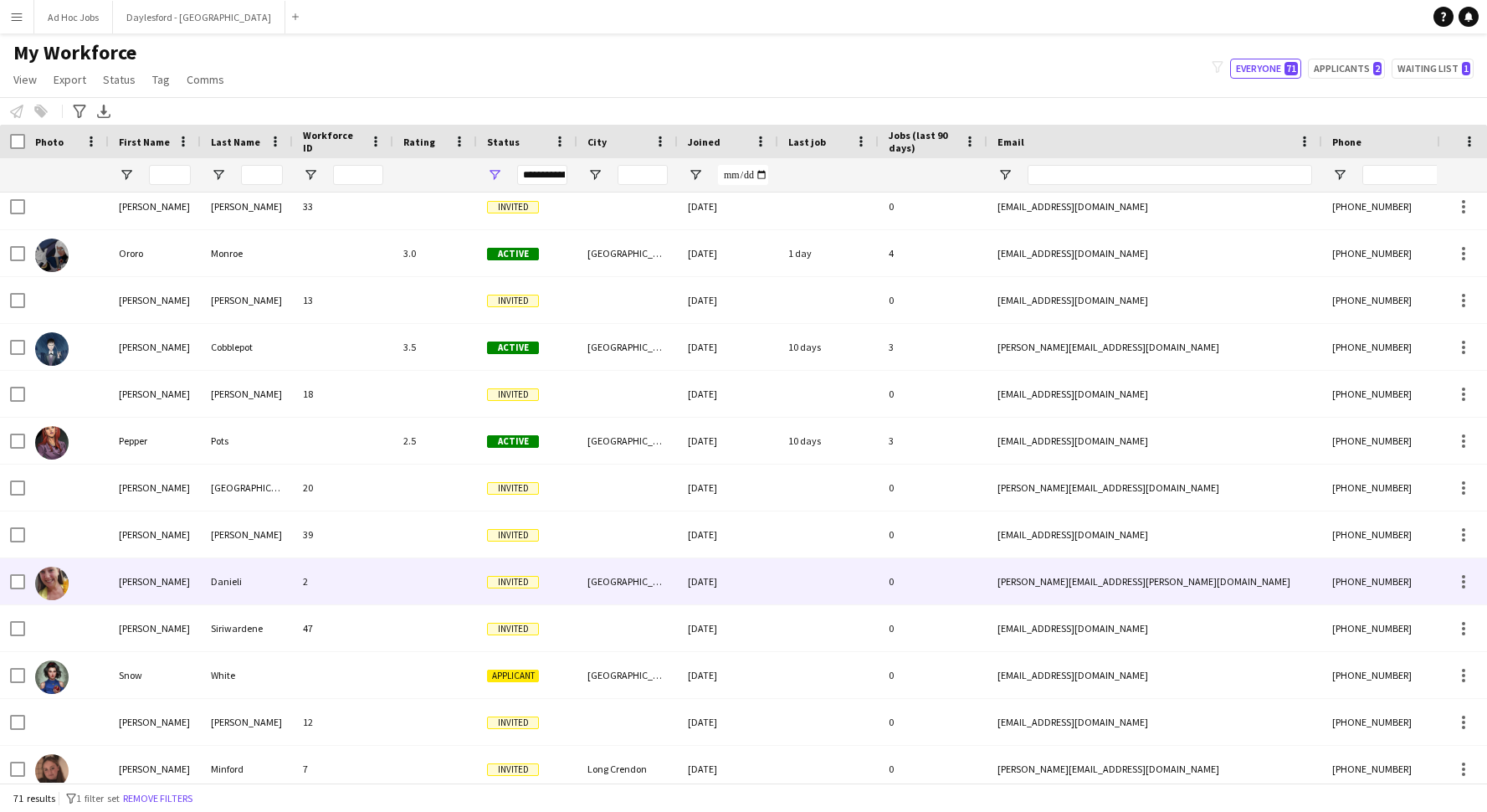
click at [213, 592] on div "Danieli" at bounding box center [246, 581] width 92 height 46
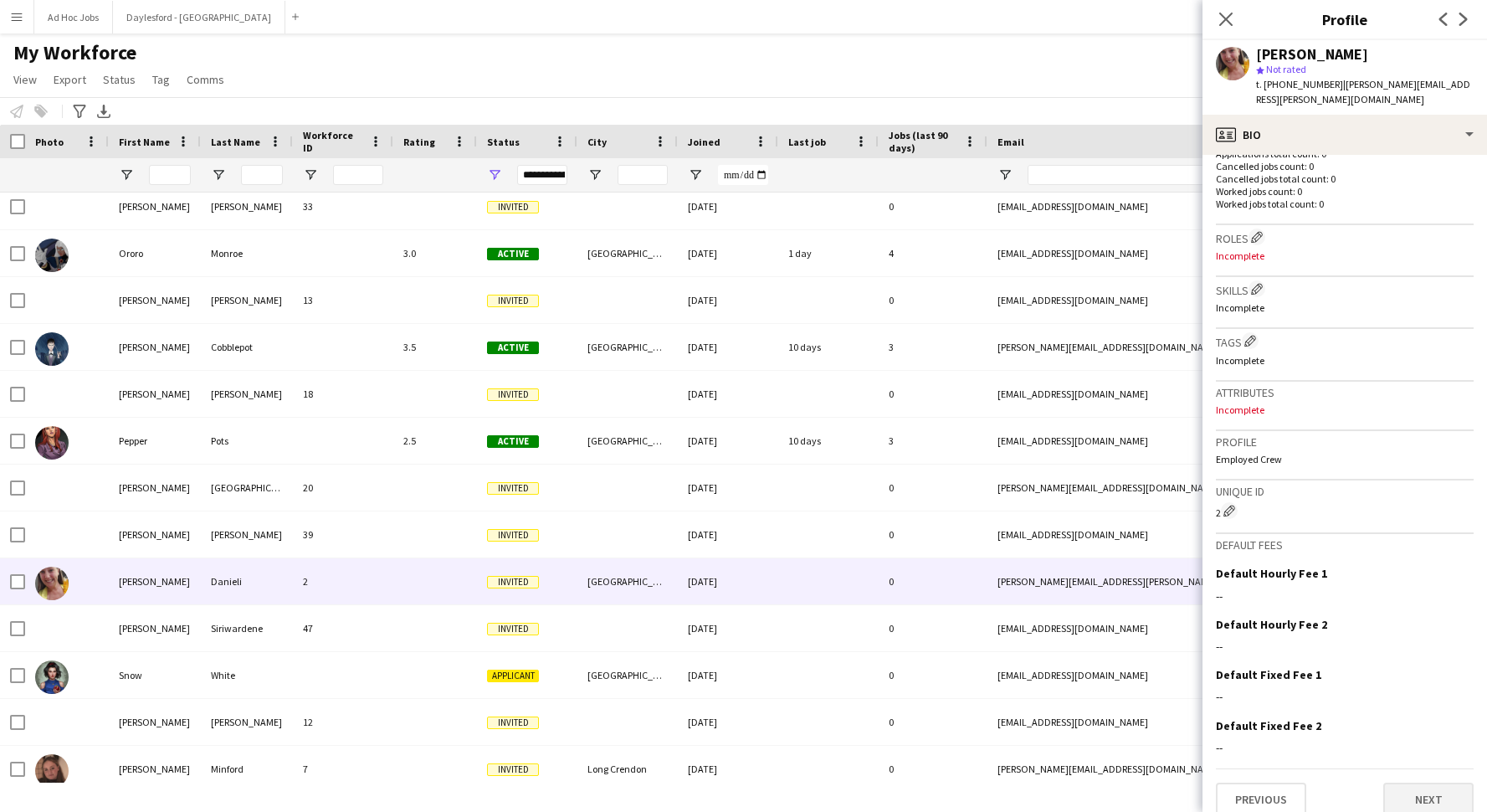
scroll to position [439, 0]
click at [1154, 761] on button "Next" at bounding box center [1429, 801] width 91 height 33
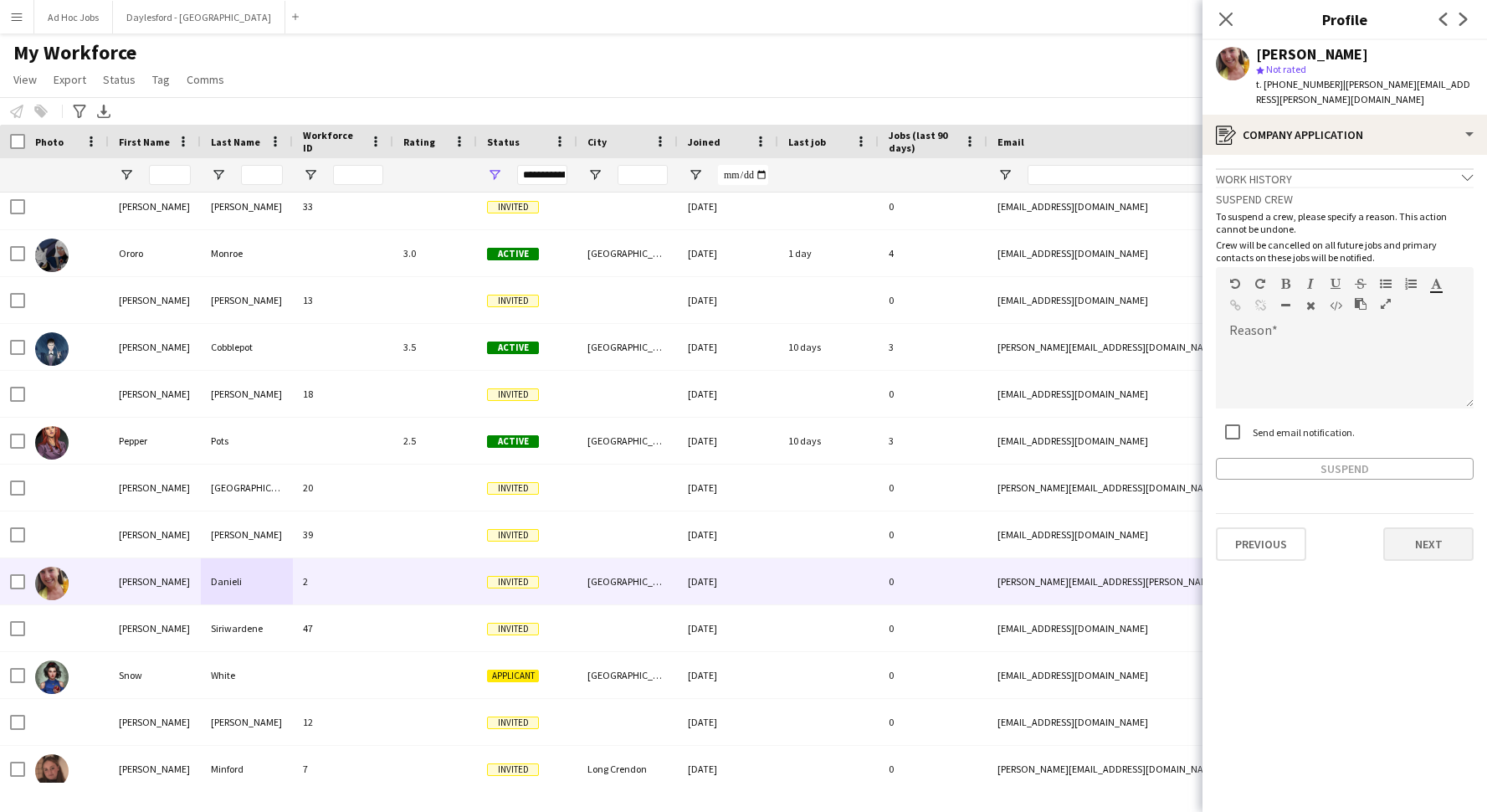
click at [1154, 531] on button "Next" at bounding box center [1429, 543] width 91 height 33
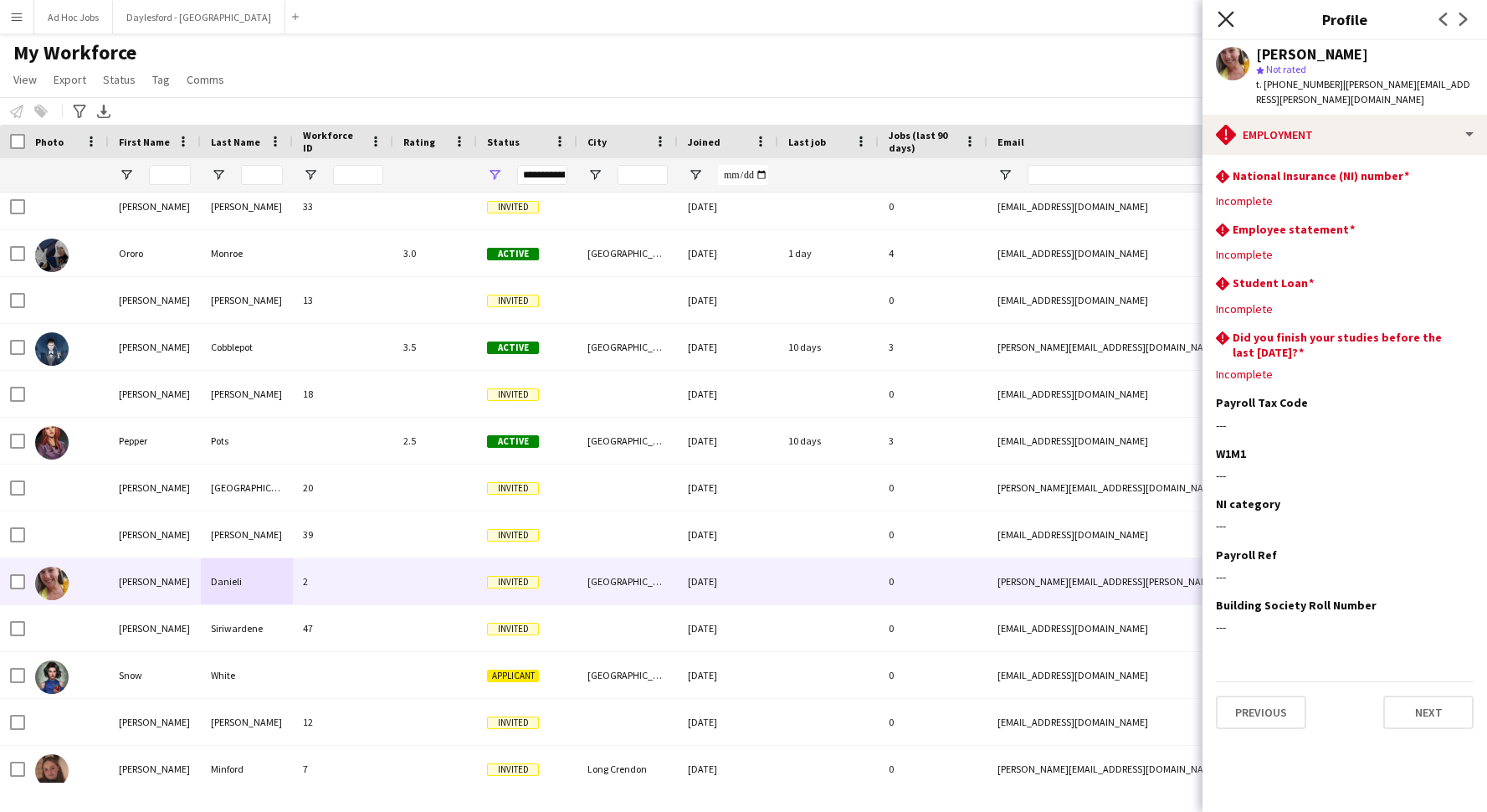
click at [1154, 20] on icon "Close pop-in" at bounding box center [1225, 18] width 16 height 16
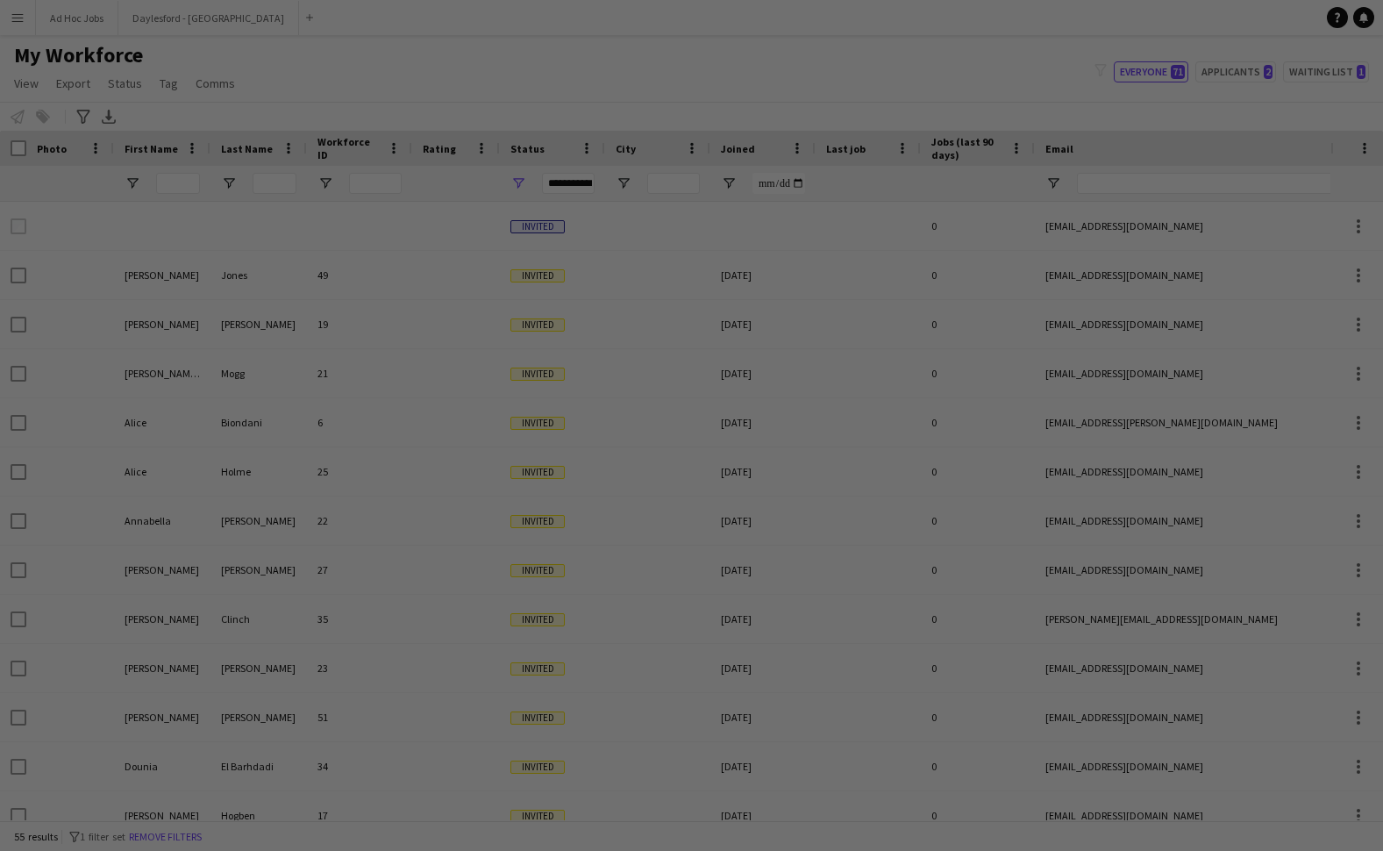
click at [173, 267] on div at bounding box center [698, 429] width 1397 height 859
click at [1115, 398] on div at bounding box center [698, 429] width 1397 height 859
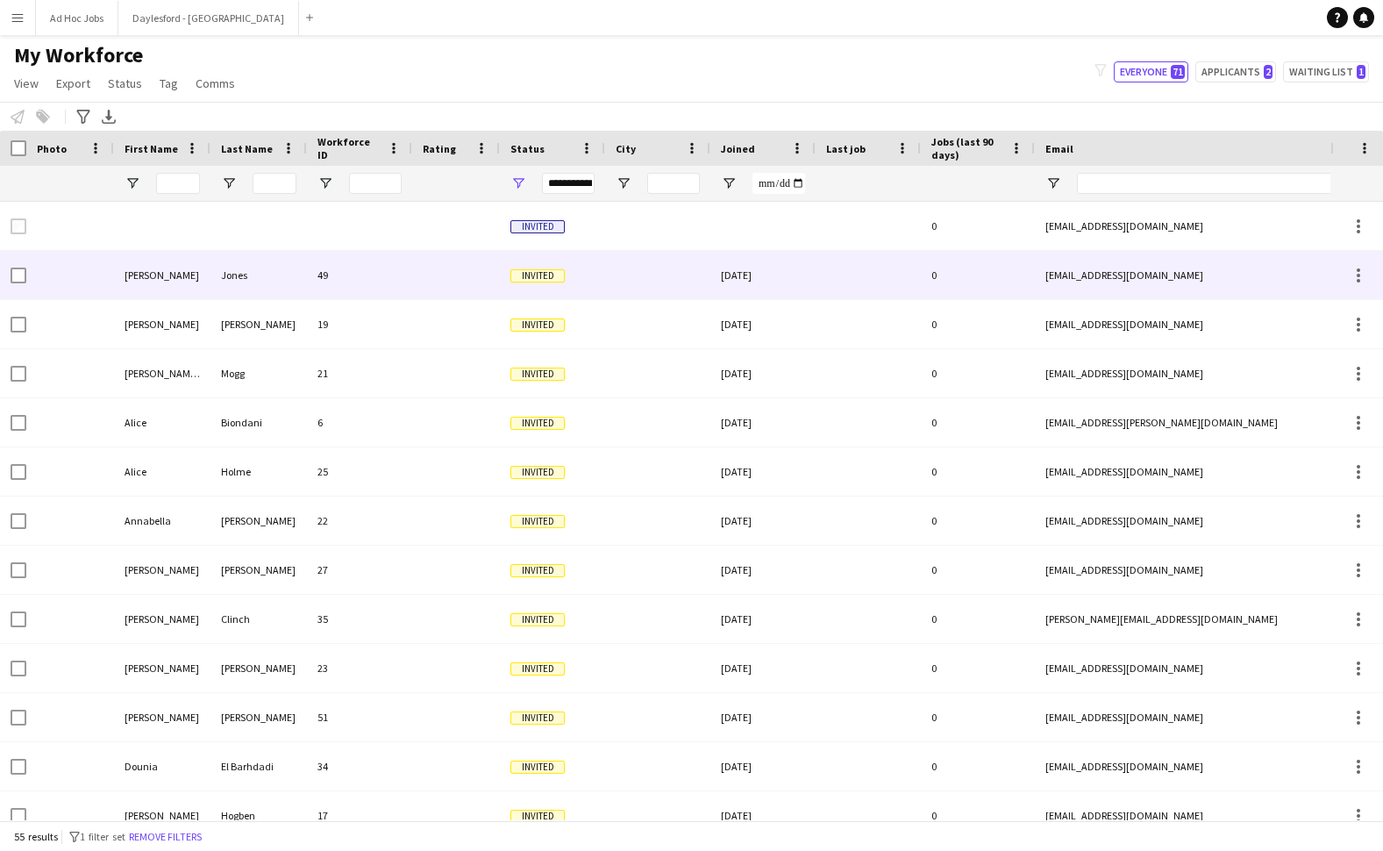
click at [199, 274] on div "[PERSON_NAME]" at bounding box center [162, 275] width 96 height 48
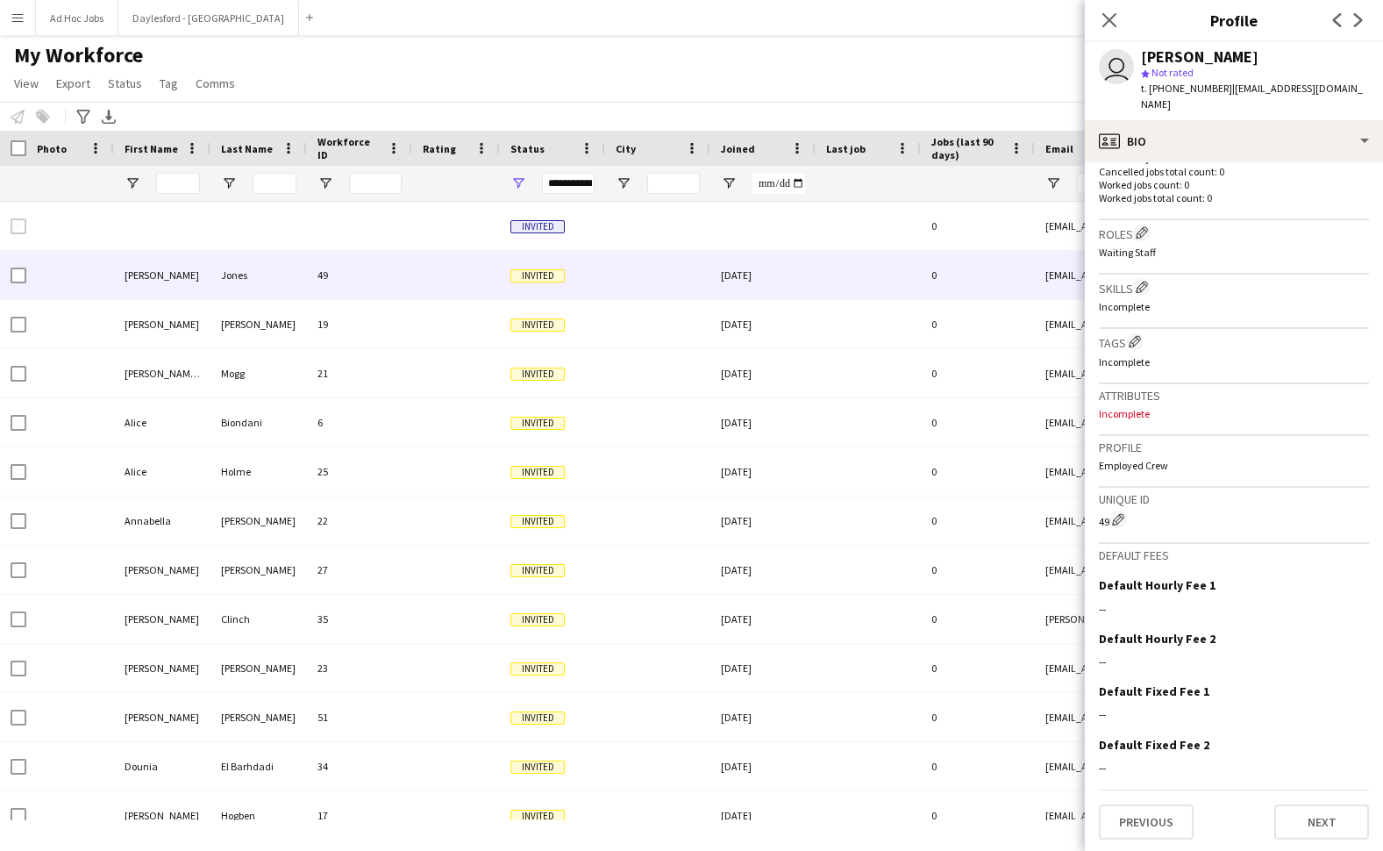
scroll to position [477, 0]
